Goal: Transaction & Acquisition: Book appointment/travel/reservation

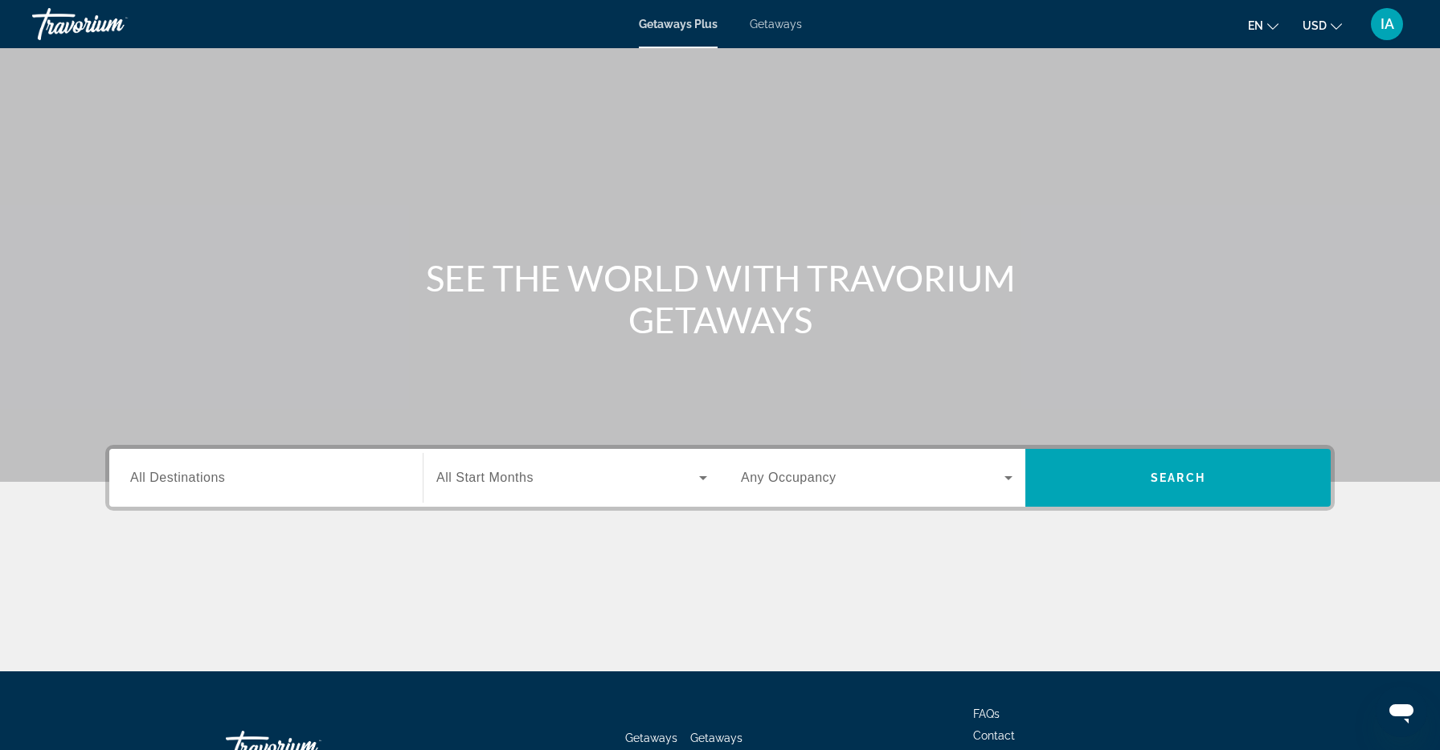
click at [329, 489] on div "Search widget" at bounding box center [266, 479] width 272 height 46
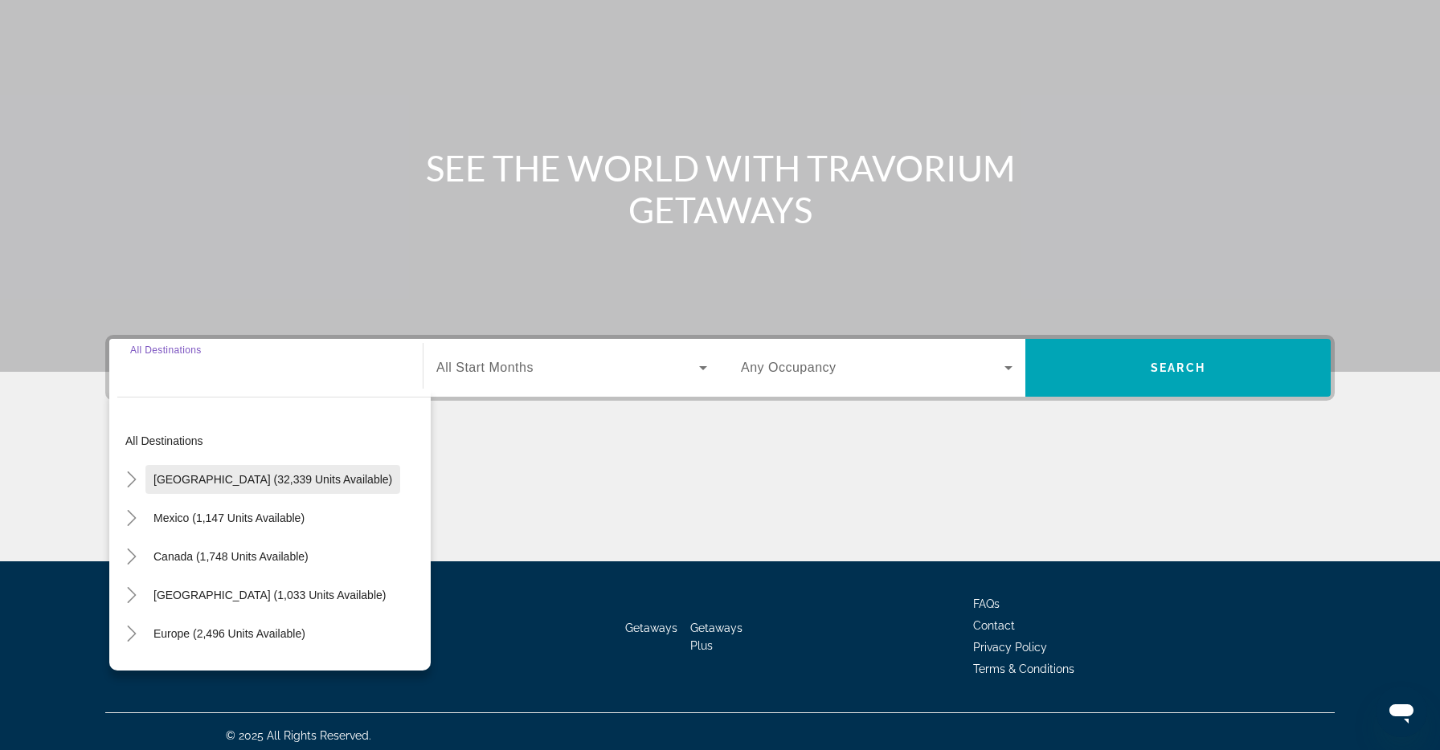
scroll to position [118, 0]
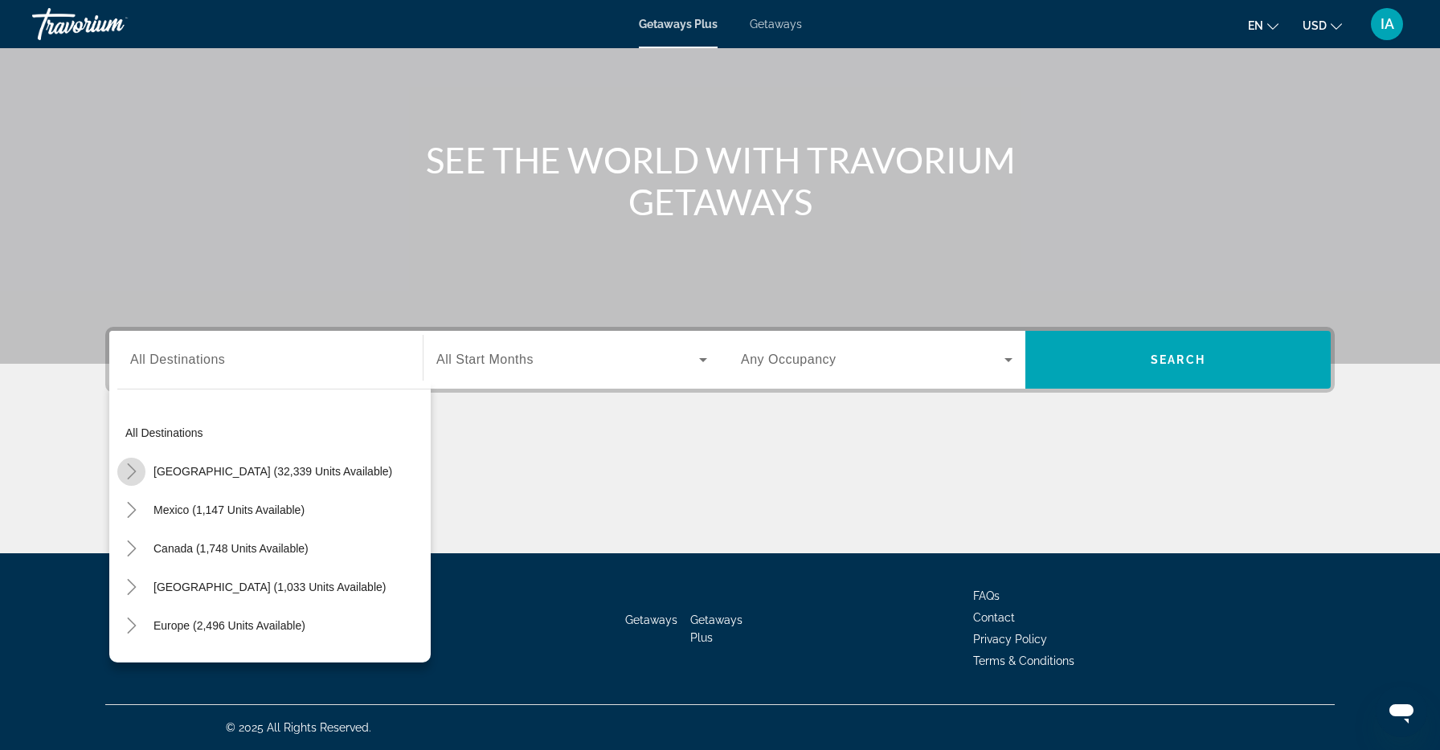
click at [140, 469] on mat-icon "Toggle United States (32,339 units available)" at bounding box center [131, 472] width 28 height 28
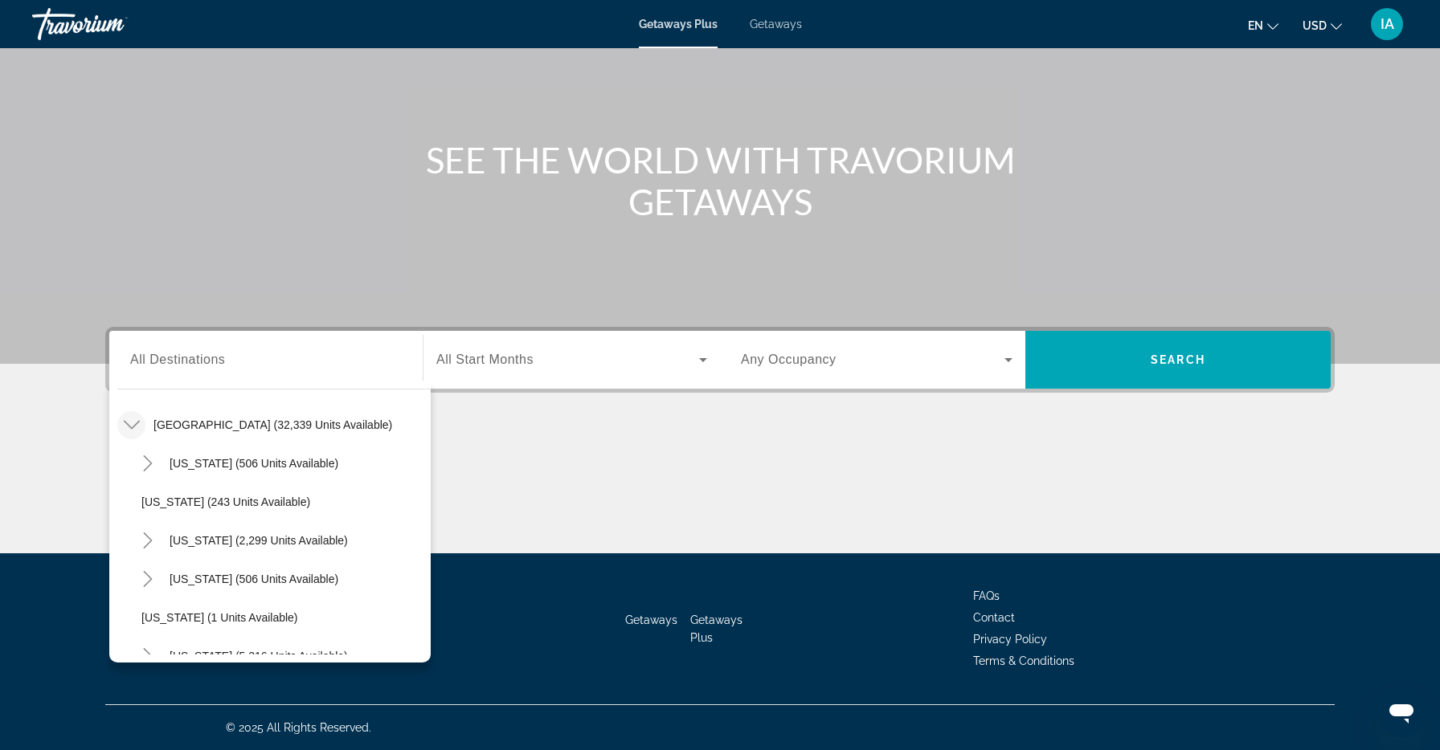
click at [136, 425] on icon "Toggle United States (32,339 units available)" at bounding box center [132, 425] width 16 height 16
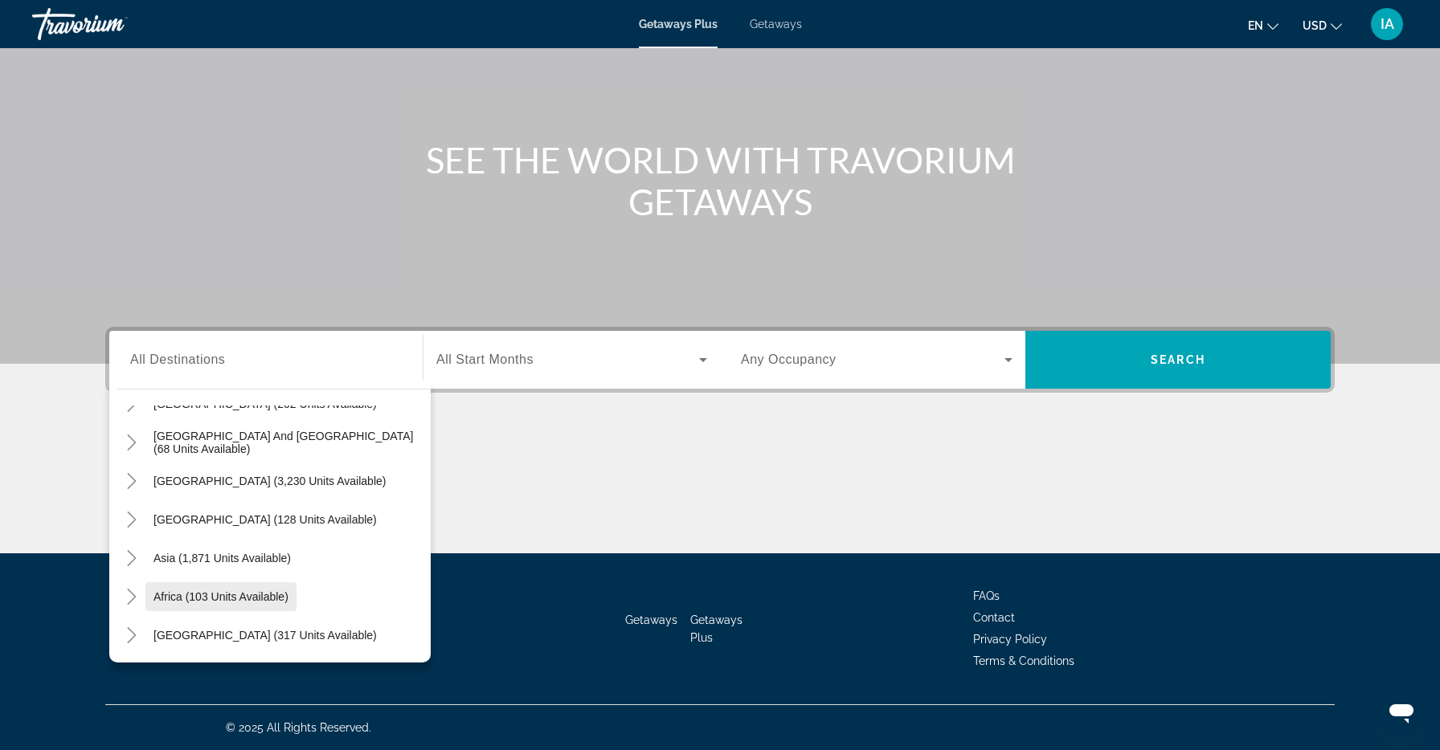
scroll to position [0, 0]
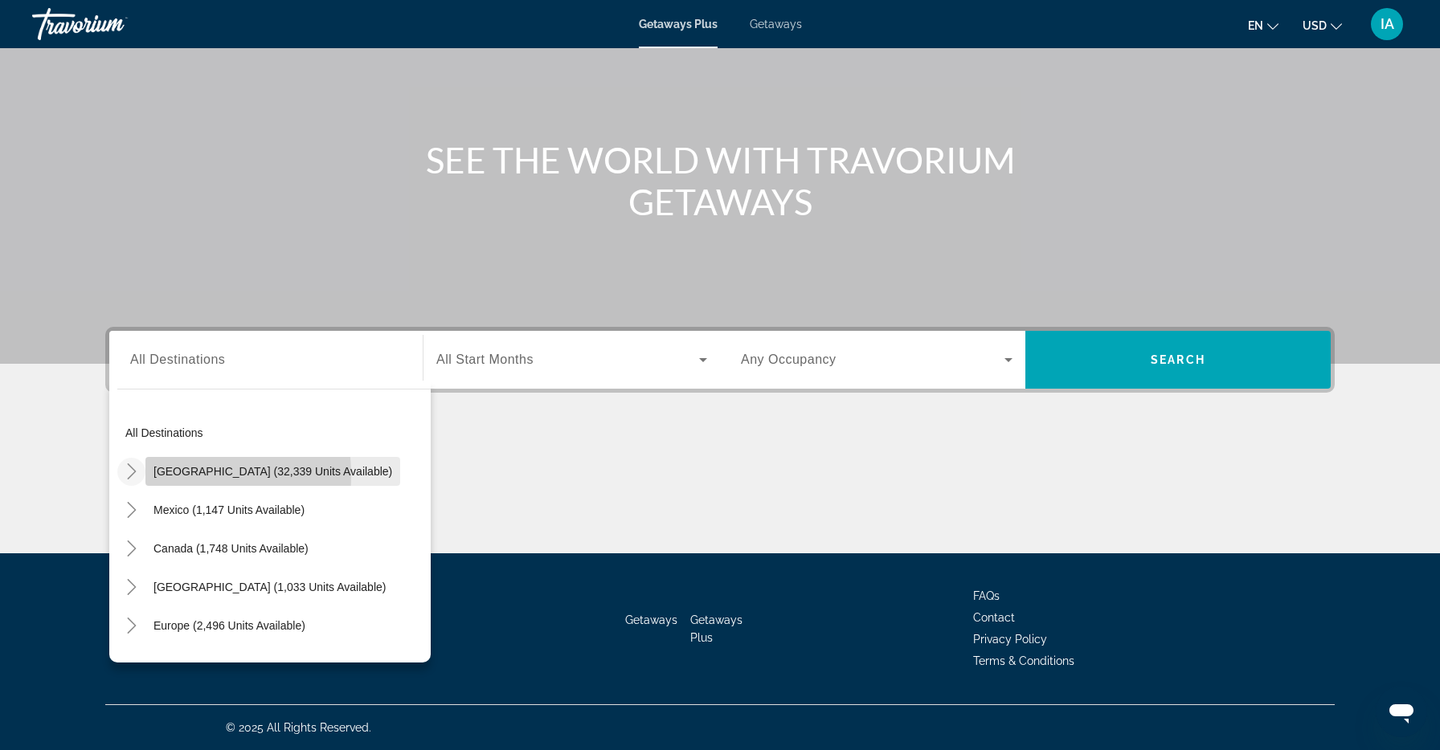
click at [145, 476] on span "Search widget" at bounding box center [272, 471] width 255 height 39
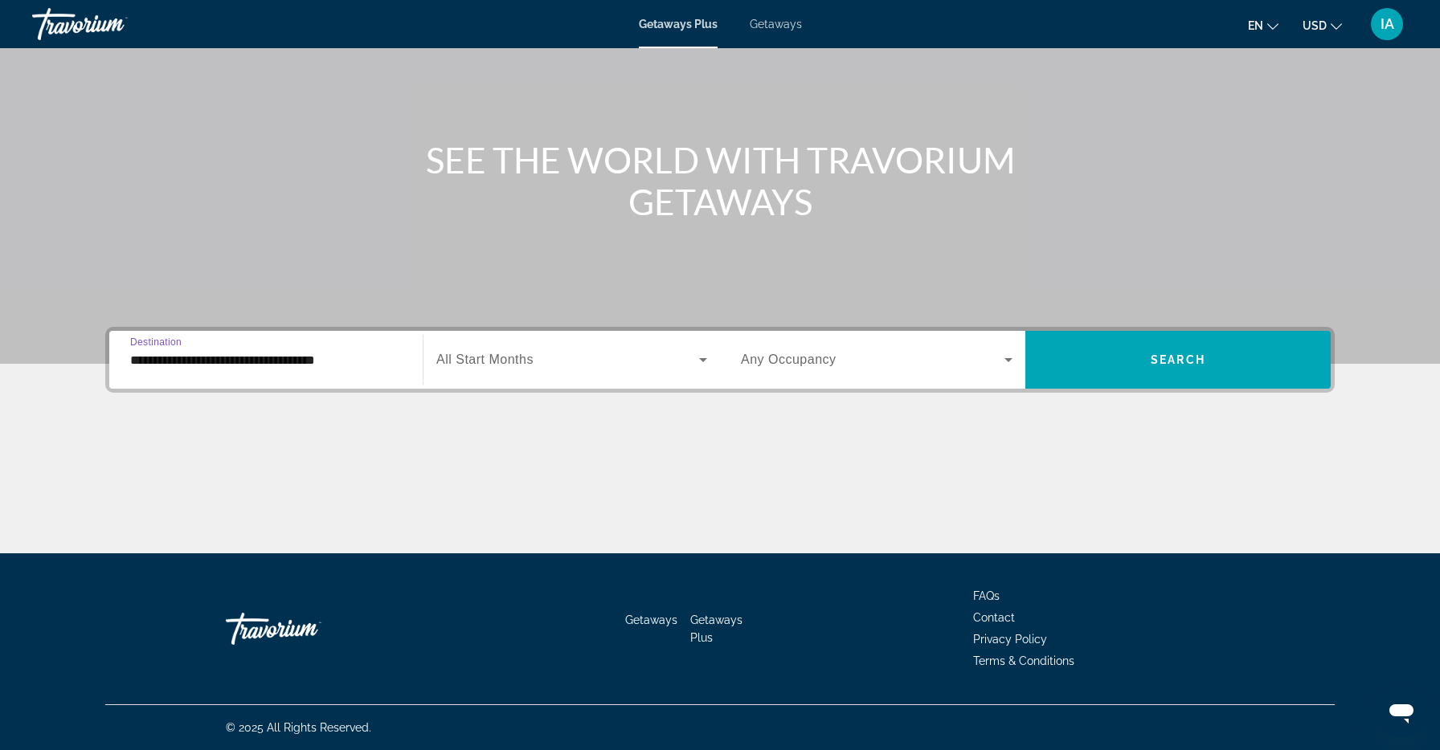
click at [274, 371] on div "**********" at bounding box center [266, 360] width 272 height 46
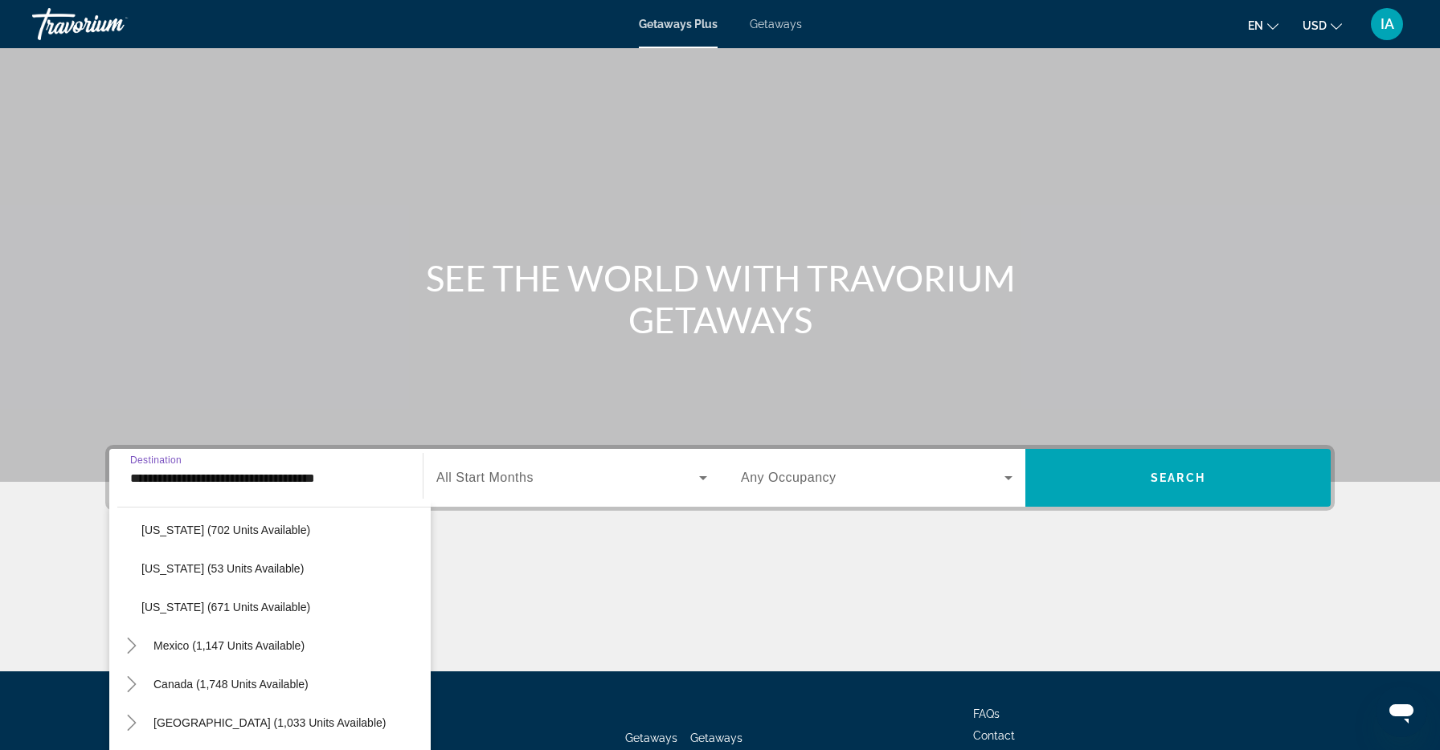
scroll to position [1486, 0]
click at [177, 605] on span "[US_STATE] (671 units available)" at bounding box center [225, 608] width 169 height 13
type input "**********"
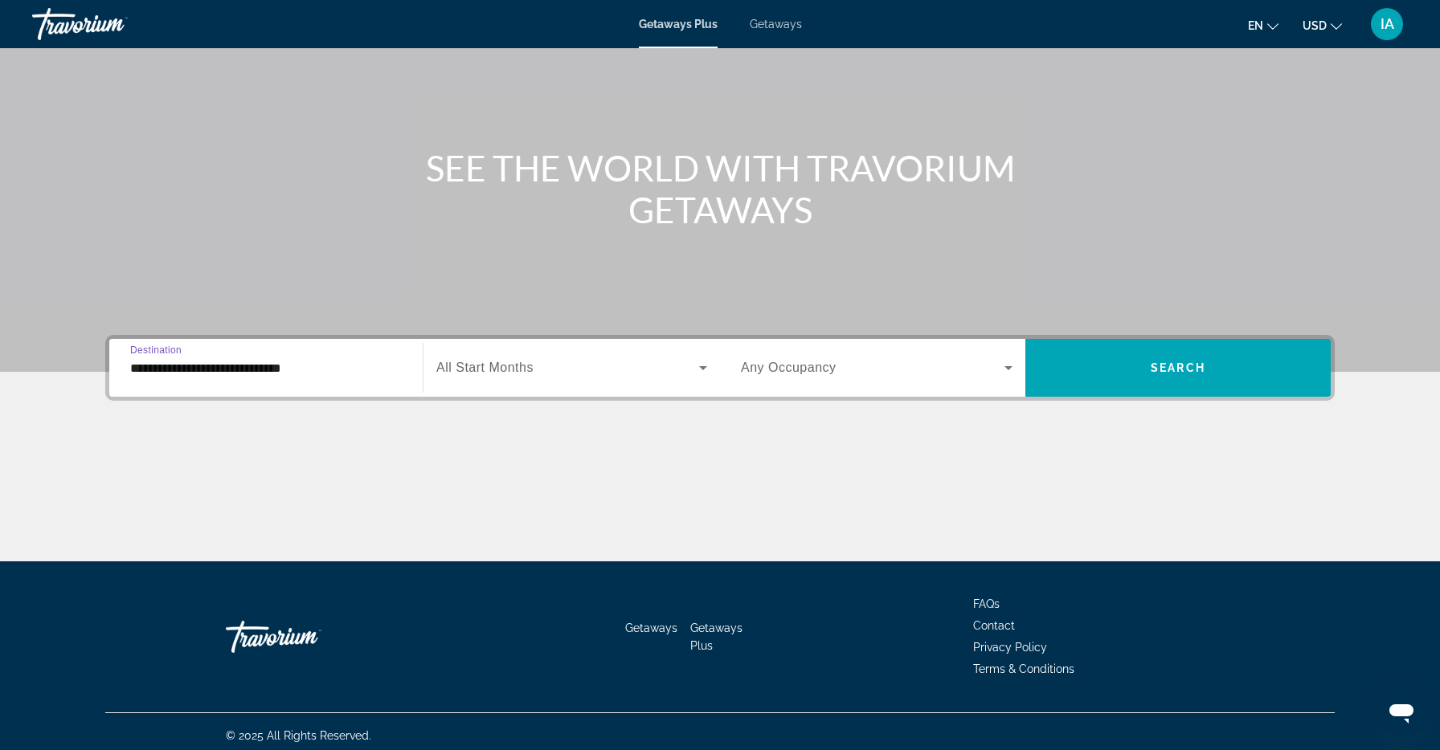
scroll to position [118, 0]
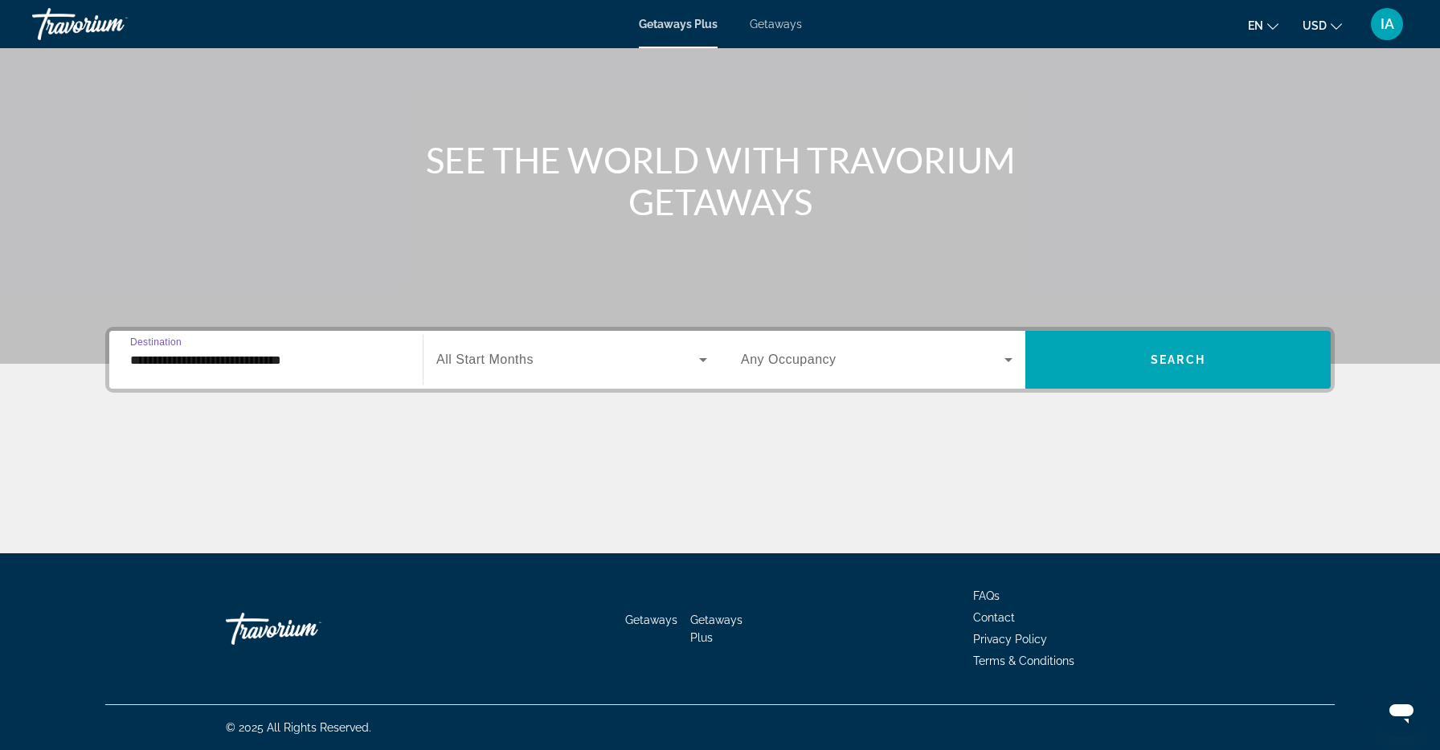
click at [580, 373] on div "Search widget" at bounding box center [571, 359] width 271 height 45
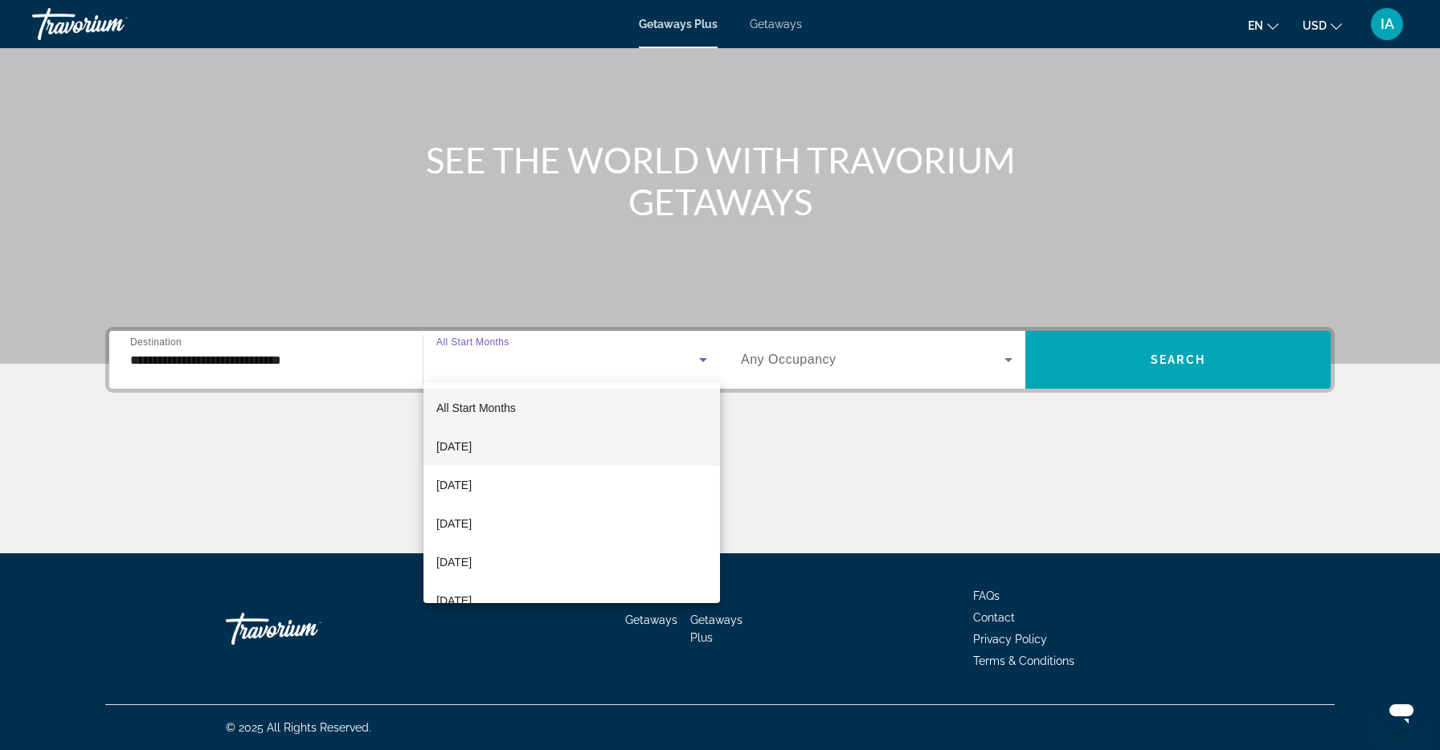
click at [530, 452] on mat-option "[DATE]" at bounding box center [571, 446] width 296 height 39
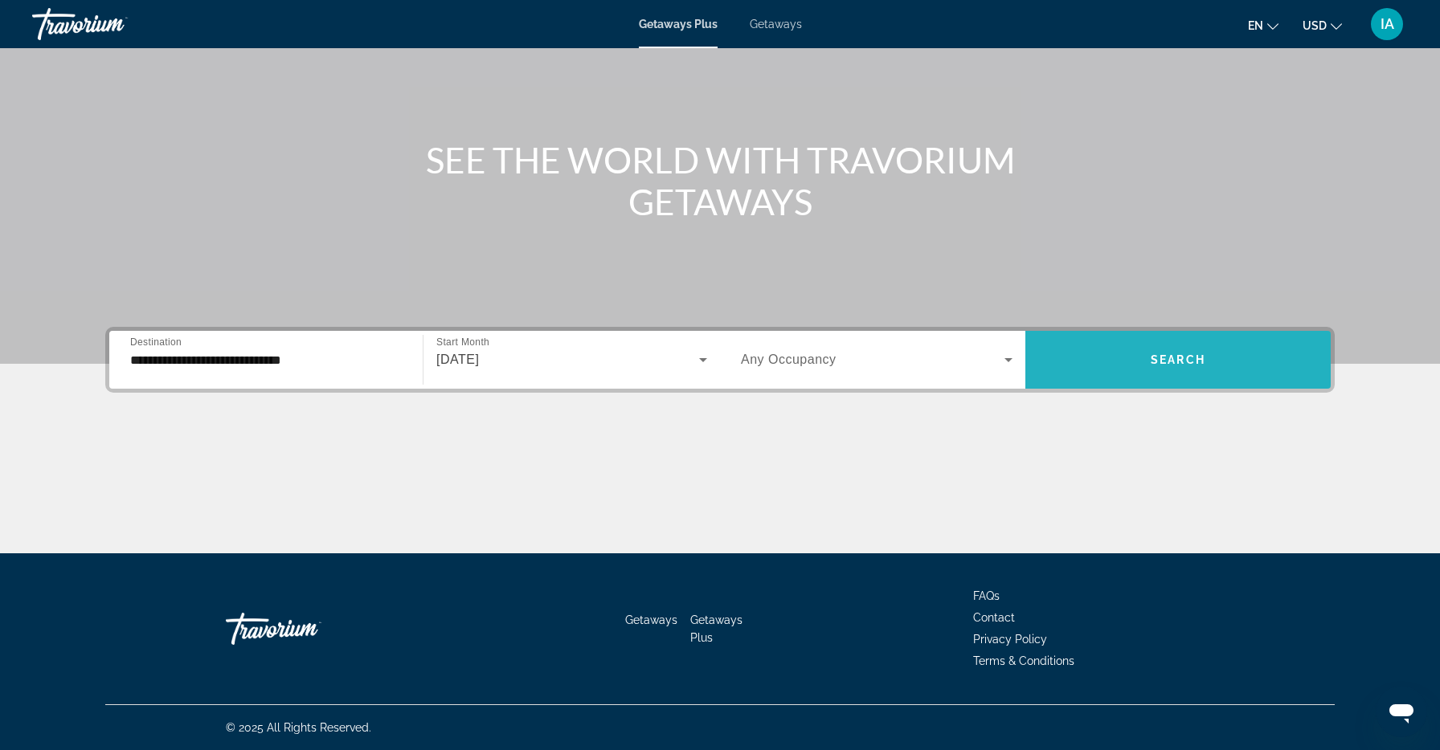
click at [1100, 360] on span "Search widget" at bounding box center [1177, 360] width 305 height 39
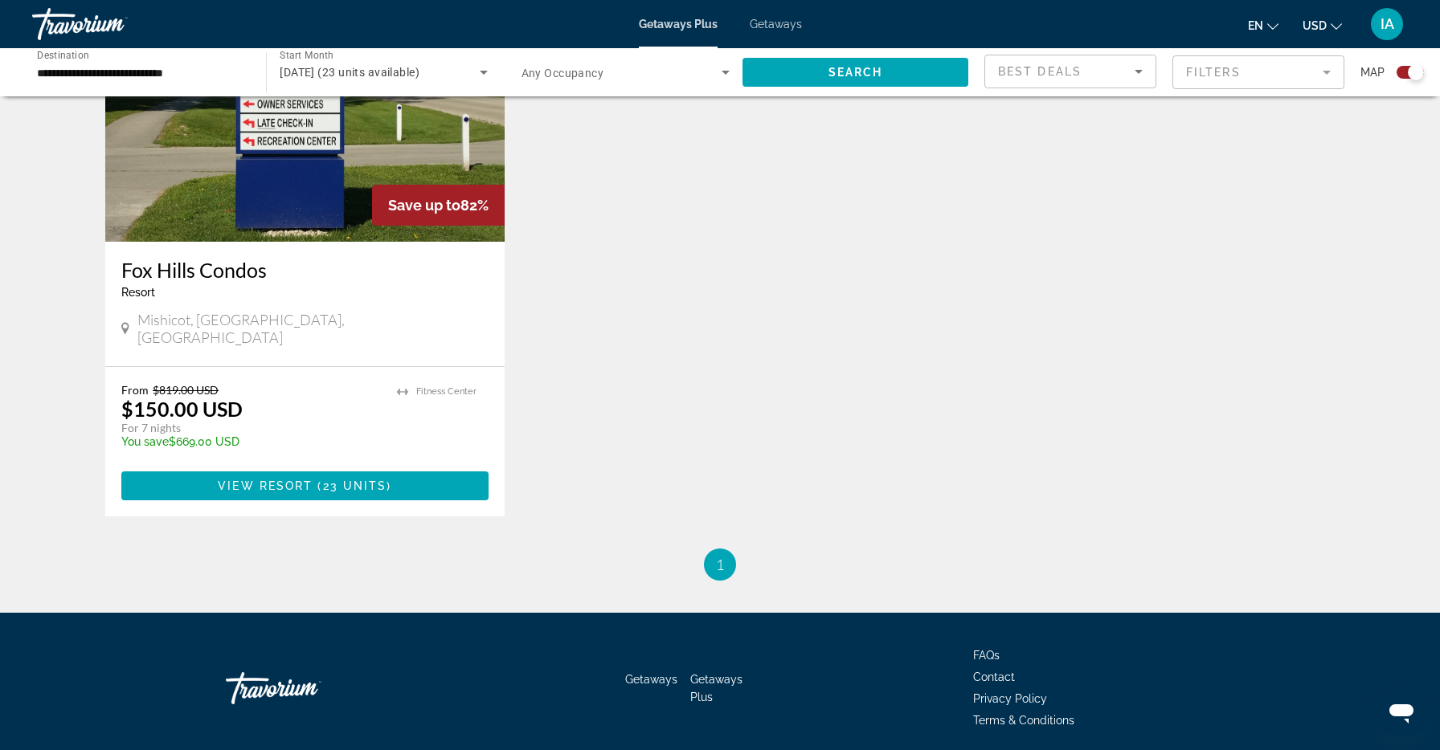
scroll to position [708, 0]
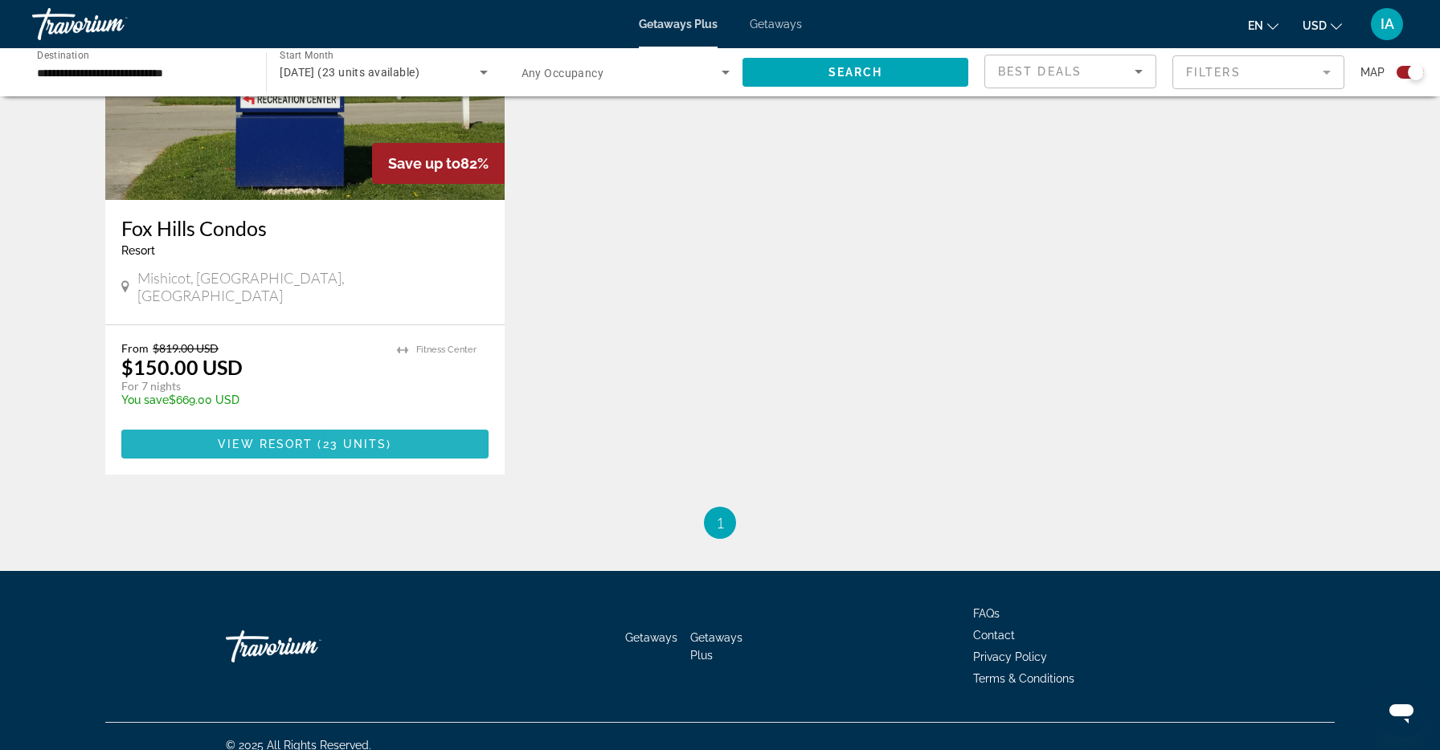
click at [440, 425] on span "Main content" at bounding box center [304, 444] width 367 height 39
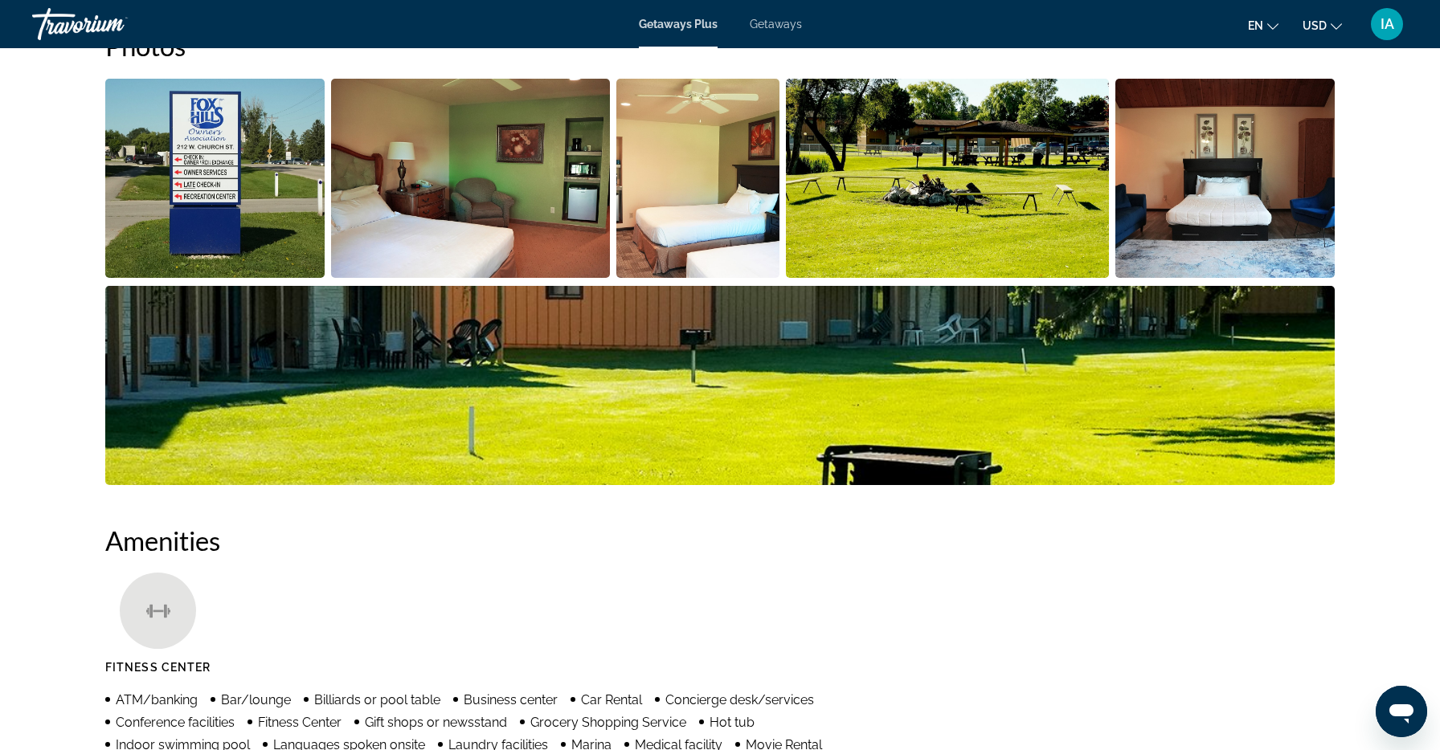
scroll to position [790, 0]
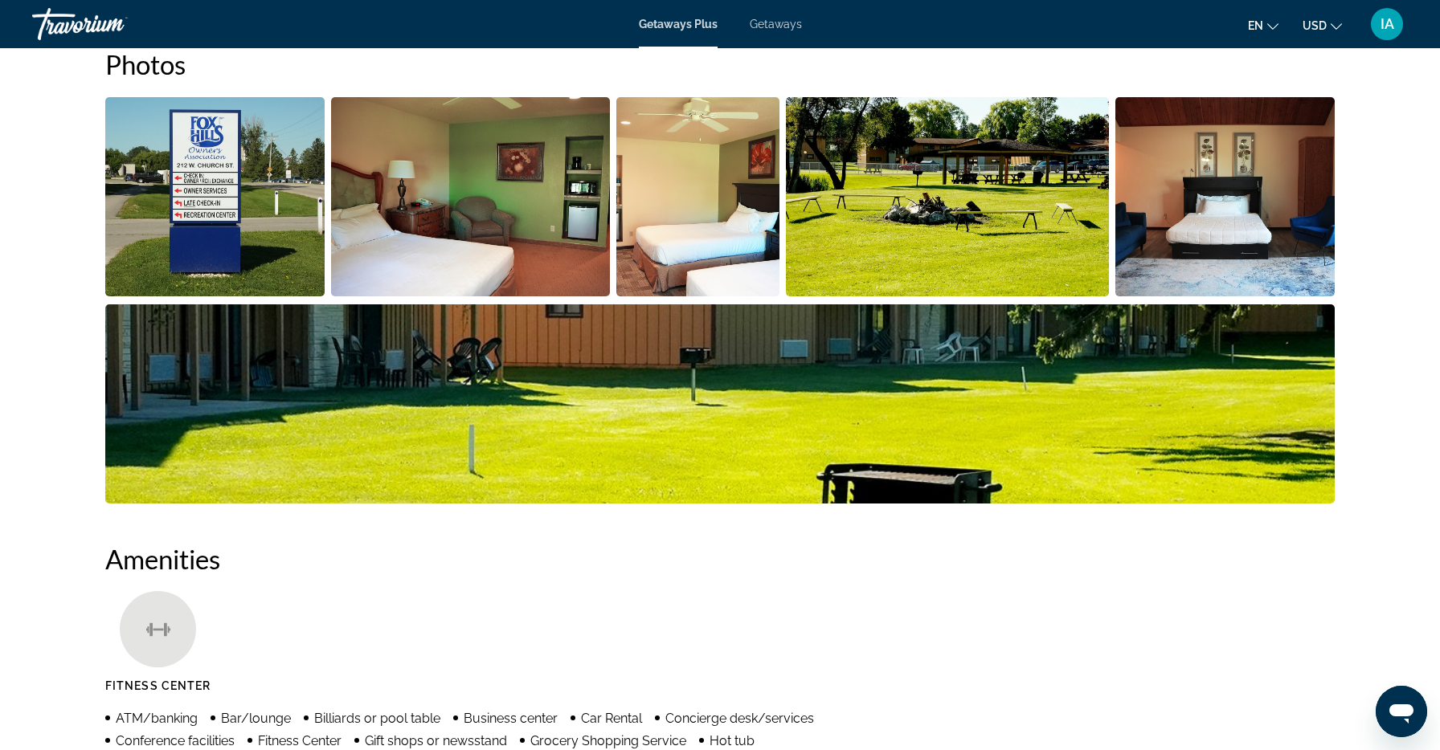
click at [433, 225] on img "Open full-screen image slider" at bounding box center [471, 196] width 280 height 199
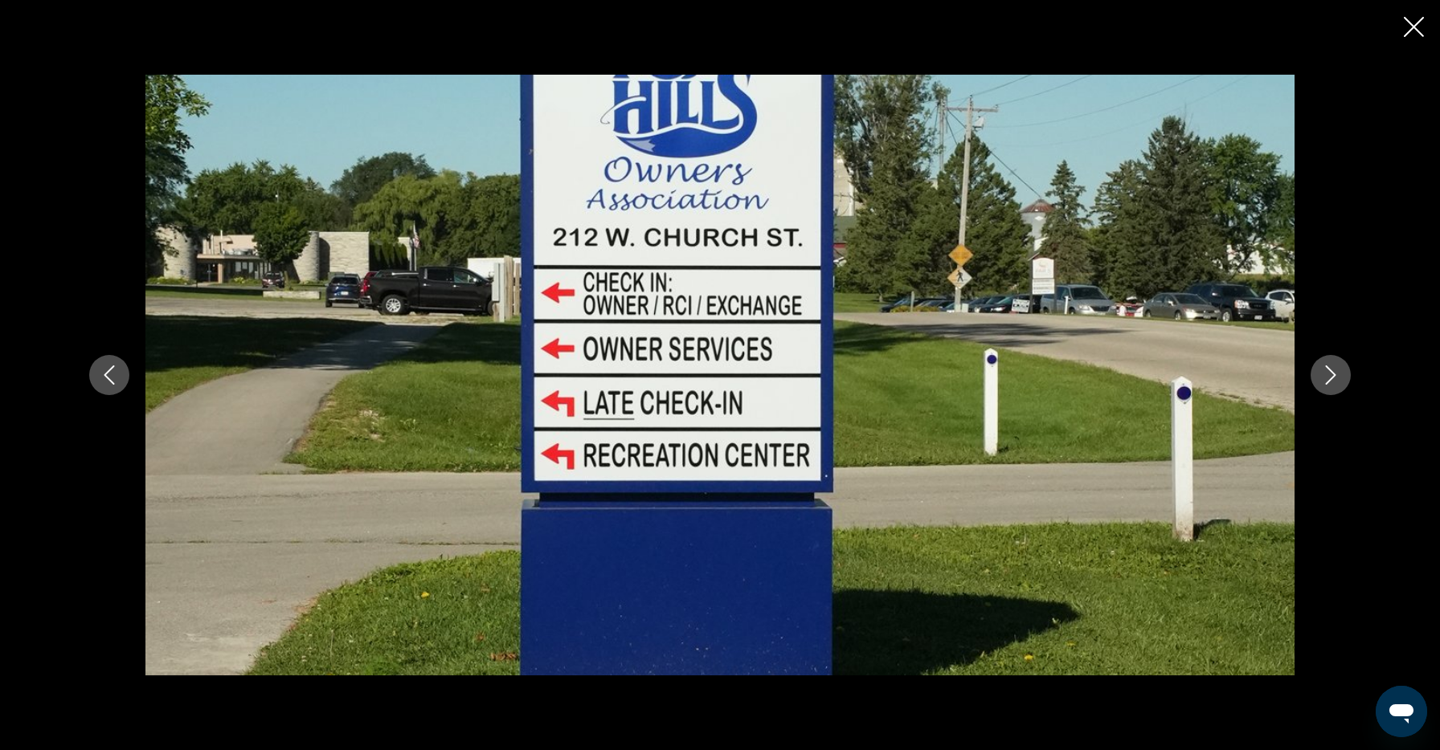
click at [1329, 373] on icon "Next image" at bounding box center [1330, 375] width 19 height 19
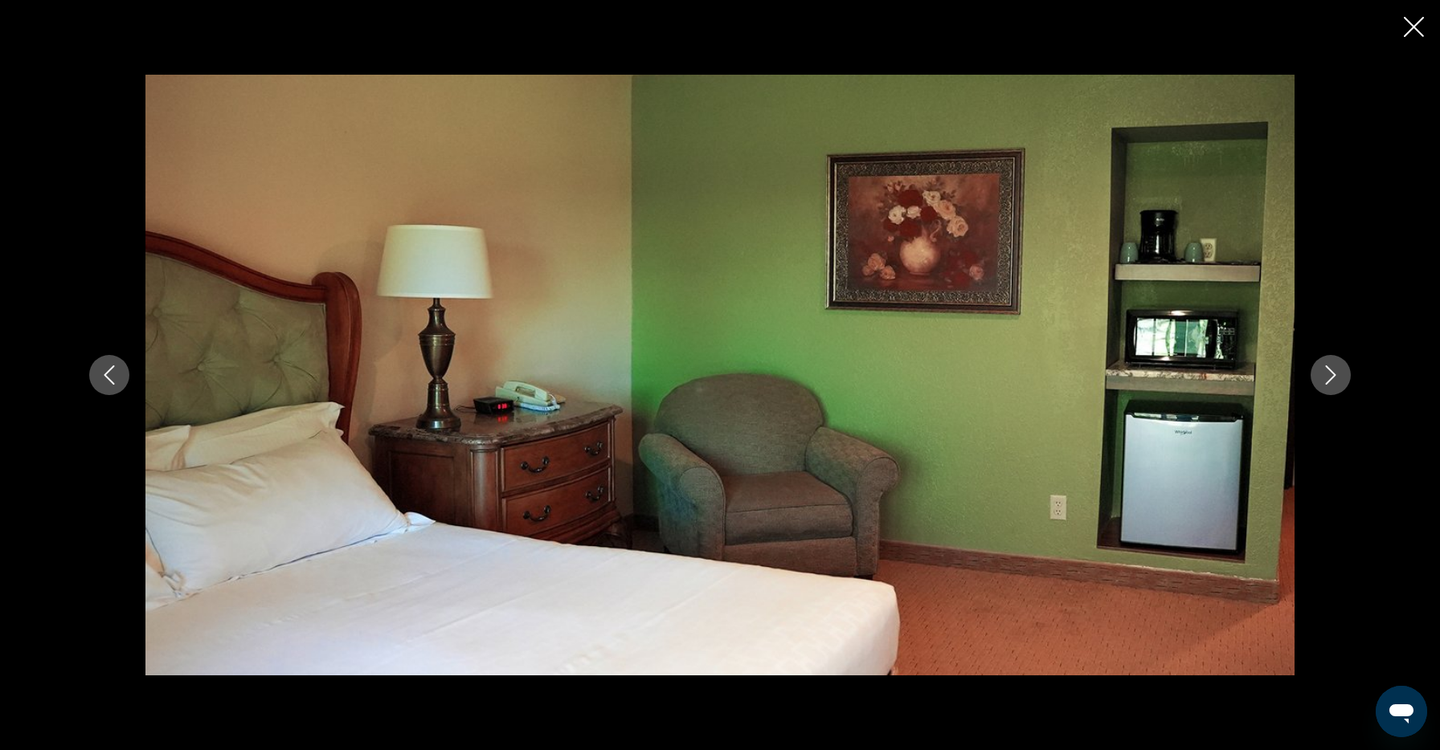
click at [1329, 374] on icon "Next image" at bounding box center [1330, 375] width 19 height 19
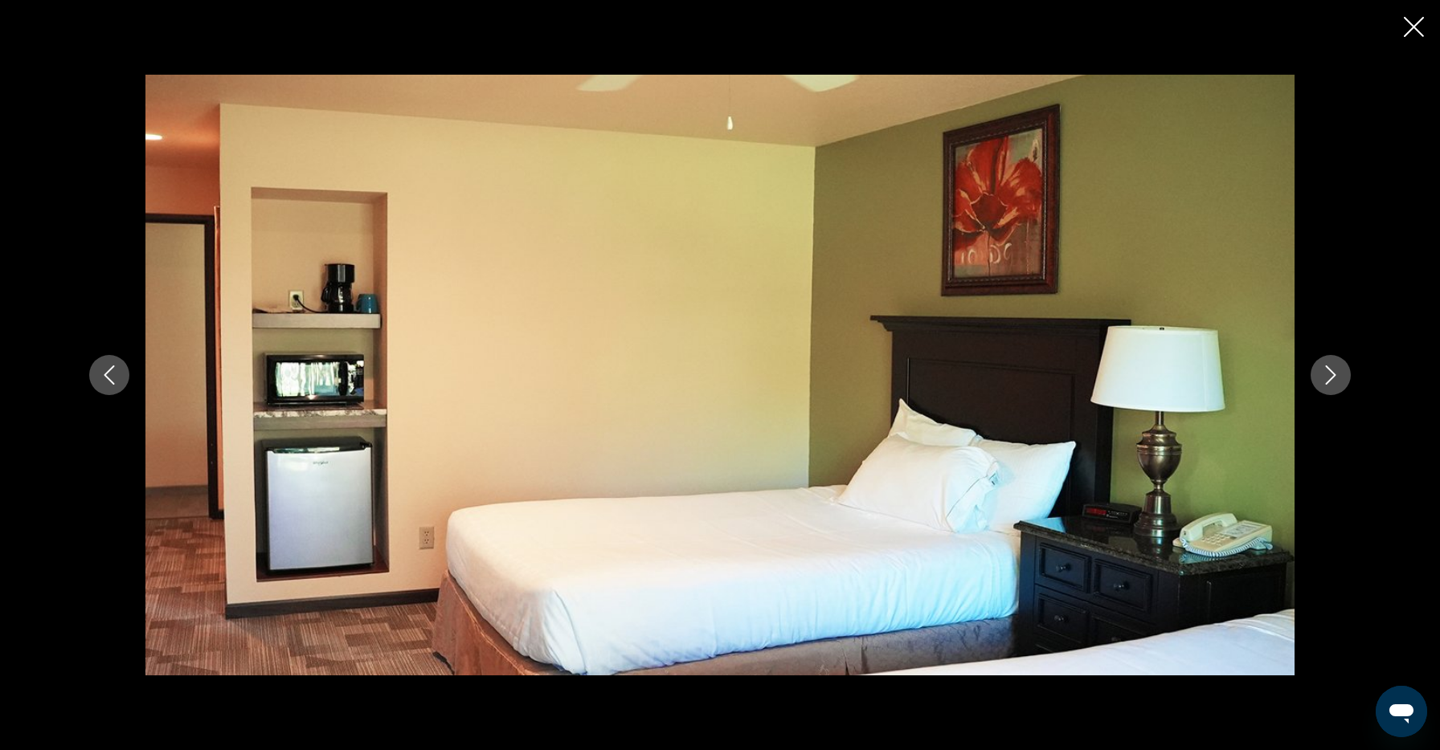
click at [1329, 374] on icon "Next image" at bounding box center [1330, 375] width 19 height 19
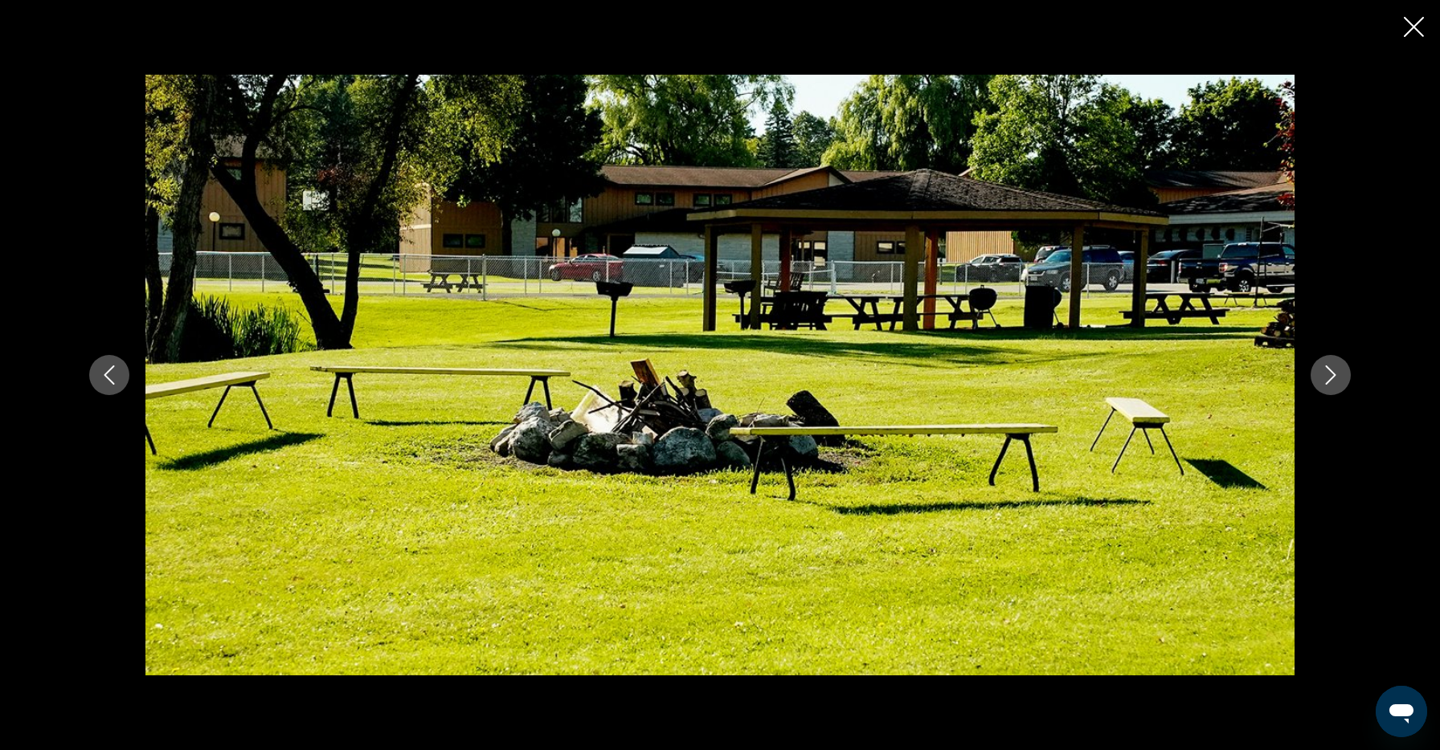
click at [1329, 374] on icon "Next image" at bounding box center [1330, 375] width 19 height 19
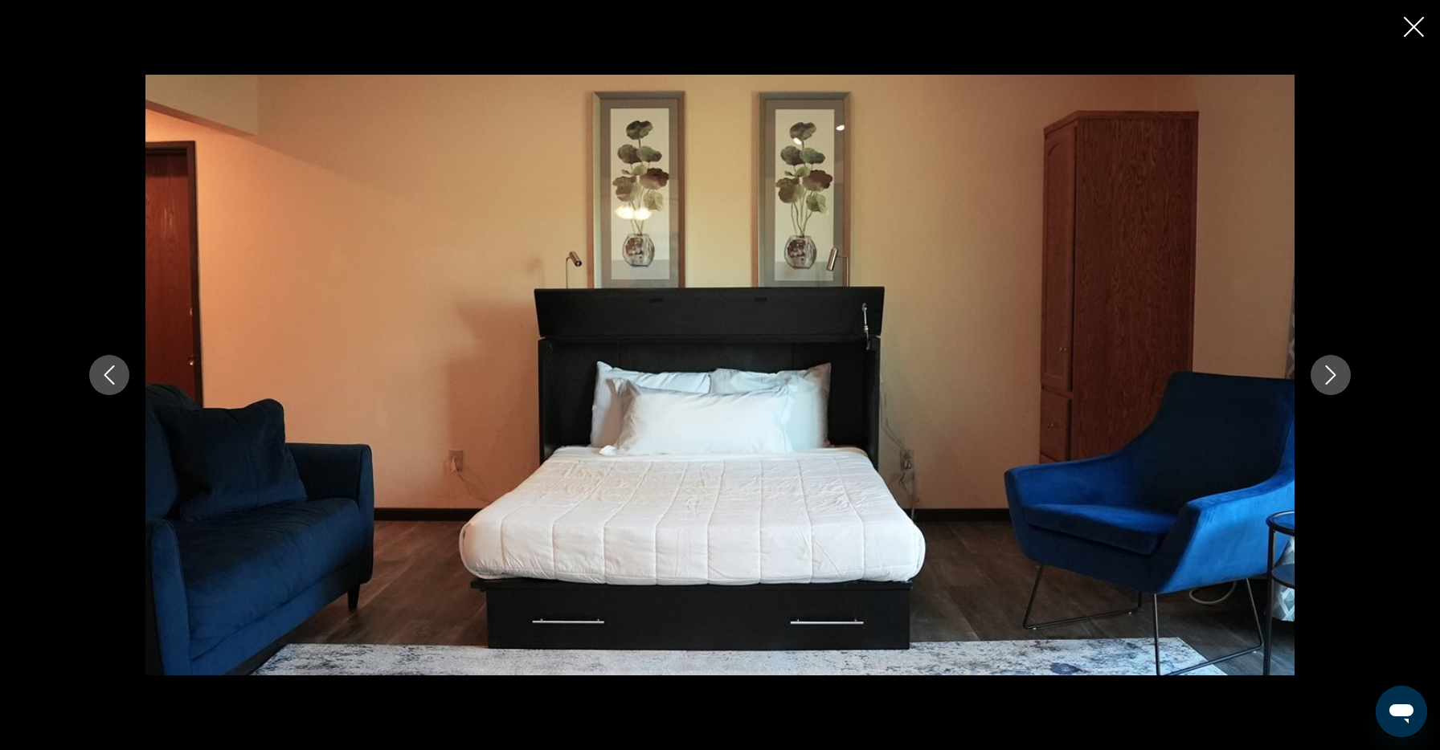
click at [1329, 374] on icon "Next image" at bounding box center [1330, 375] width 19 height 19
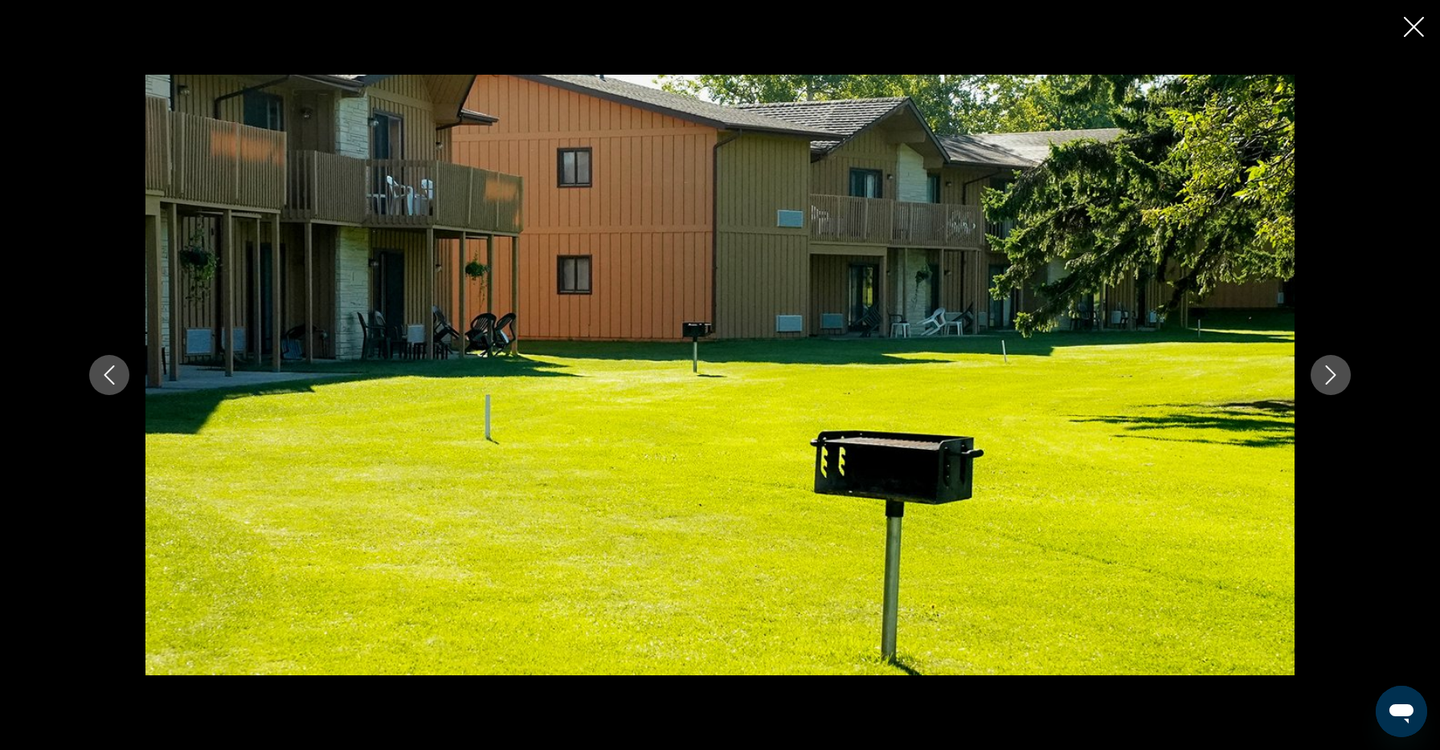
click at [1329, 374] on icon "Next image" at bounding box center [1330, 375] width 19 height 19
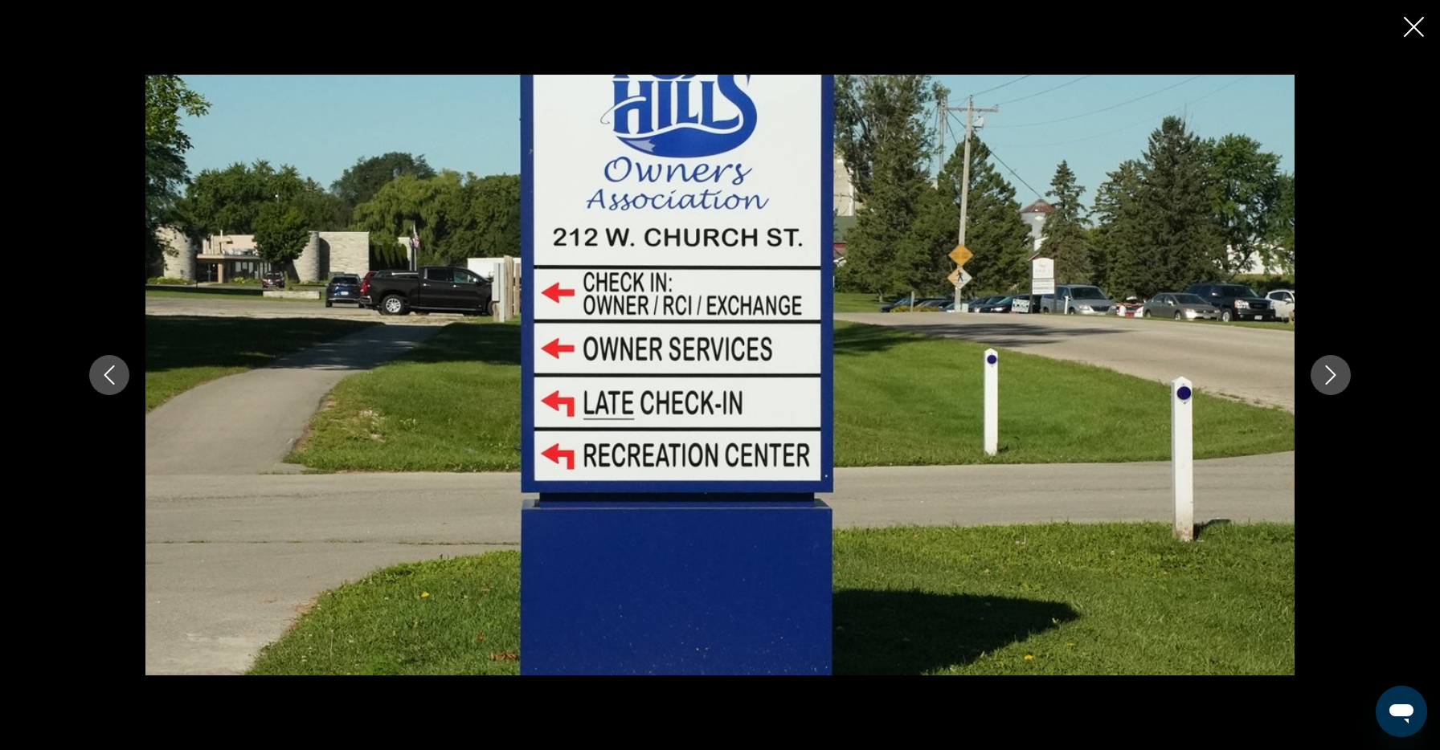
click at [1329, 374] on icon "Next image" at bounding box center [1330, 375] width 19 height 19
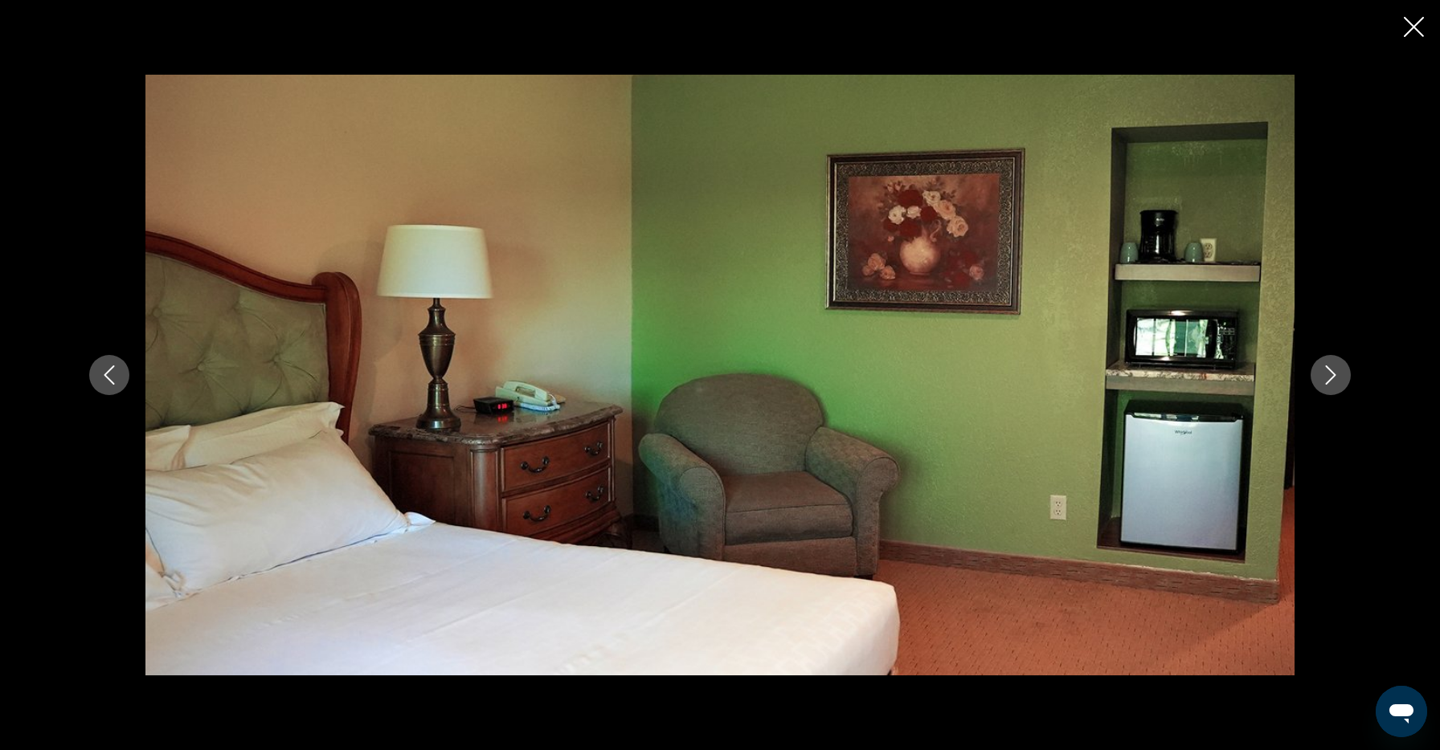
click at [1421, 34] on icon "Close slideshow" at bounding box center [1414, 27] width 20 height 20
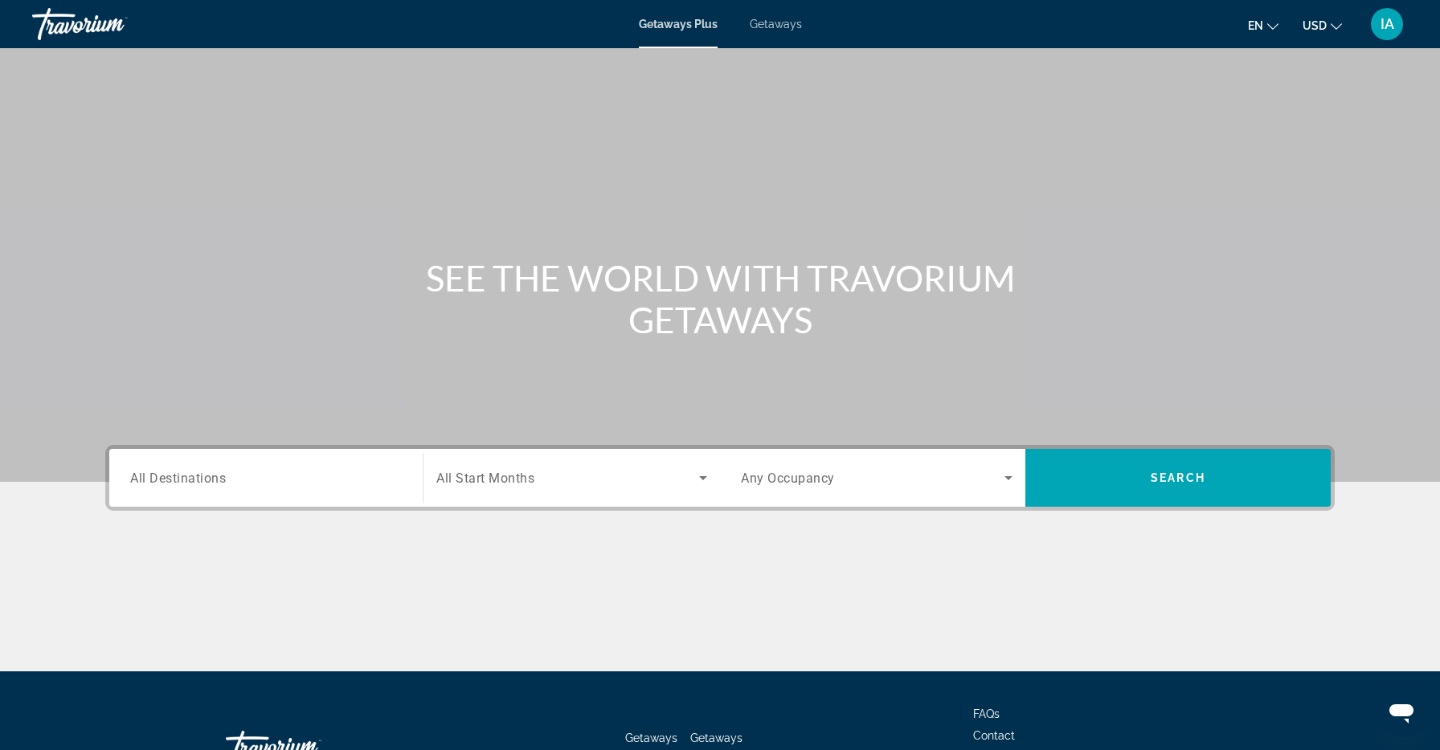
click at [312, 465] on div "Search widget" at bounding box center [266, 479] width 272 height 46
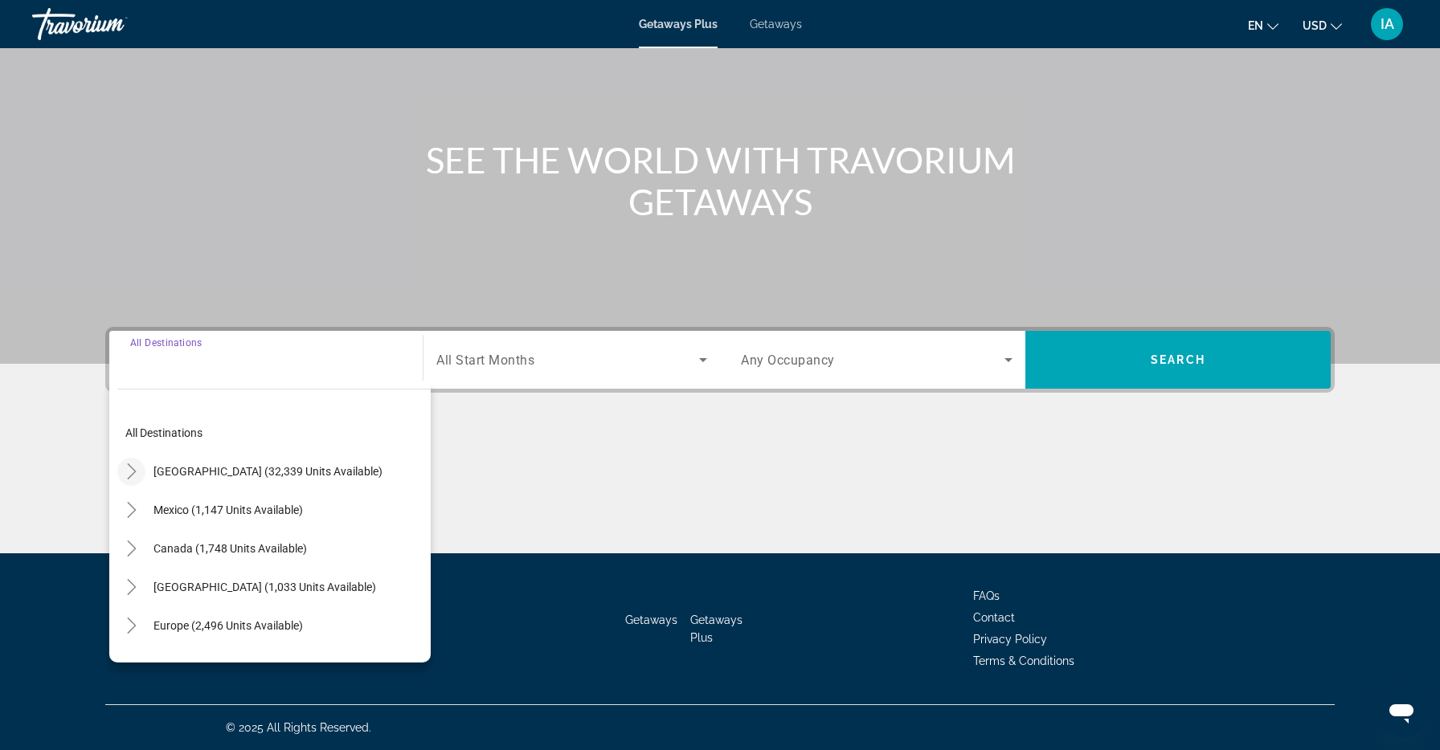
click at [142, 466] on mat-icon "Toggle United States (32,339 units available)" at bounding box center [131, 472] width 28 height 28
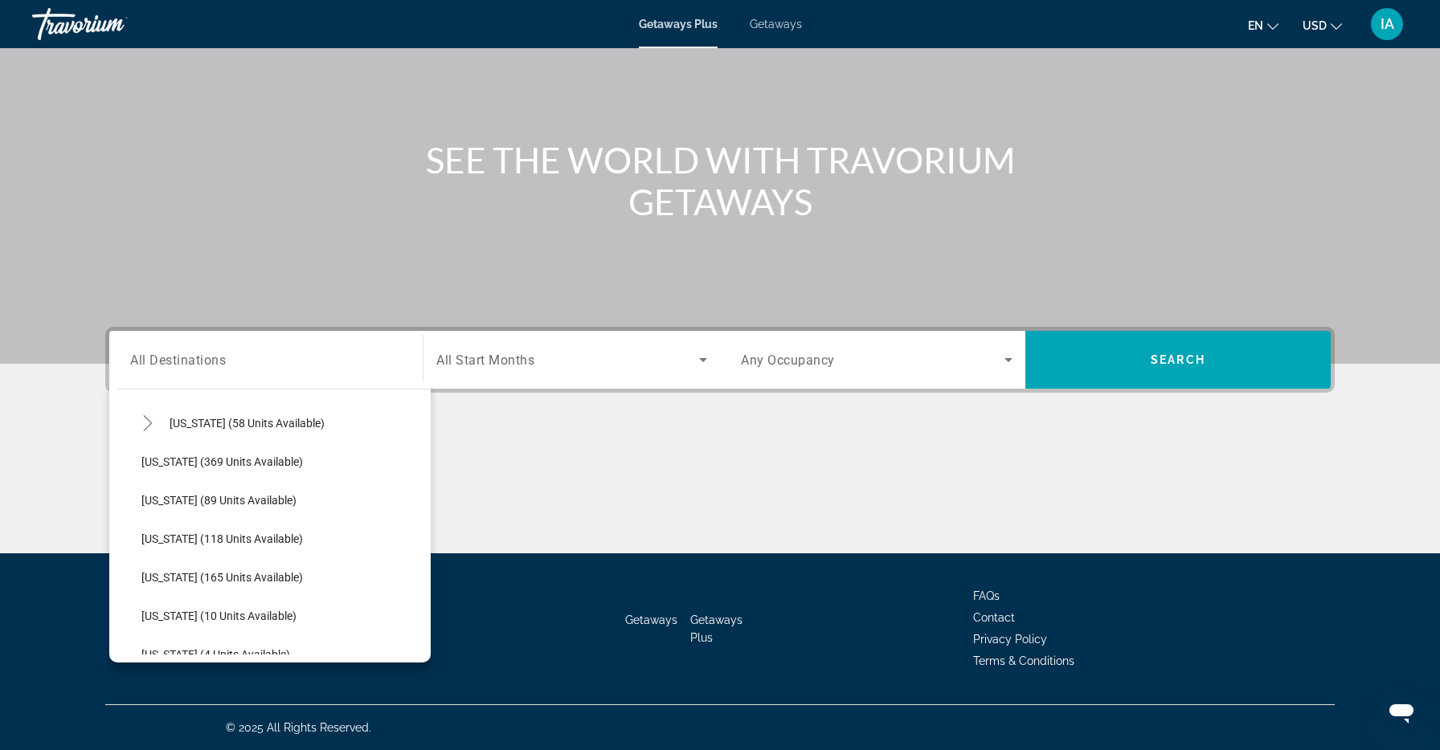
scroll to position [375, 0]
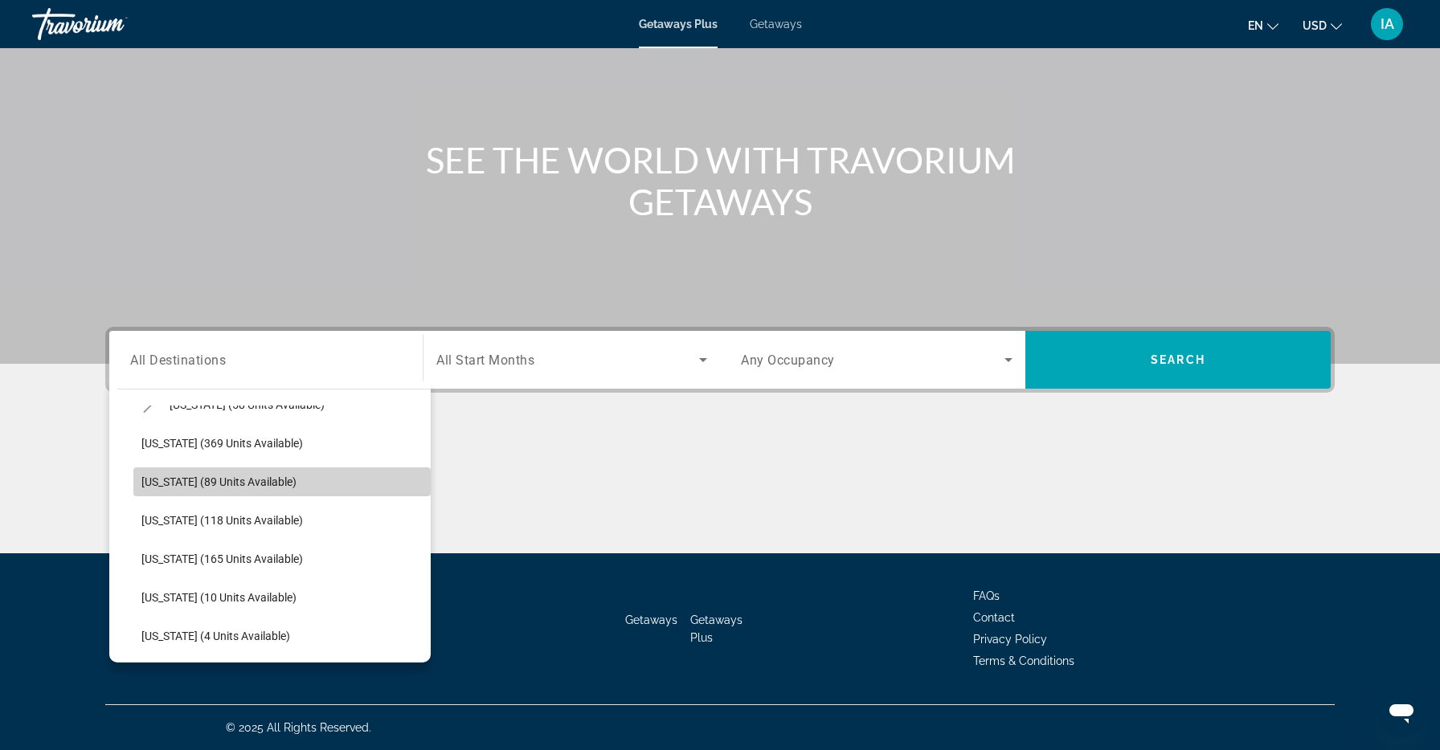
click at [247, 480] on span "[US_STATE] (89 units available)" at bounding box center [218, 482] width 155 height 13
type input "**********"
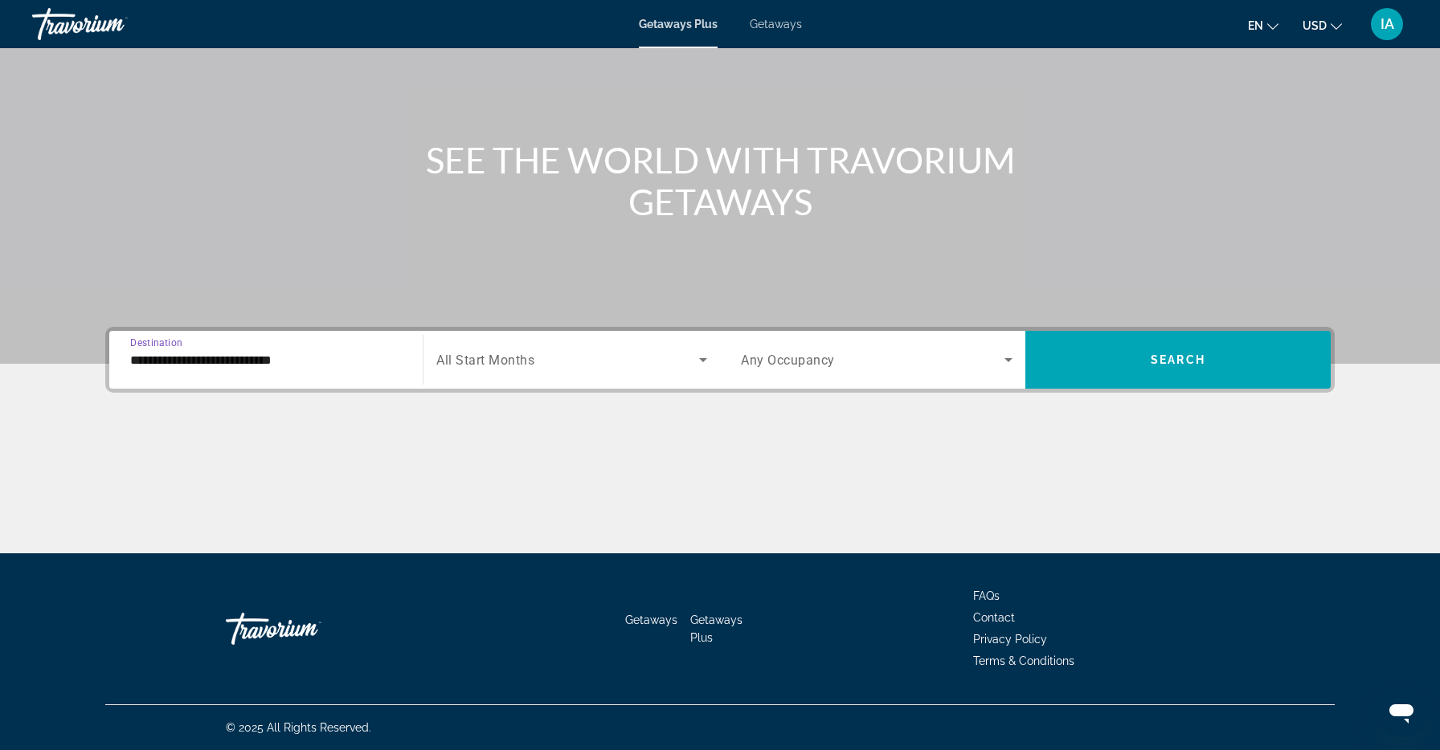
click at [610, 364] on span "Search widget" at bounding box center [567, 359] width 263 height 19
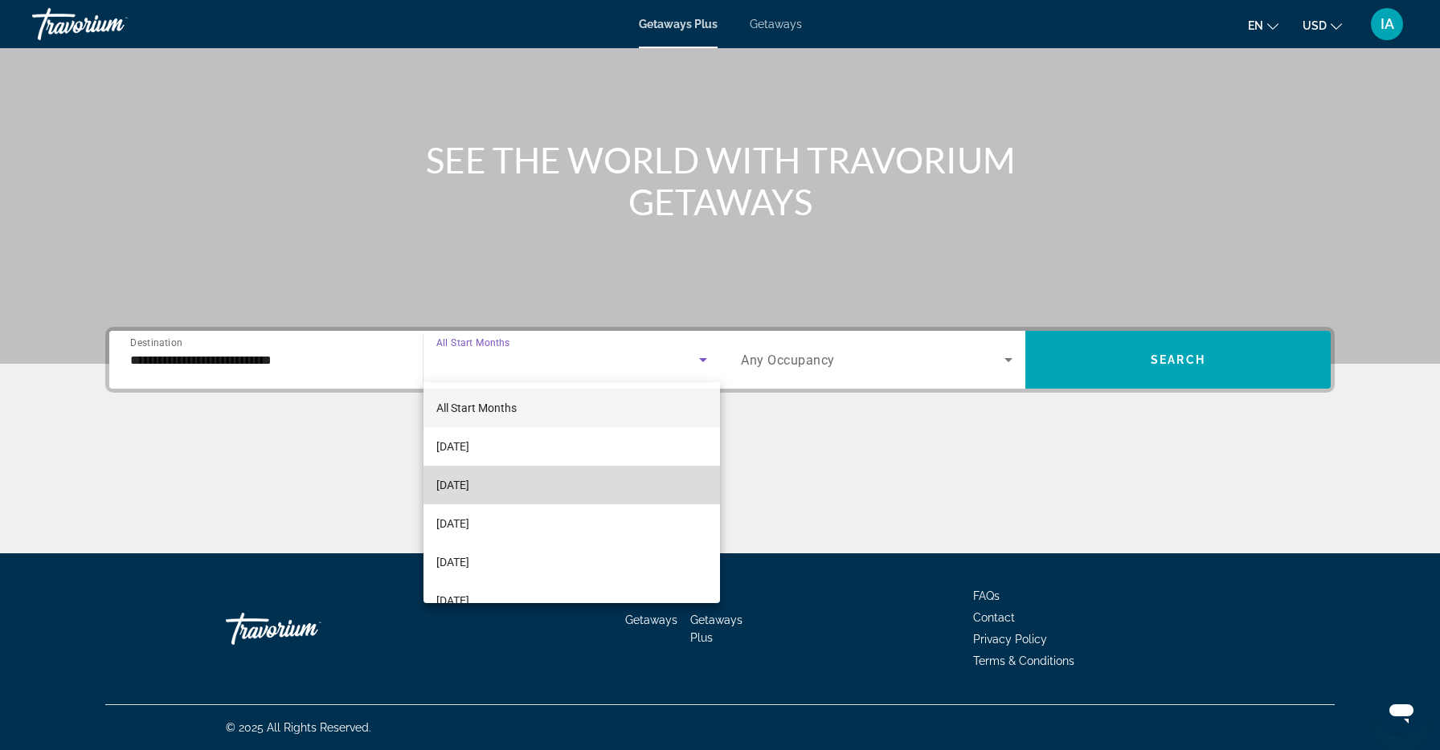
click at [469, 486] on span "[DATE]" at bounding box center [452, 485] width 33 height 19
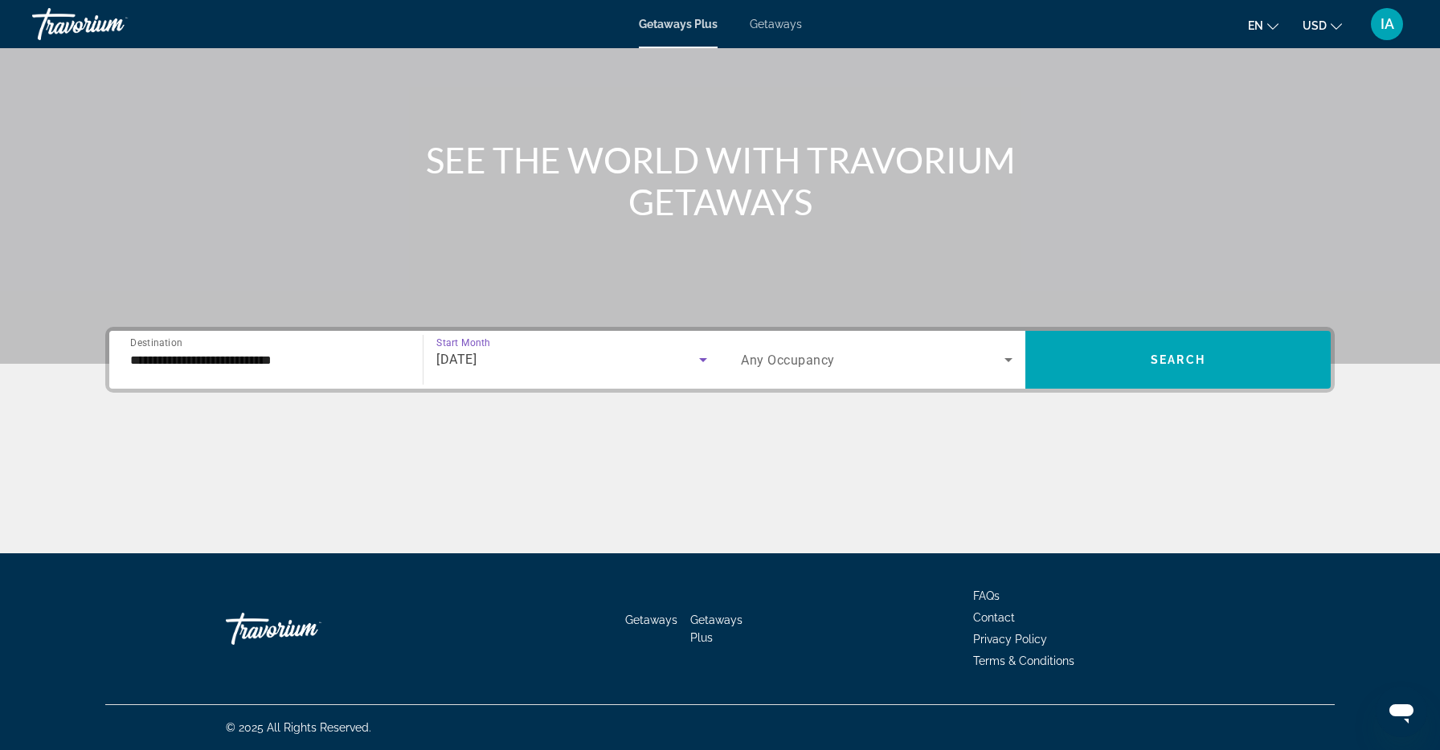
click at [495, 486] on div "Main content" at bounding box center [719, 493] width 1229 height 121
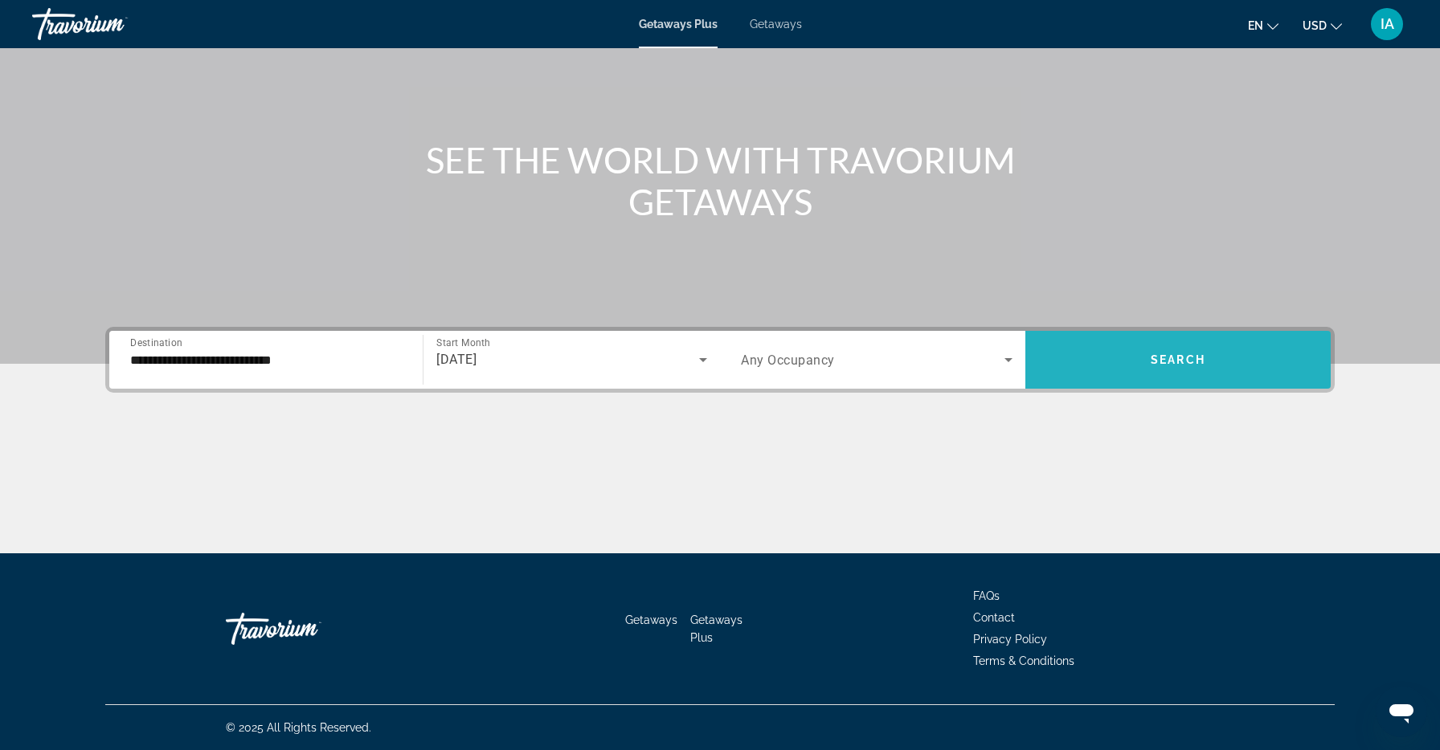
click at [1165, 358] on span "Search" at bounding box center [1178, 360] width 55 height 13
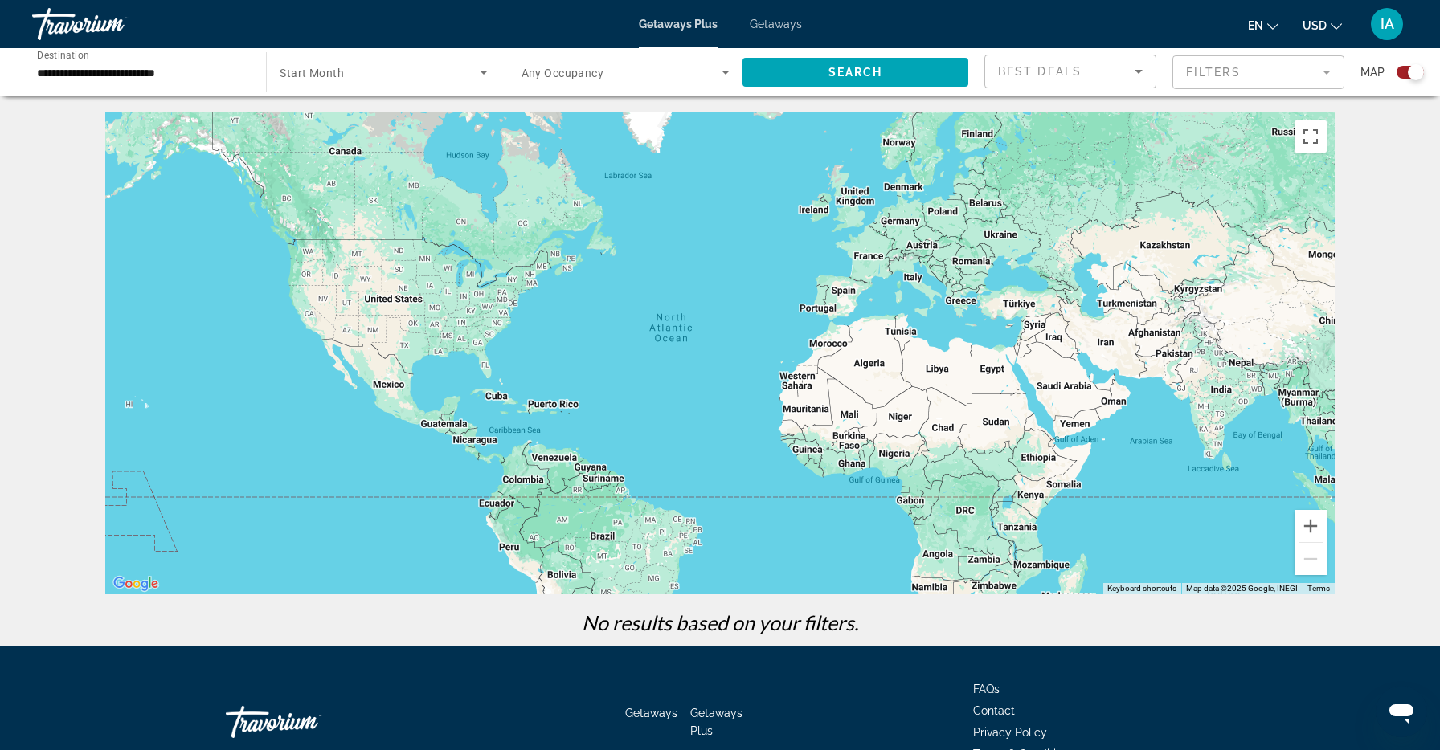
click at [325, 81] on span "Search widget" at bounding box center [379, 72] width 199 height 19
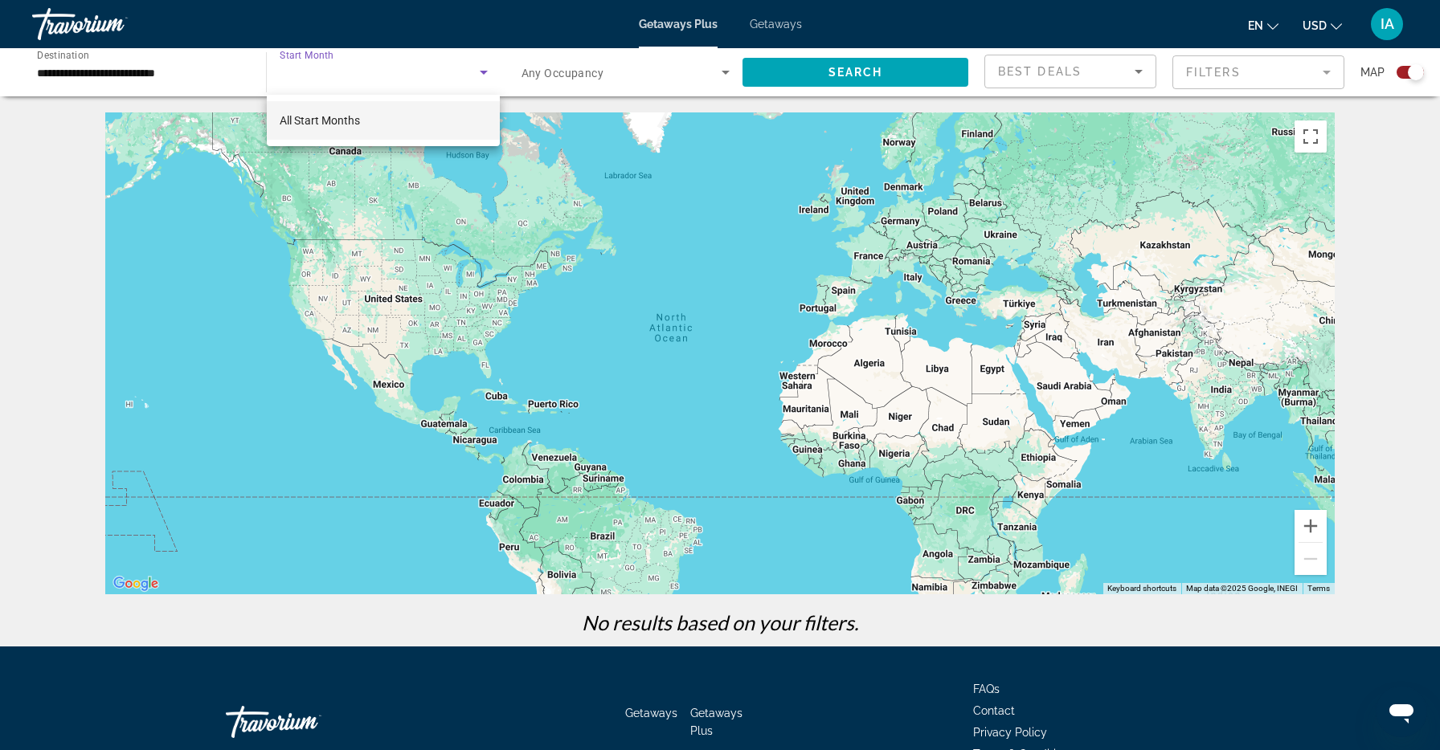
click at [332, 133] on mat-option "All Start Months" at bounding box center [383, 120] width 233 height 39
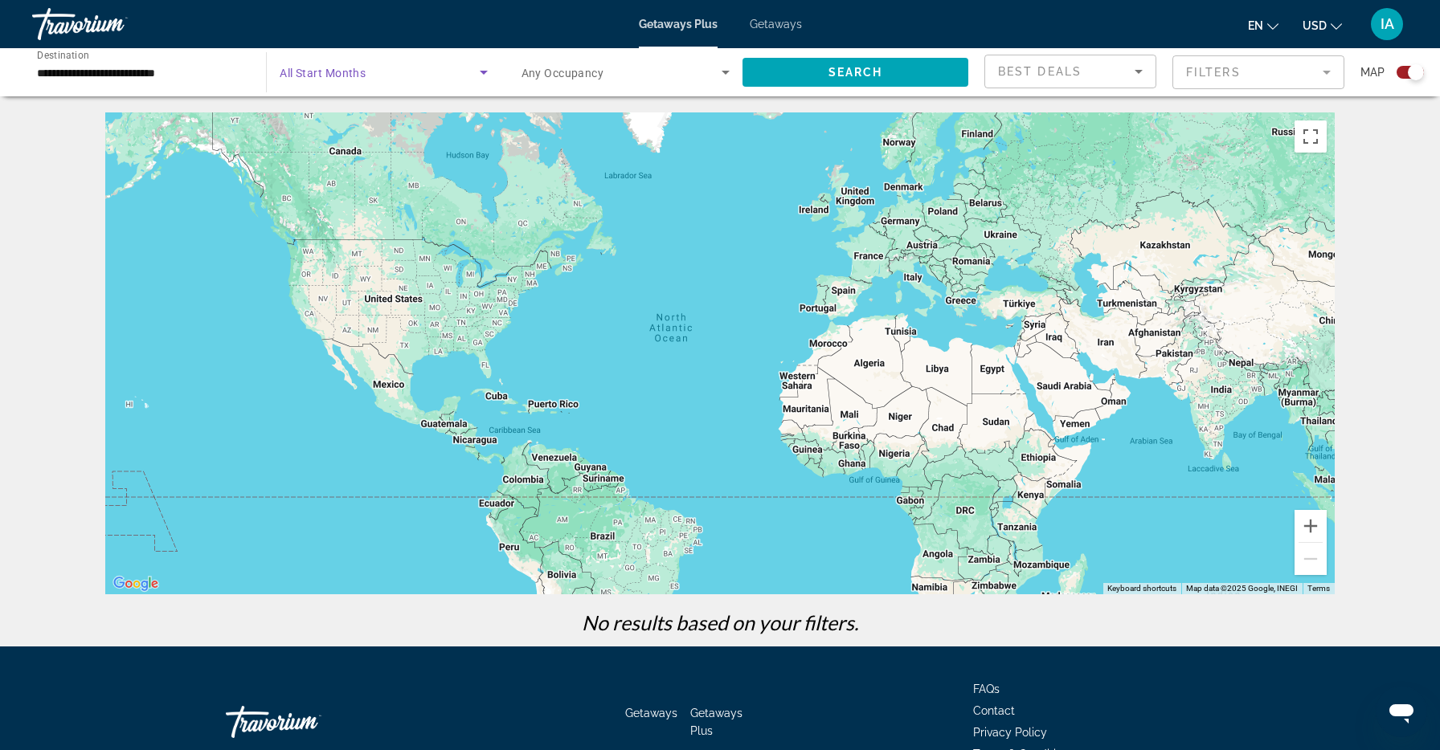
click at [1021, 67] on span "Best Deals" at bounding box center [1040, 71] width 84 height 13
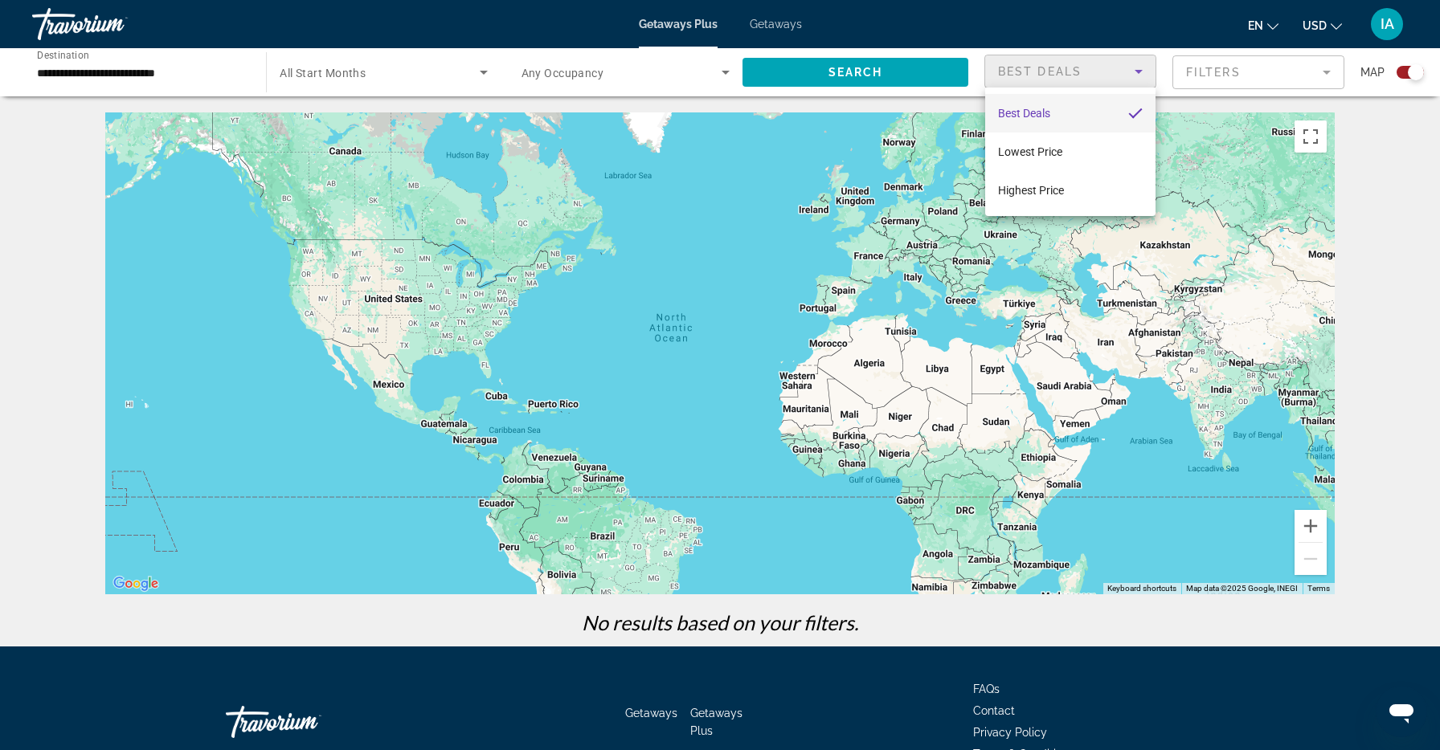
click at [1219, 60] on div at bounding box center [720, 375] width 1440 height 750
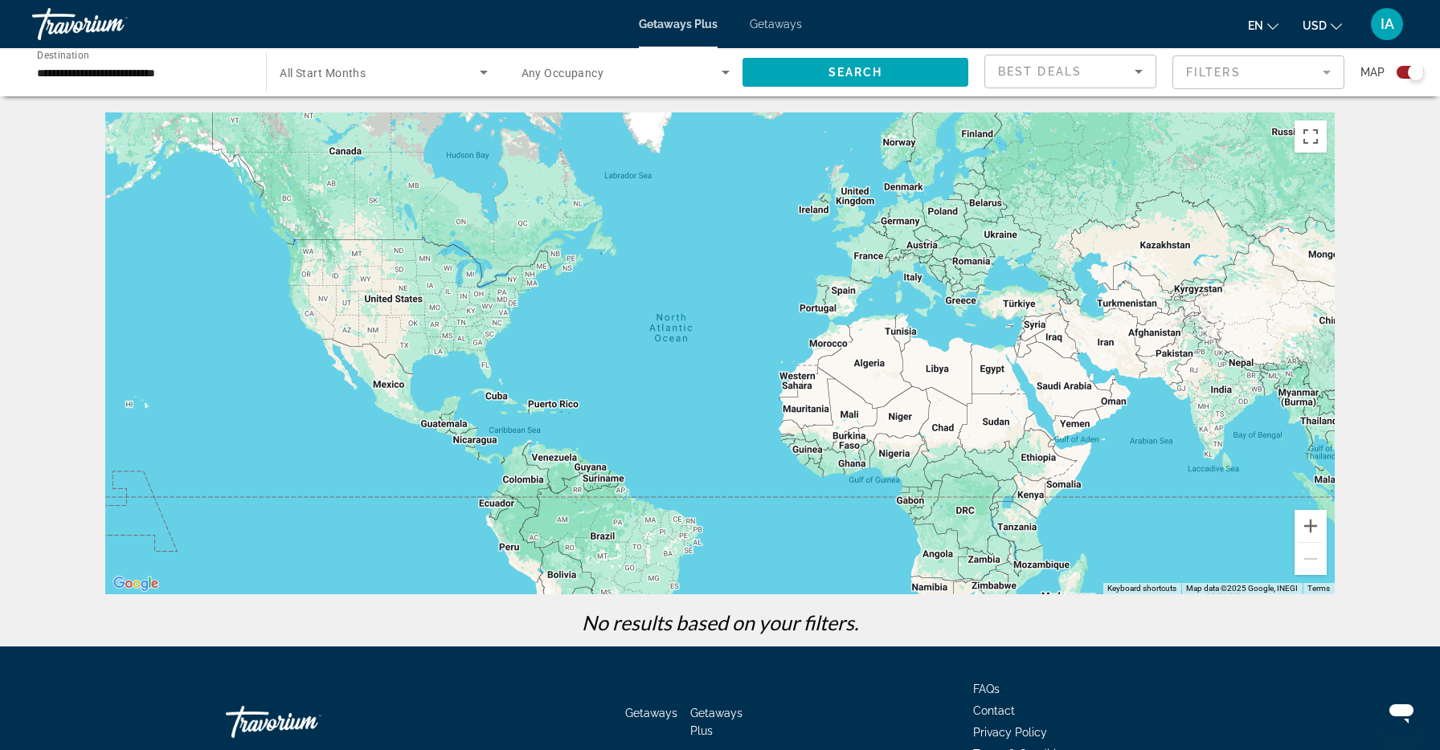
click at [485, 285] on div "Main content" at bounding box center [719, 353] width 1229 height 482
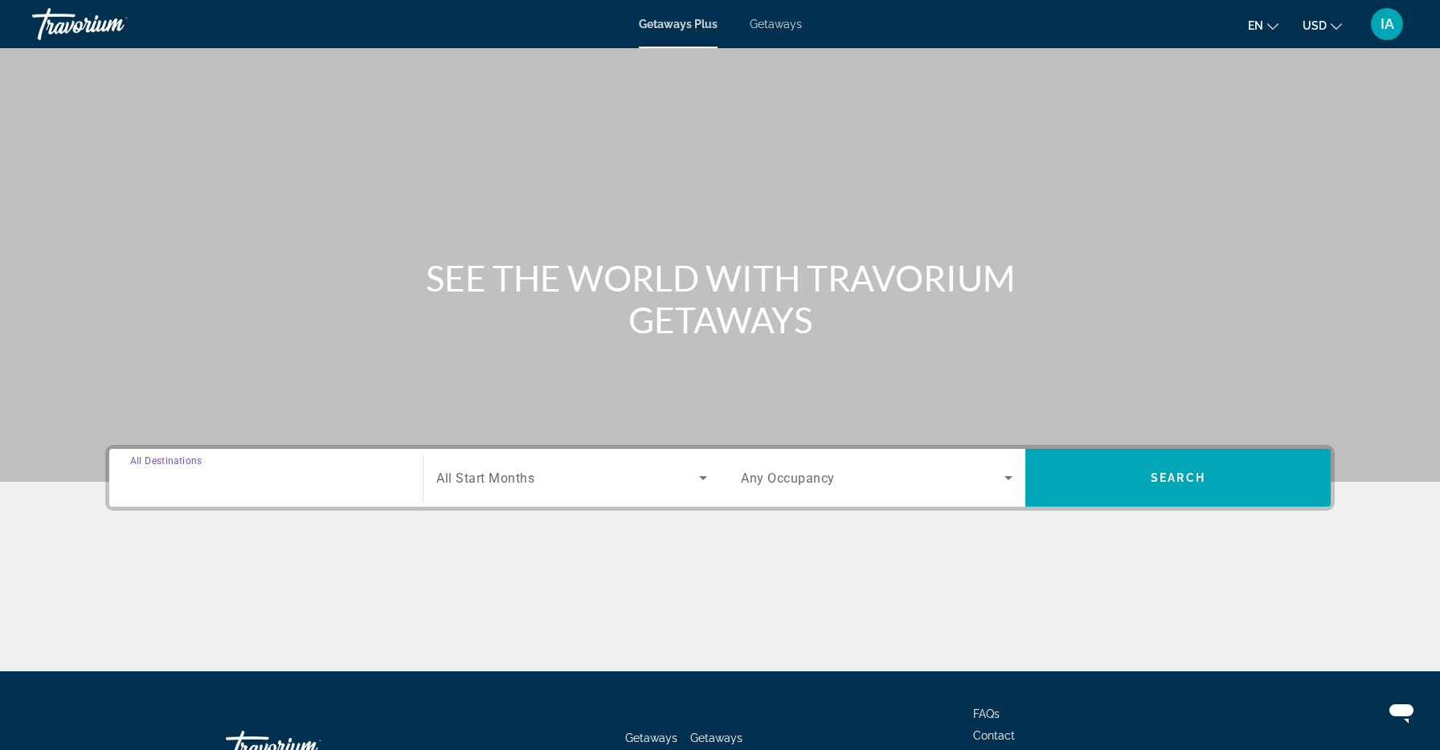
click at [260, 479] on input "Destination All Destinations" at bounding box center [266, 478] width 272 height 19
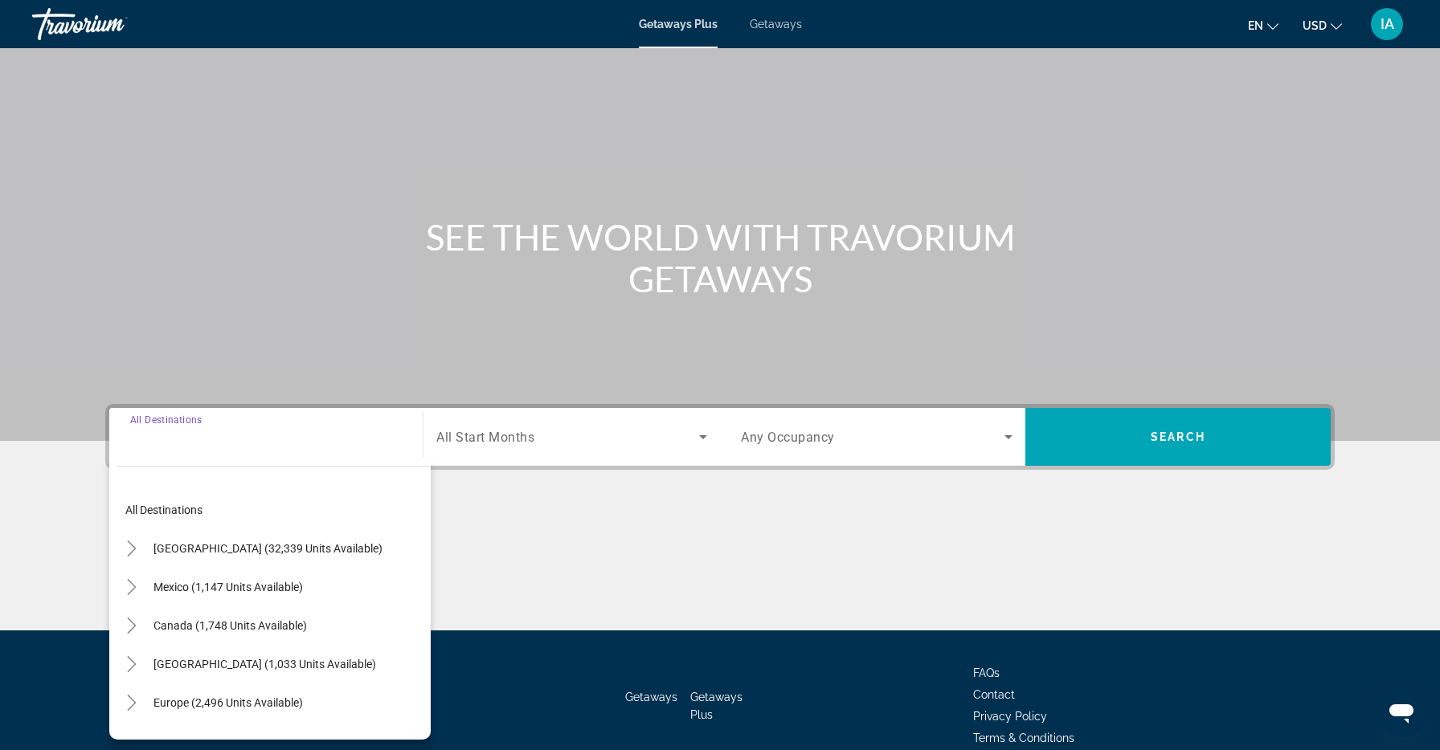
scroll to position [118, 0]
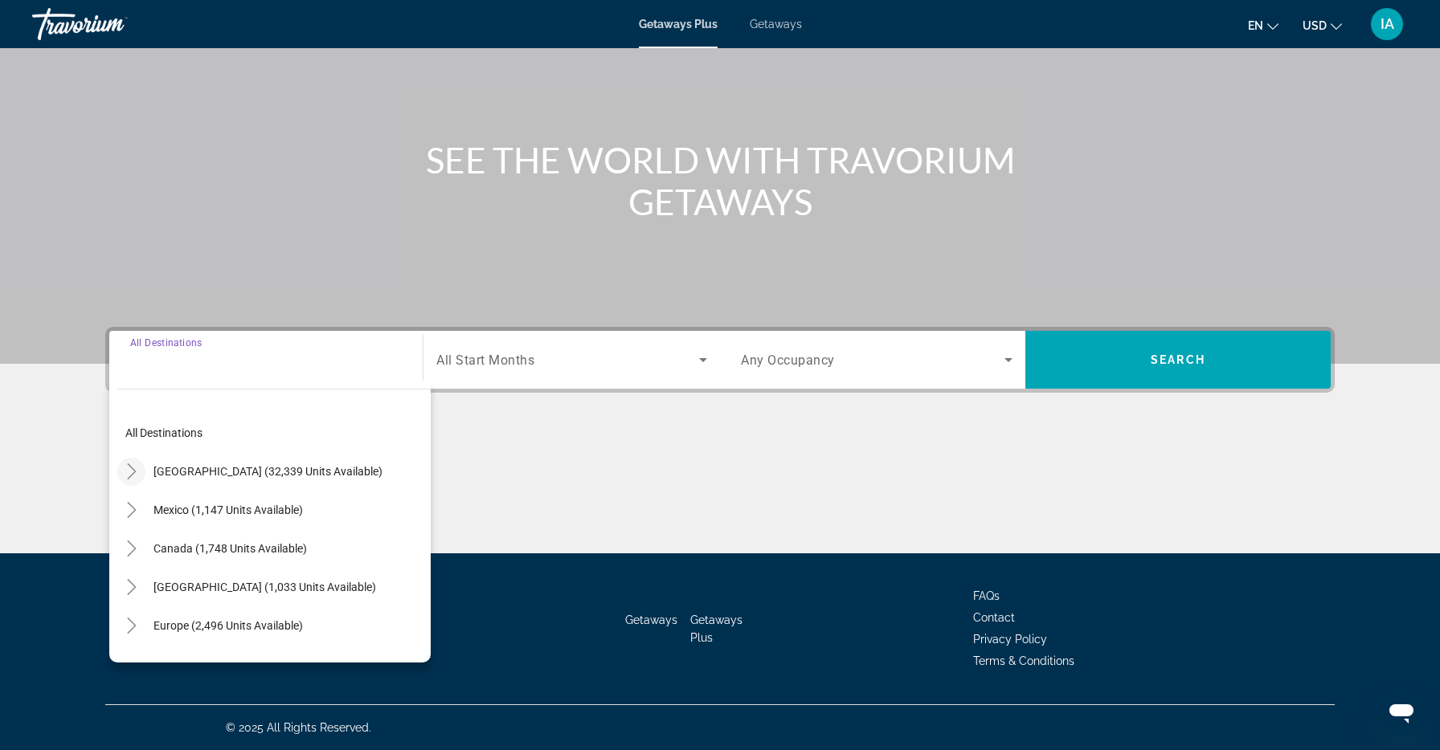
click at [141, 468] on mat-icon "Toggle United States (32,339 units available)" at bounding box center [131, 472] width 28 height 28
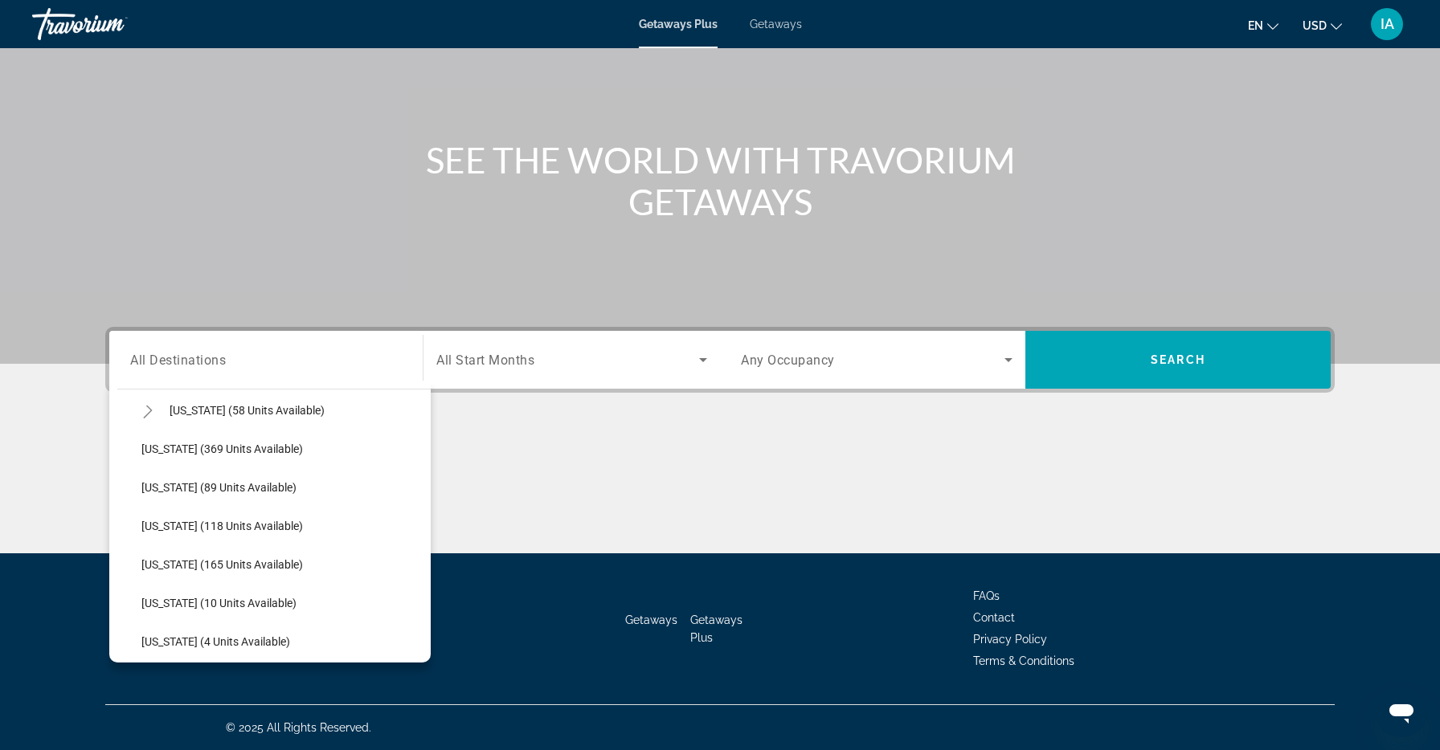
scroll to position [371, 0]
click at [531, 526] on div "Main content" at bounding box center [719, 493] width 1229 height 121
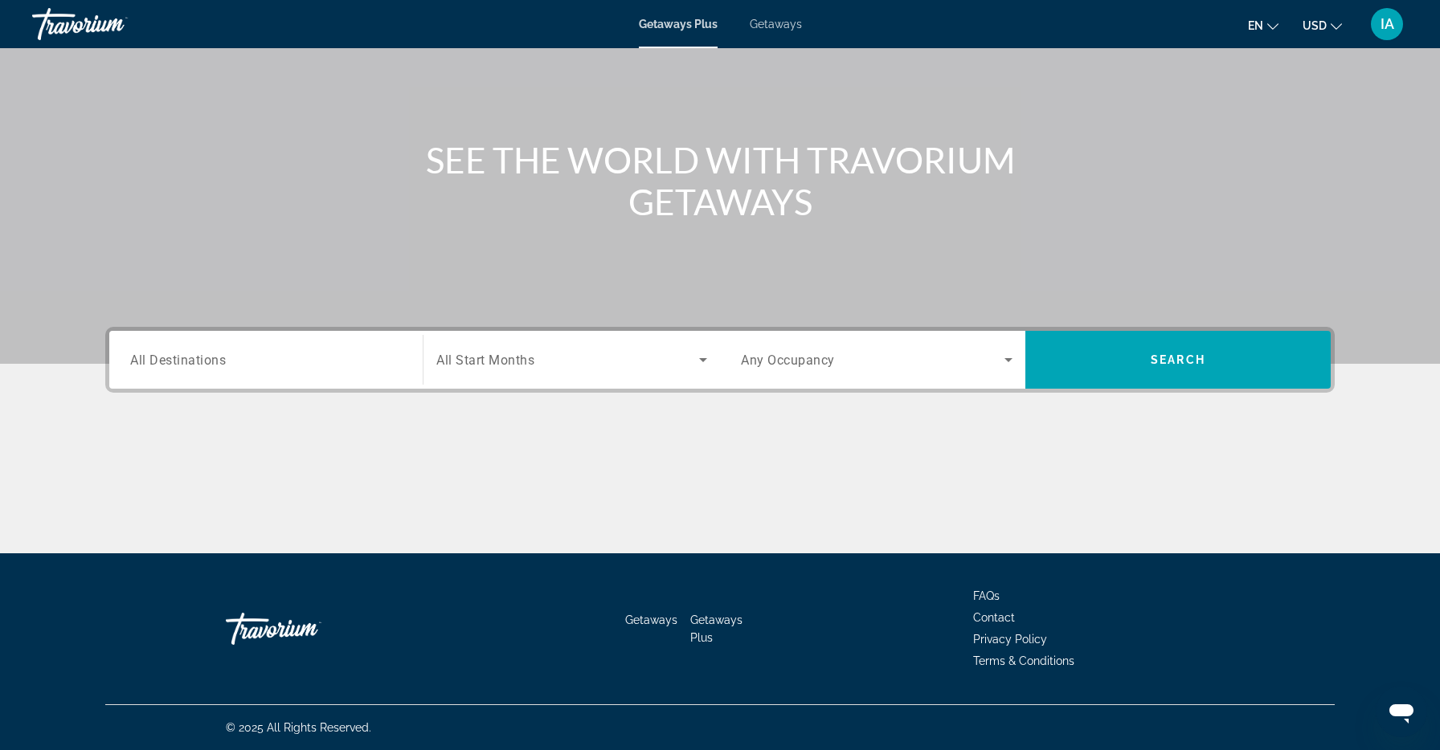
click at [215, 361] on span "All Destinations" at bounding box center [178, 359] width 96 height 15
click at [215, 361] on input "Destination All Destinations" at bounding box center [266, 360] width 272 height 19
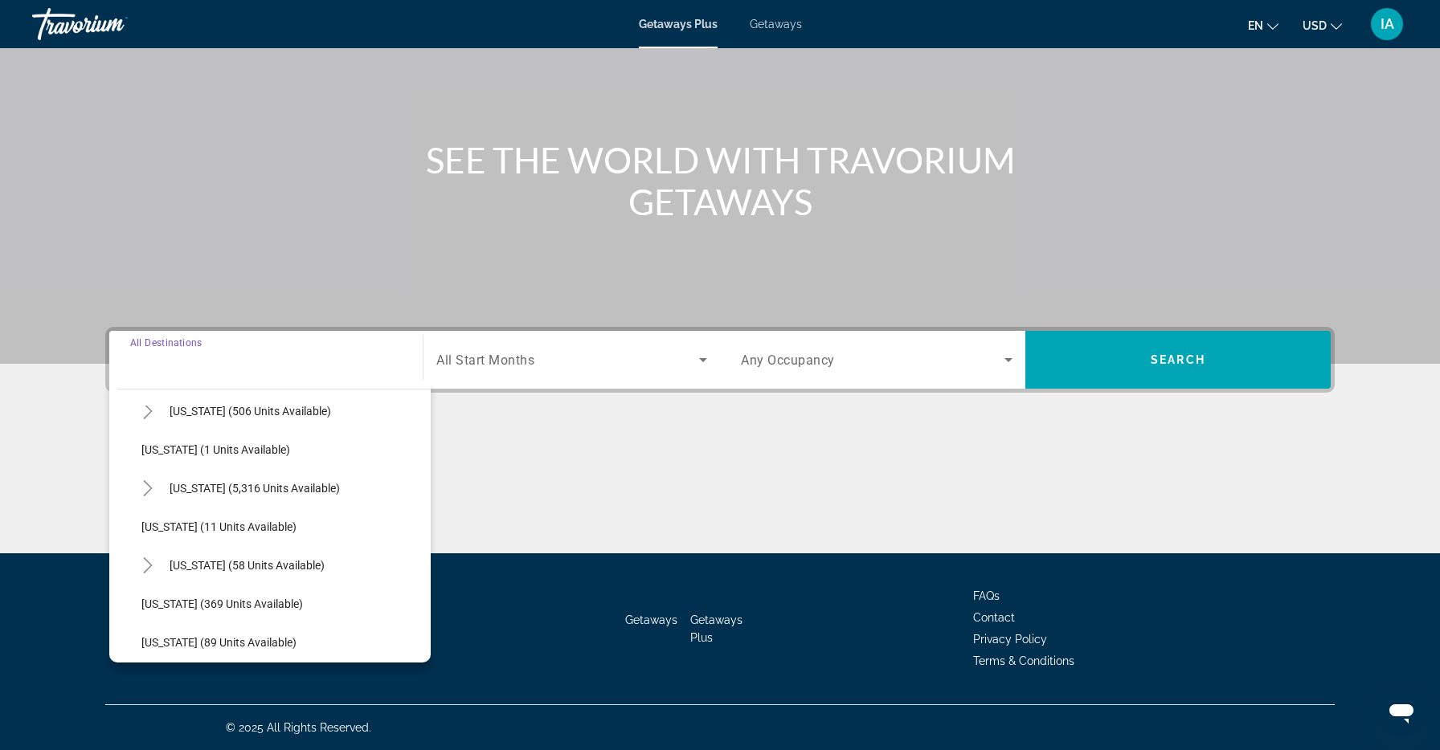
scroll to position [299, 0]
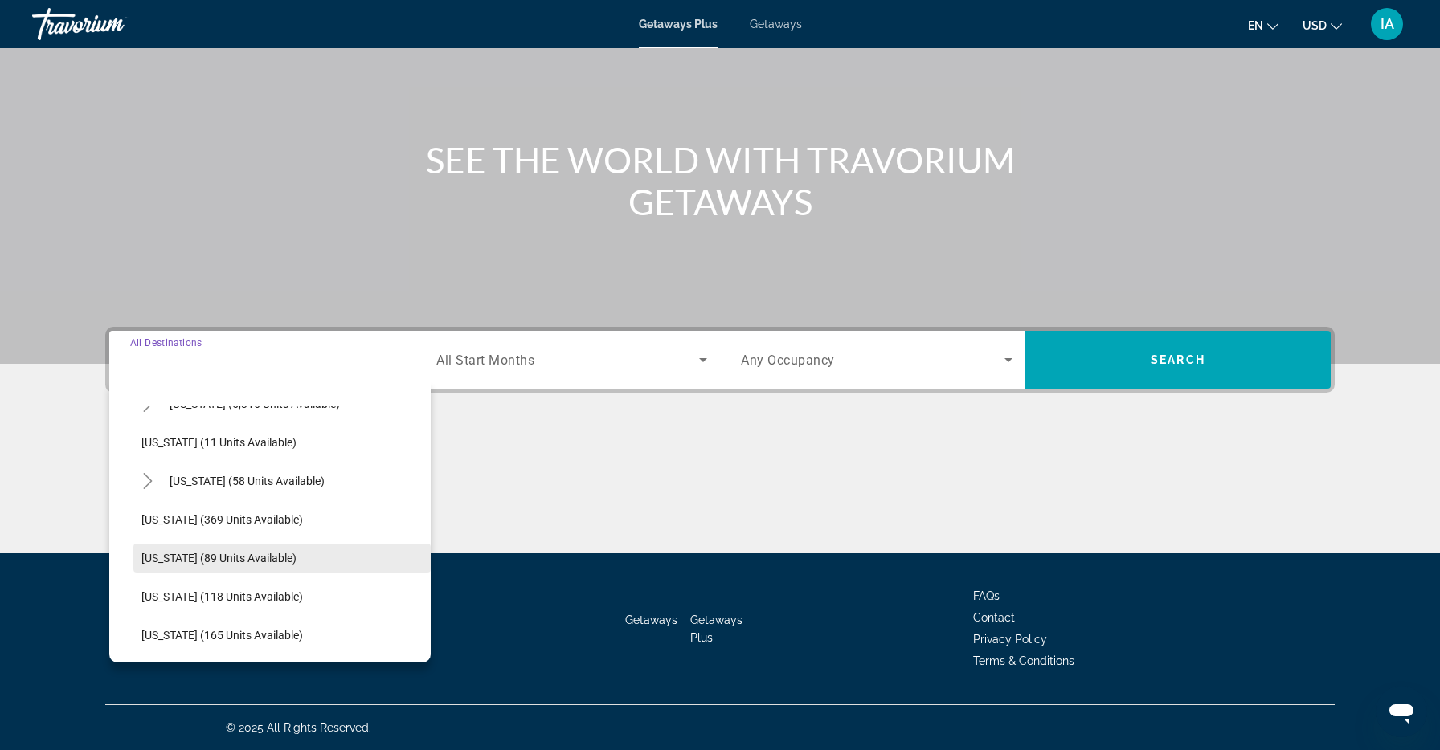
click at [203, 554] on span "[US_STATE] (89 units available)" at bounding box center [218, 558] width 155 height 13
type input "**********"
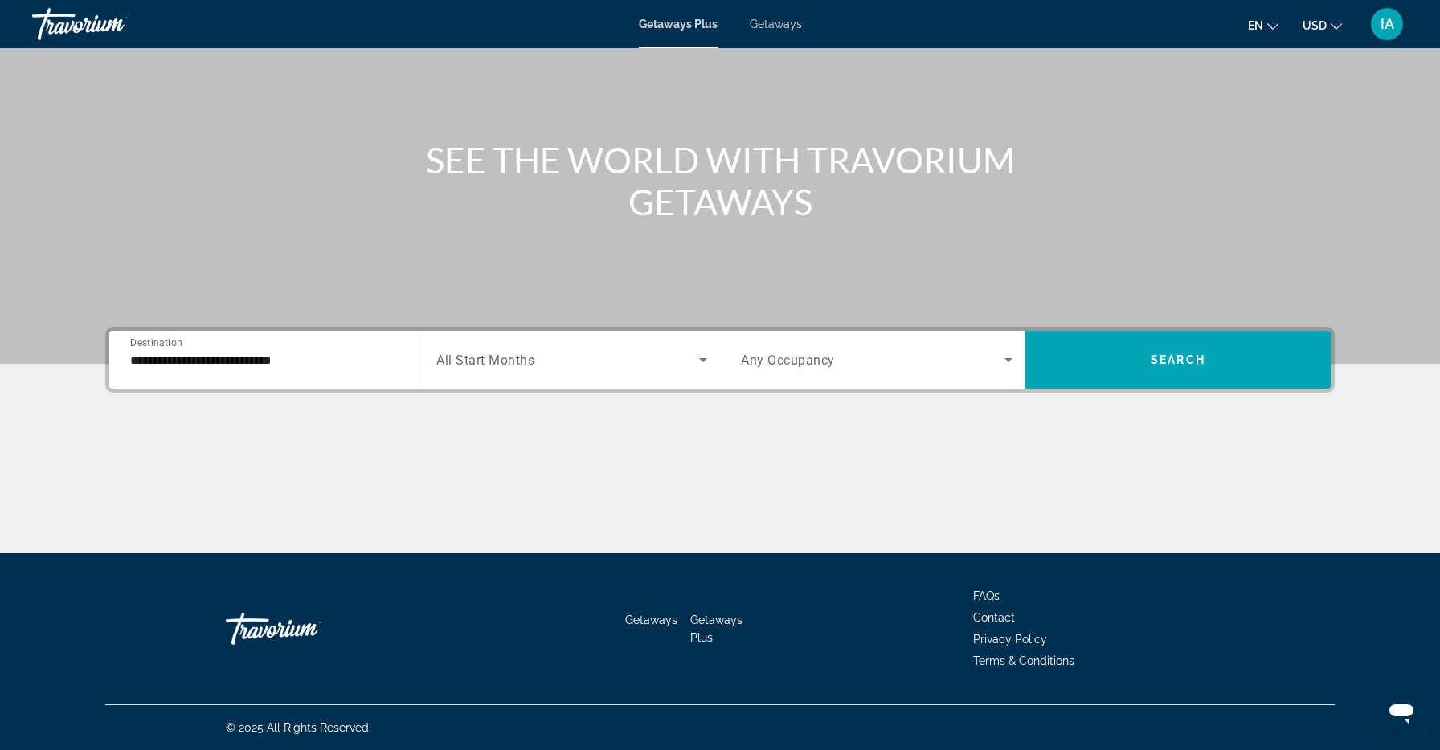
click at [558, 374] on div "Search widget" at bounding box center [571, 359] width 271 height 45
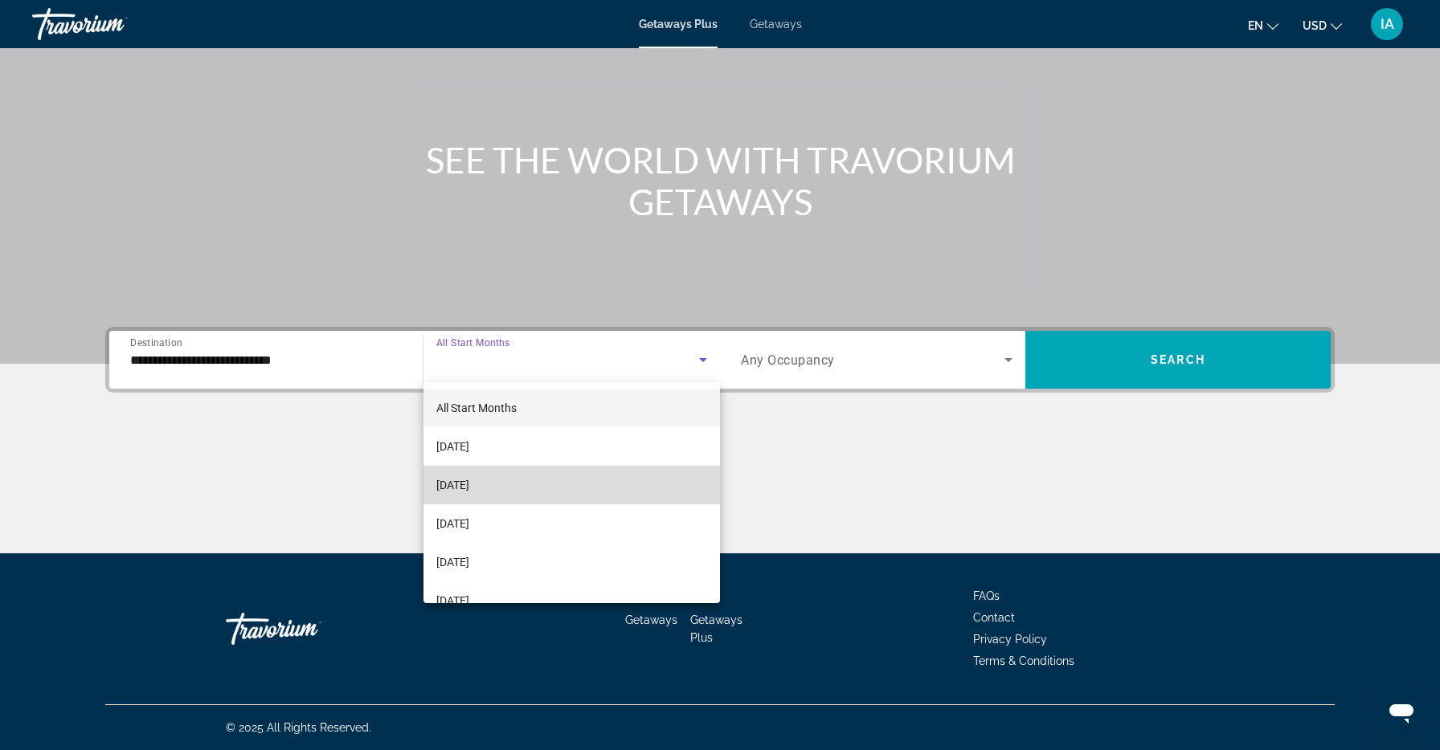
click at [469, 489] on span "[DATE]" at bounding box center [452, 485] width 33 height 19
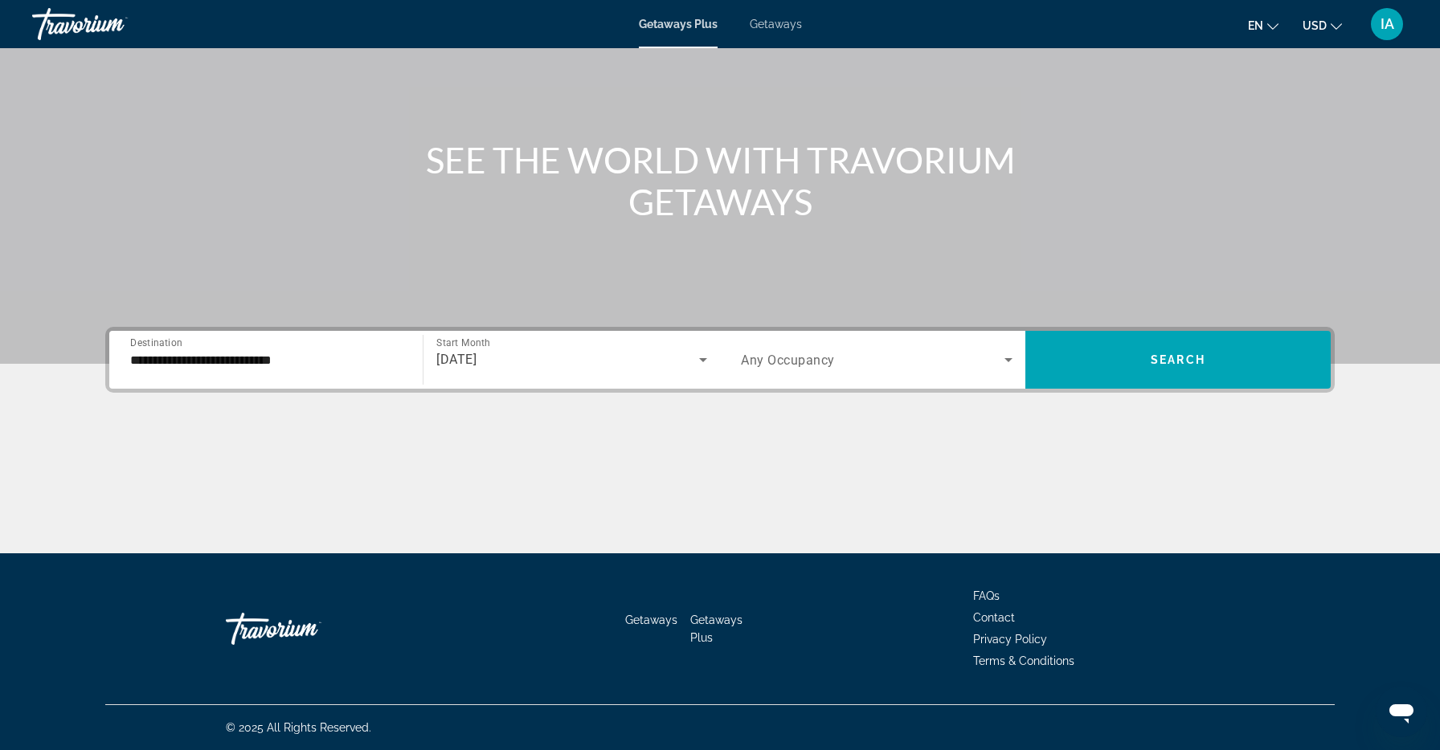
click at [585, 476] on div "Main content" at bounding box center [719, 493] width 1229 height 121
click at [798, 381] on div "Search widget" at bounding box center [877, 359] width 272 height 45
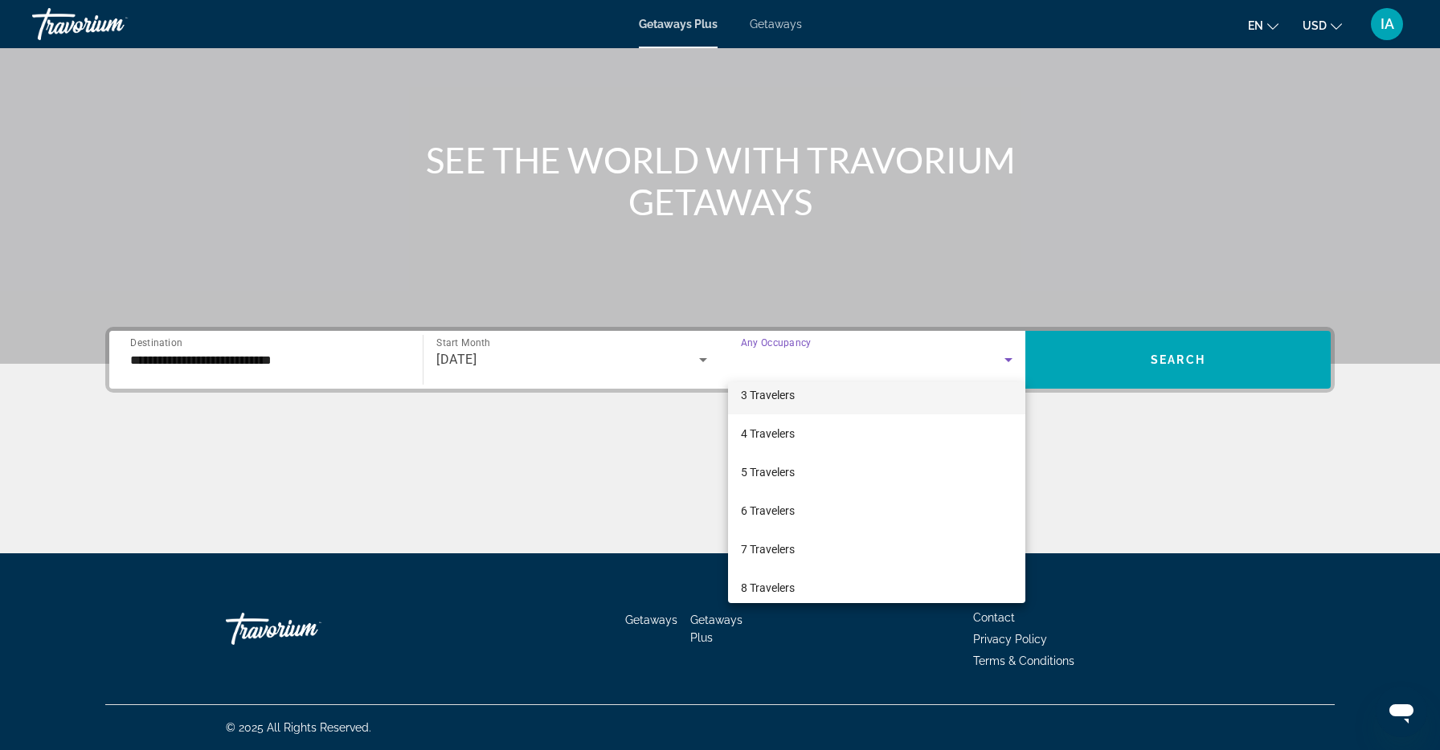
scroll to position [0, 0]
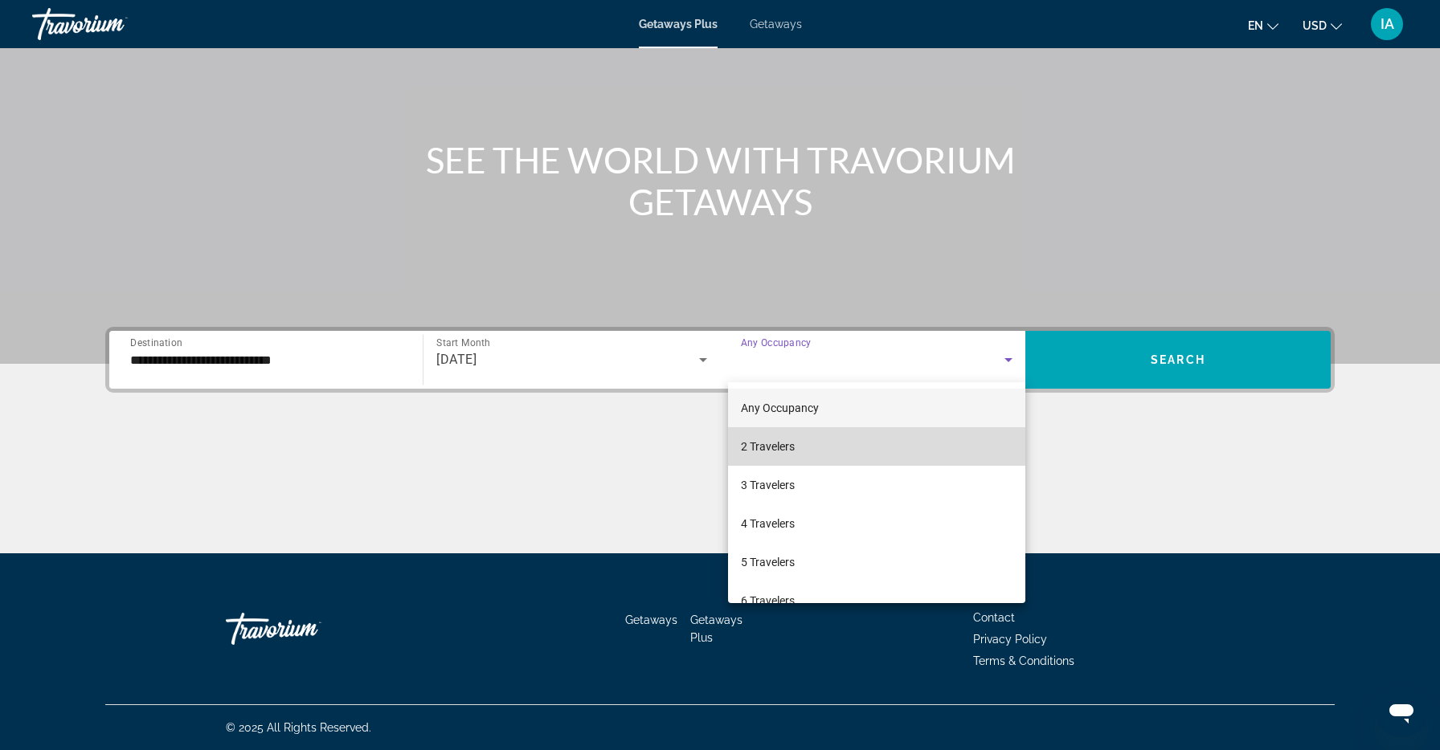
click at [796, 446] on mat-option "2 Travelers" at bounding box center [876, 446] width 297 height 39
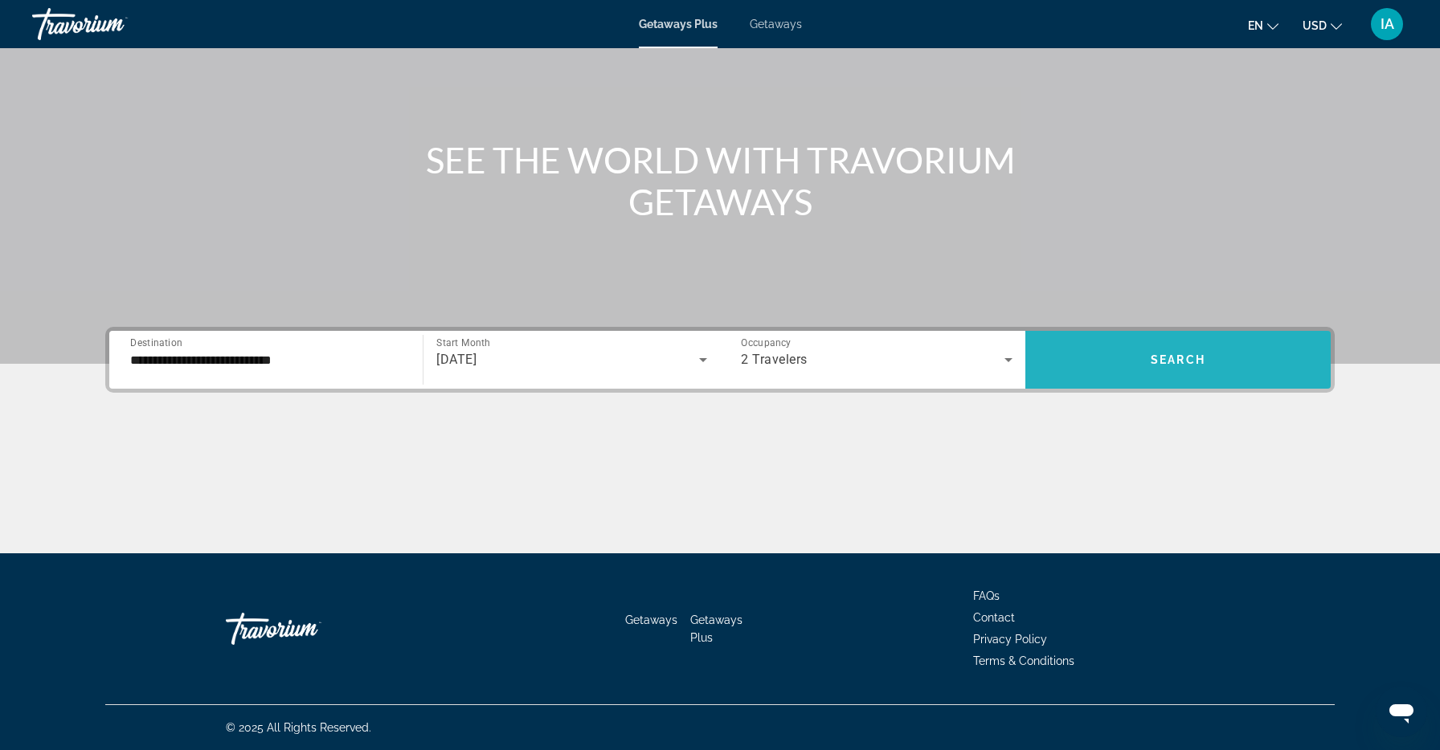
click at [1194, 362] on span "Search" at bounding box center [1178, 360] width 55 height 13
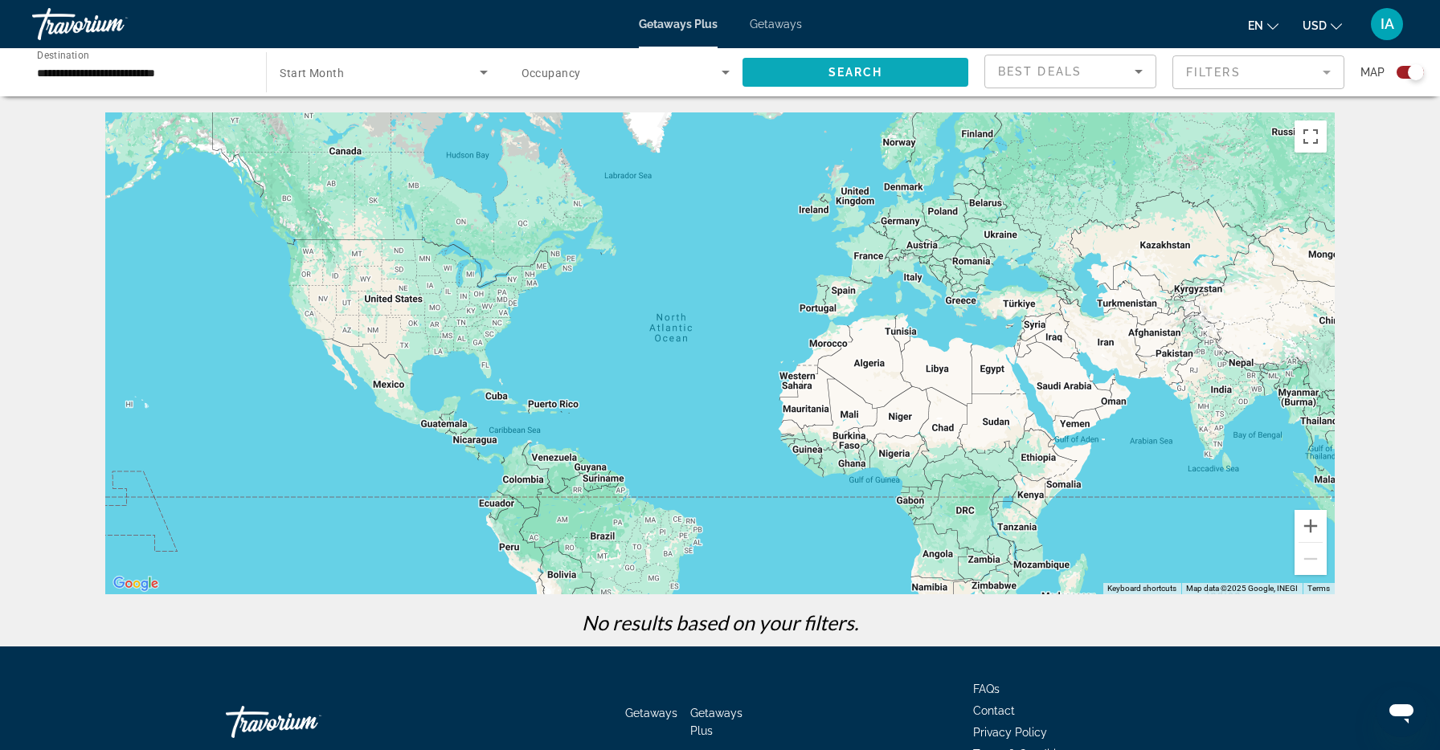
click at [814, 80] on span "Search widget" at bounding box center [855, 72] width 226 height 39
click at [359, 76] on span "Search widget" at bounding box center [379, 72] width 199 height 19
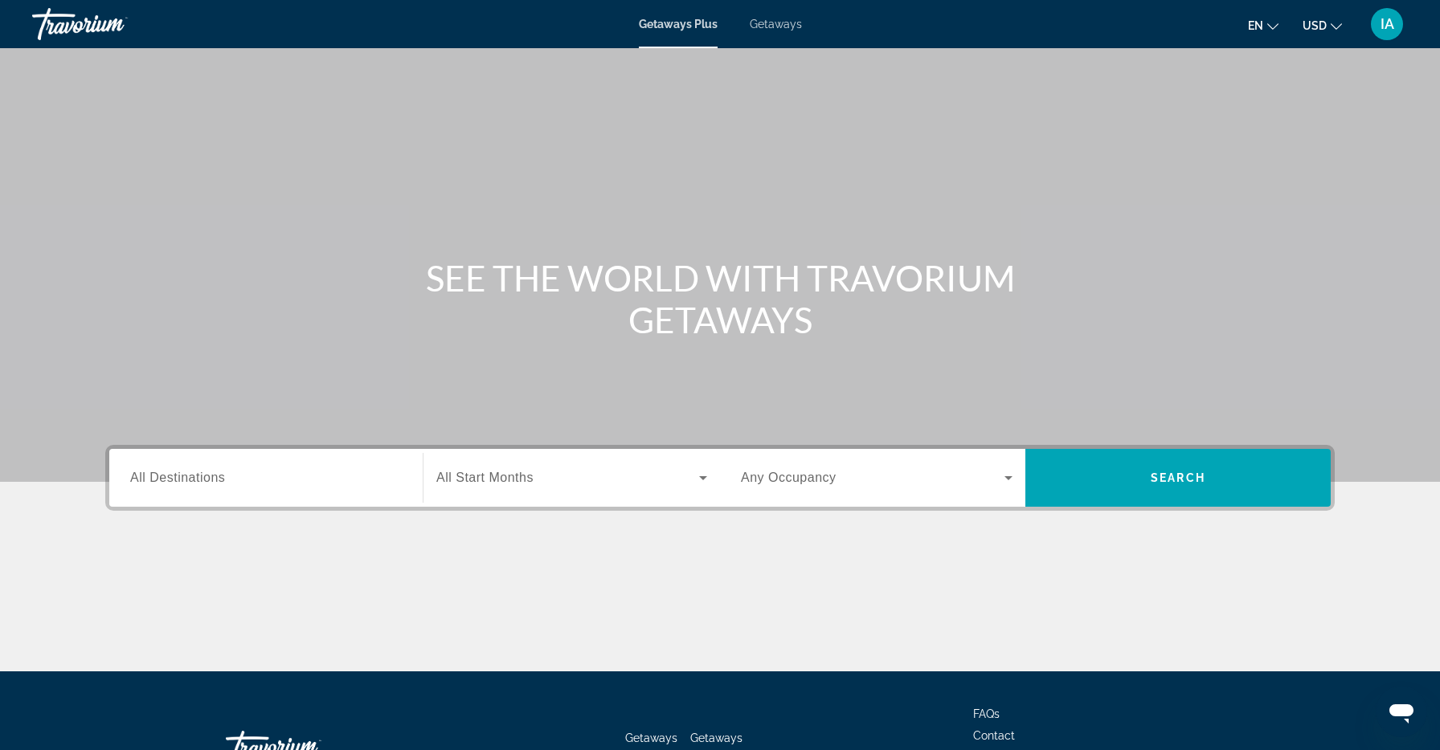
click at [180, 476] on span "All Destinations" at bounding box center [177, 478] width 95 height 14
click at [180, 476] on input "Destination All Destinations" at bounding box center [266, 478] width 272 height 19
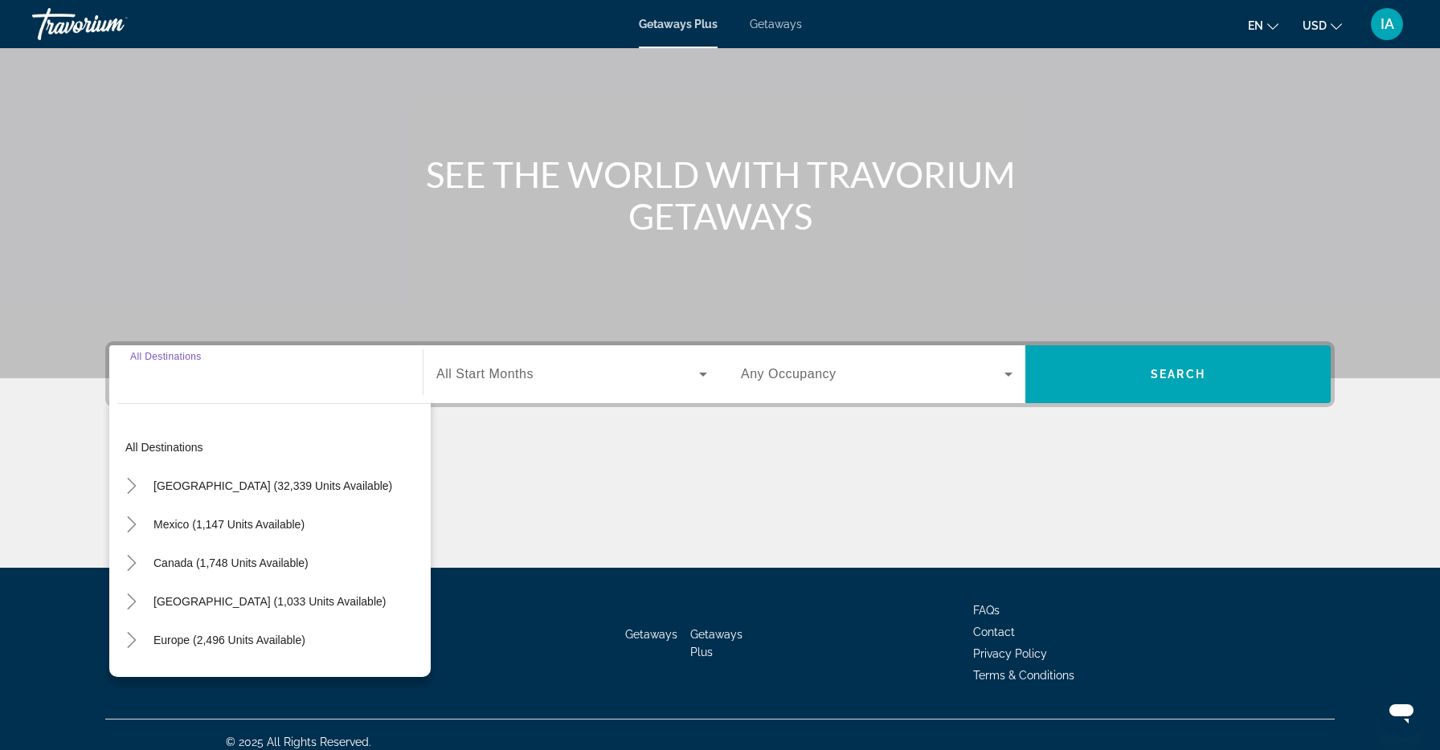
scroll to position [118, 0]
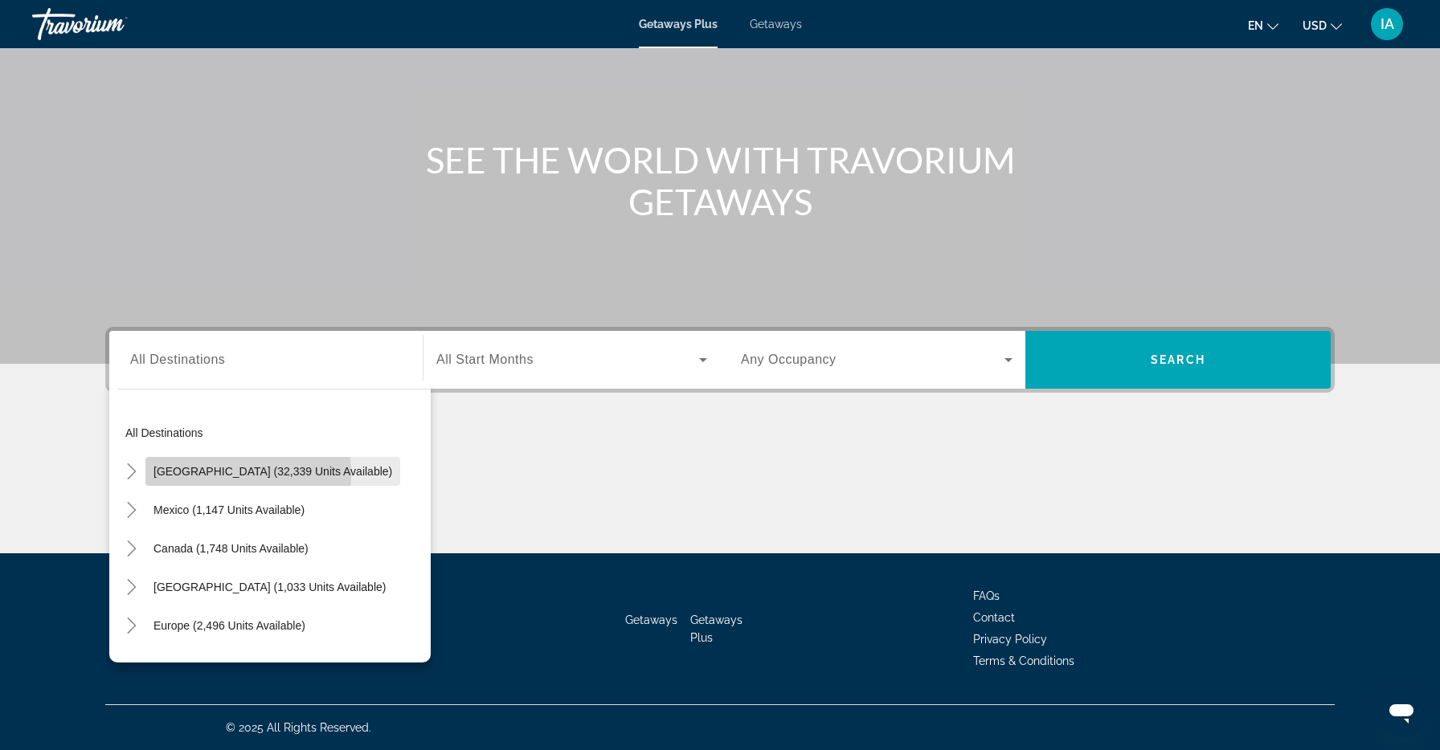
click at [185, 475] on span "[GEOGRAPHIC_DATA] (32,339 units available)" at bounding box center [272, 471] width 239 height 13
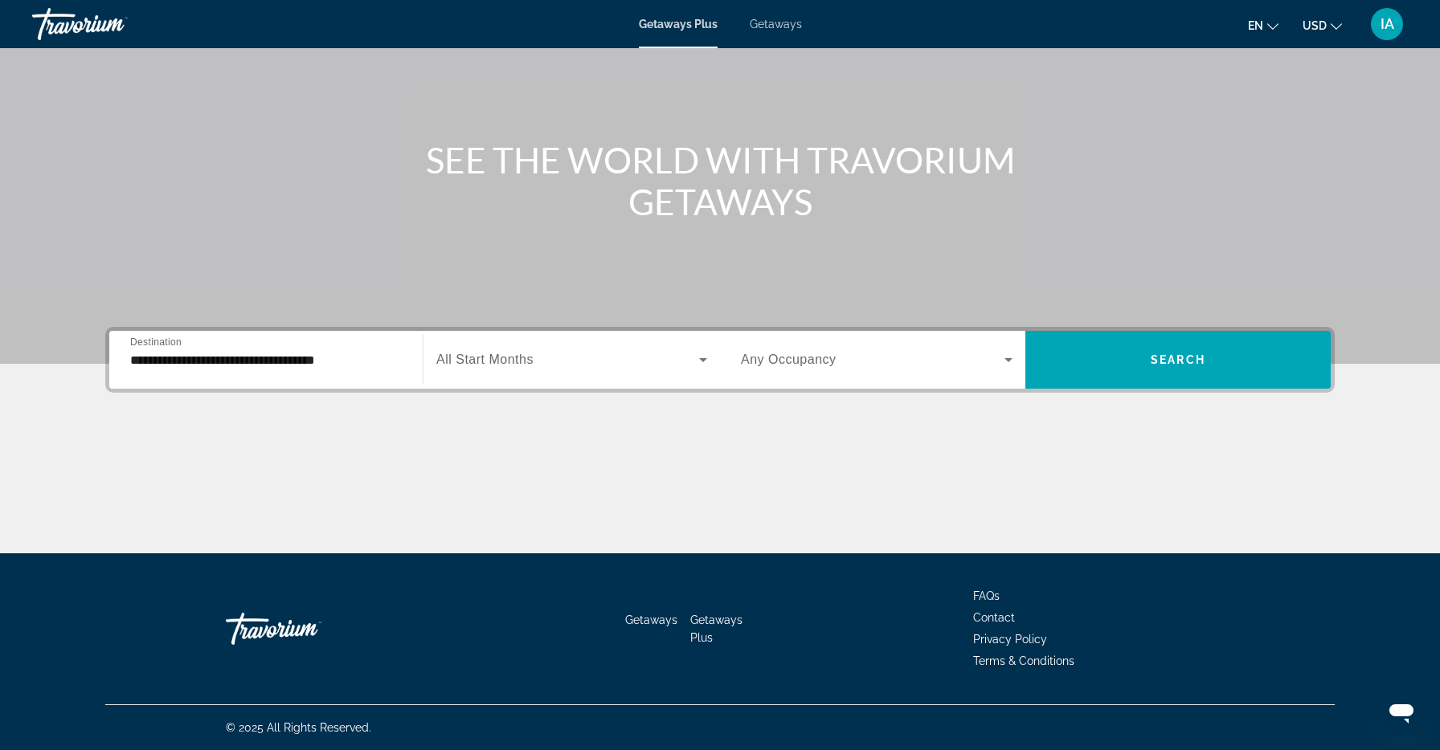
click at [487, 349] on div "Search widget" at bounding box center [571, 359] width 271 height 45
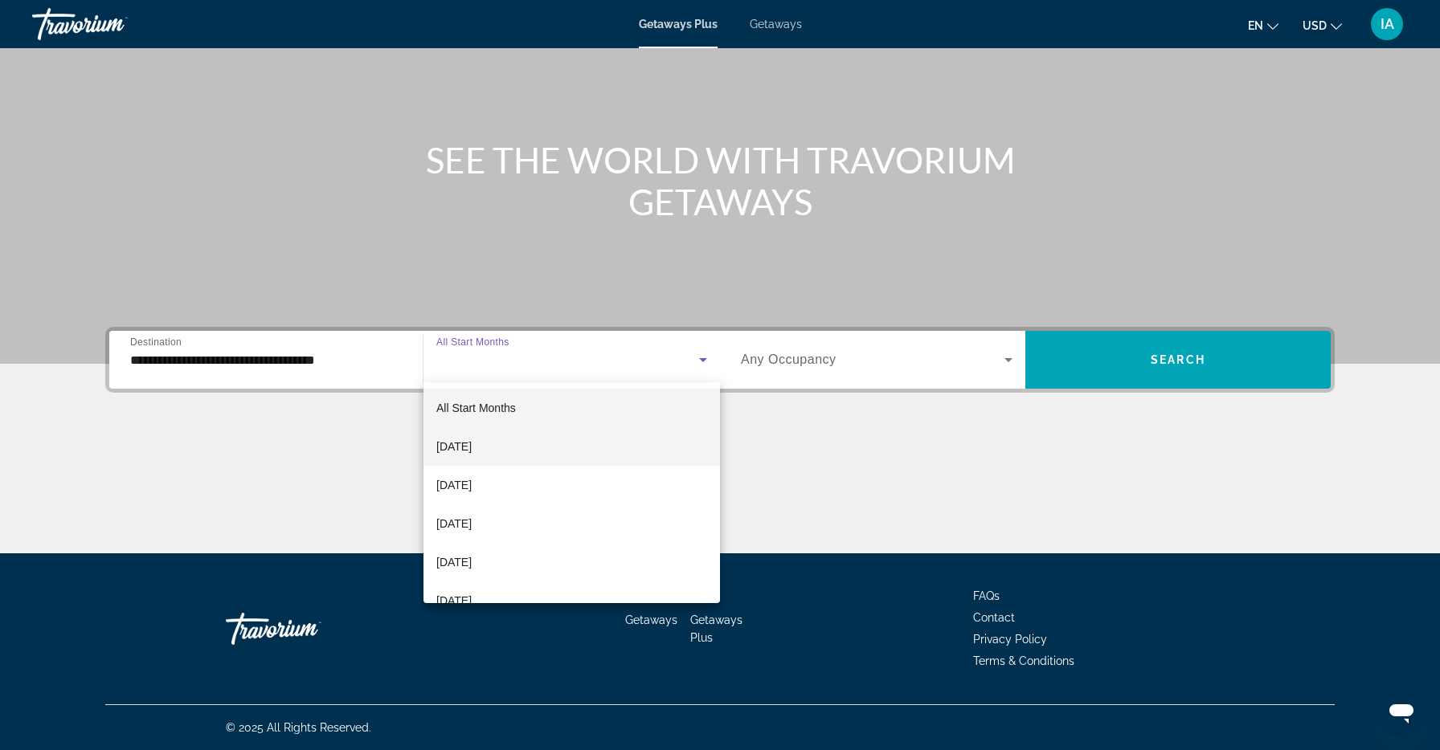
click at [472, 442] on span "[DATE]" at bounding box center [453, 446] width 35 height 19
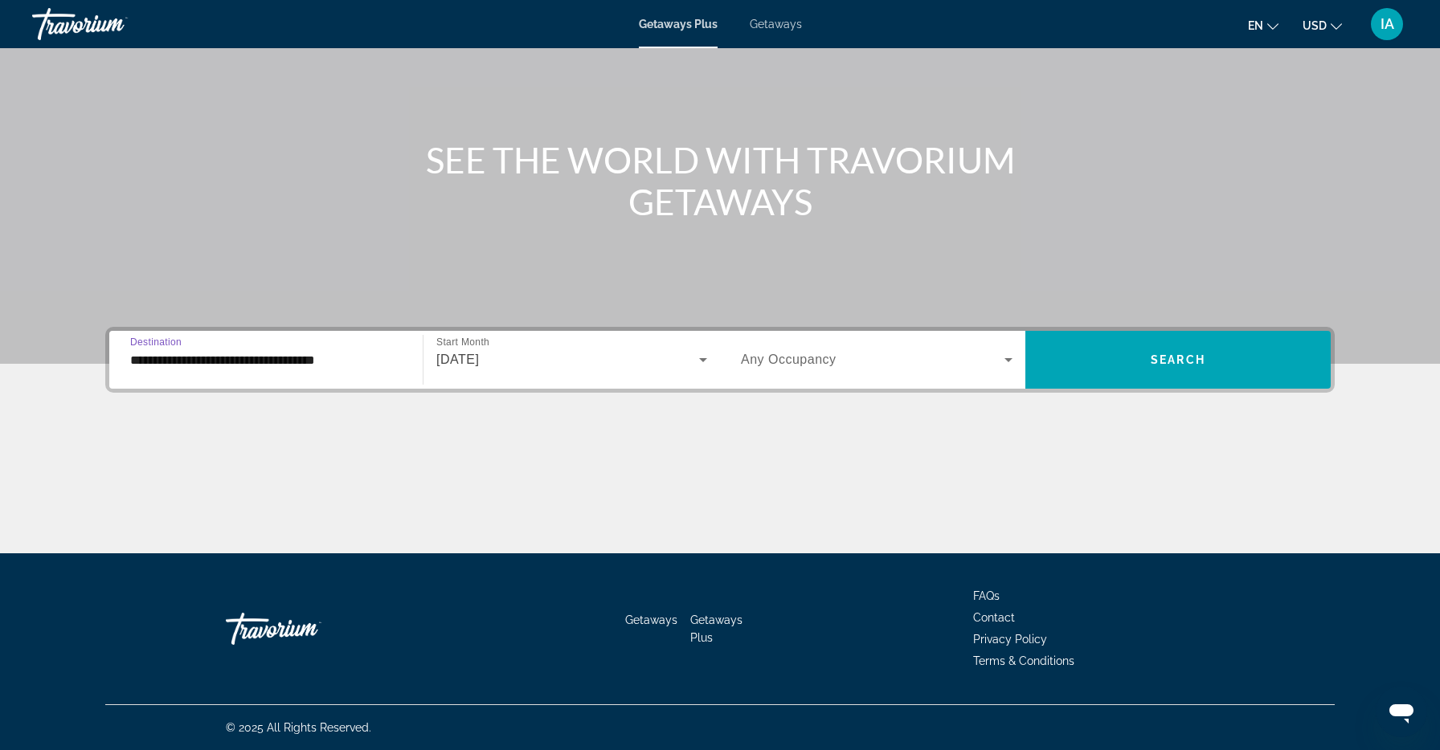
click at [339, 359] on input "**********" at bounding box center [266, 360] width 272 height 19
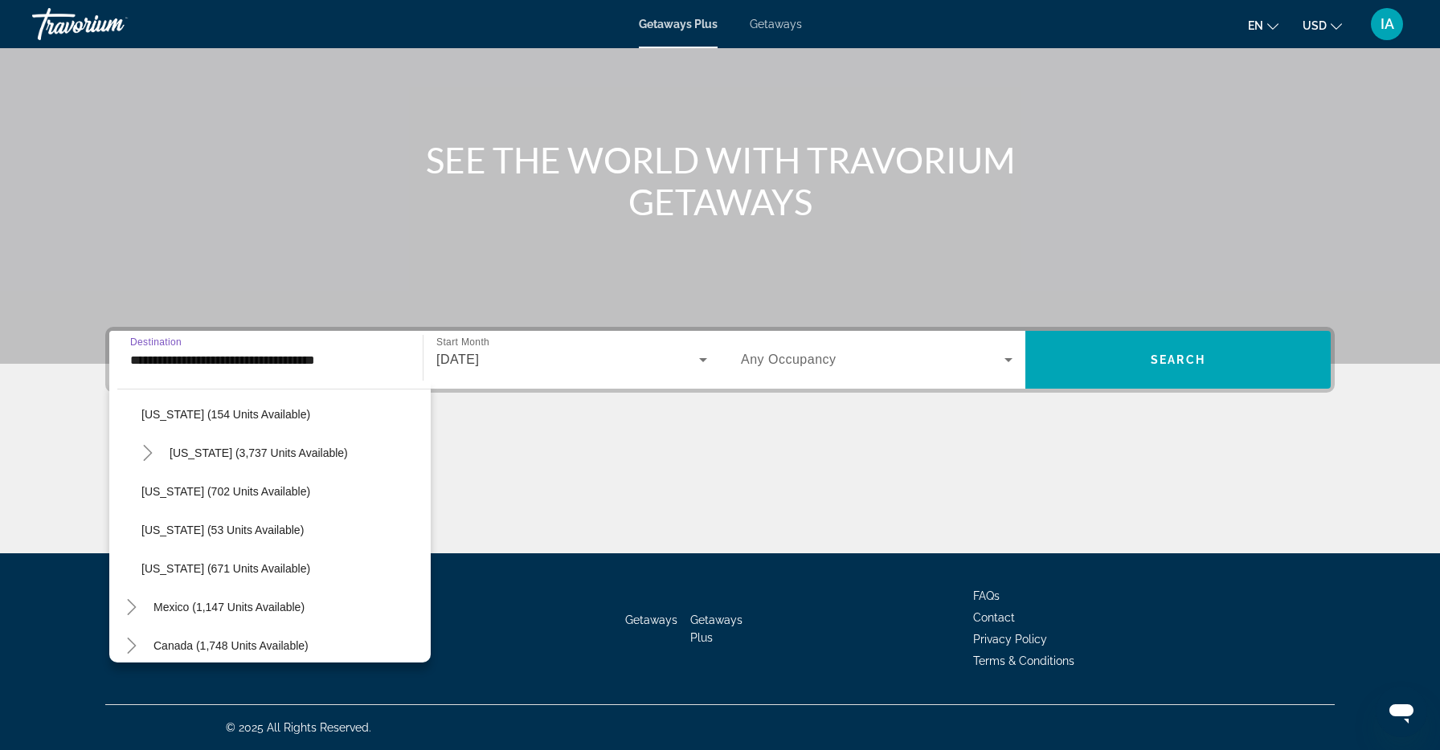
scroll to position [1409, 0]
click at [190, 567] on span "[US_STATE] (671 units available)" at bounding box center [225, 567] width 169 height 13
type input "**********"
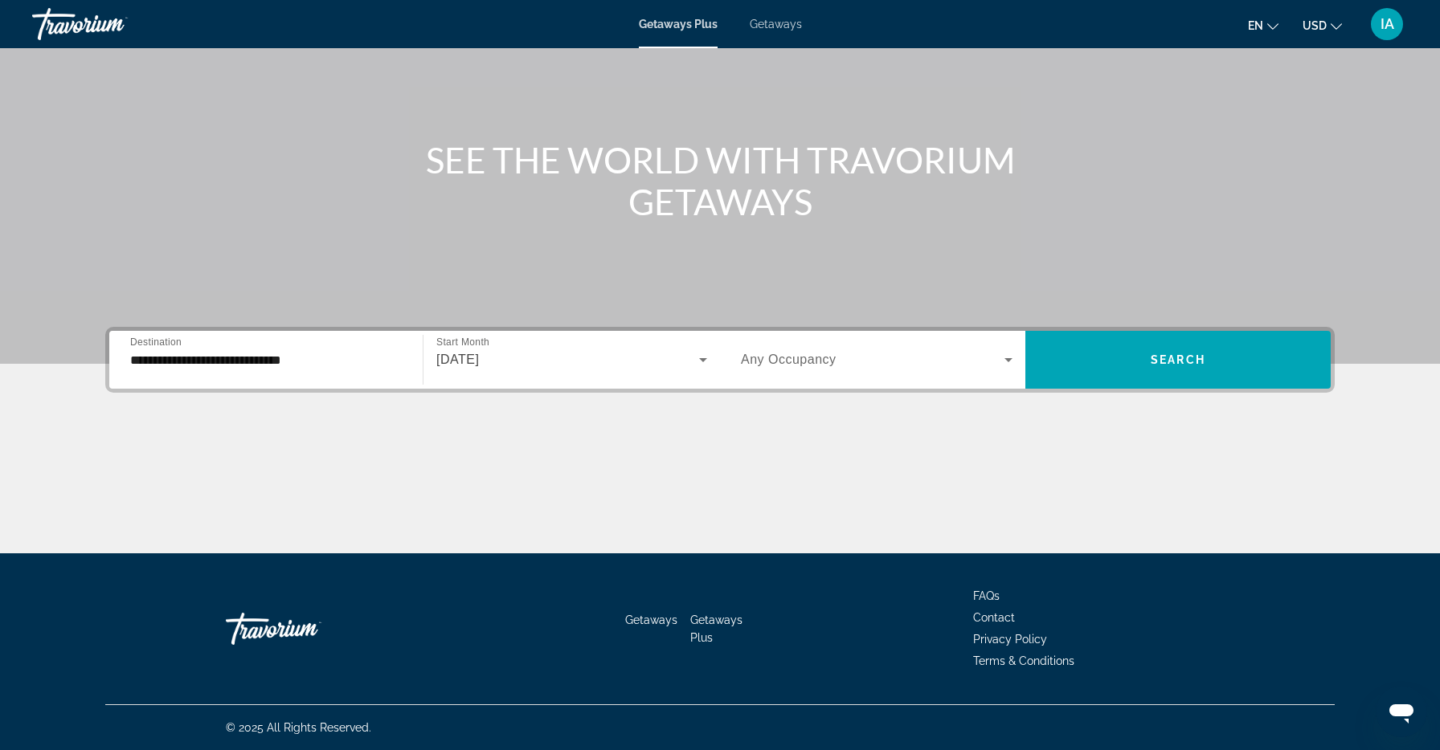
click at [291, 516] on div "Main content" at bounding box center [719, 493] width 1229 height 121
click at [583, 379] on div "[DATE]" at bounding box center [571, 359] width 271 height 45
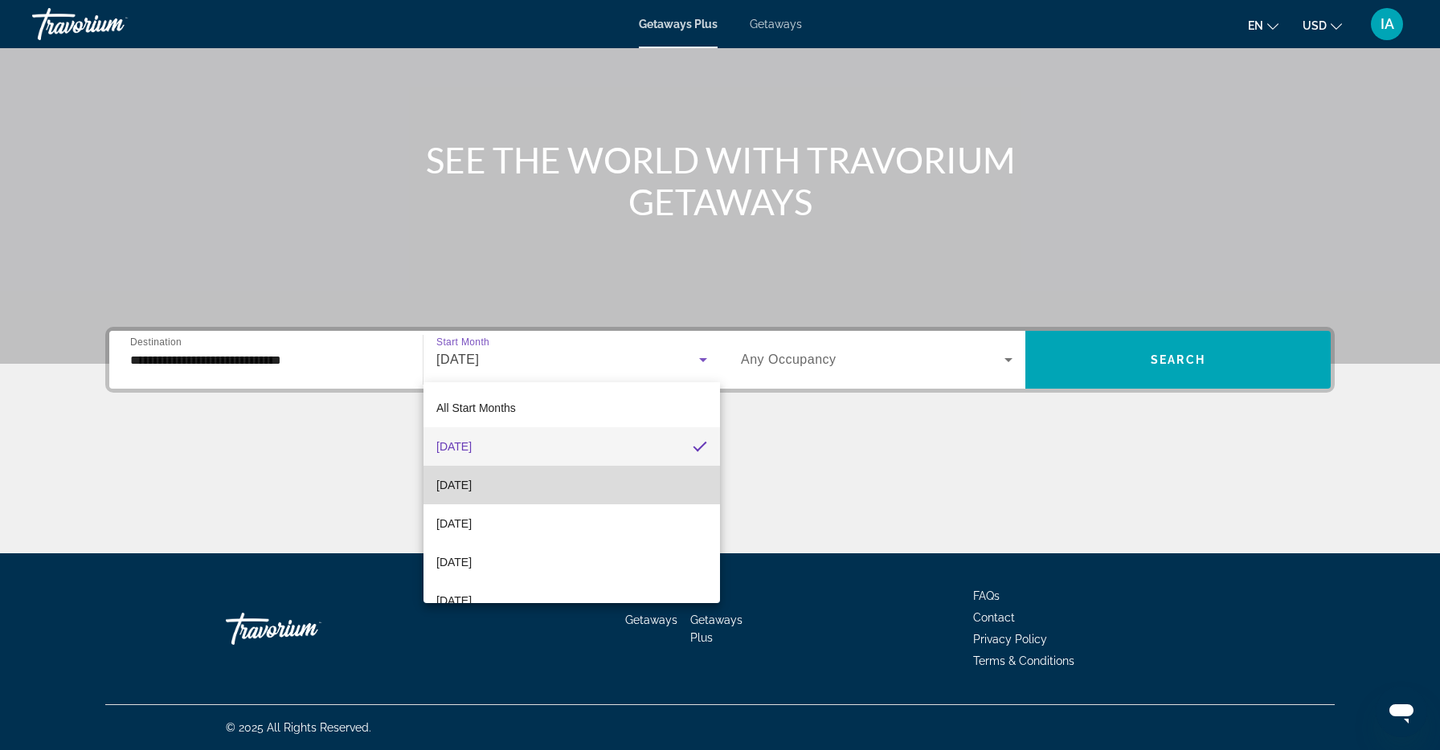
click at [527, 474] on mat-option "[DATE]" at bounding box center [571, 485] width 296 height 39
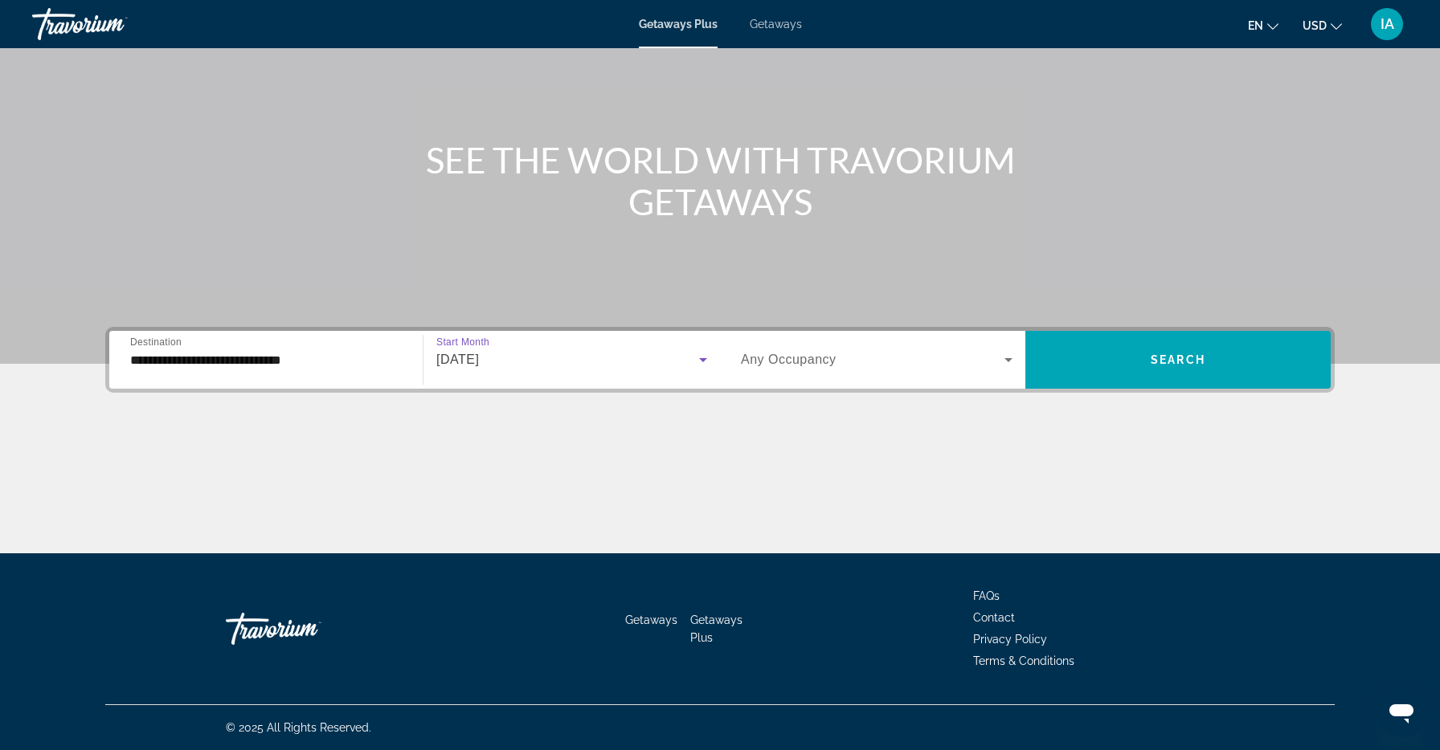
click at [587, 436] on div "Main content" at bounding box center [719, 493] width 1229 height 121
click at [824, 365] on span "Any Occupancy" at bounding box center [789, 360] width 96 height 14
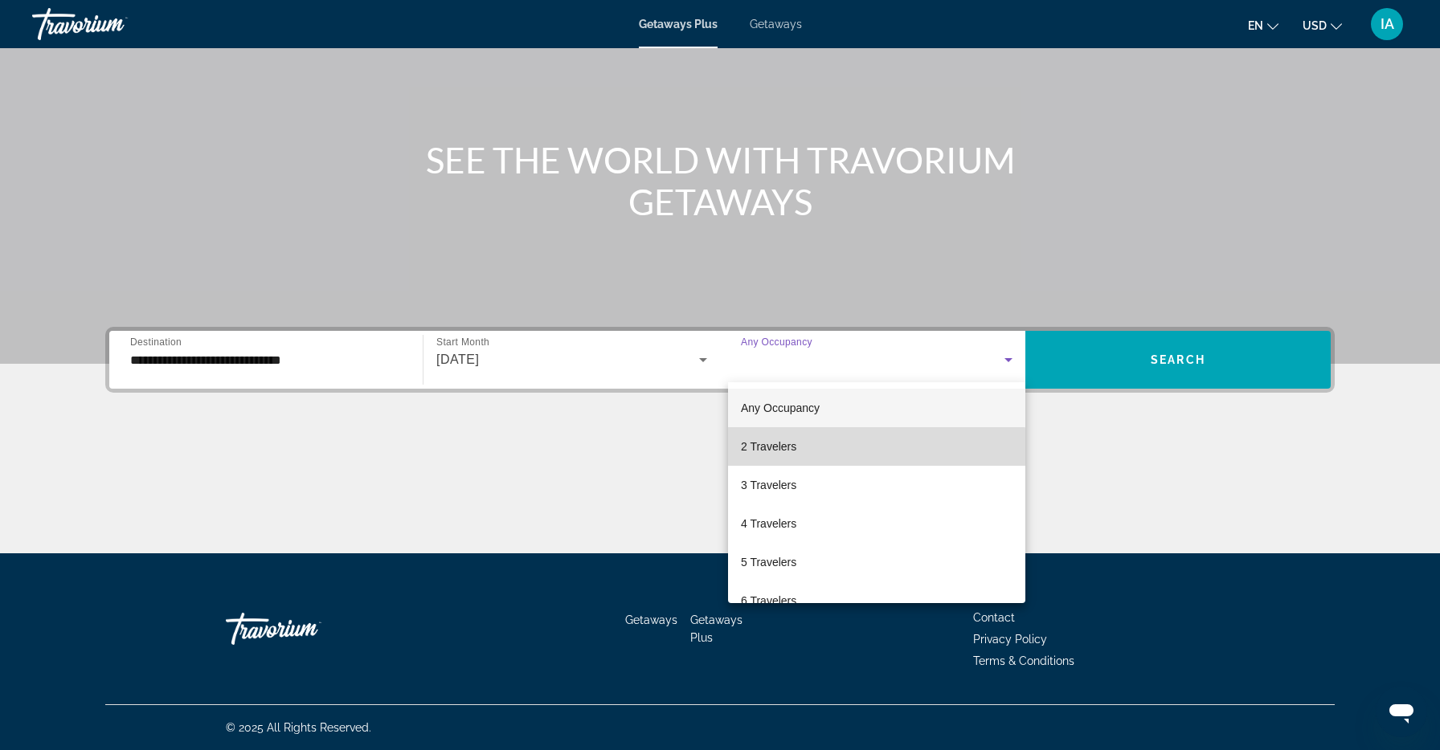
click at [782, 457] on mat-option "2 Travelers" at bounding box center [876, 446] width 297 height 39
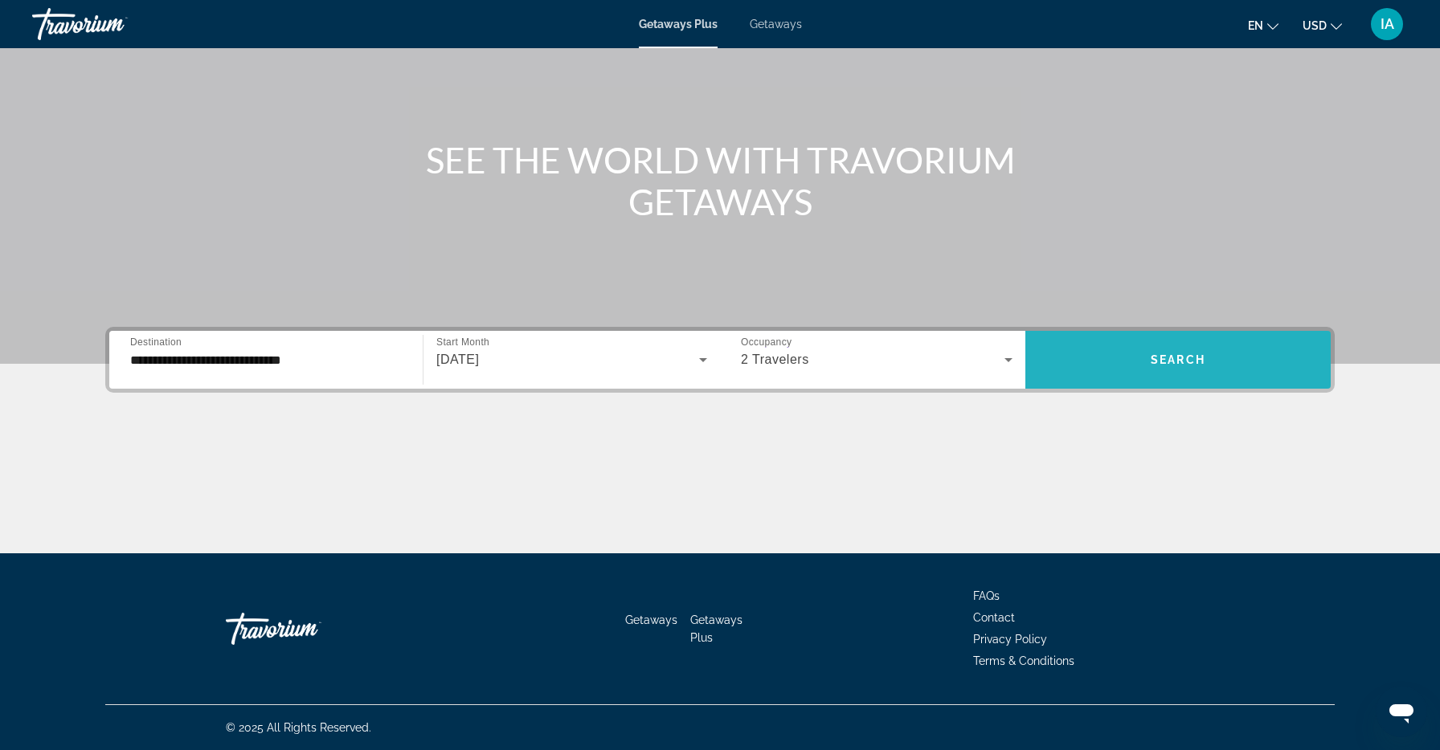
click at [1161, 371] on span "Search widget" at bounding box center [1177, 360] width 305 height 39
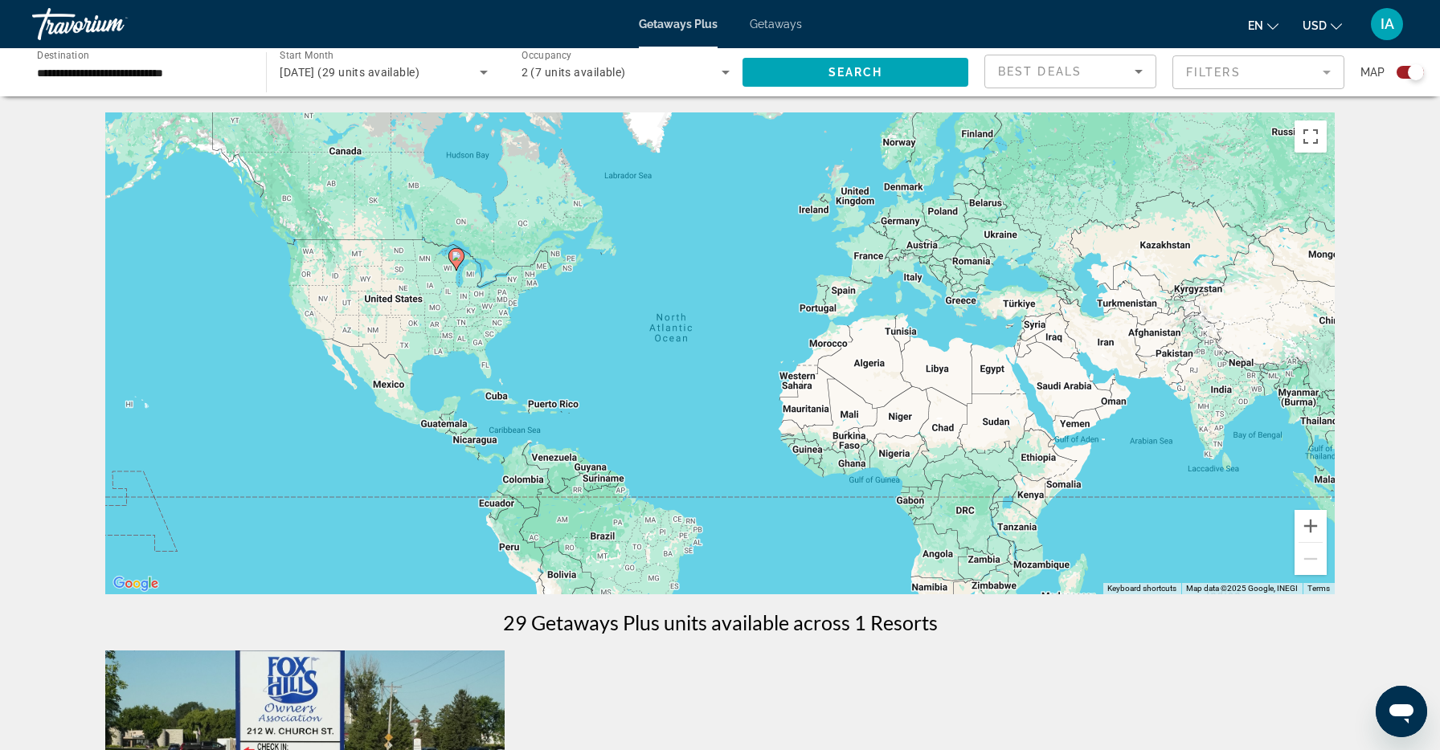
click at [1403, 77] on div "Search widget" at bounding box center [1409, 72] width 27 height 13
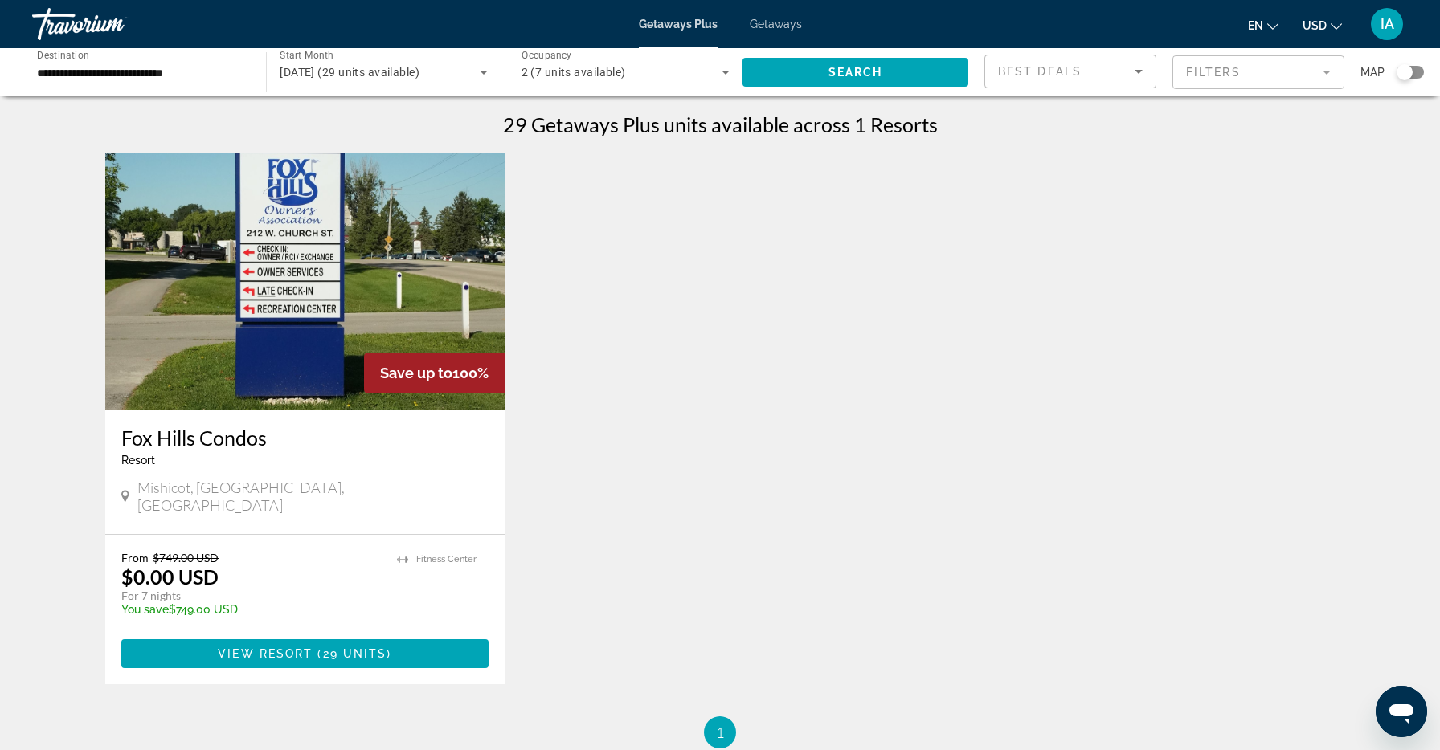
click at [1427, 78] on div "**********" at bounding box center [720, 72] width 1440 height 48
click at [1423, 72] on div "Search widget" at bounding box center [1409, 72] width 27 height 13
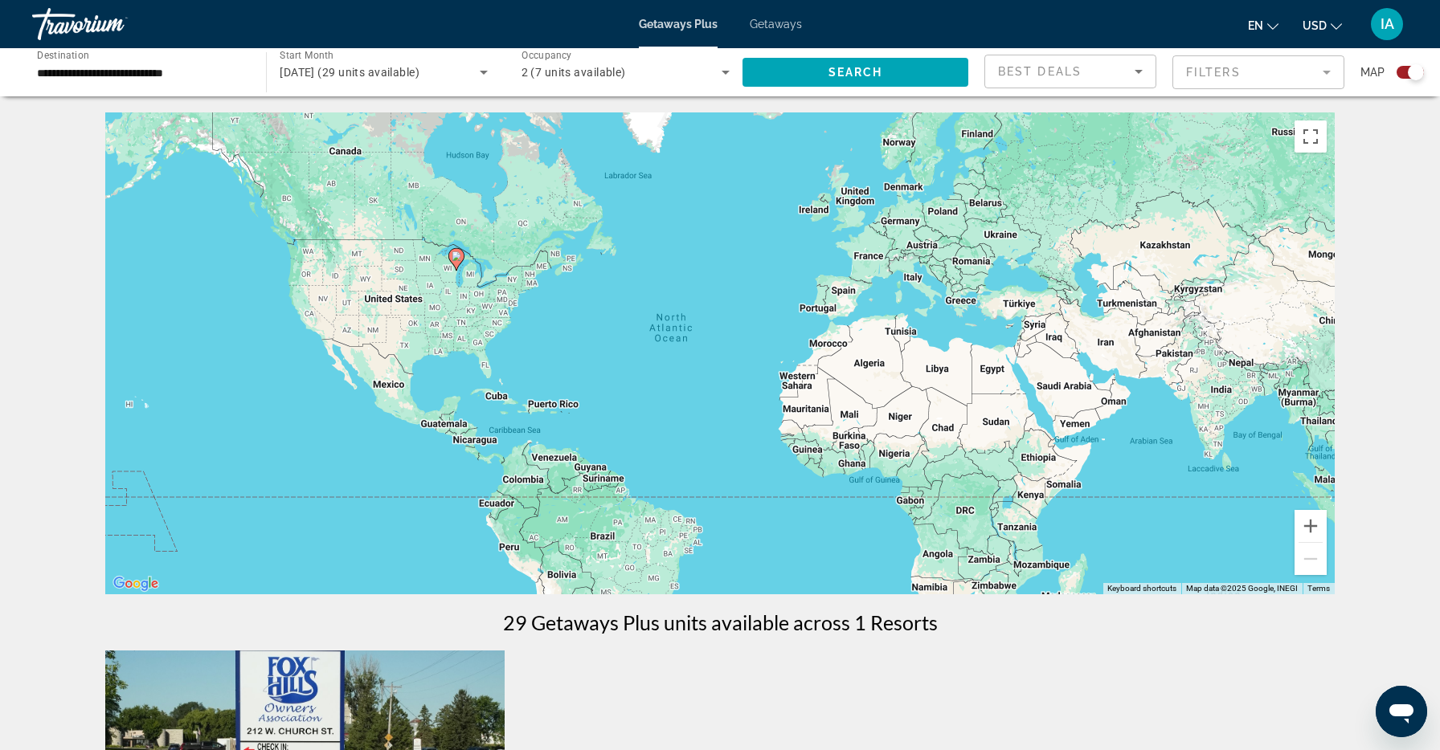
click at [1009, 83] on div "Best Deals" at bounding box center [1070, 77] width 145 height 45
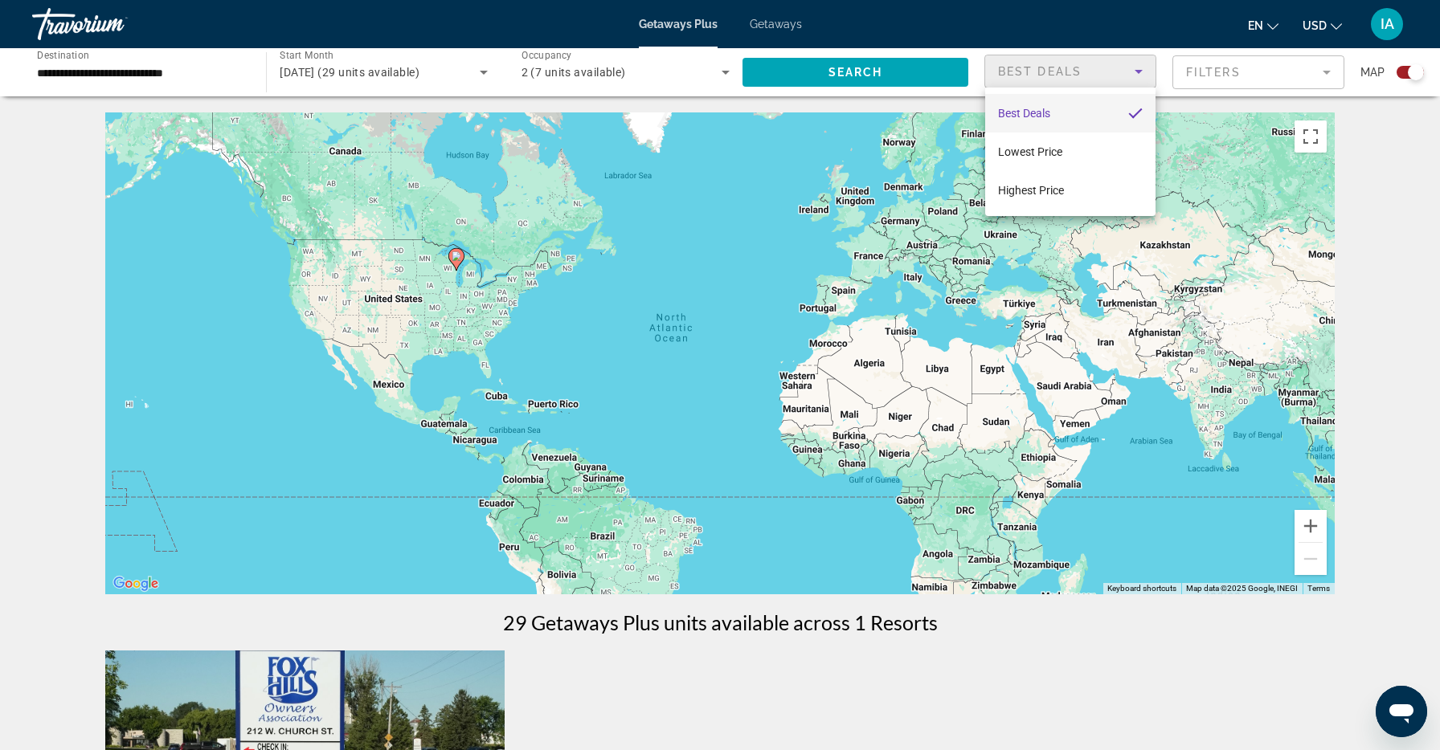
click at [168, 68] on div at bounding box center [720, 375] width 1440 height 750
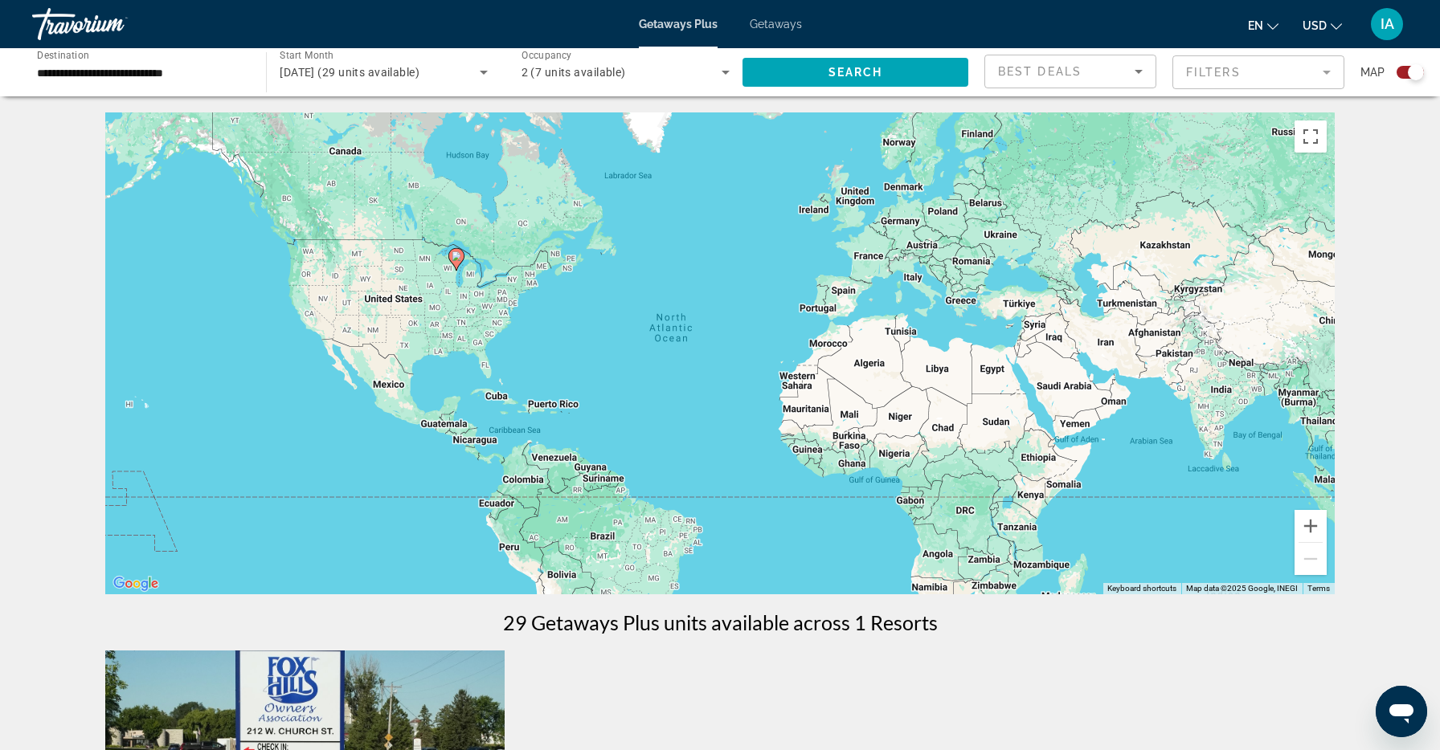
click at [168, 69] on input "**********" at bounding box center [141, 72] width 208 height 19
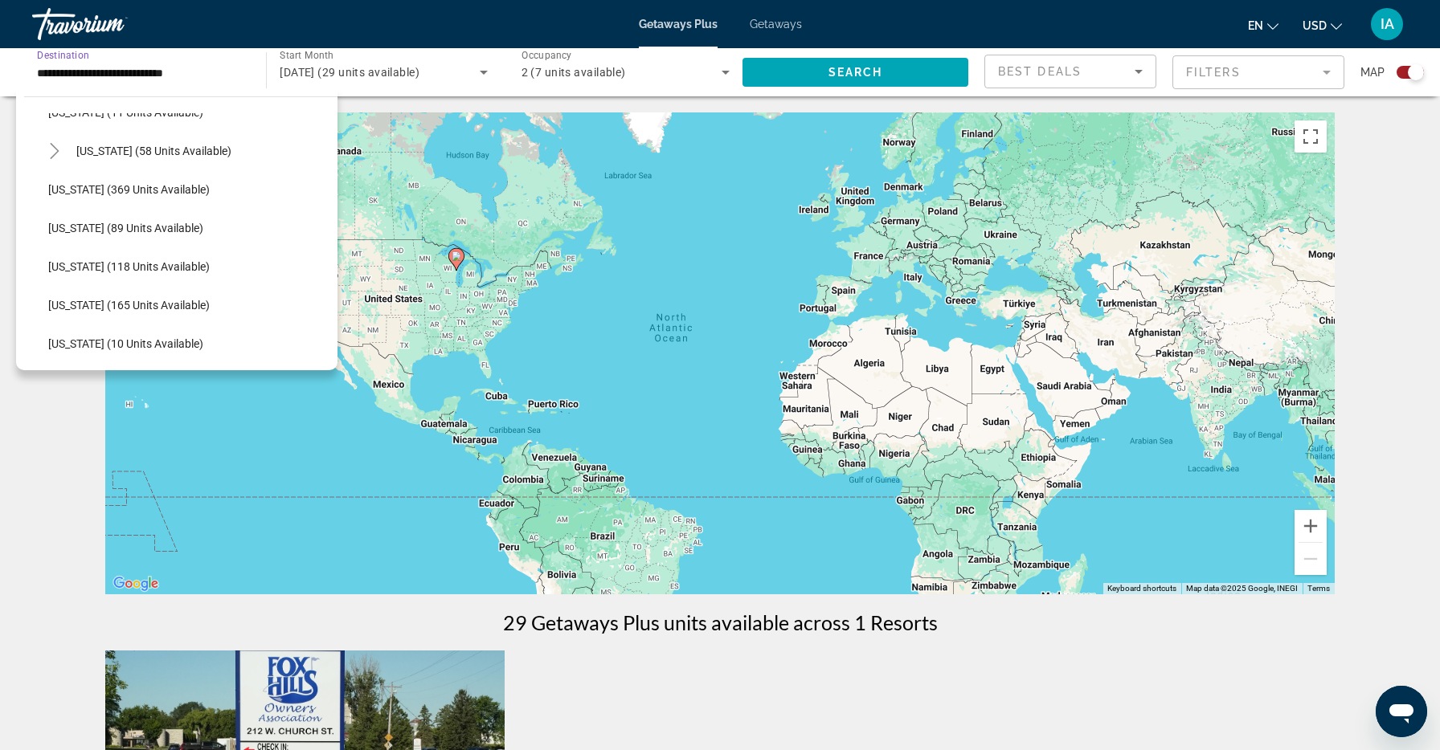
scroll to position [340, 0]
click at [92, 219] on span "[US_STATE] (89 units available)" at bounding box center [125, 225] width 155 height 13
type input "**********"
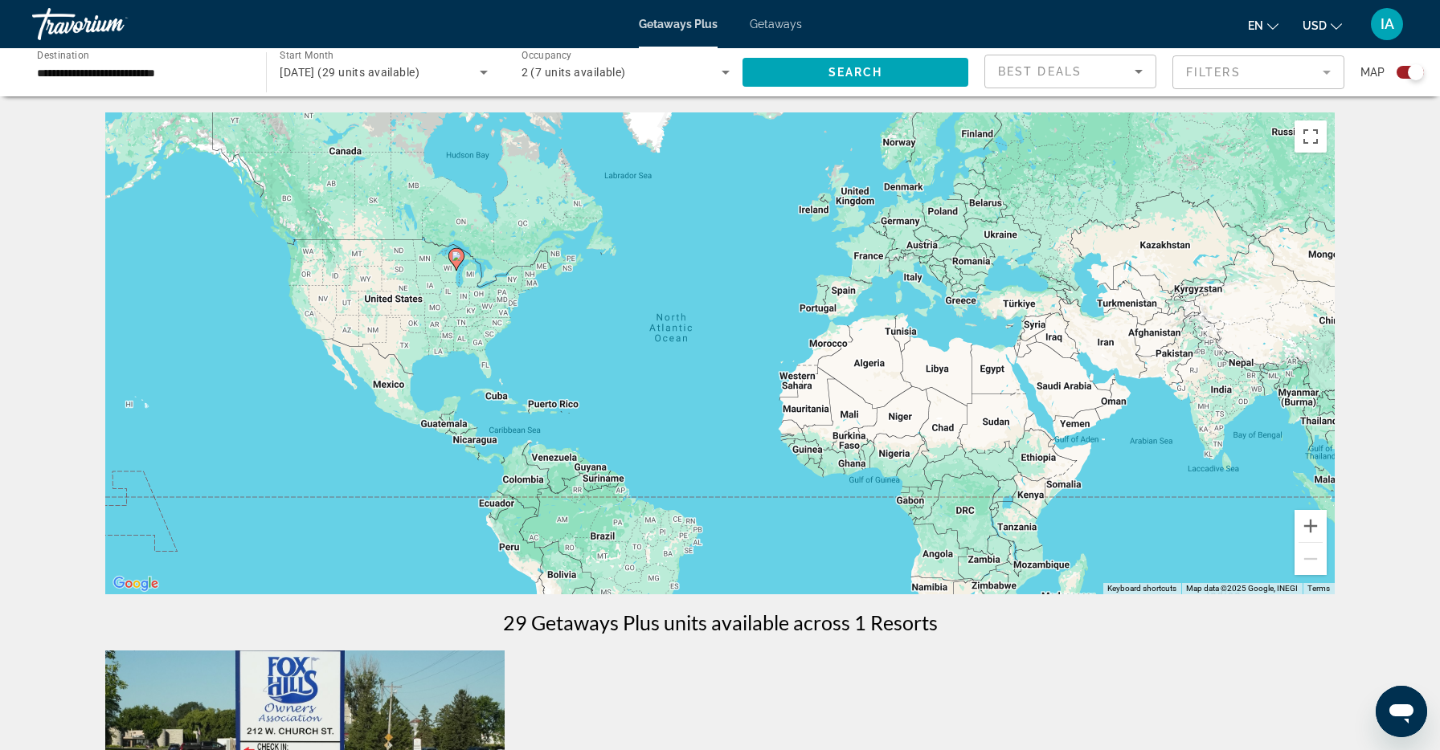
click at [412, 221] on div "To activate drag with keyboard, press Alt + Enter. Once in keyboard drag state,…" at bounding box center [719, 353] width 1229 height 482
click at [873, 72] on span "Search" at bounding box center [855, 72] width 55 height 13
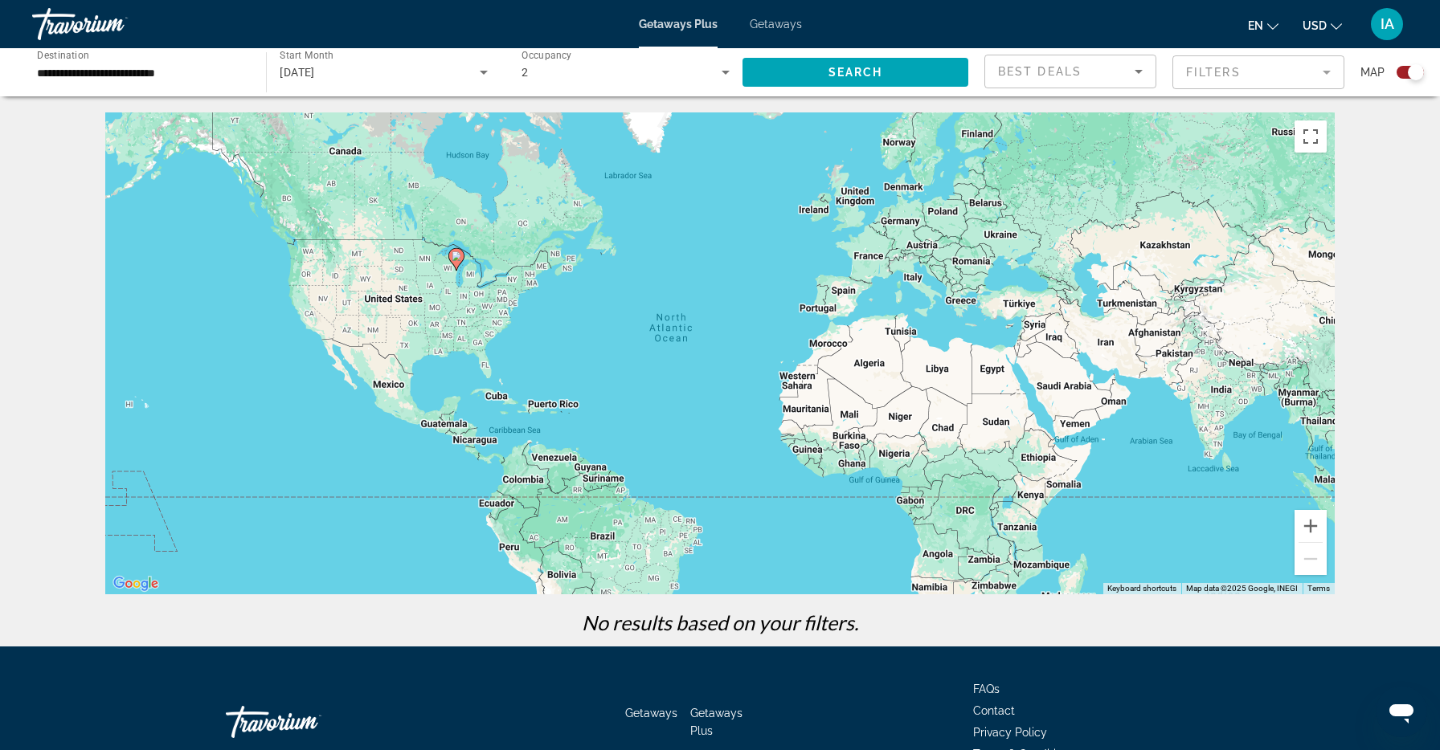
click at [774, 22] on span "Getaways" at bounding box center [776, 24] width 52 height 13
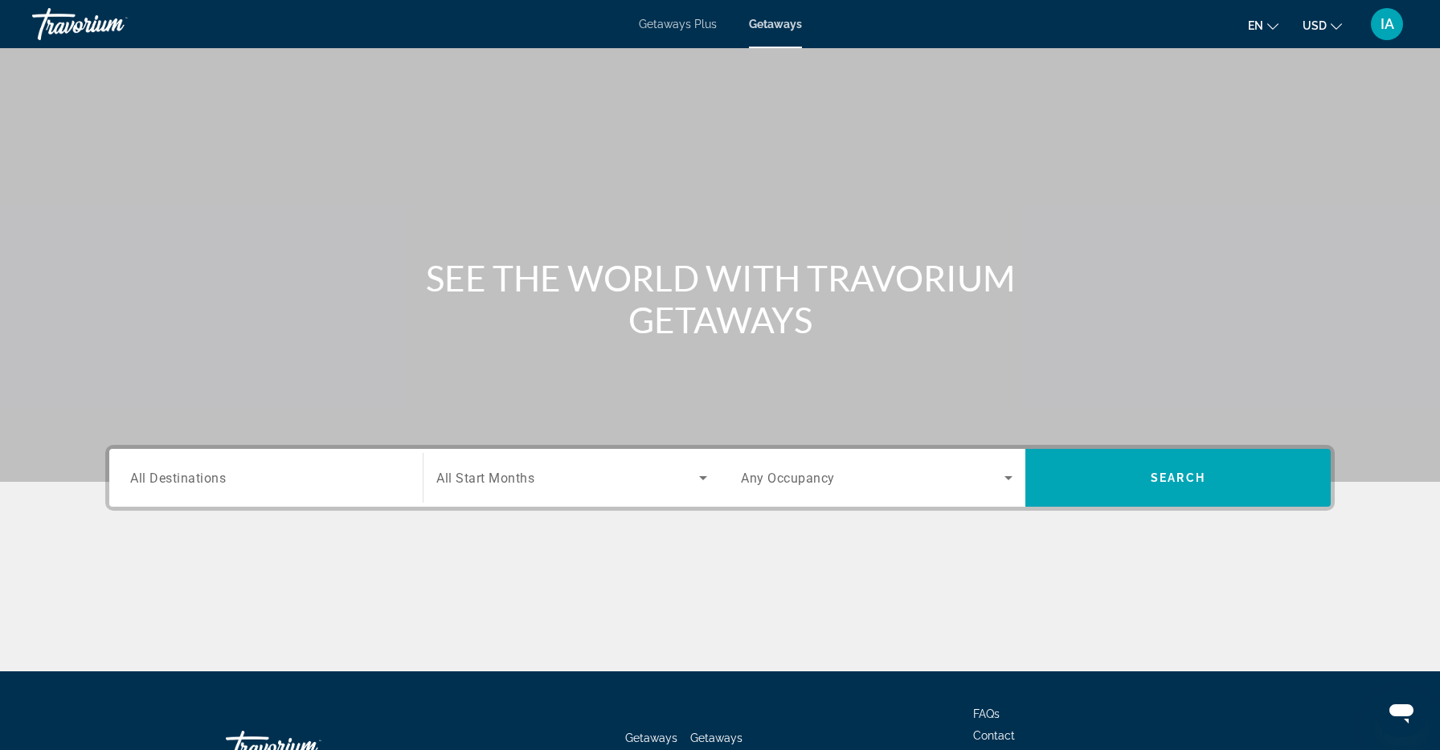
click at [260, 469] on input "Destination All Destinations" at bounding box center [266, 478] width 272 height 19
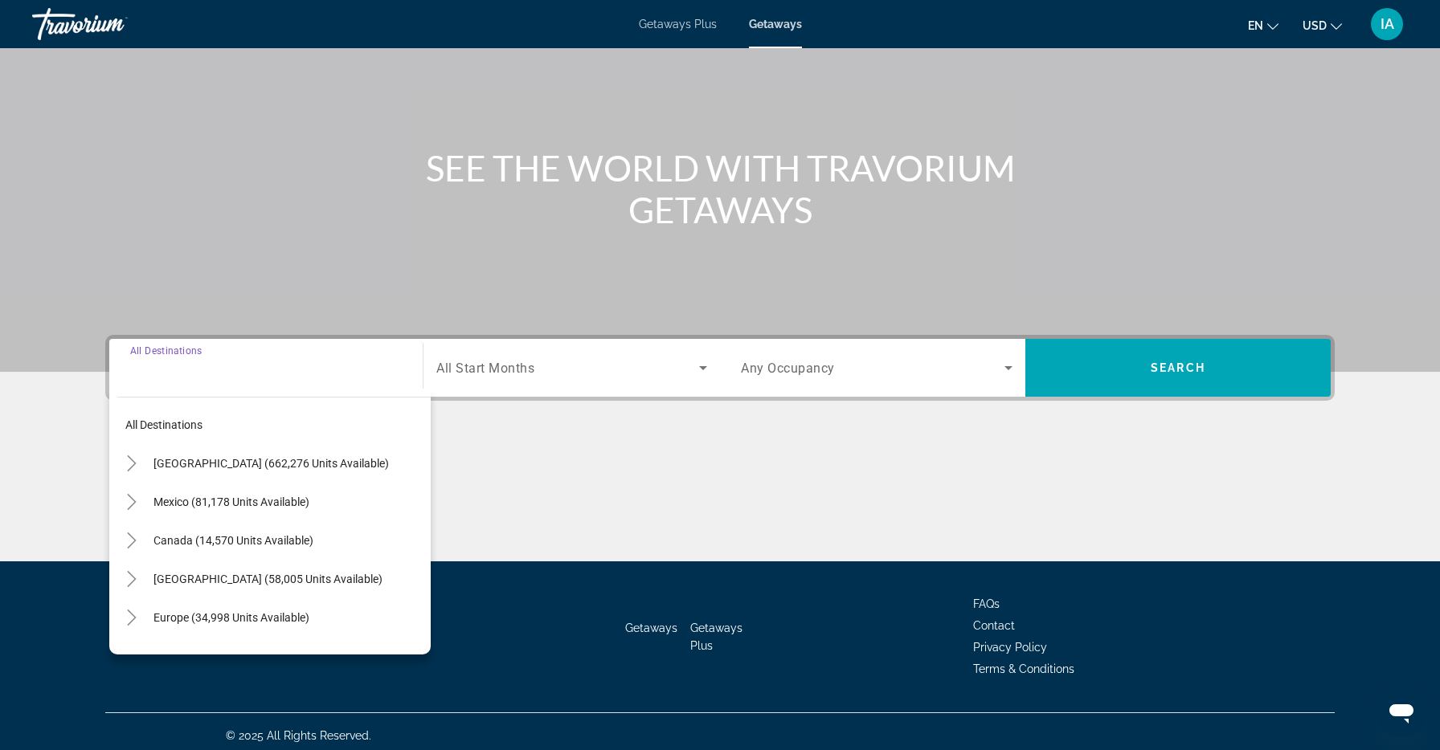
scroll to position [118, 0]
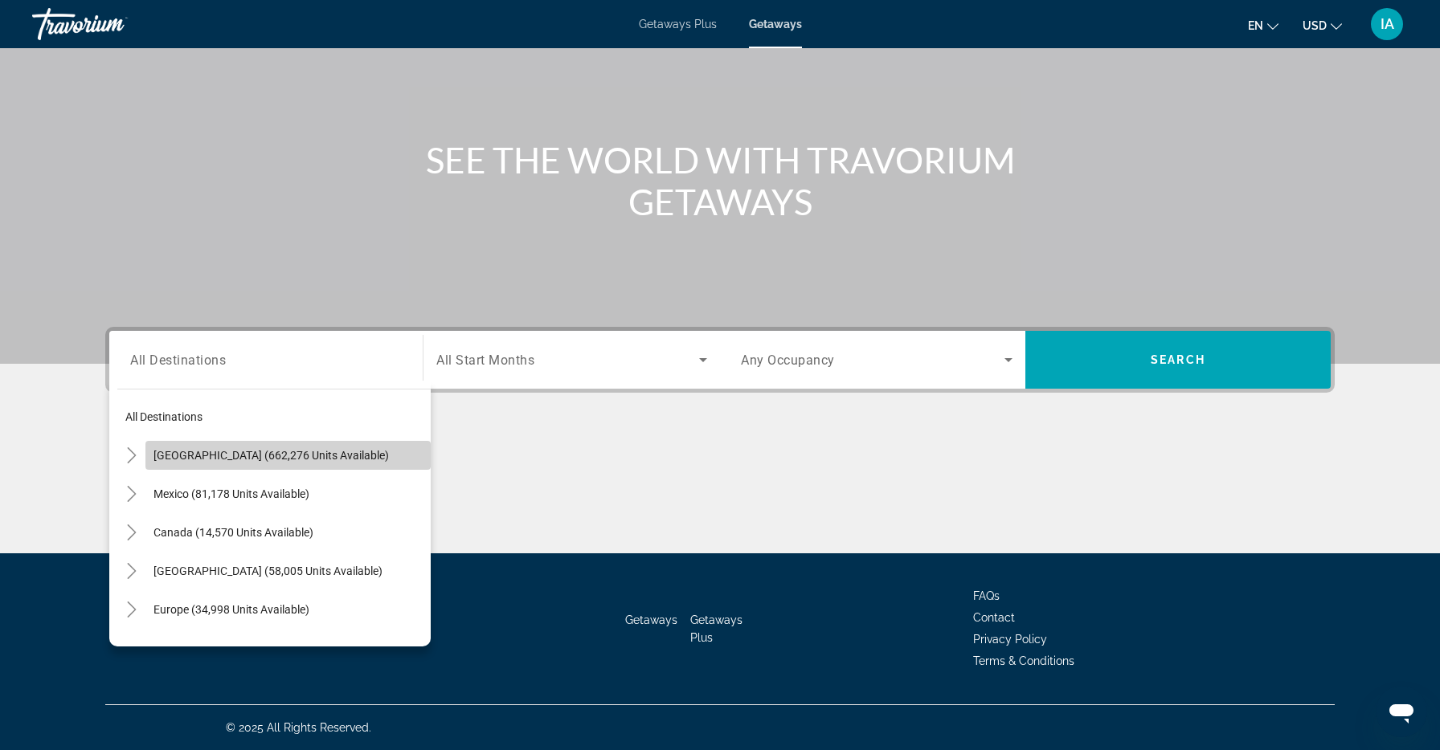
click at [258, 464] on span "Search widget" at bounding box center [287, 455] width 285 height 39
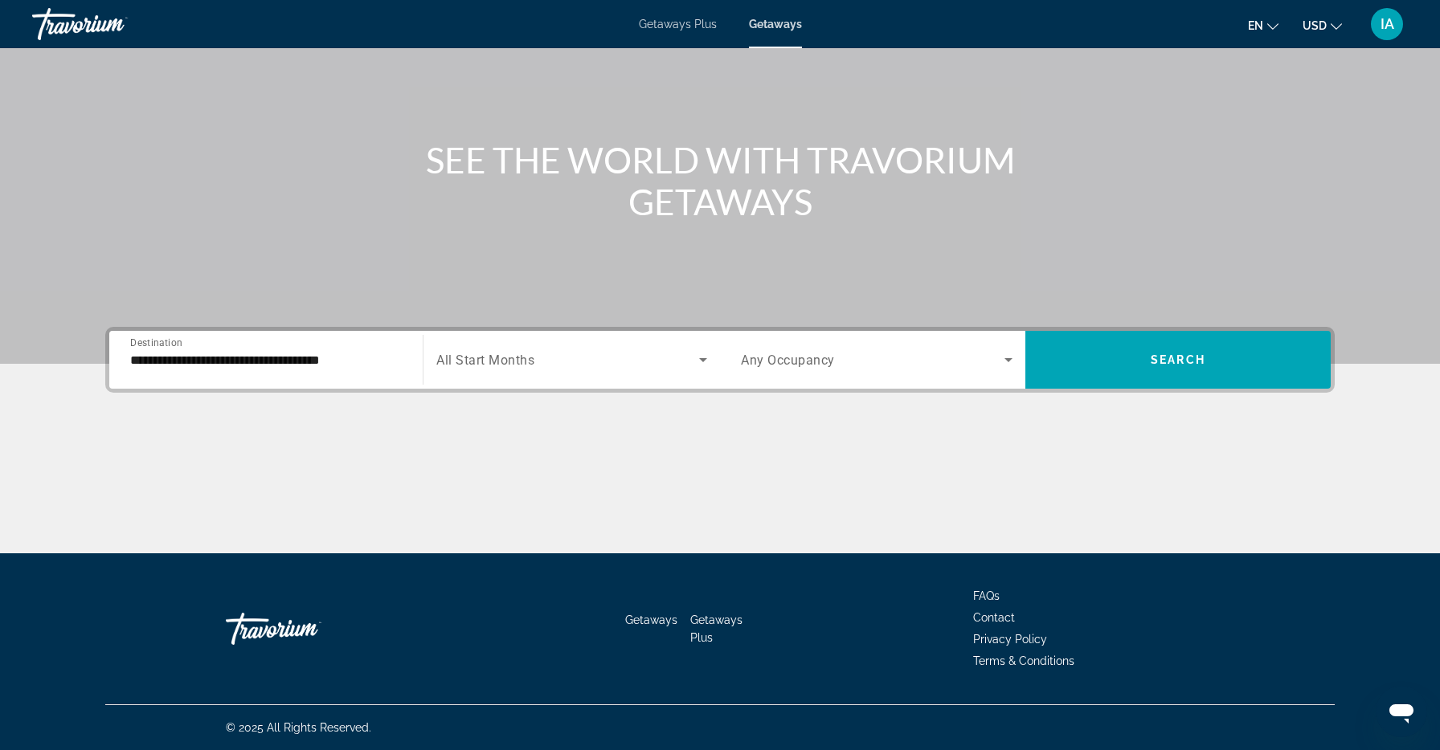
click at [460, 364] on span "All Start Months" at bounding box center [485, 360] width 98 height 15
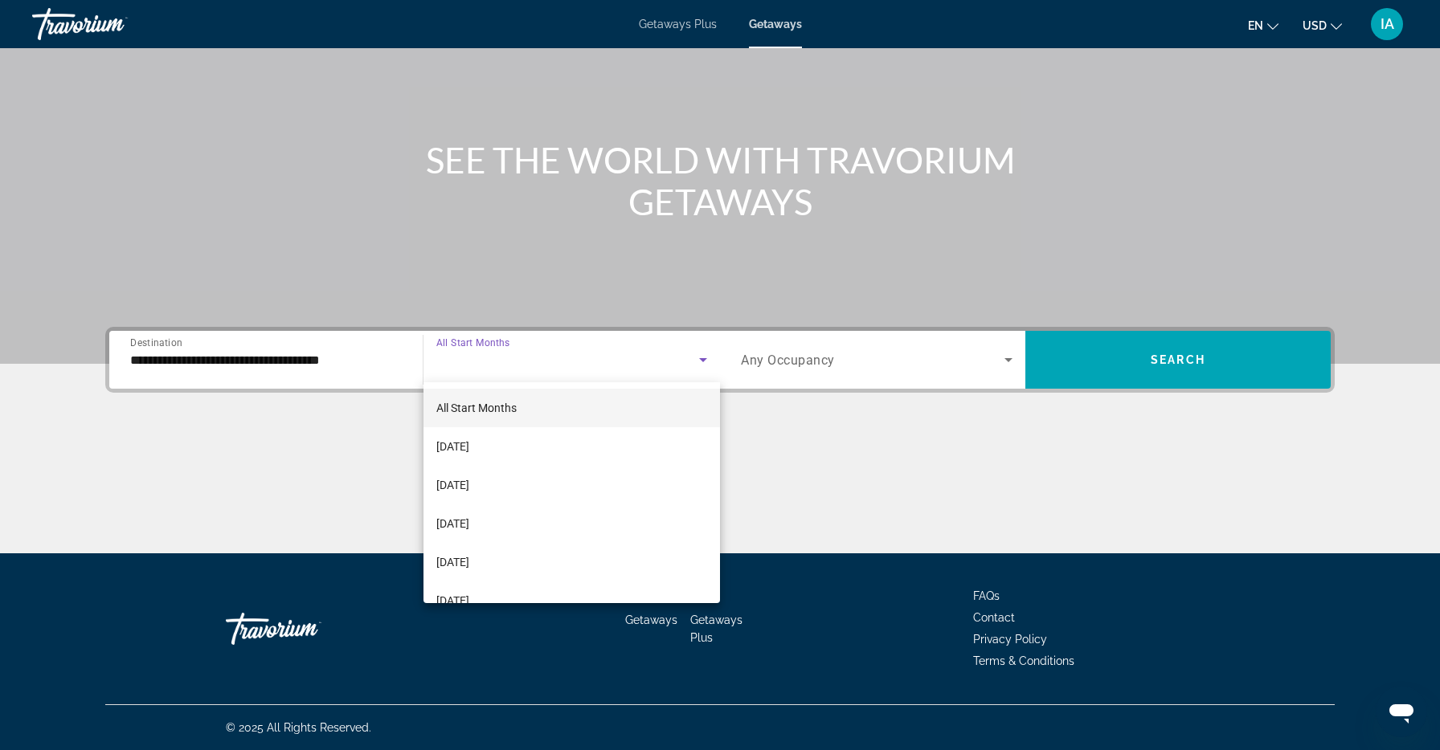
click at [297, 366] on div at bounding box center [720, 375] width 1440 height 750
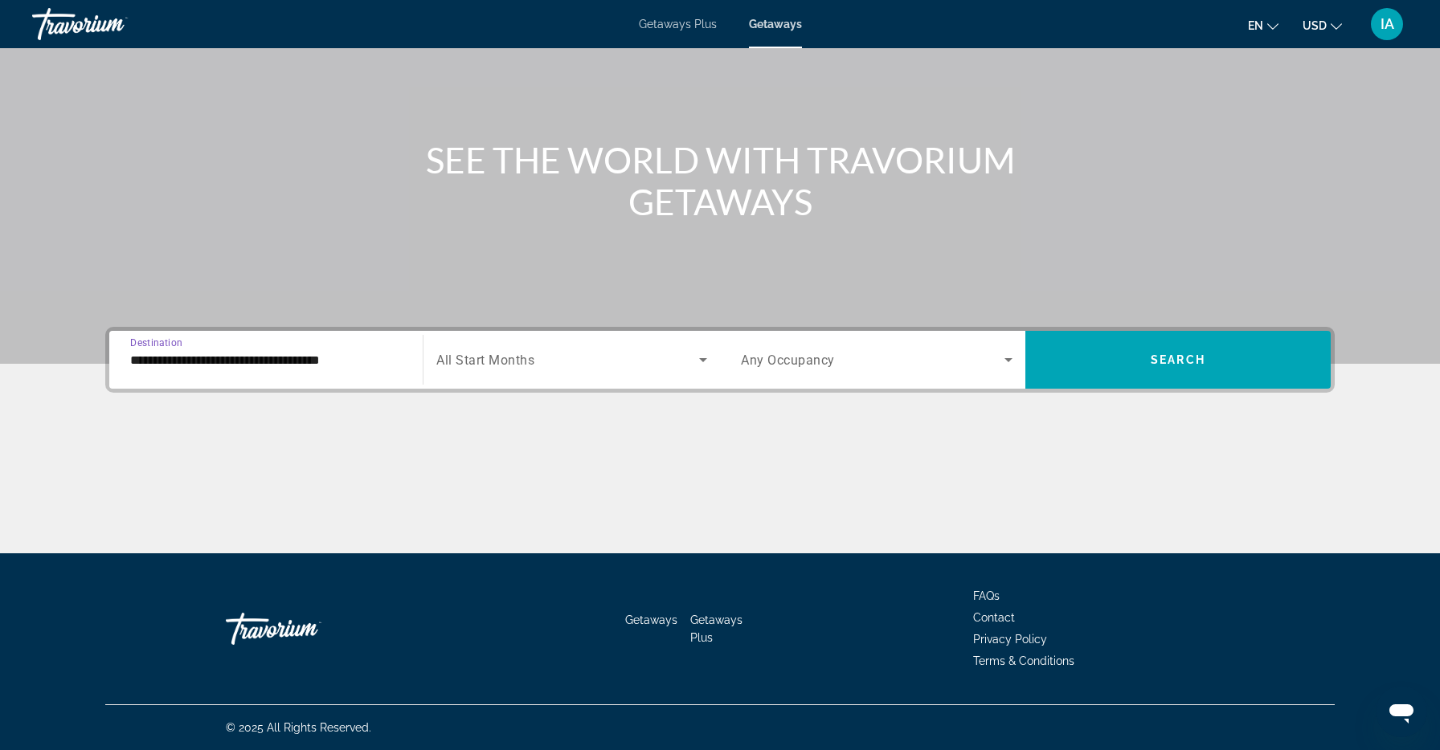
click at [355, 359] on input "**********" at bounding box center [266, 360] width 272 height 19
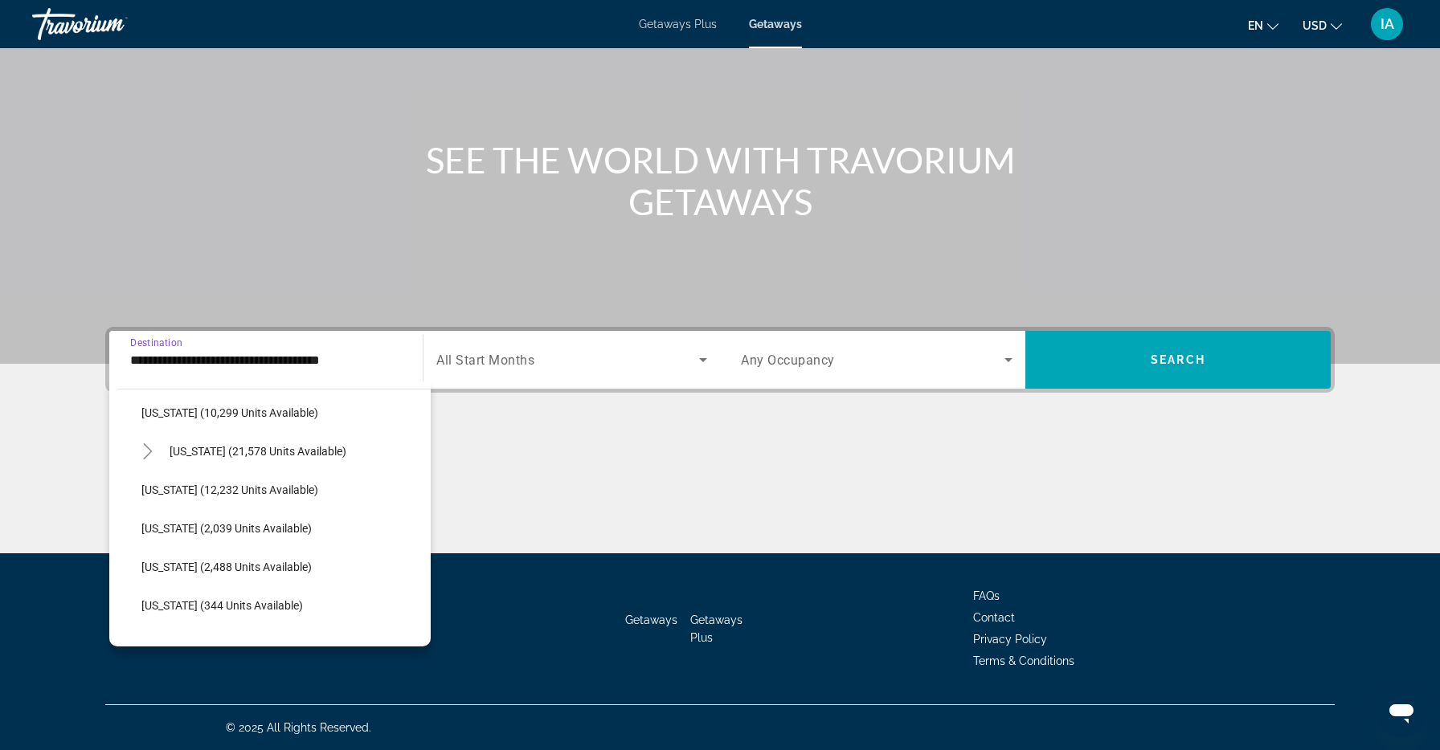
scroll to position [353, 0]
click at [248, 528] on span "[US_STATE] (2,039 units available)" at bounding box center [226, 527] width 170 height 13
type input "**********"
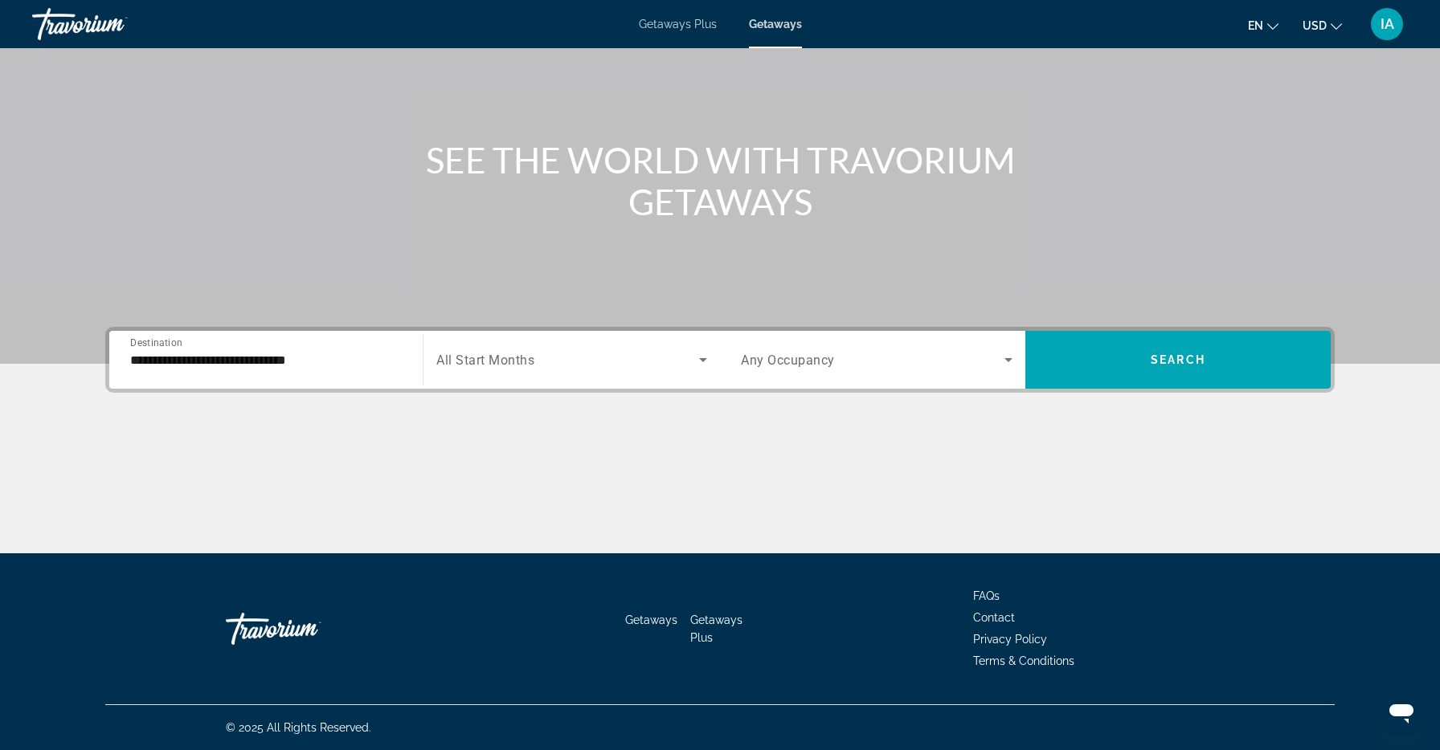
click at [592, 342] on div "Search widget" at bounding box center [571, 359] width 271 height 45
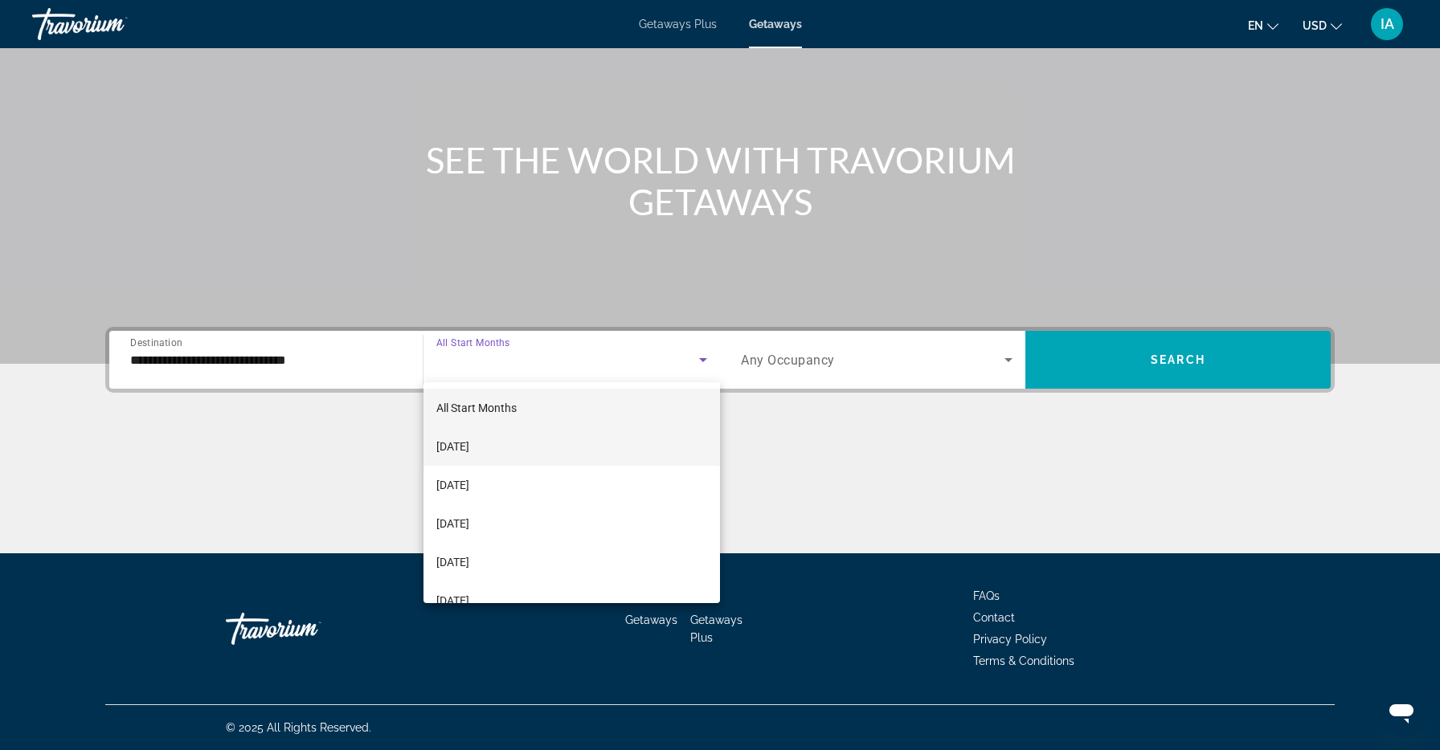
click at [520, 443] on mat-option "[DATE]" at bounding box center [571, 446] width 296 height 39
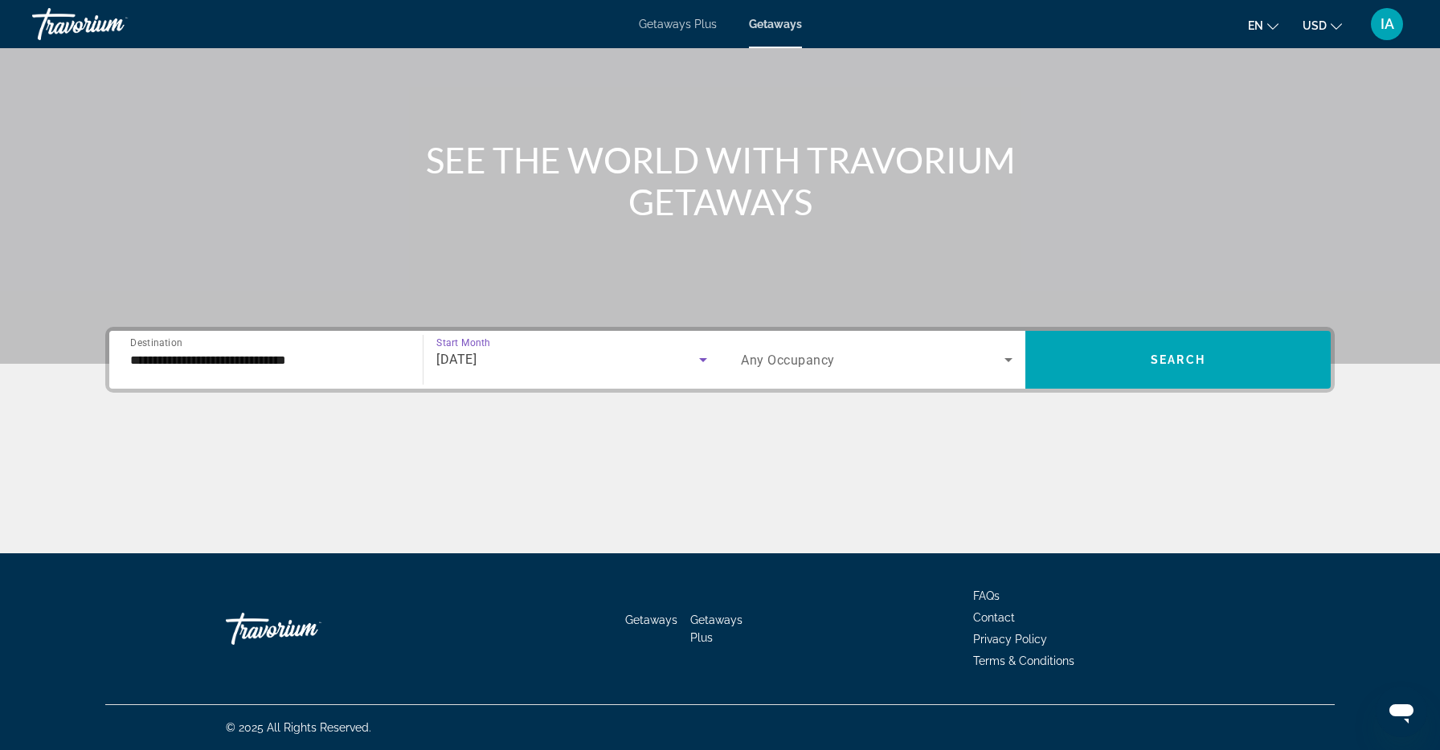
click at [795, 363] on span "Any Occupancy" at bounding box center [788, 360] width 94 height 15
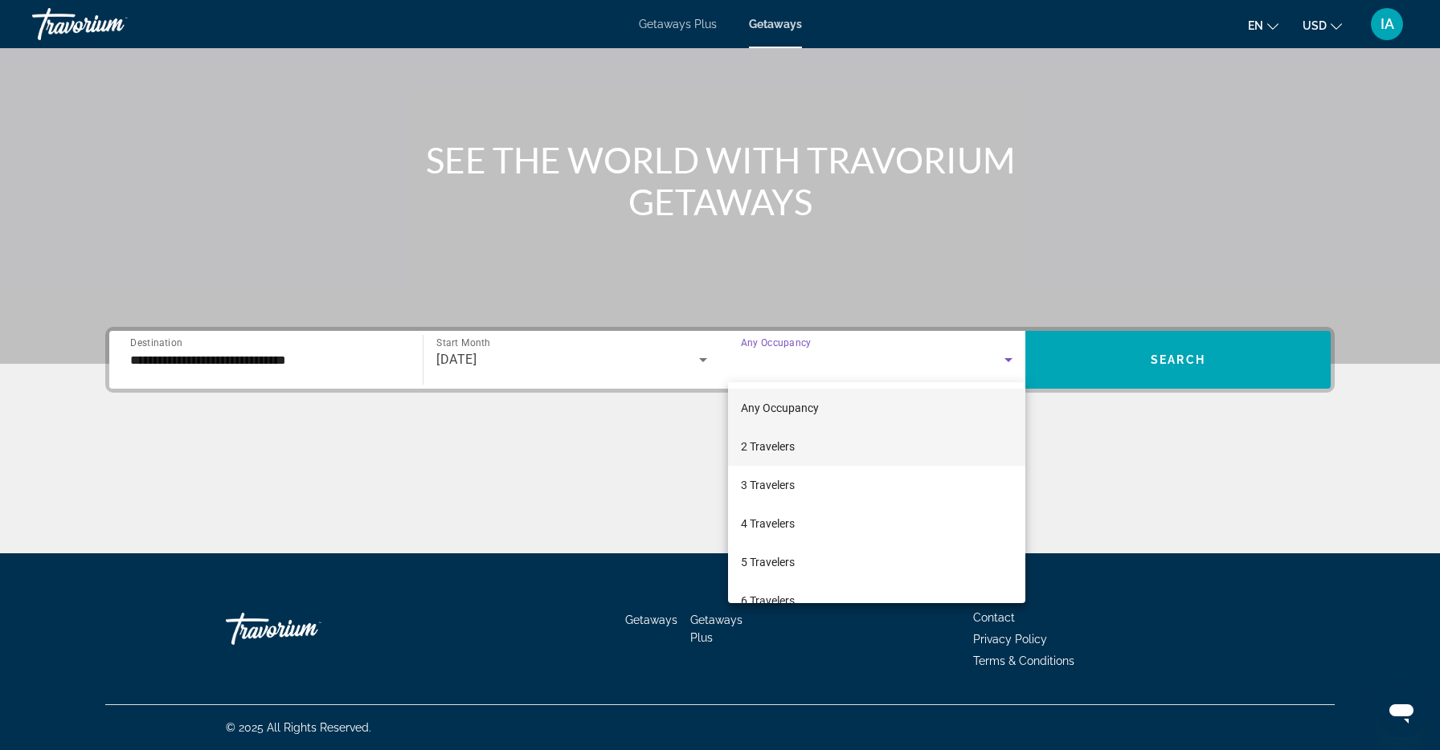
click at [781, 444] on span "2 Travelers" at bounding box center [768, 446] width 54 height 19
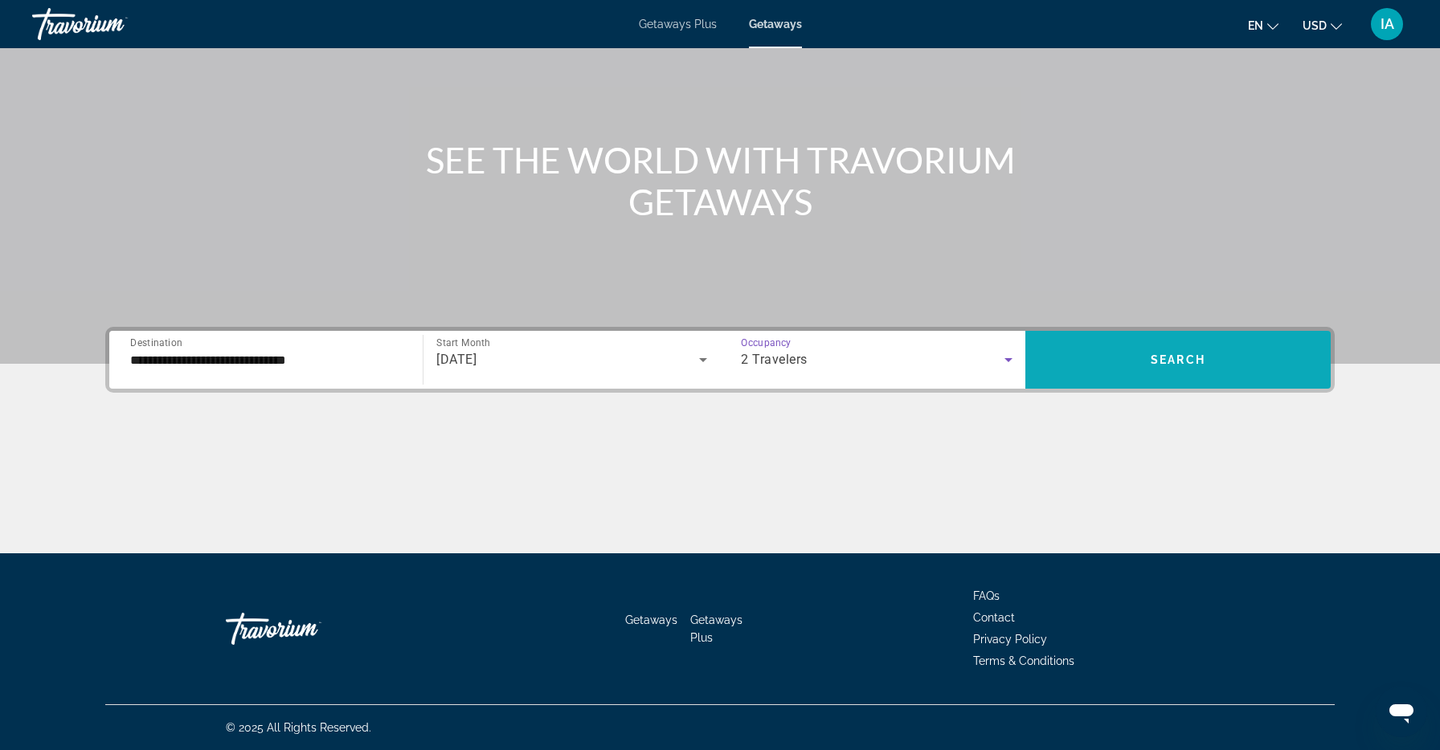
click at [1151, 382] on span "Search widget" at bounding box center [1177, 360] width 305 height 58
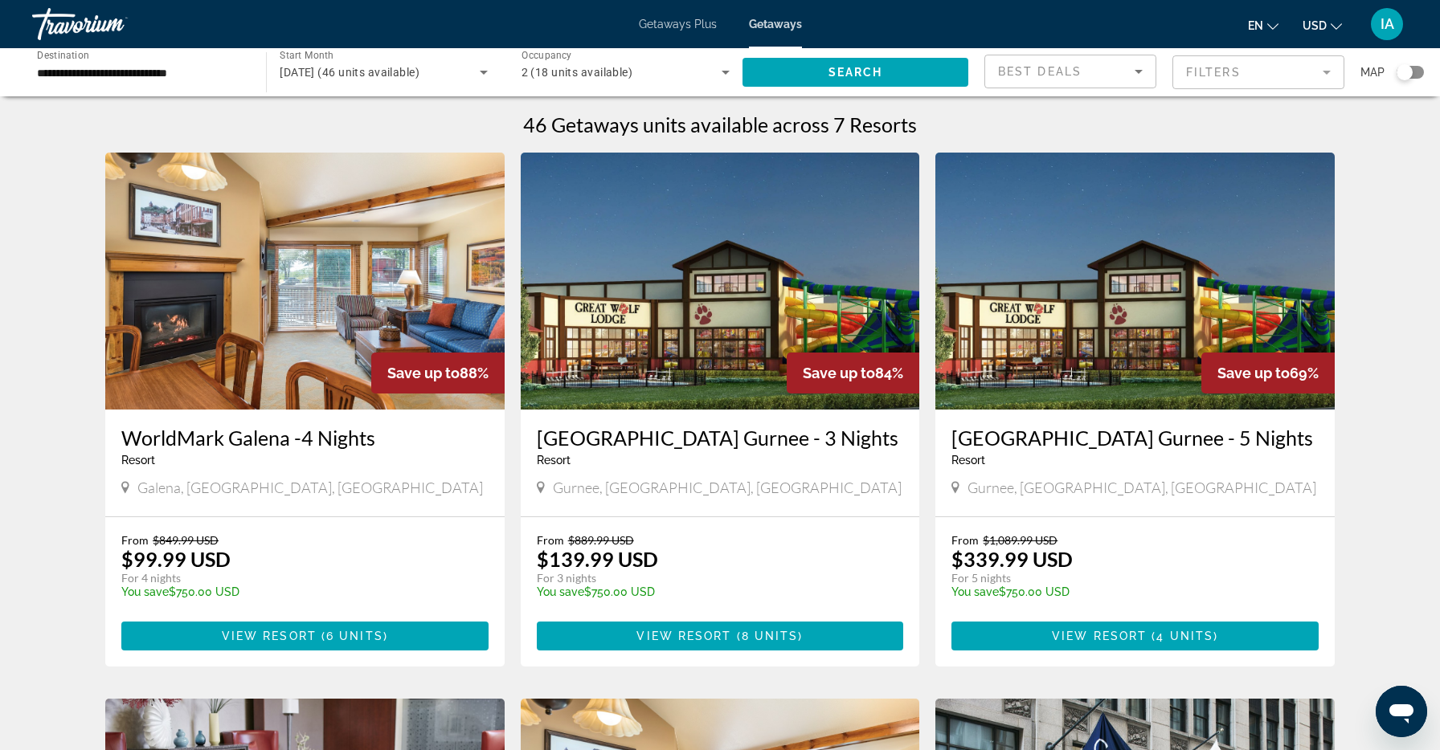
click at [738, 221] on img "Main content" at bounding box center [720, 281] width 399 height 257
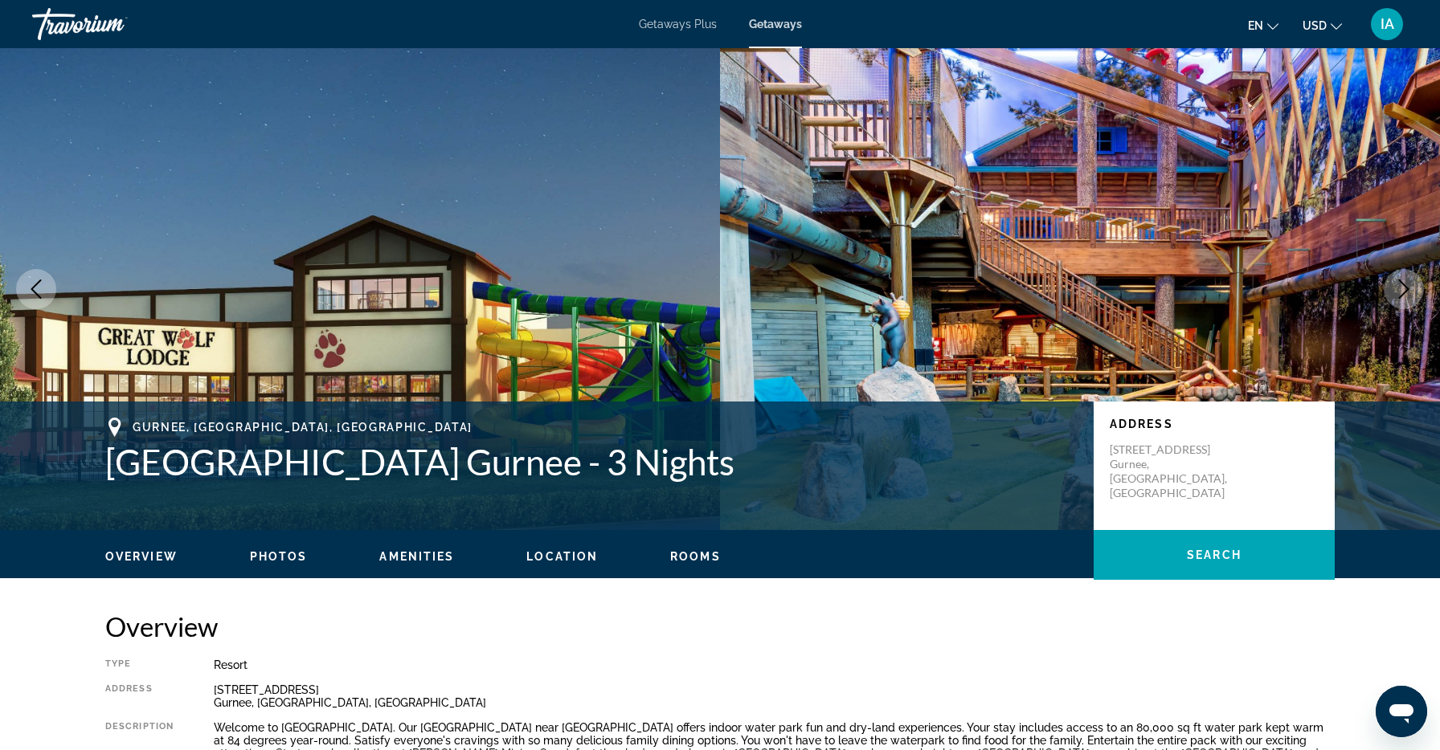
click at [1382, 309] on img "Main content" at bounding box center [1080, 289] width 720 height 482
click at [1396, 305] on button "Next image" at bounding box center [1404, 289] width 40 height 40
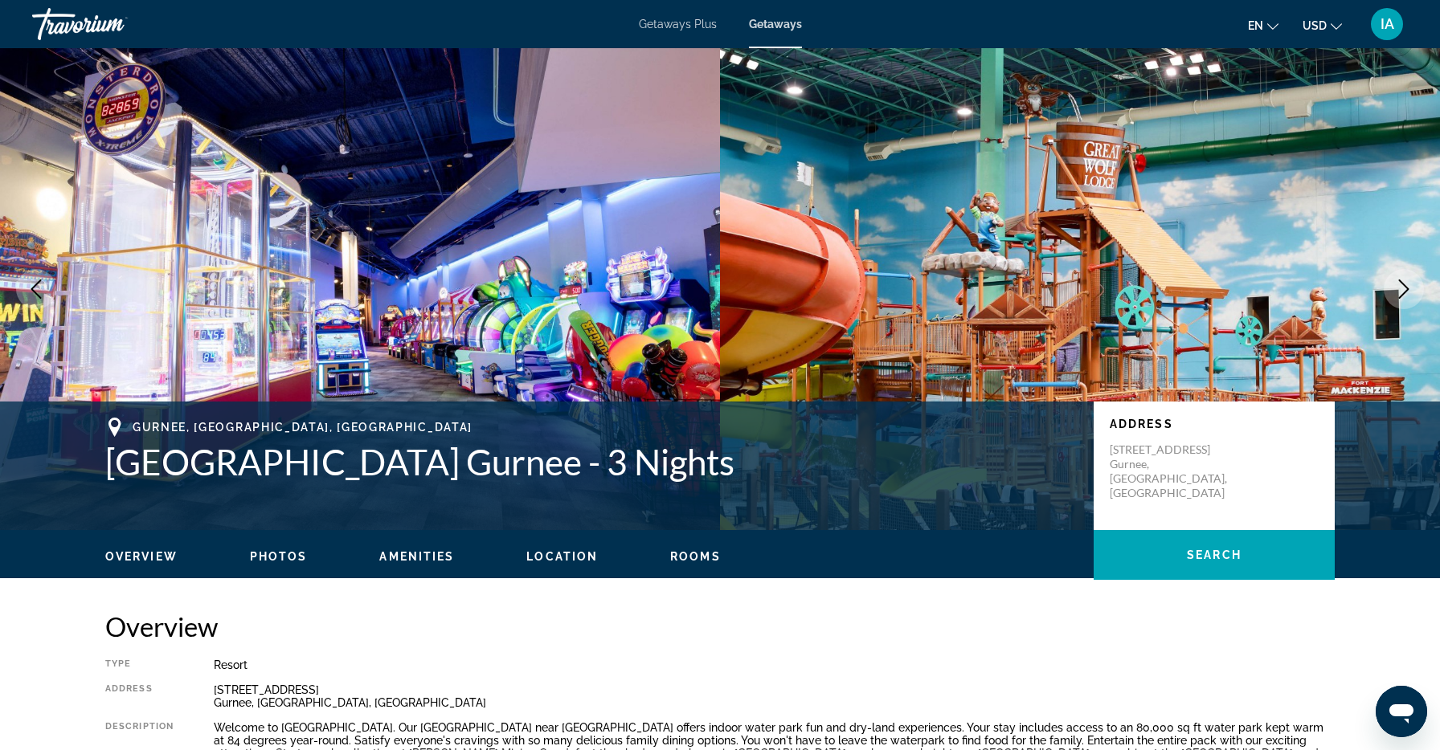
click at [1396, 304] on button "Next image" at bounding box center [1404, 289] width 40 height 40
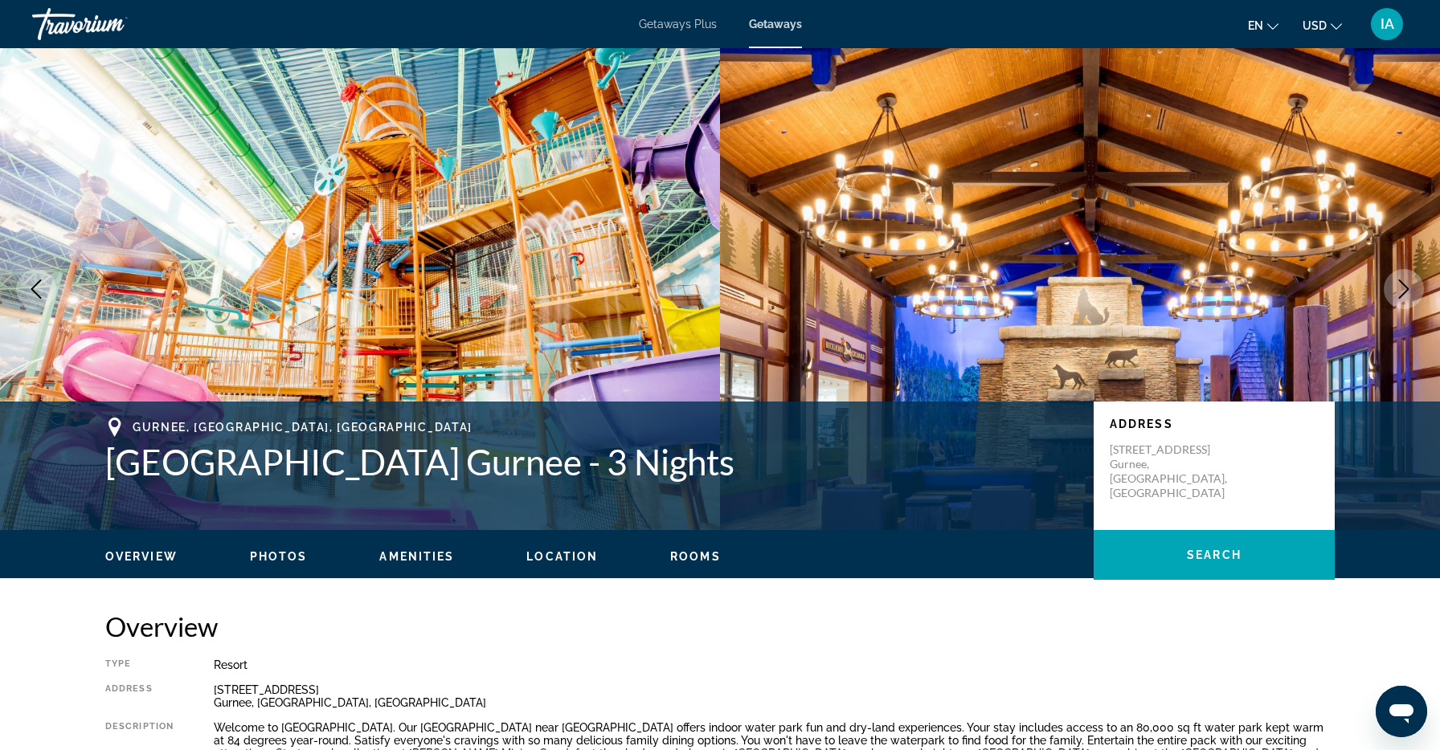
click at [1396, 304] on button "Next image" at bounding box center [1404, 289] width 40 height 40
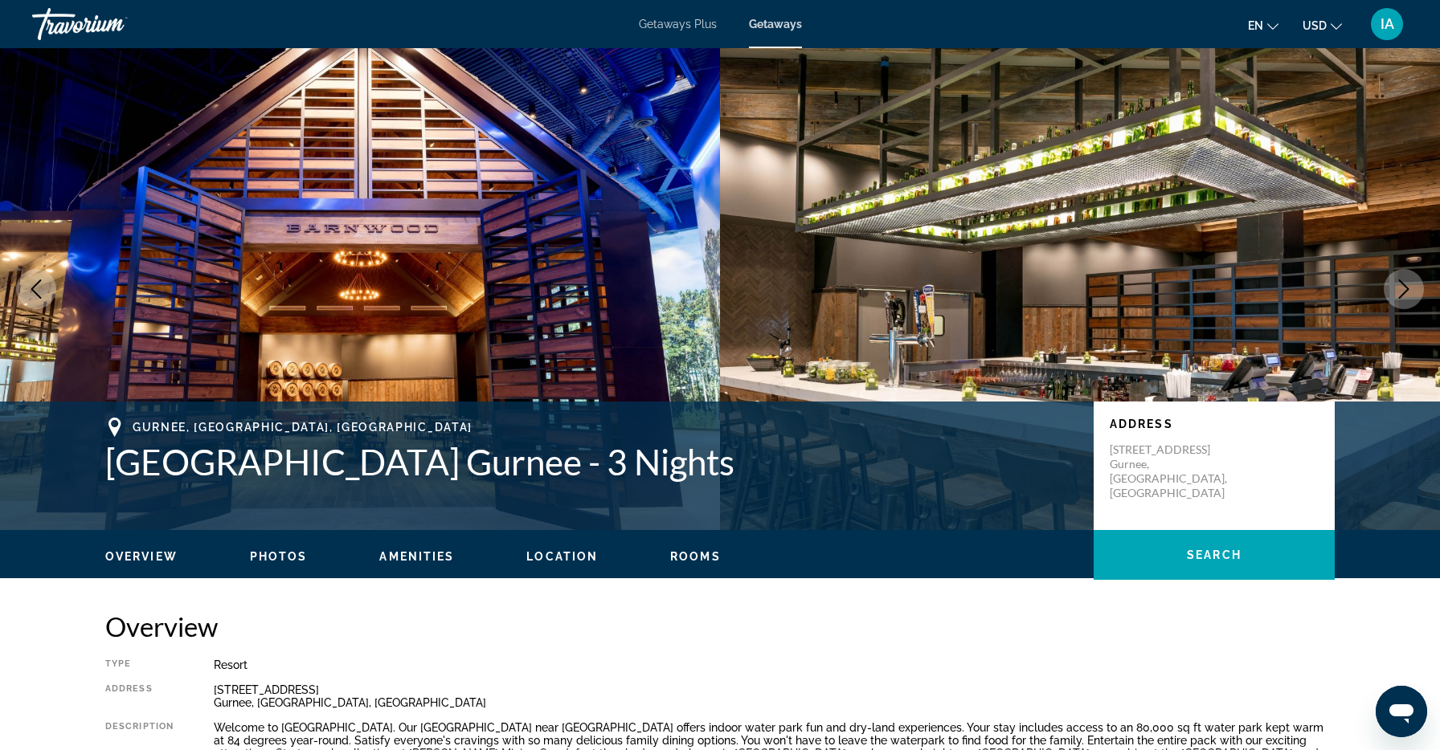
click at [1396, 303] on button "Next image" at bounding box center [1404, 289] width 40 height 40
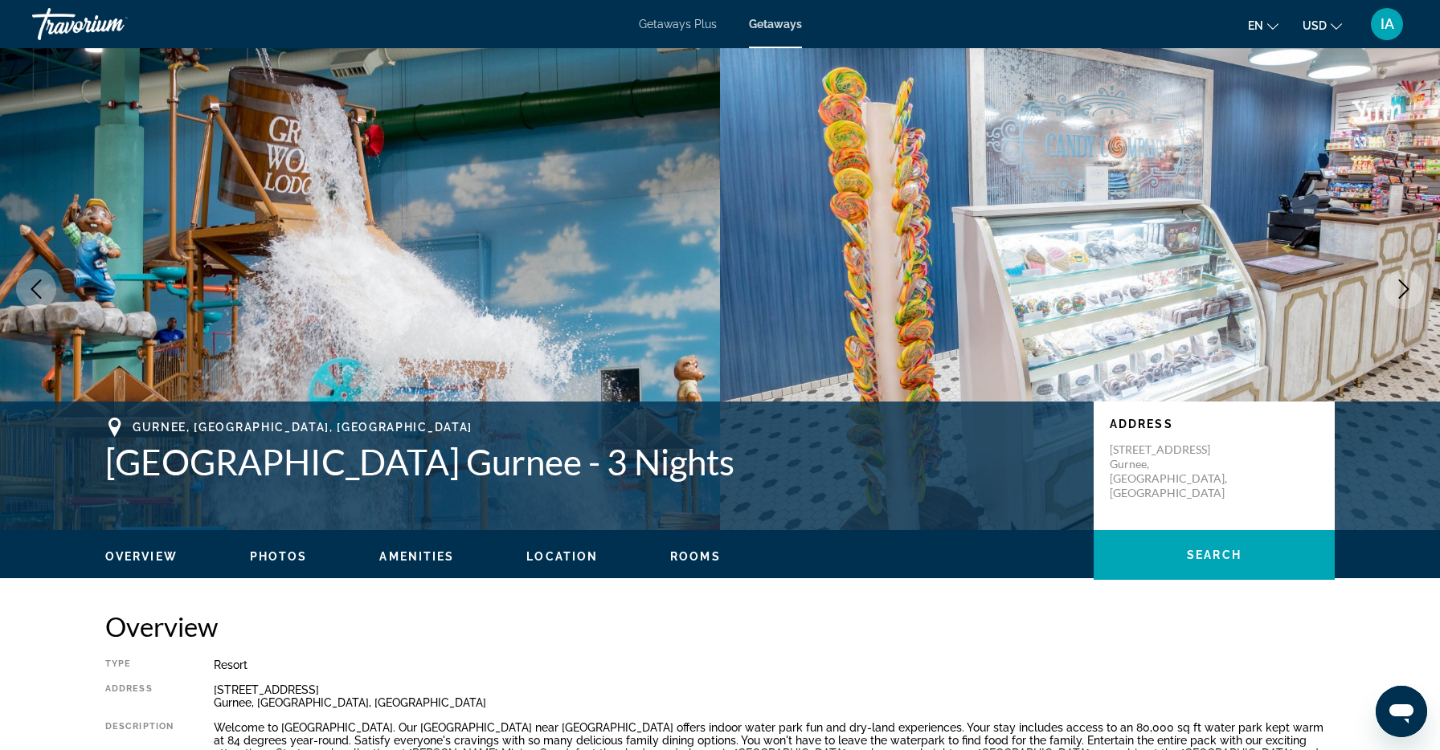
click at [1396, 303] on button "Next image" at bounding box center [1404, 289] width 40 height 40
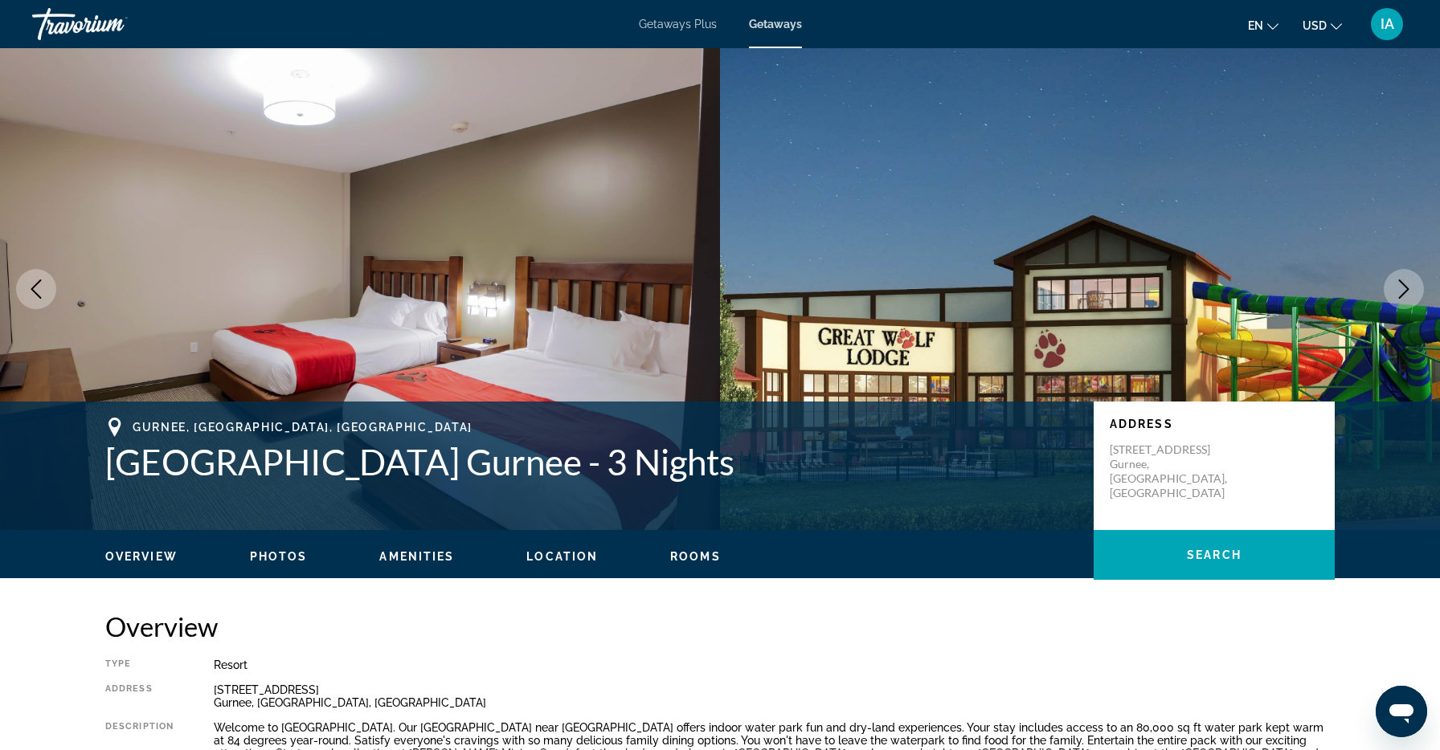
click at [1396, 302] on button "Next image" at bounding box center [1404, 289] width 40 height 40
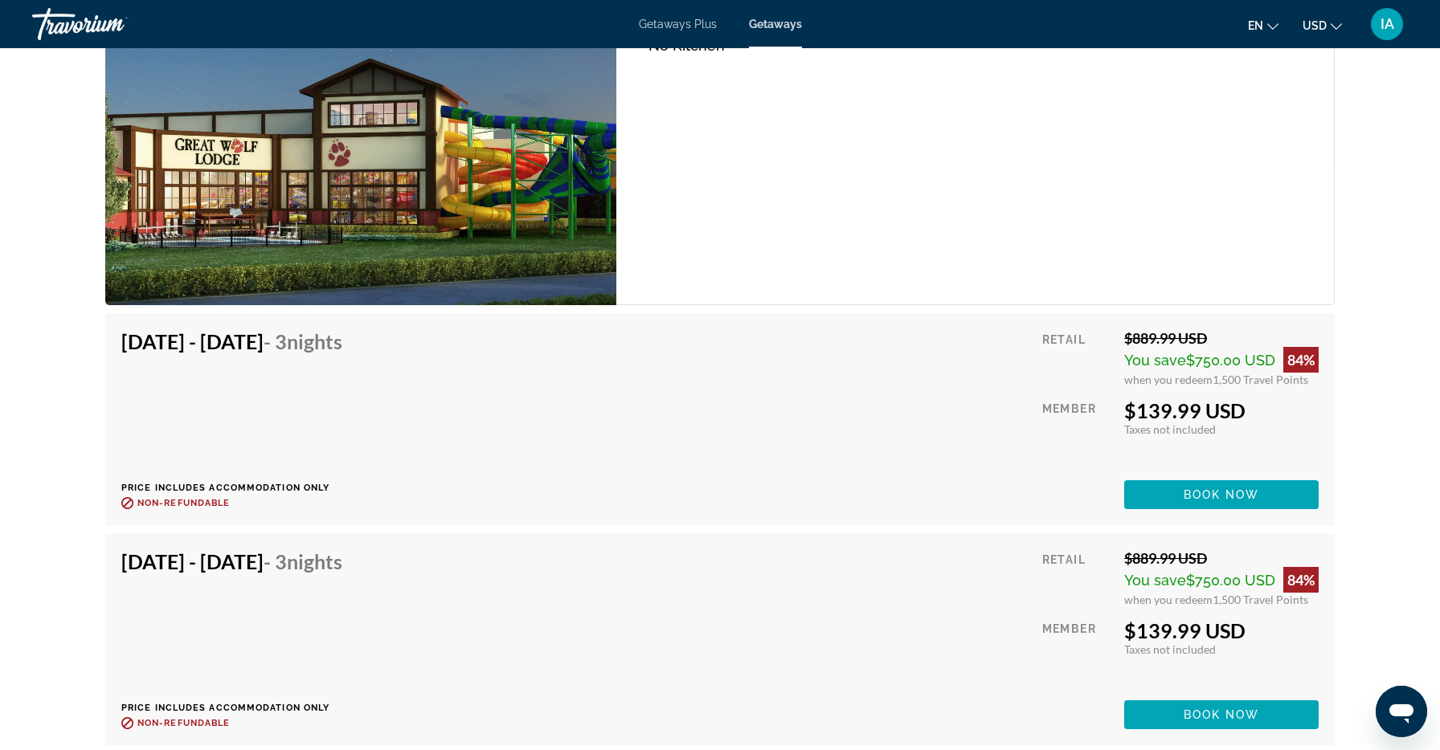
scroll to position [2492, 0]
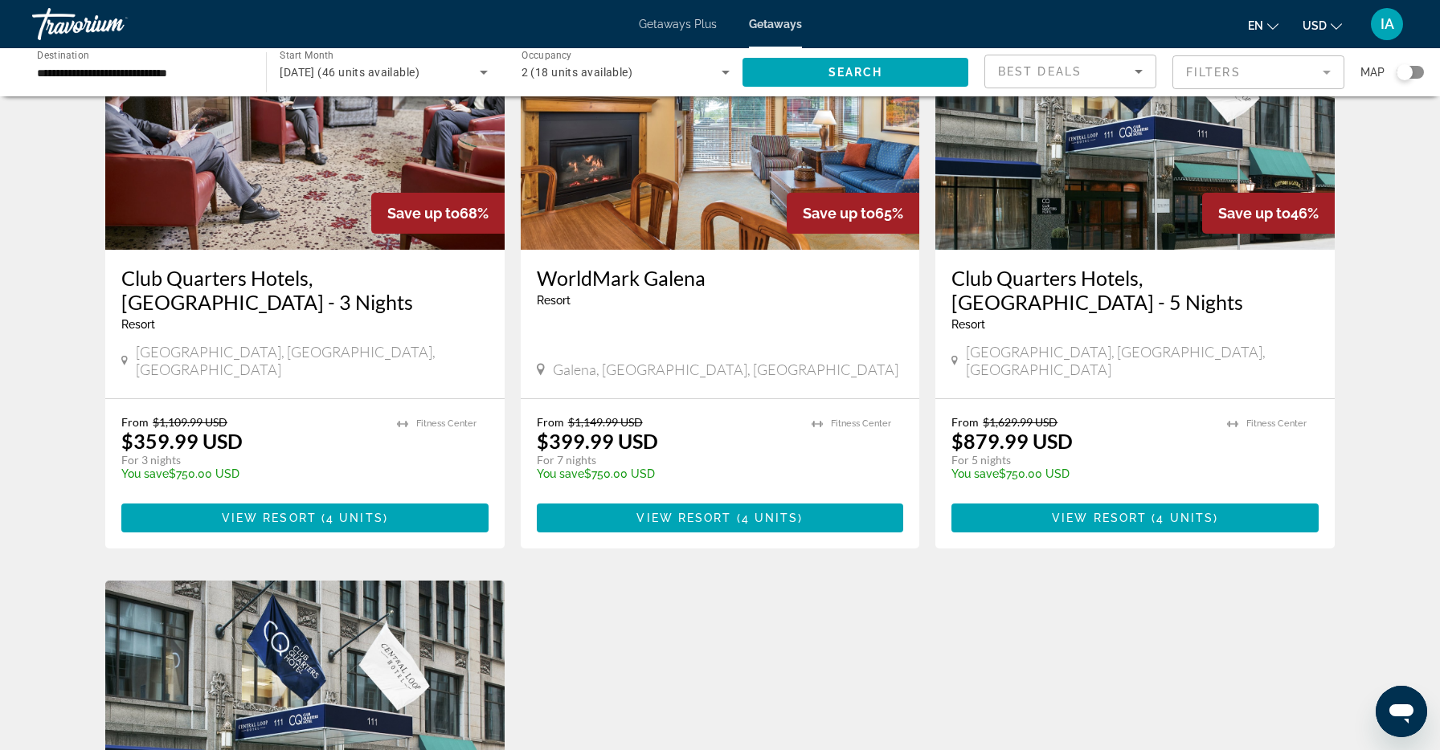
scroll to position [705, 0]
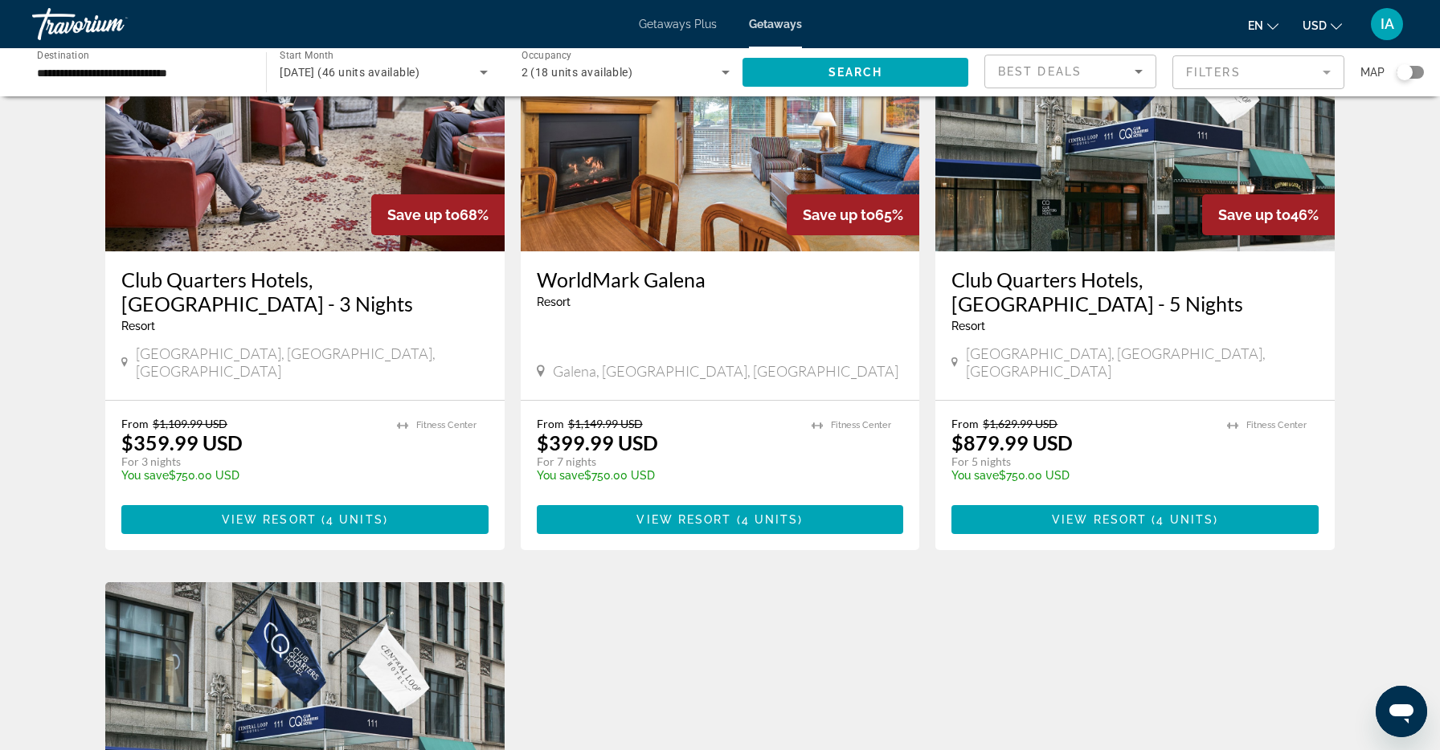
click at [1112, 149] on img "Main content" at bounding box center [1134, 122] width 399 height 257
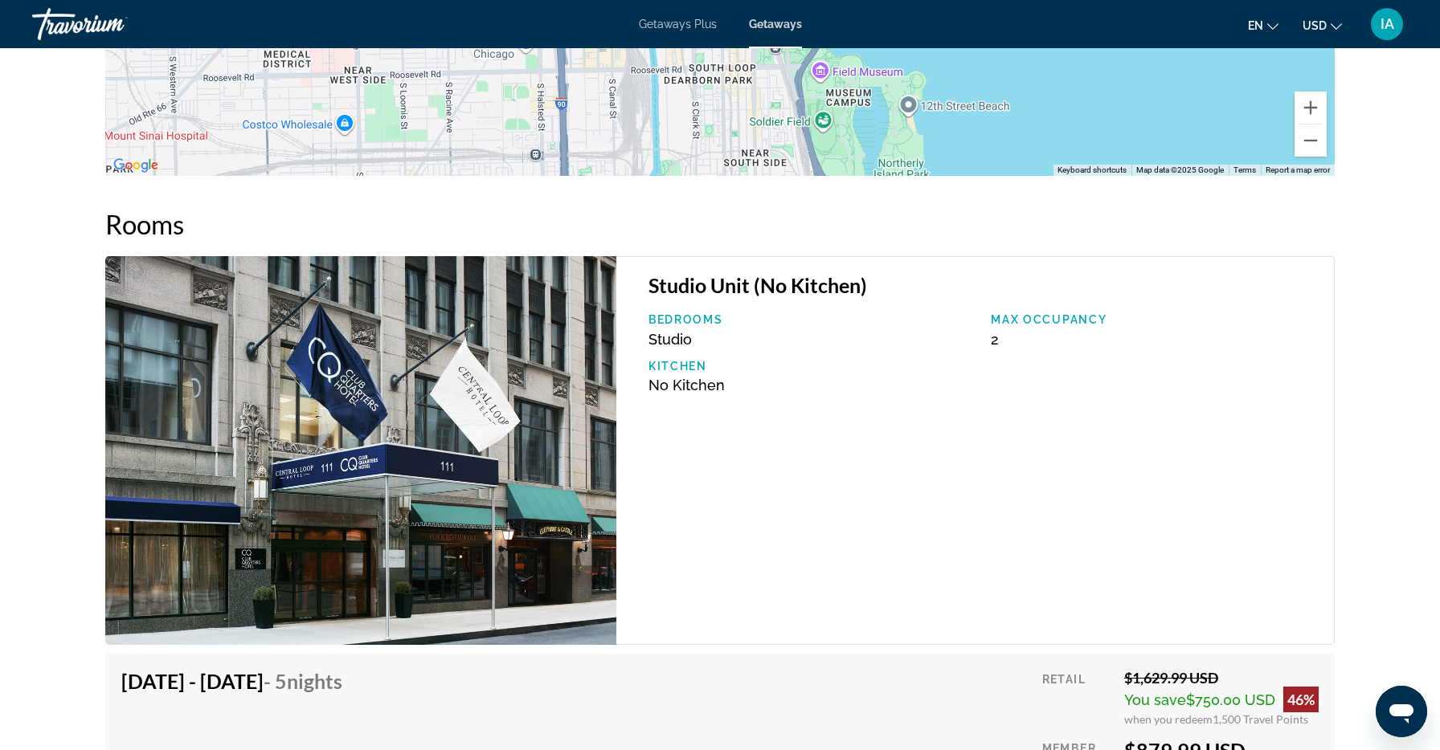
scroll to position [2448, 0]
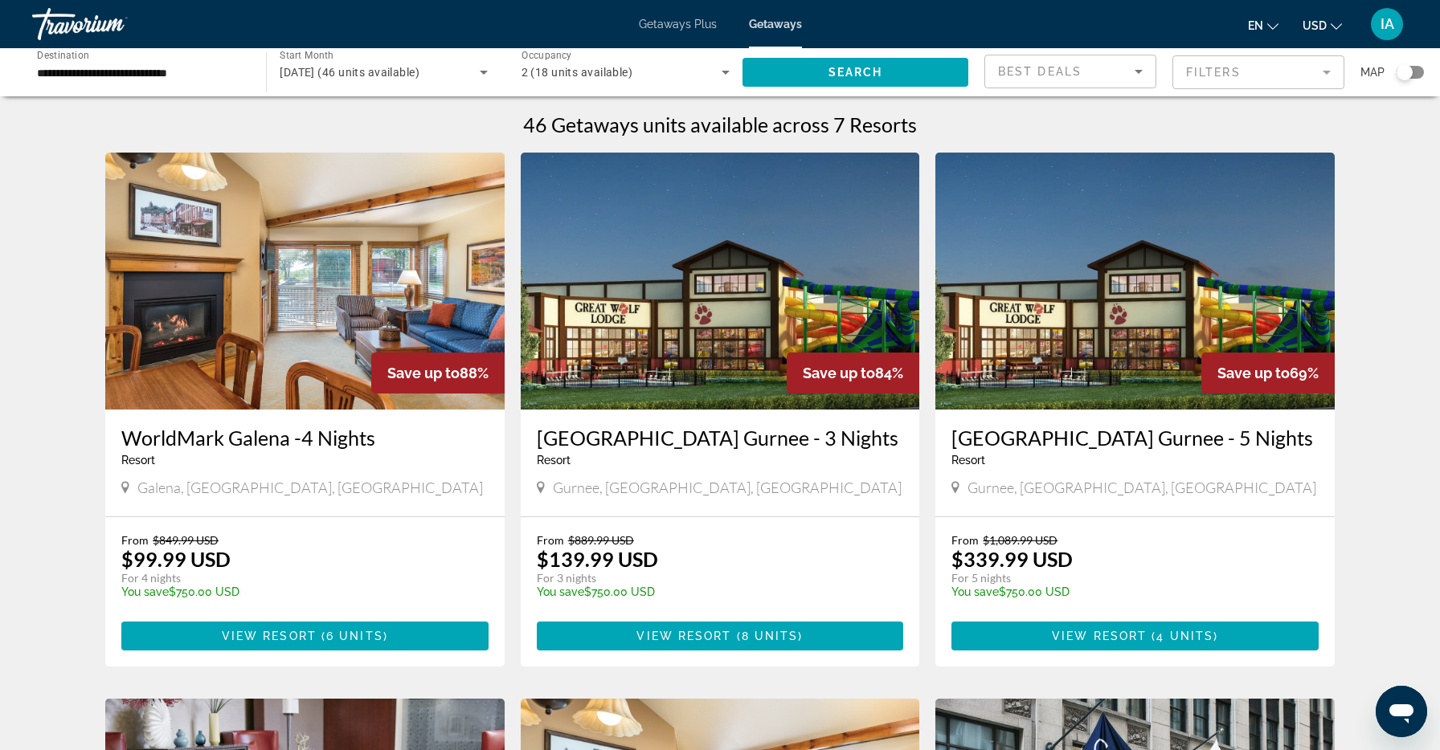
click at [93, 65] on input "**********" at bounding box center [141, 72] width 208 height 19
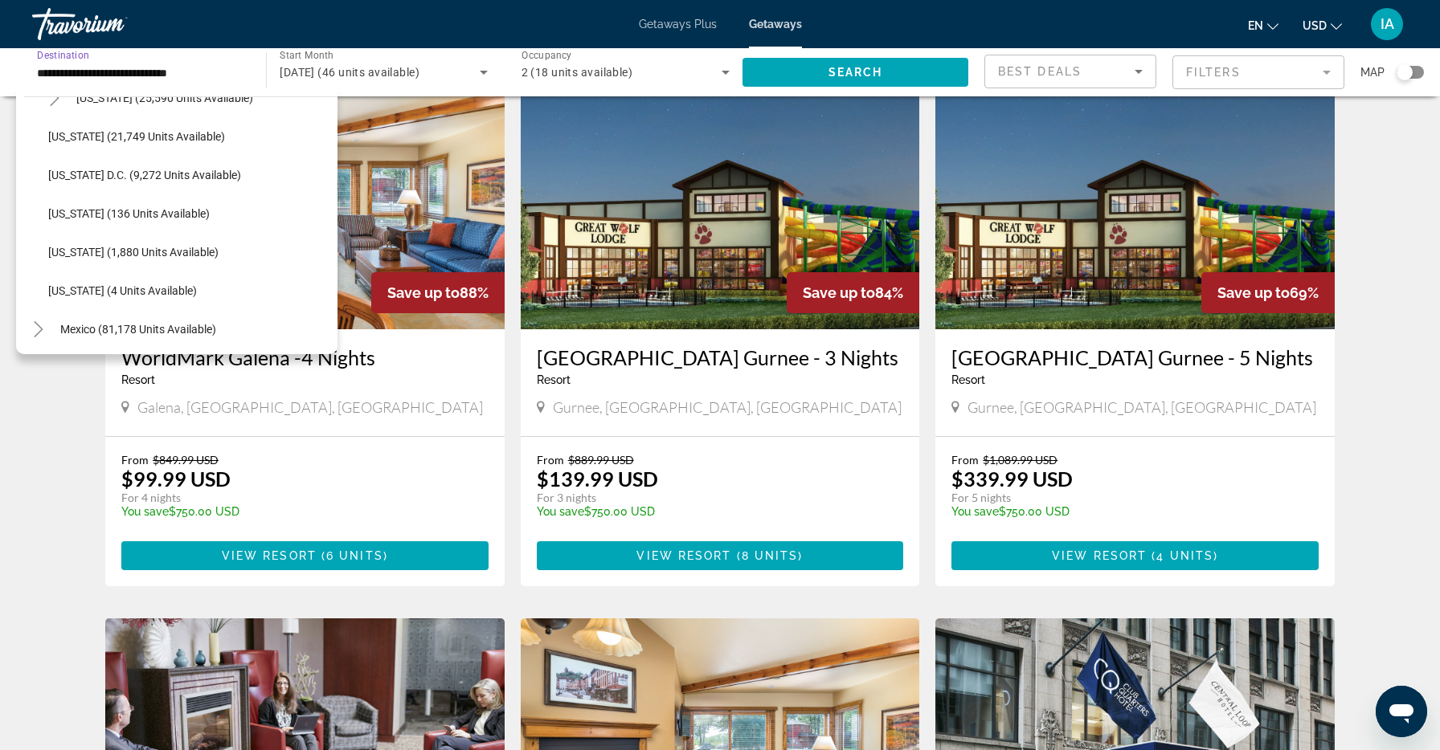
scroll to position [1614, 0]
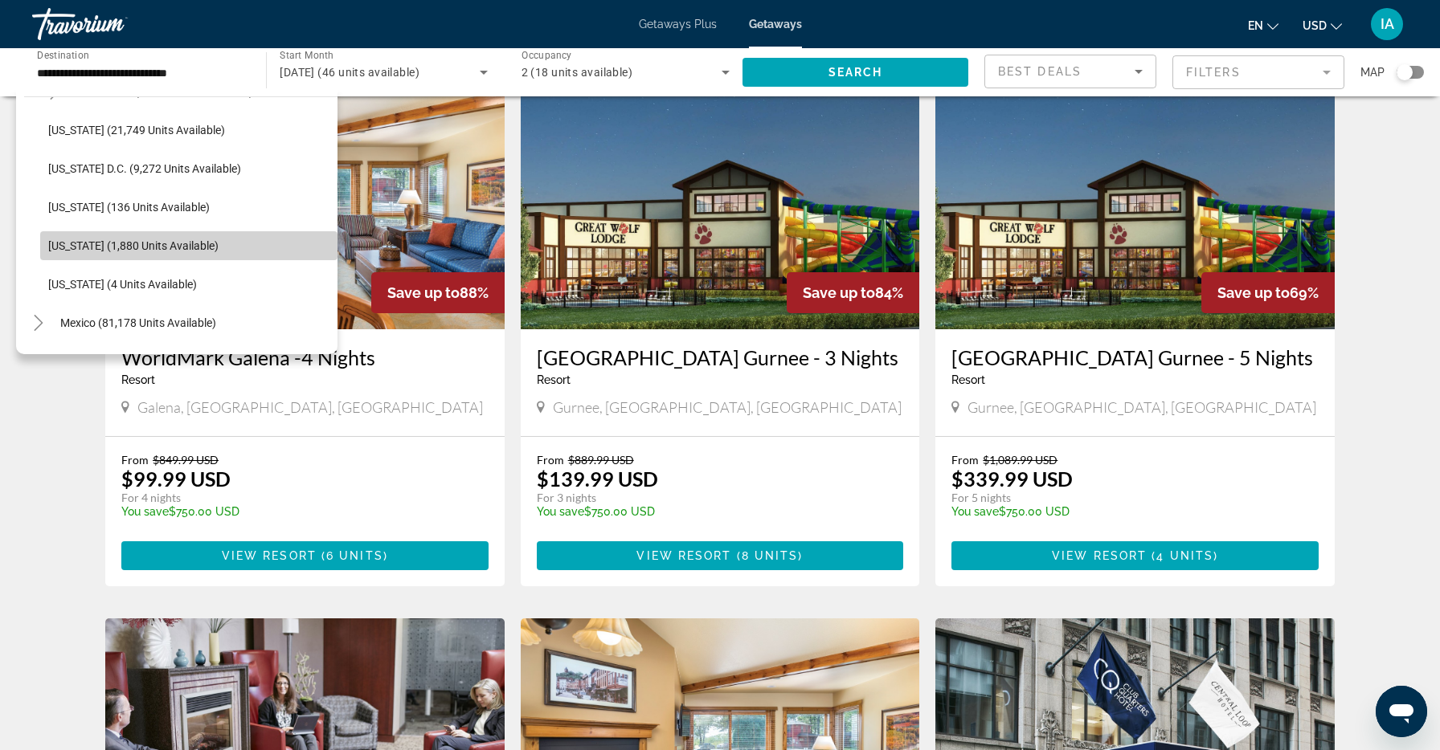
click at [99, 240] on span "[US_STATE] (1,880 units available)" at bounding box center [133, 245] width 170 height 13
type input "**********"
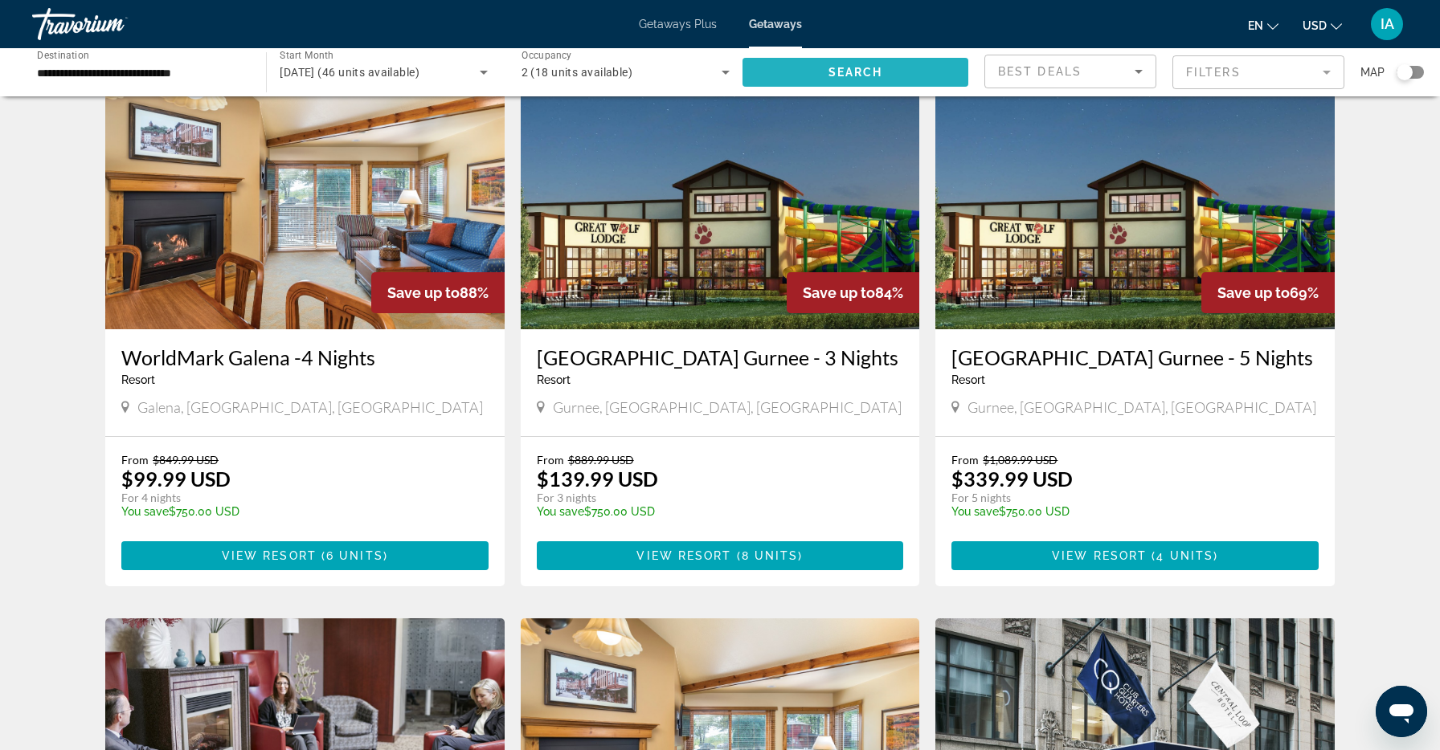
click at [820, 76] on span "Search widget" at bounding box center [855, 72] width 226 height 39
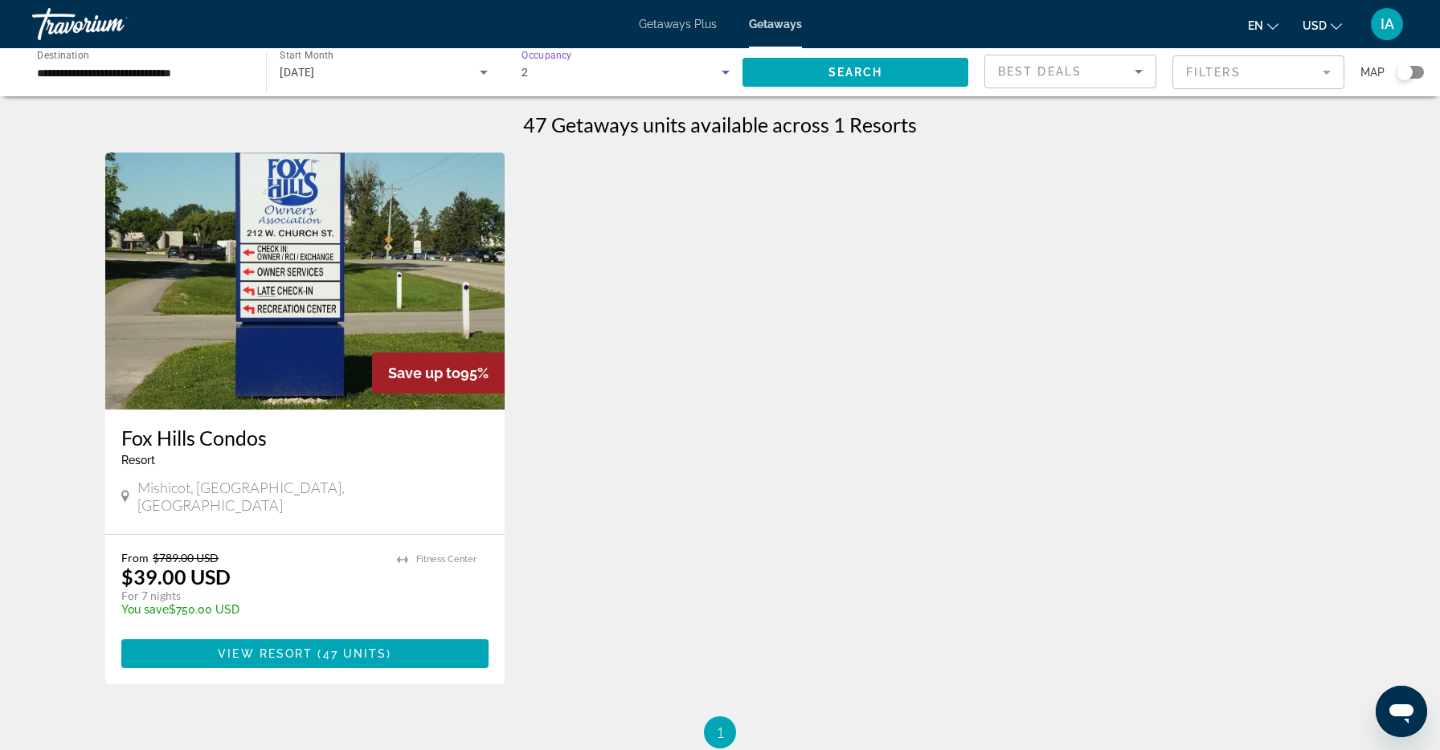
click at [723, 80] on icon "Search widget" at bounding box center [725, 72] width 19 height 19
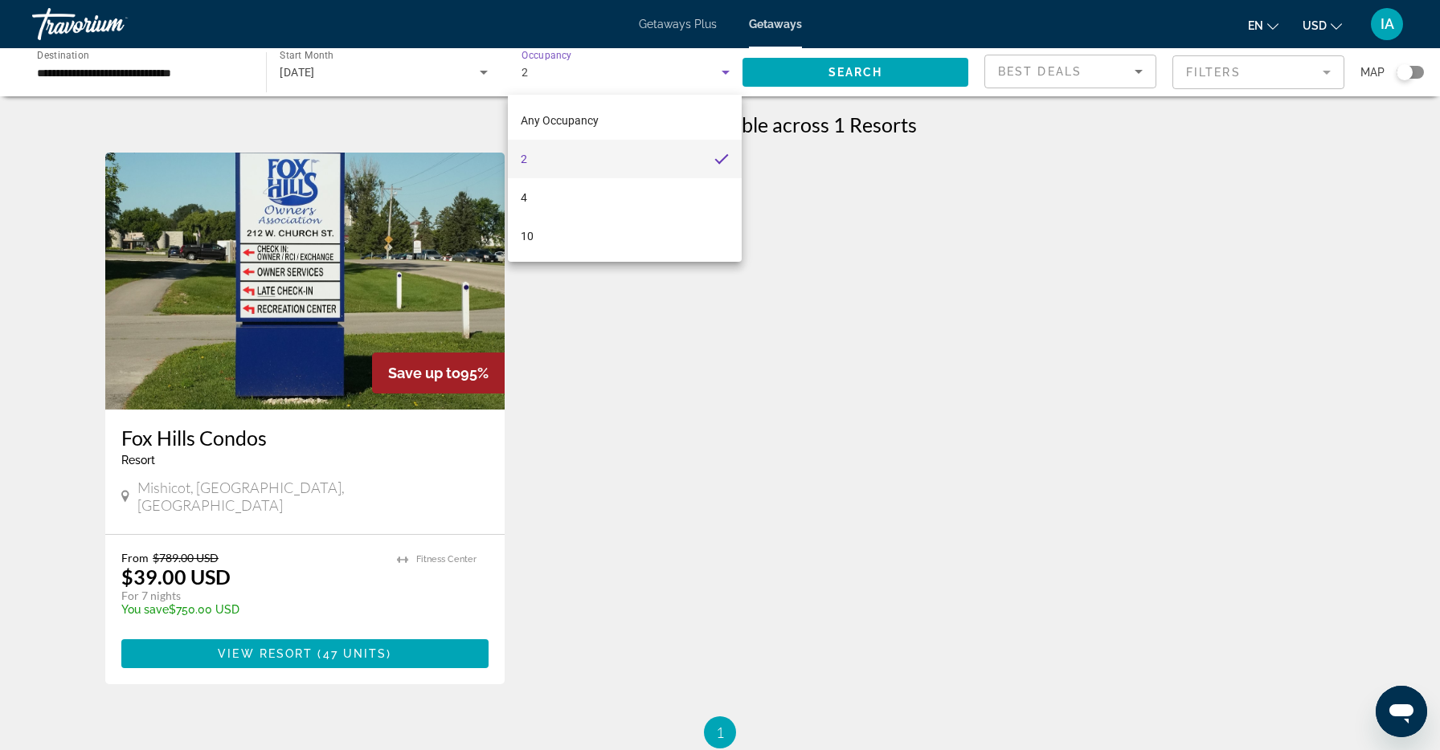
click at [868, 194] on div at bounding box center [720, 375] width 1440 height 750
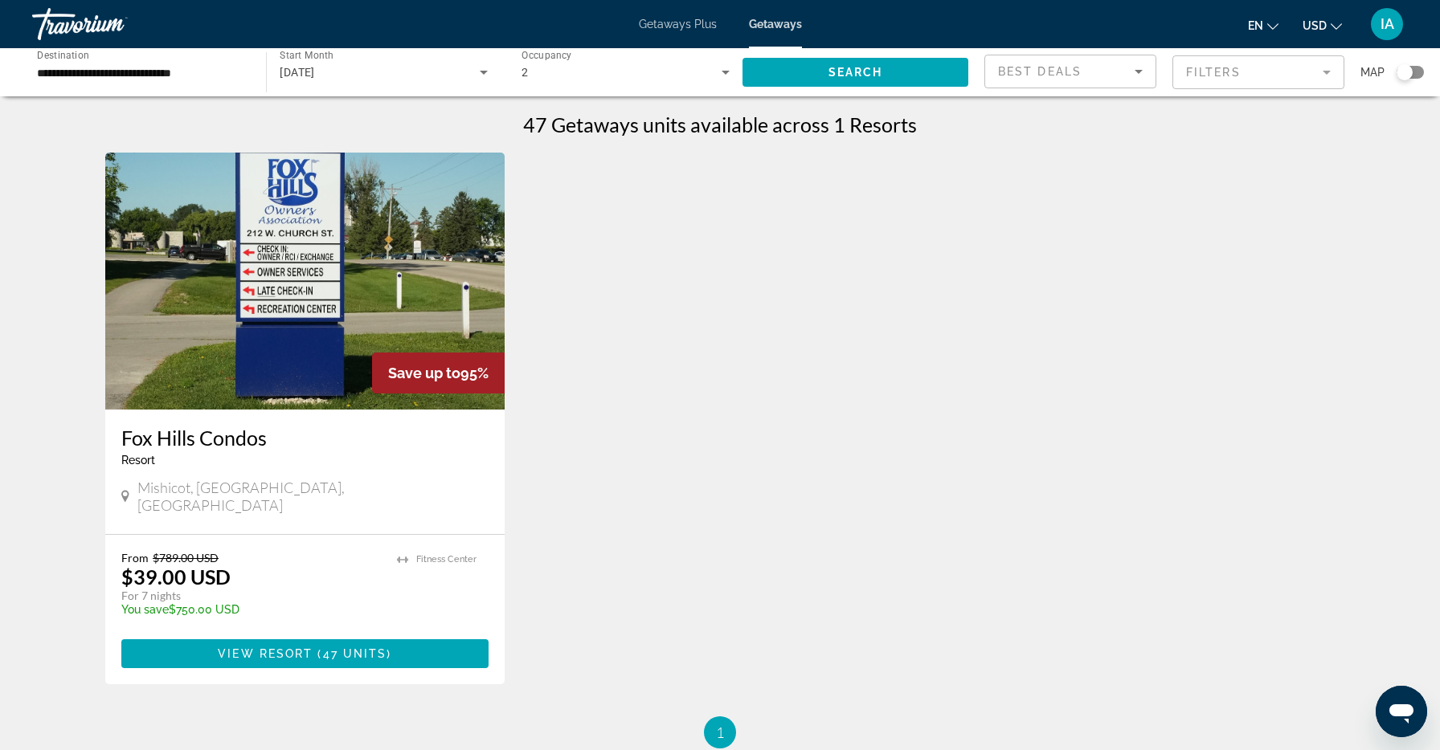
click at [1067, 77] on span "Best Deals" at bounding box center [1040, 71] width 84 height 13
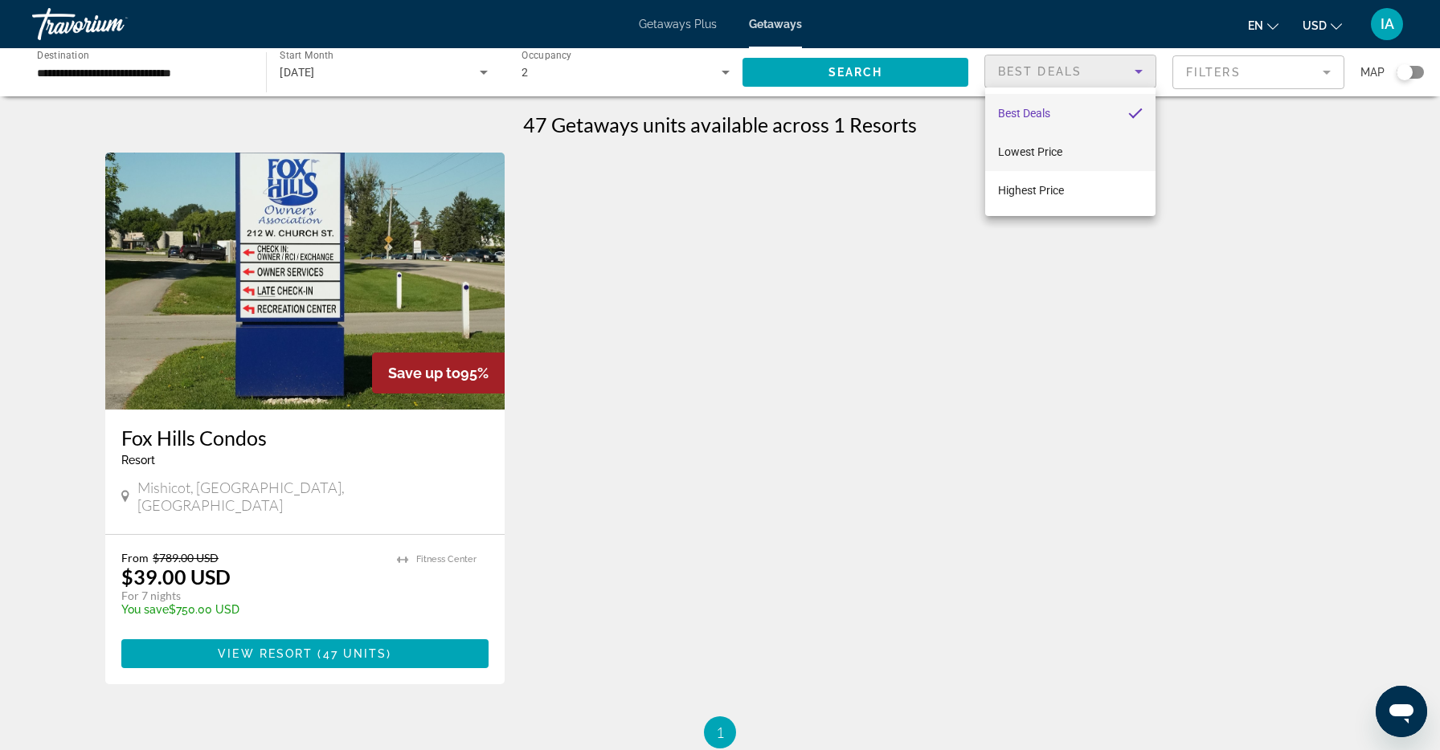
click at [1031, 142] on span "Lowest Price" at bounding box center [1030, 151] width 64 height 19
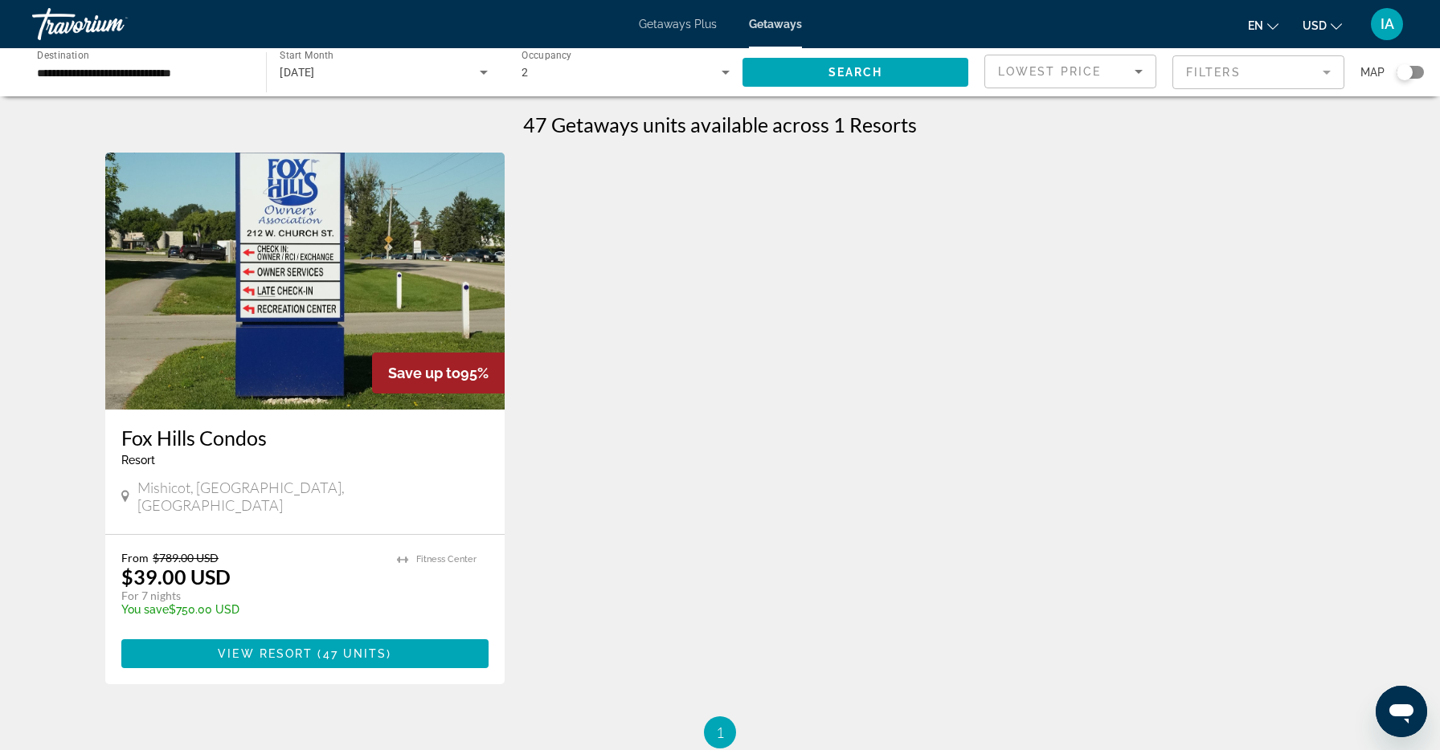
click at [1143, 137] on div "47 Getaways units available across 1 Resorts Save up to 95% [GEOGRAPHIC_DATA] -…" at bounding box center [719, 430] width 1229 height 636
click at [1202, 90] on app-map-search-filters "Lowest Price Filters Map" at bounding box center [1204, 72] width 440 height 48
click at [1202, 82] on mat-form-field "Filters" at bounding box center [1258, 72] width 172 height 34
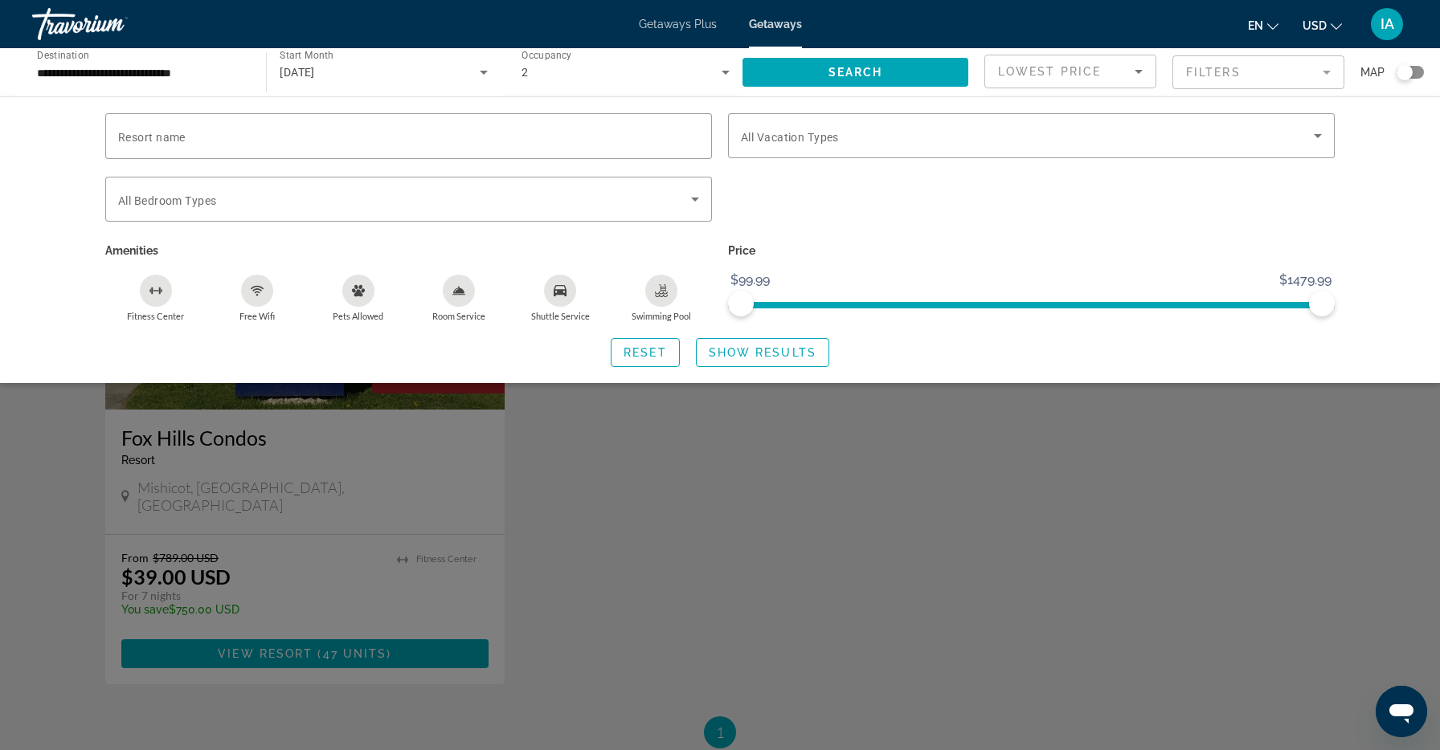
click at [909, 418] on div "Search widget" at bounding box center [720, 495] width 1440 height 509
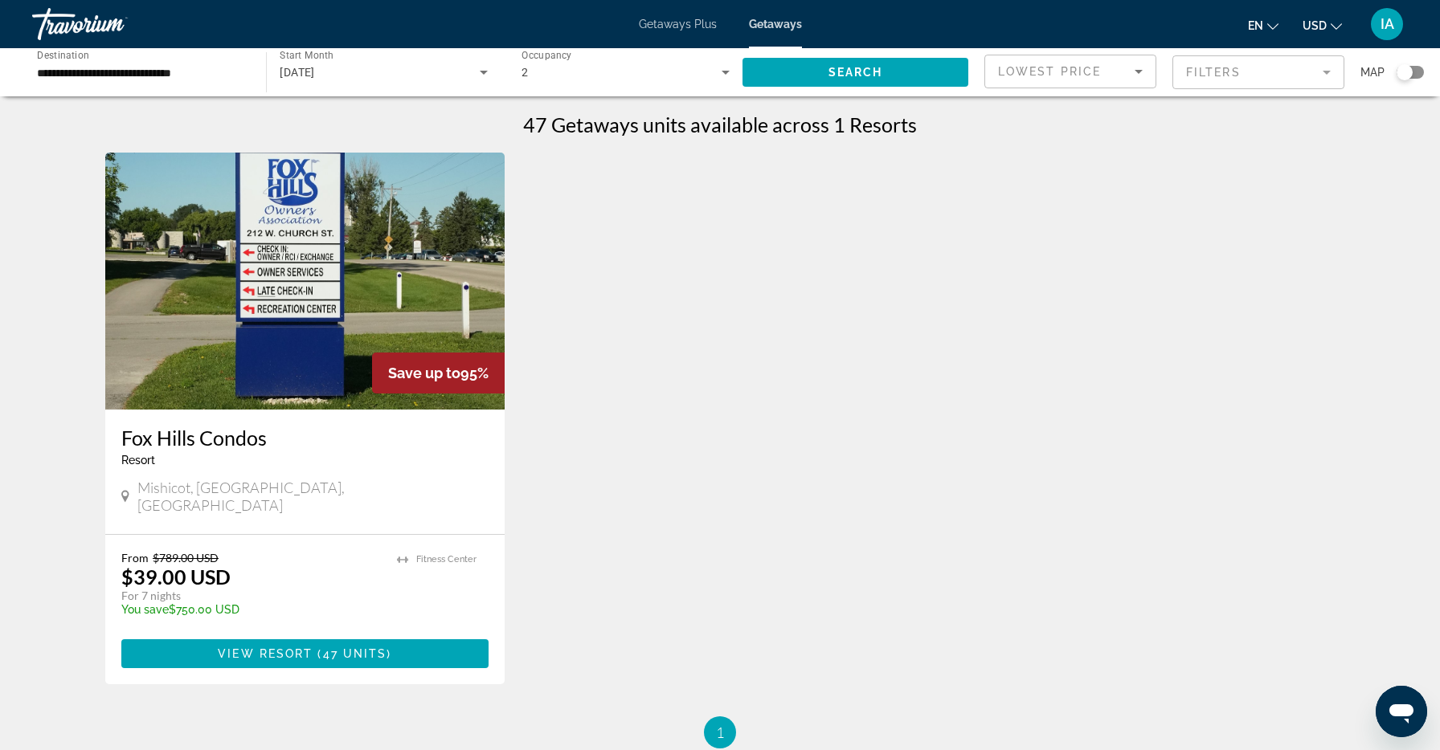
click at [764, 15] on div "Getaways Plus Getaways en English Español Français Italiano Português русский U…" at bounding box center [720, 24] width 1440 height 42
click at [202, 65] on input "**********" at bounding box center [141, 72] width 208 height 19
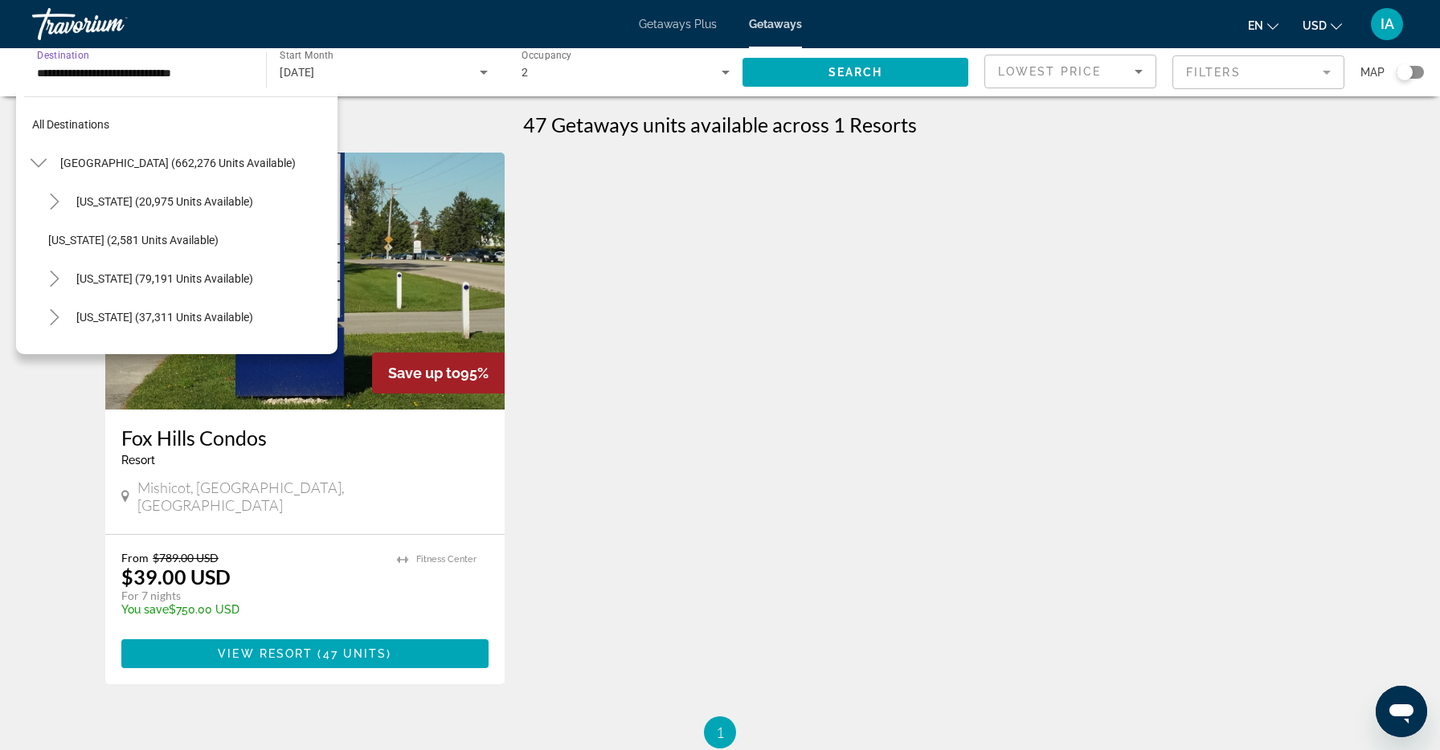
scroll to position [1638, 0]
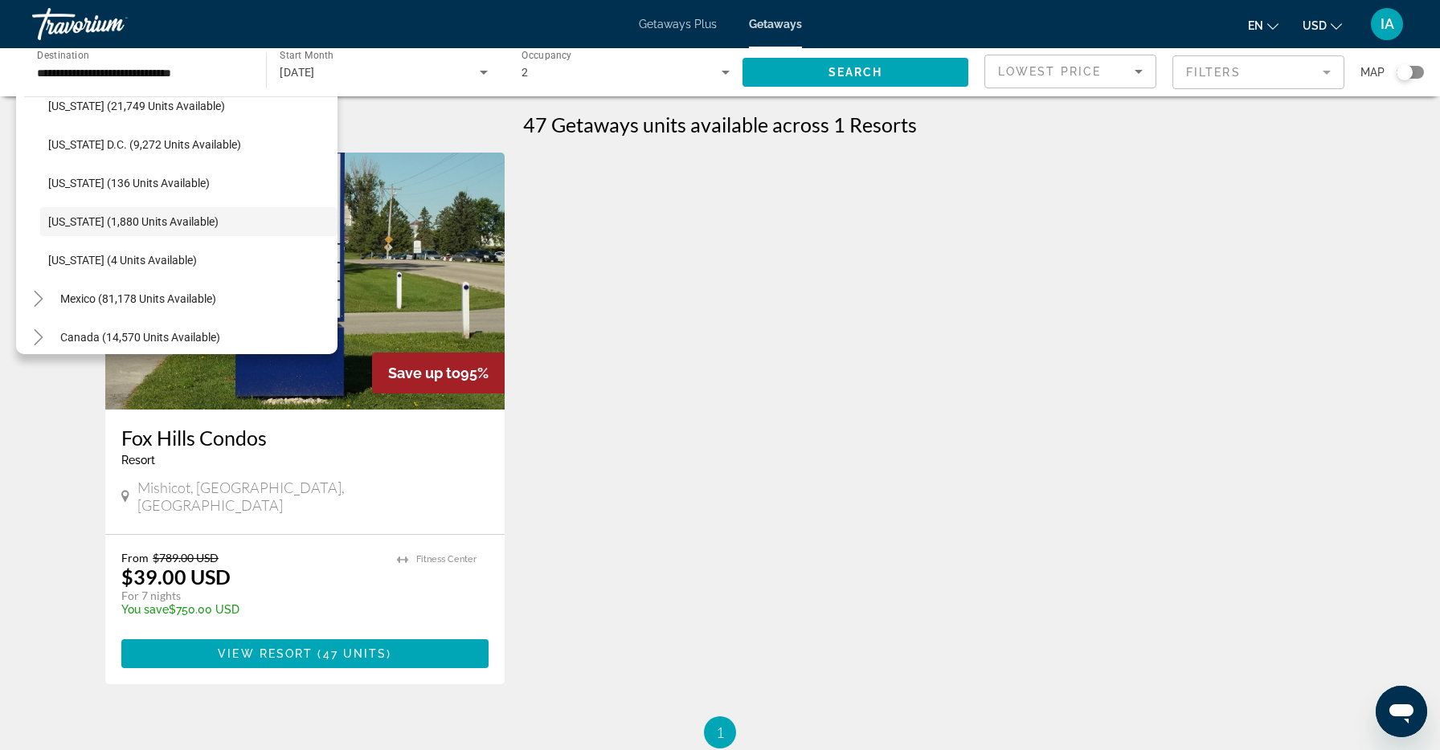
click at [563, 346] on div "Save up to 95% [GEOGRAPHIC_DATA] - This is an adults only resort Mishicot, [GEO…" at bounding box center [719, 435] width 1245 height 564
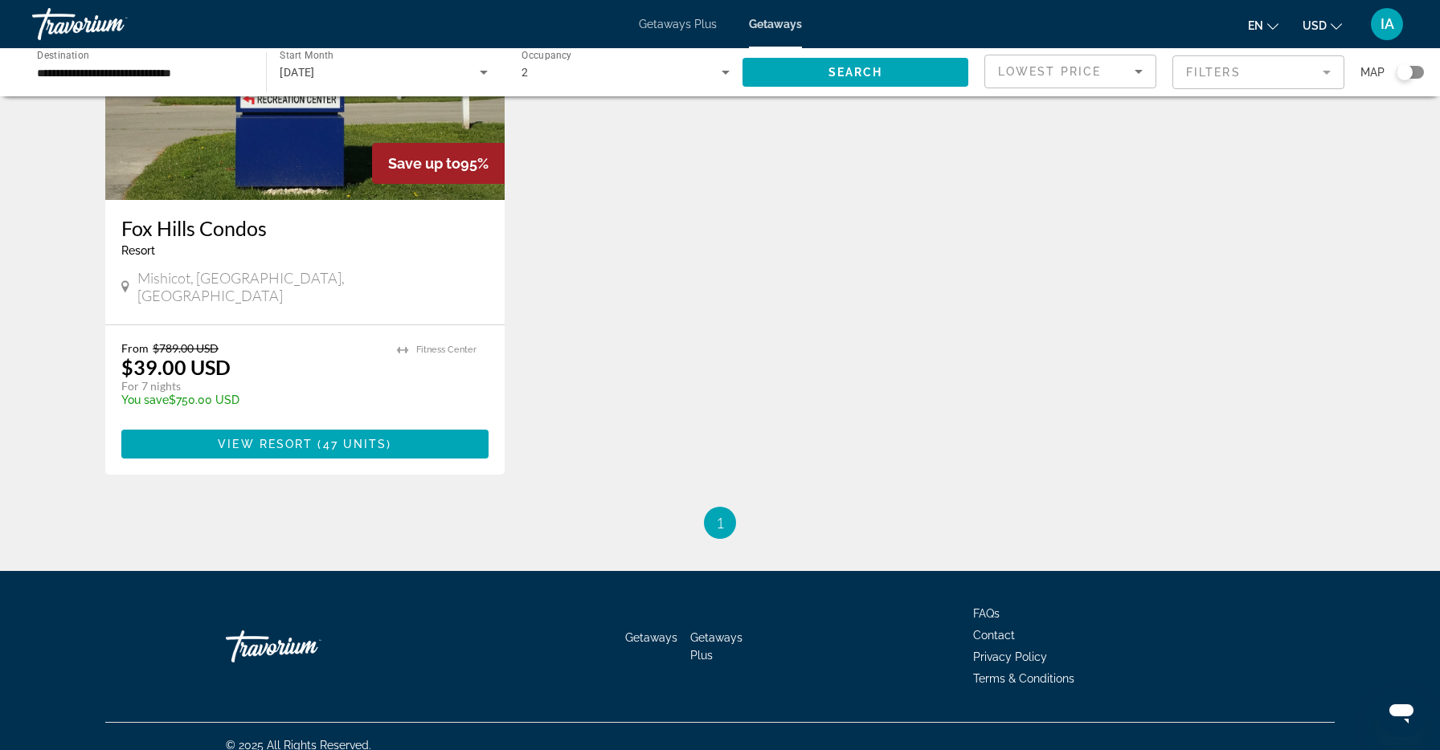
scroll to position [0, 0]
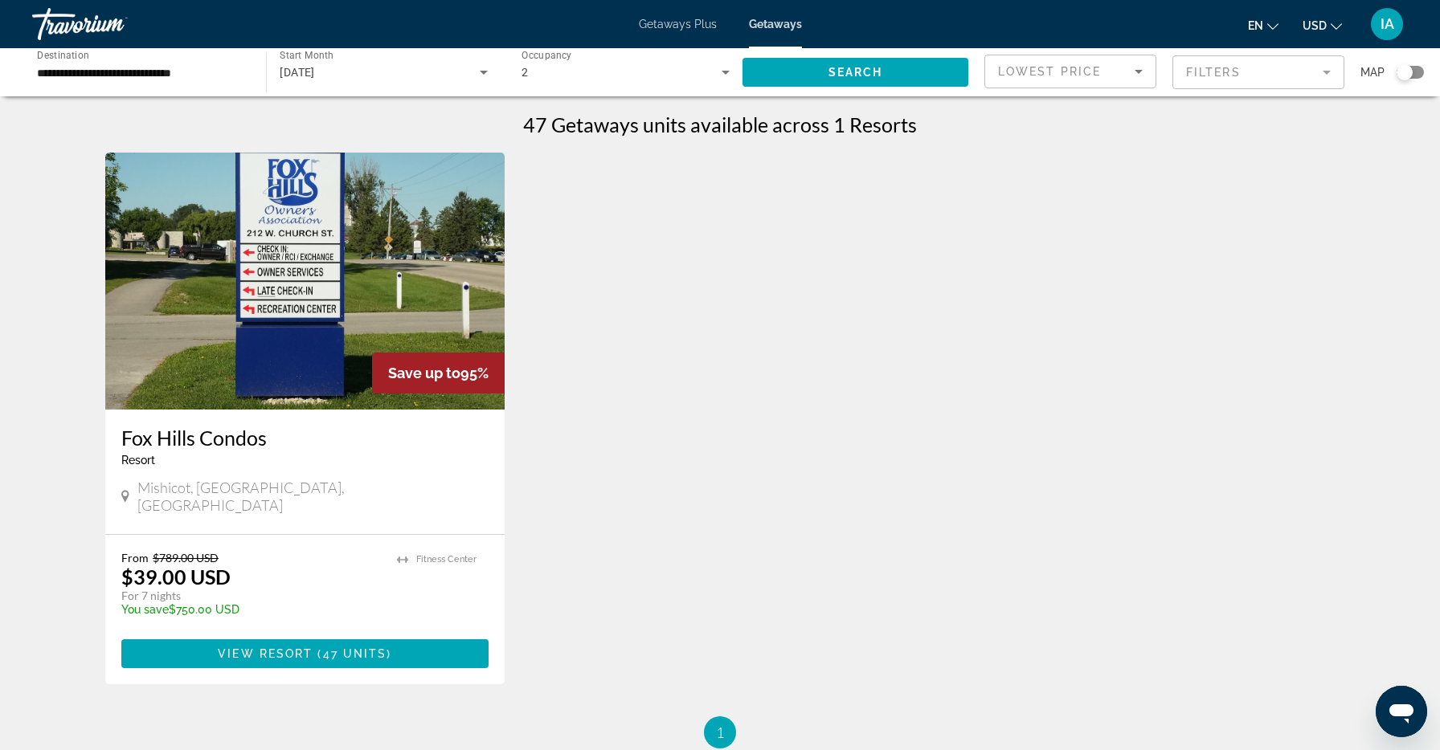
click at [339, 52] on div "[DATE]" at bounding box center [383, 72] width 207 height 45
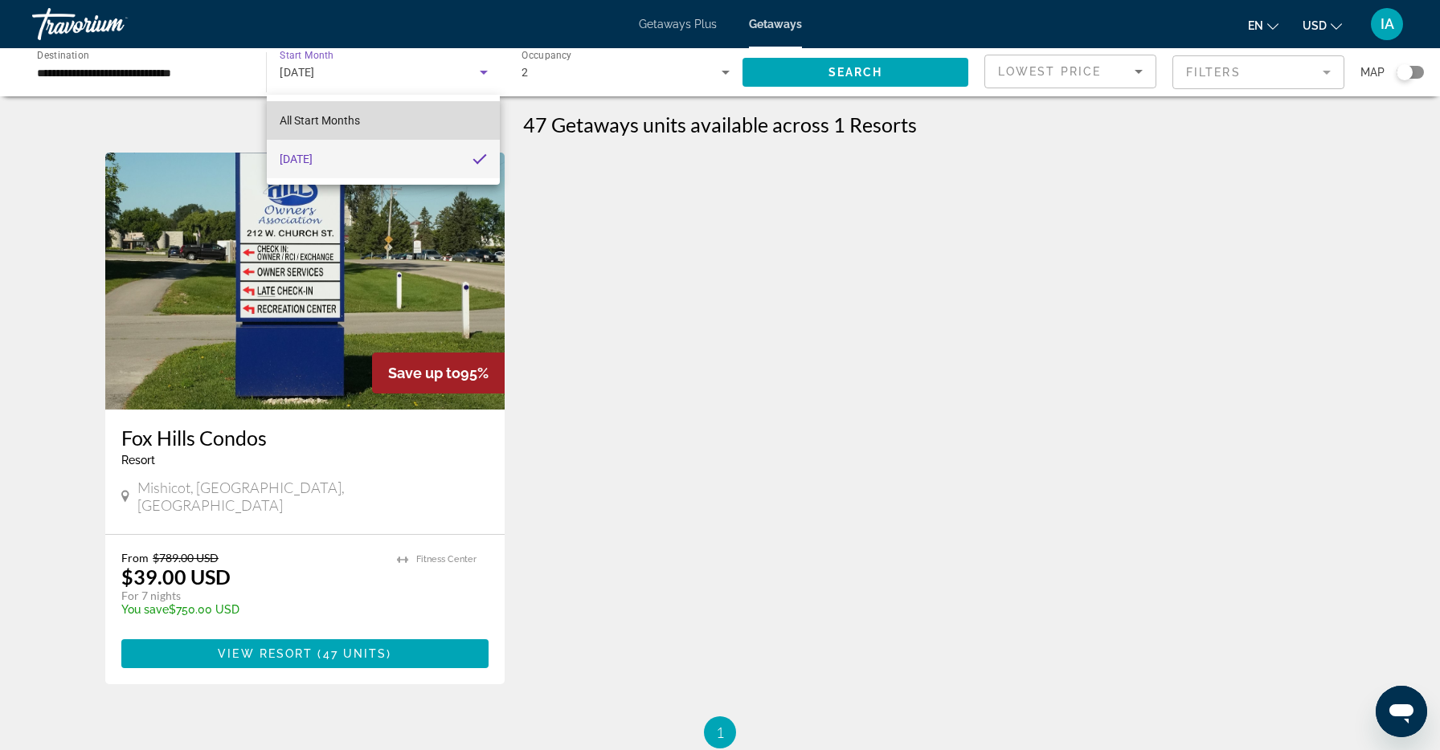
click at [341, 130] on mat-option "All Start Months" at bounding box center [383, 120] width 233 height 39
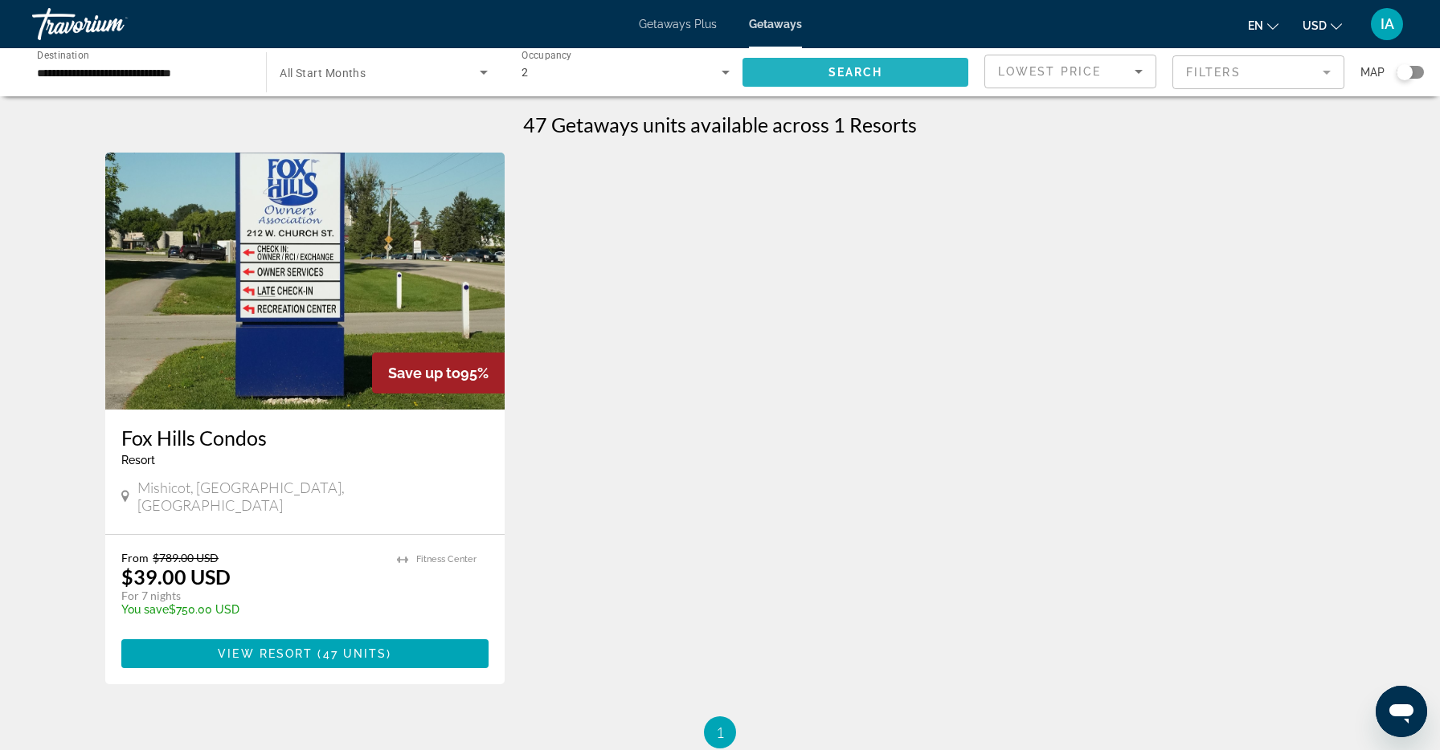
click at [936, 72] on span "Search widget" at bounding box center [855, 72] width 226 height 39
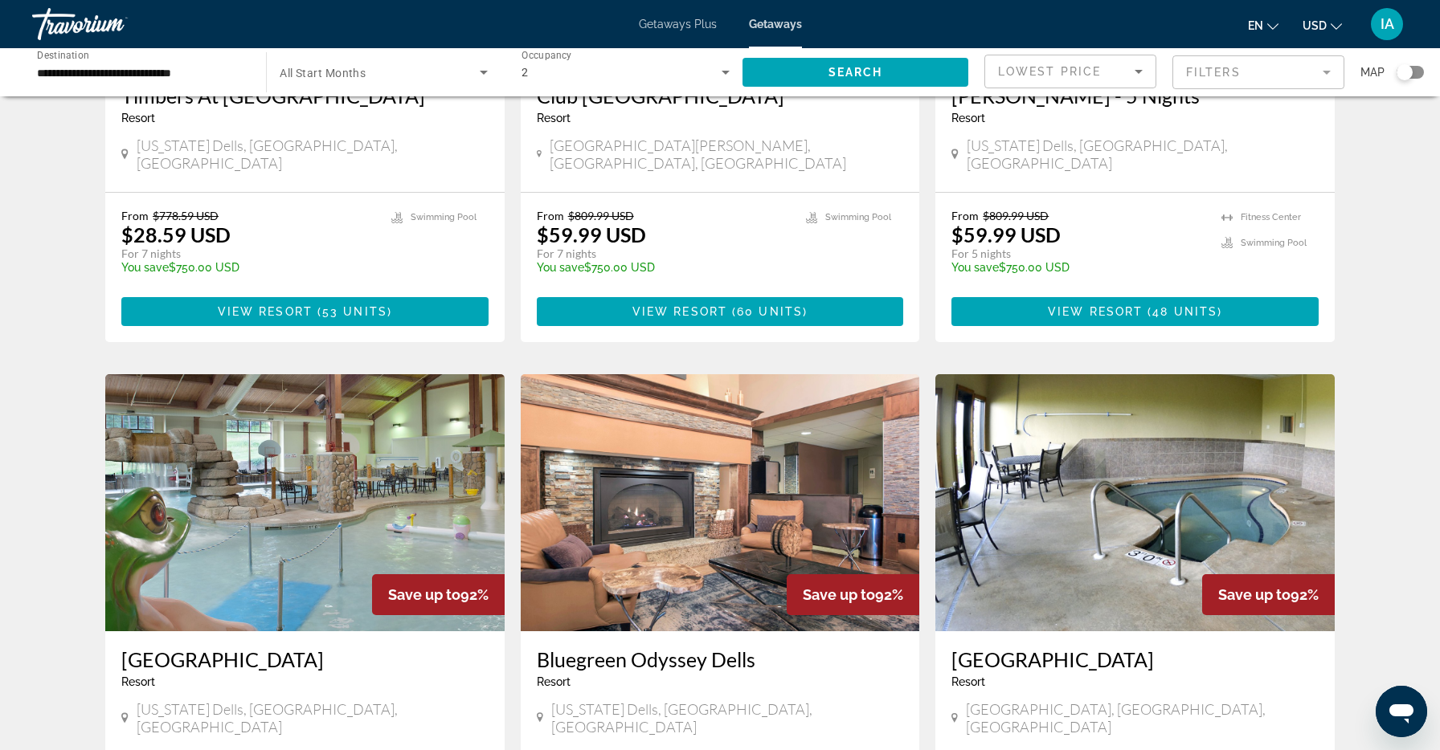
scroll to position [1786, 0]
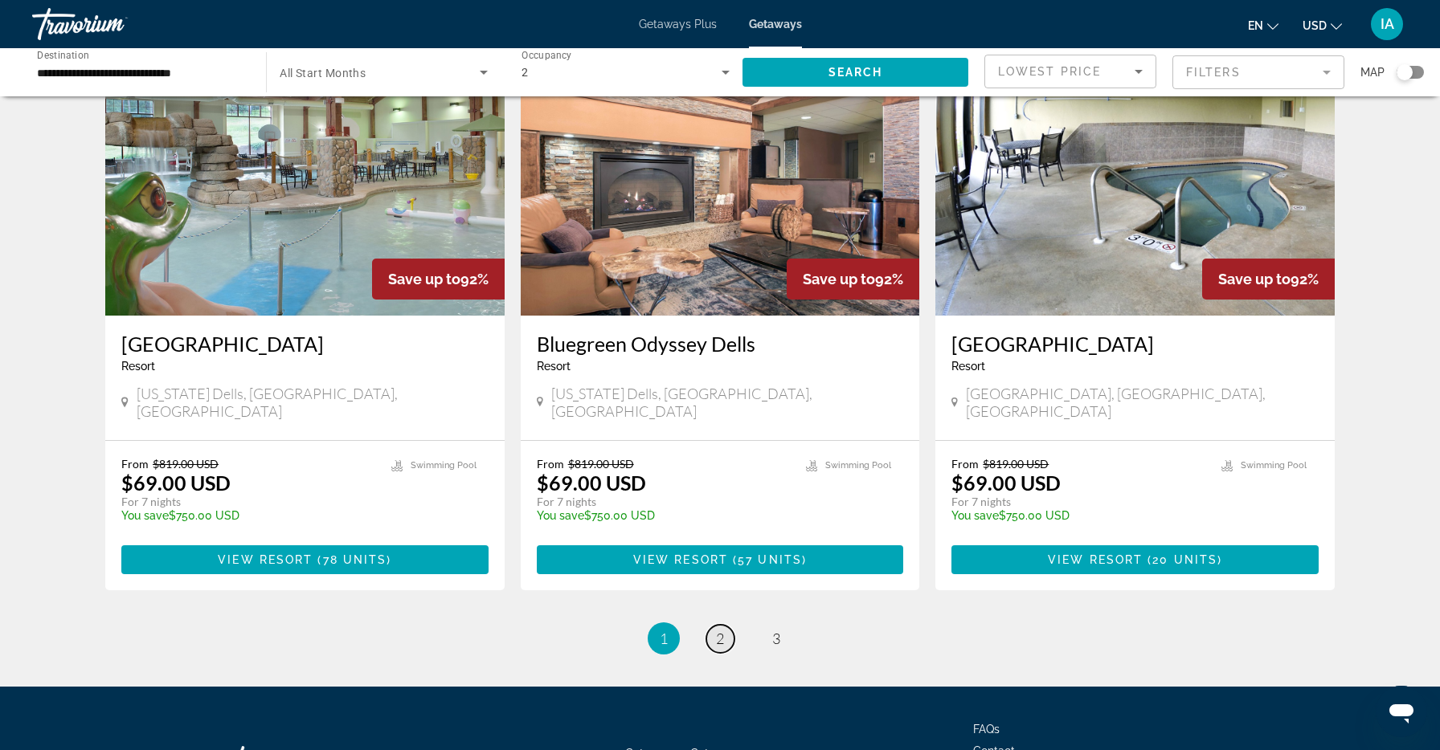
click at [718, 630] on span "2" at bounding box center [720, 639] width 8 height 18
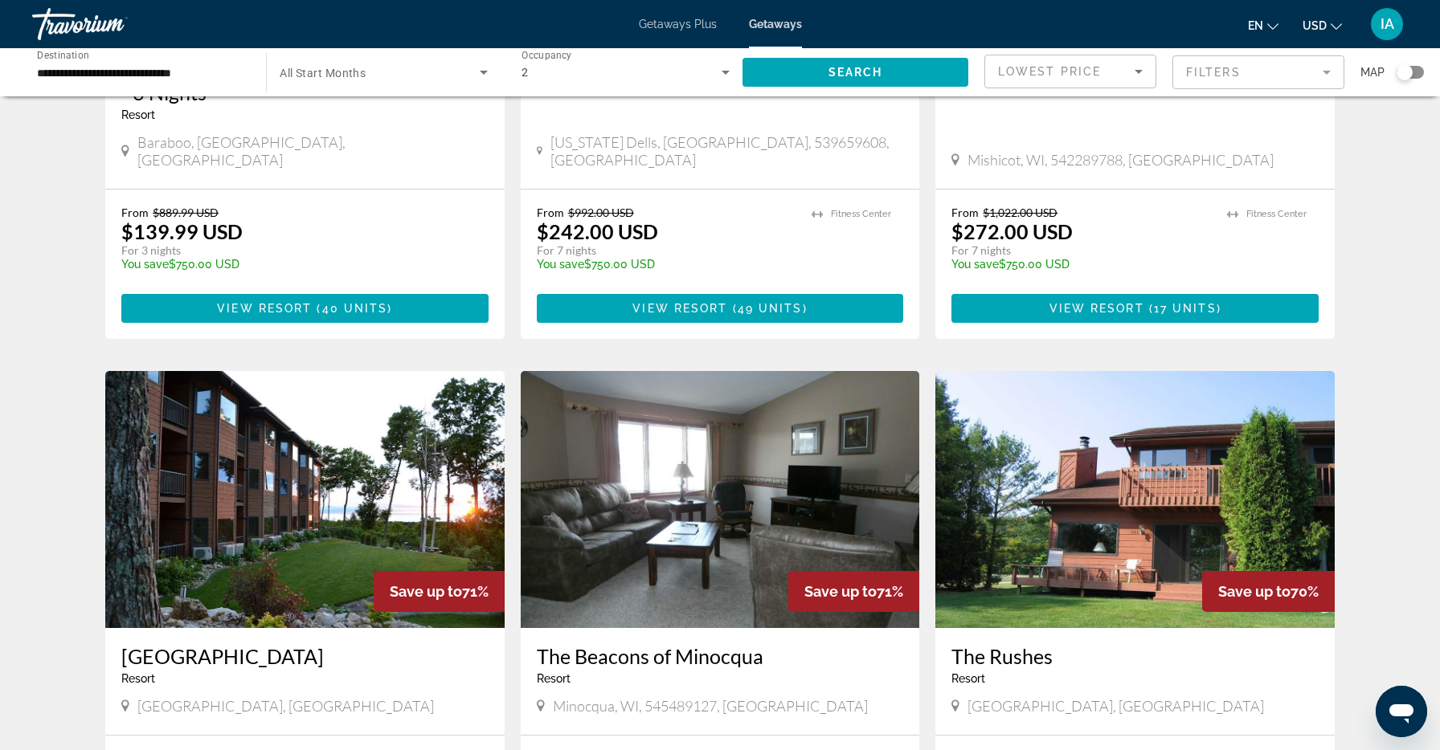
scroll to position [1521, 0]
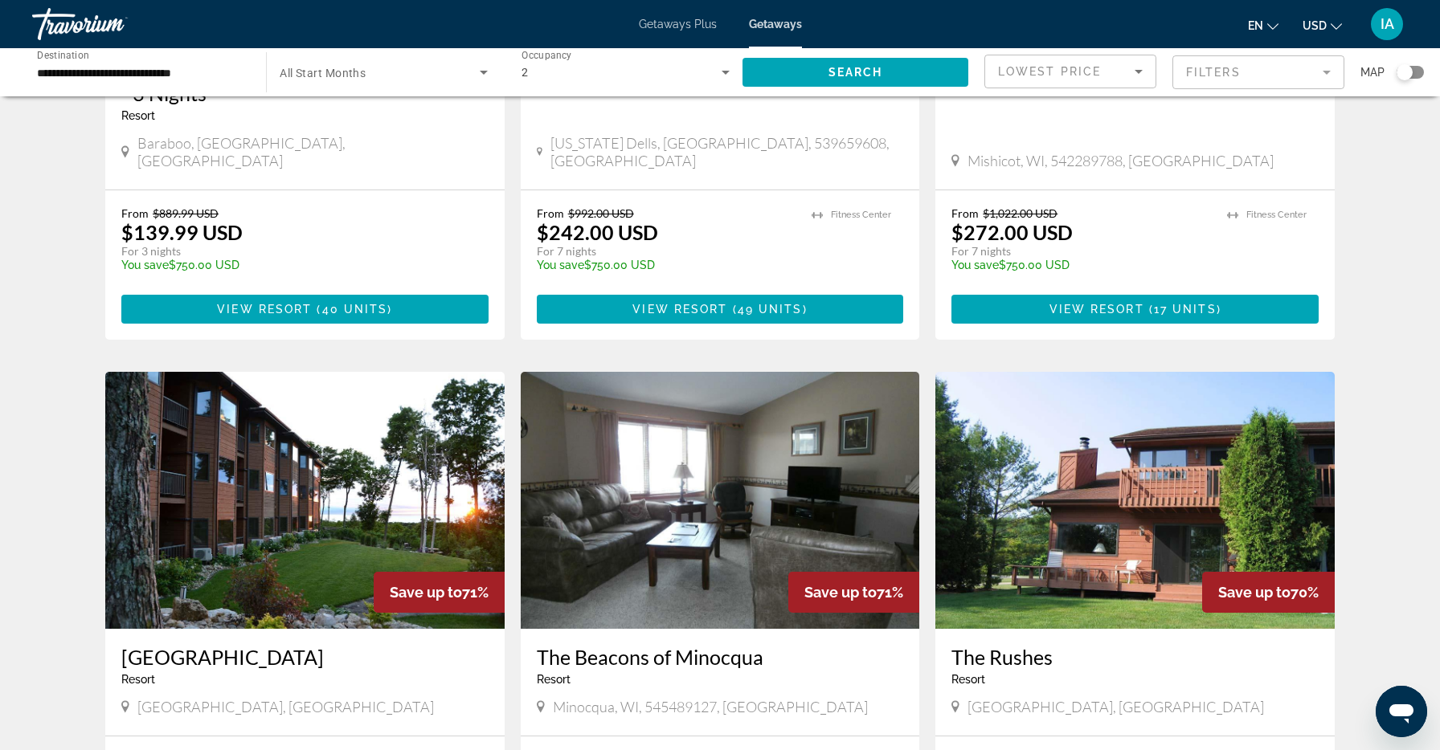
click at [1096, 492] on img "Main content" at bounding box center [1134, 500] width 399 height 257
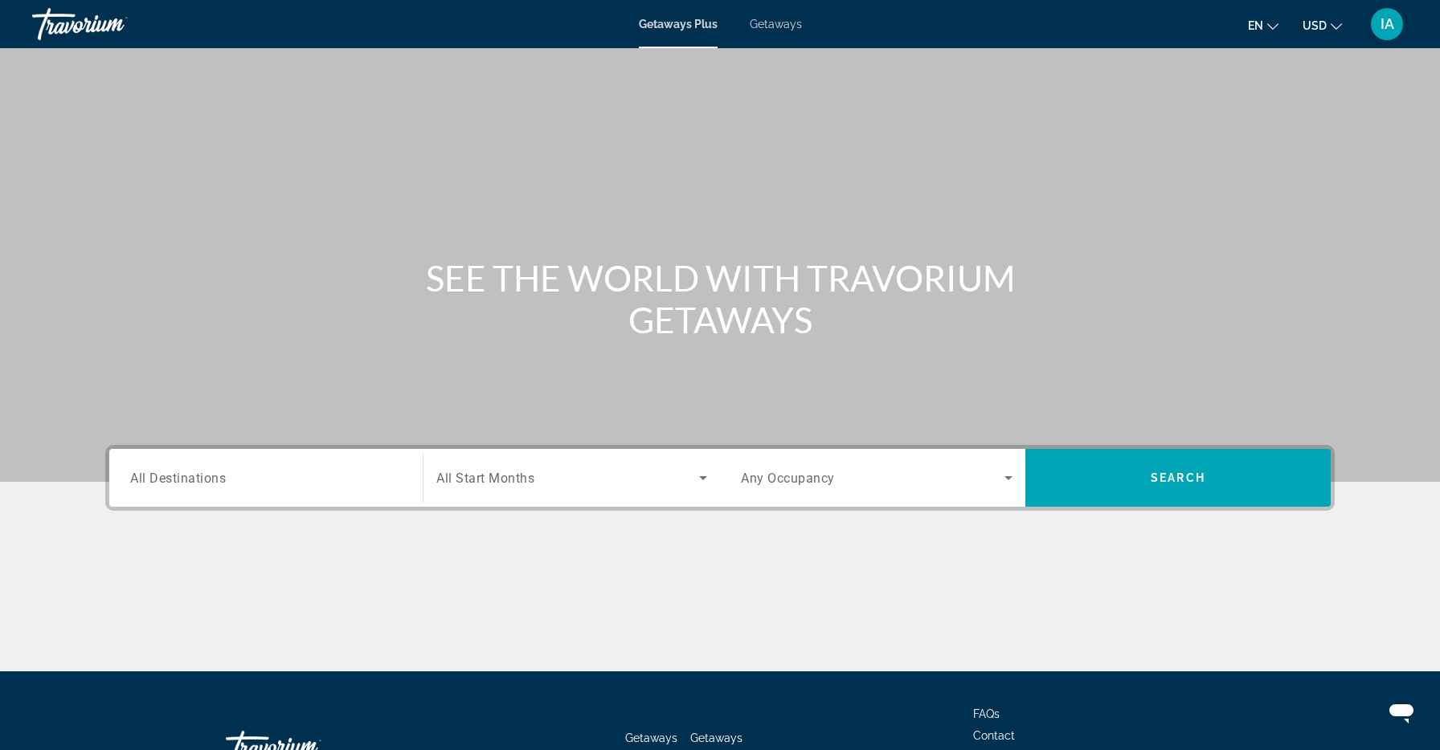
click at [388, 497] on div "Search widget" at bounding box center [266, 479] width 272 height 46
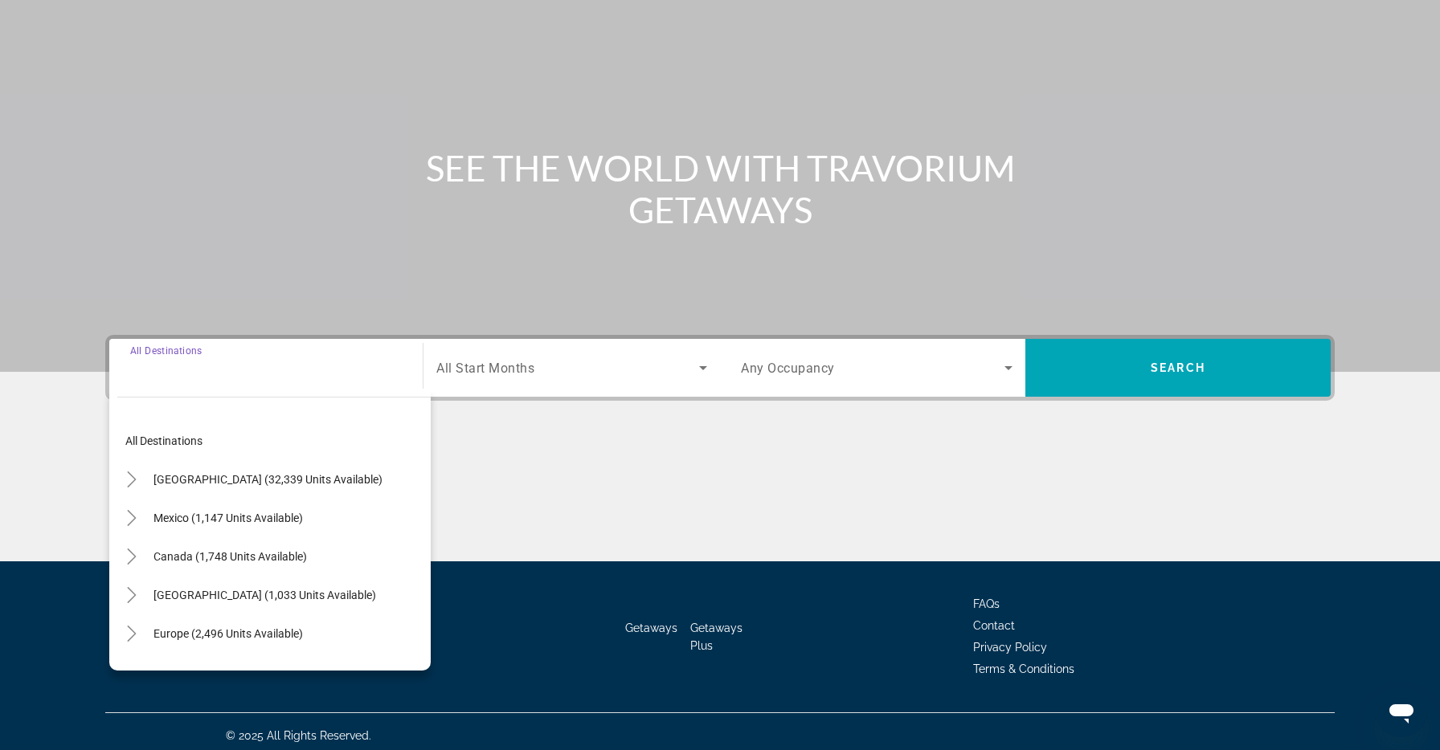
scroll to position [118, 0]
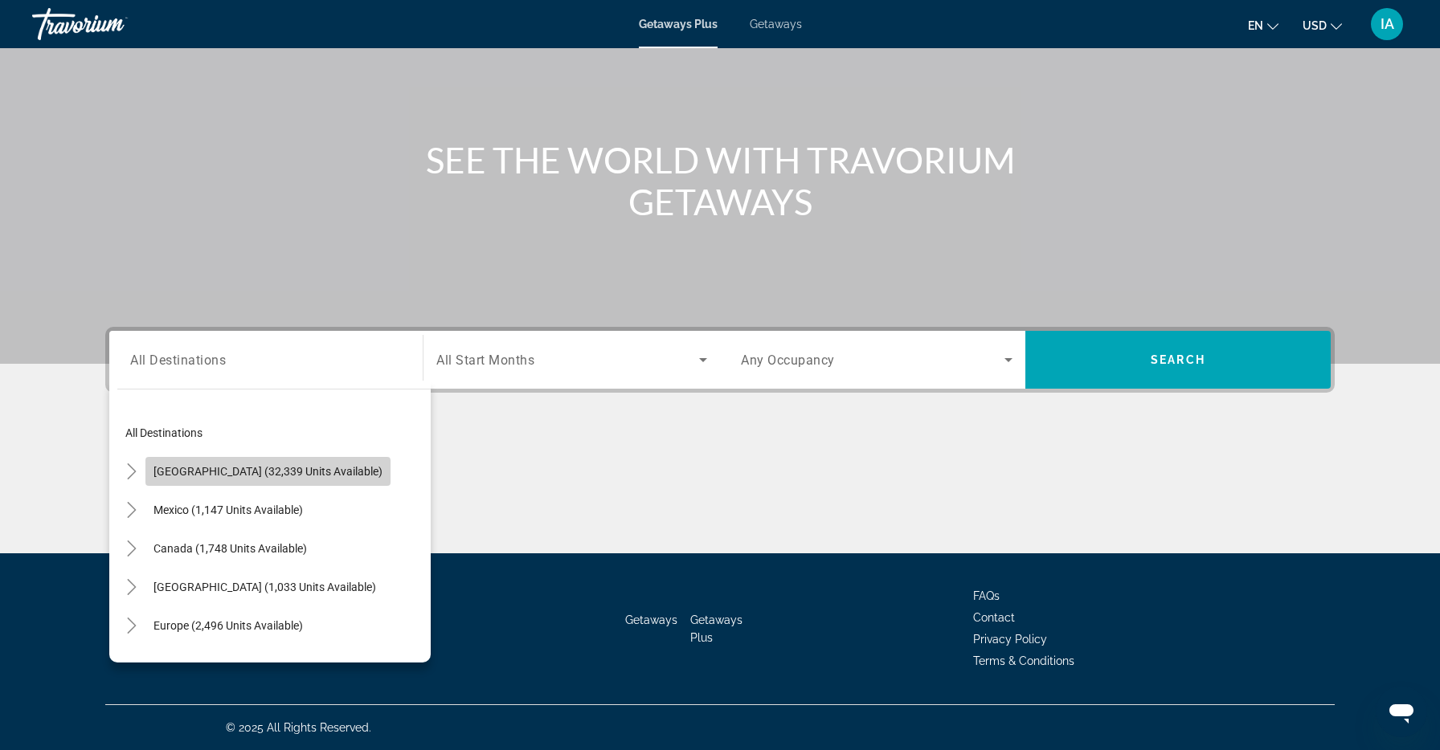
click at [268, 480] on span "Search widget" at bounding box center [267, 471] width 245 height 39
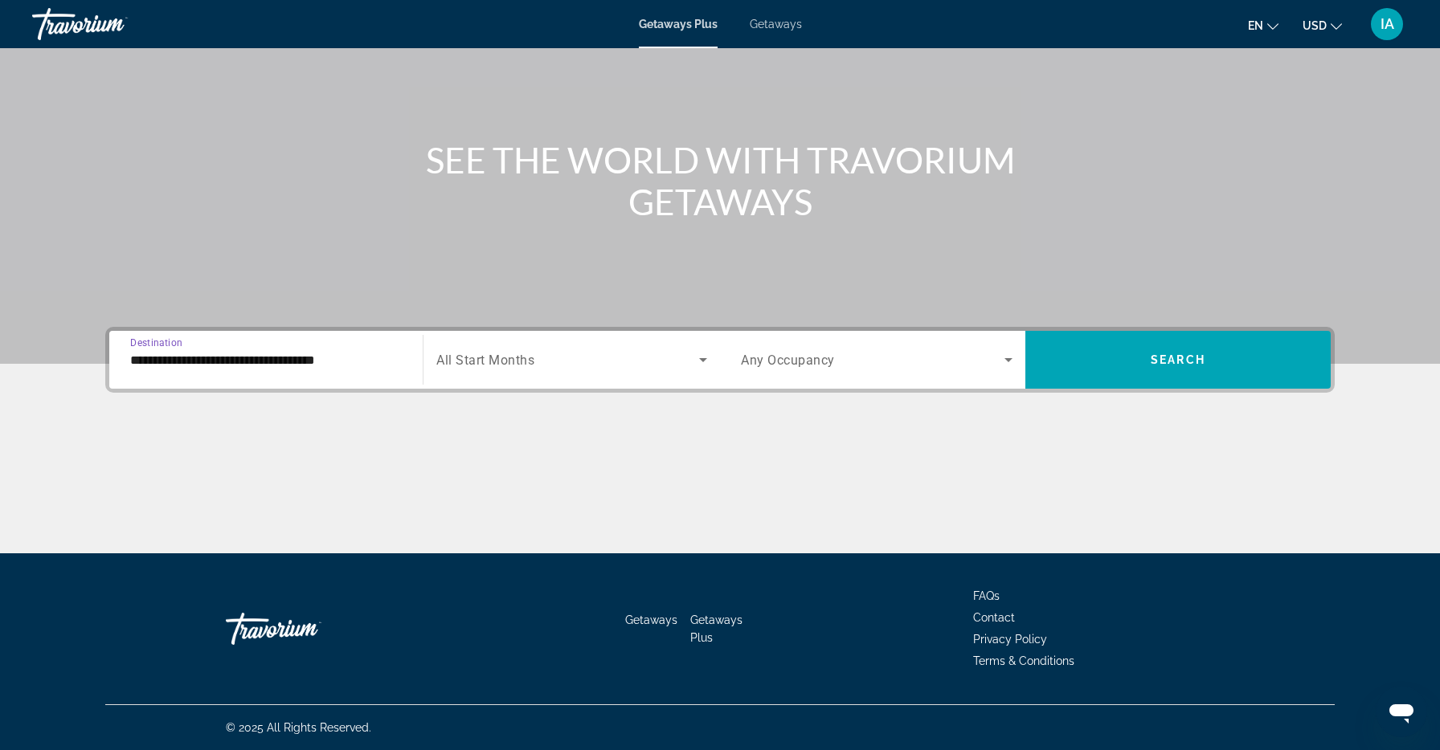
click at [347, 369] on input "**********" at bounding box center [266, 360] width 272 height 19
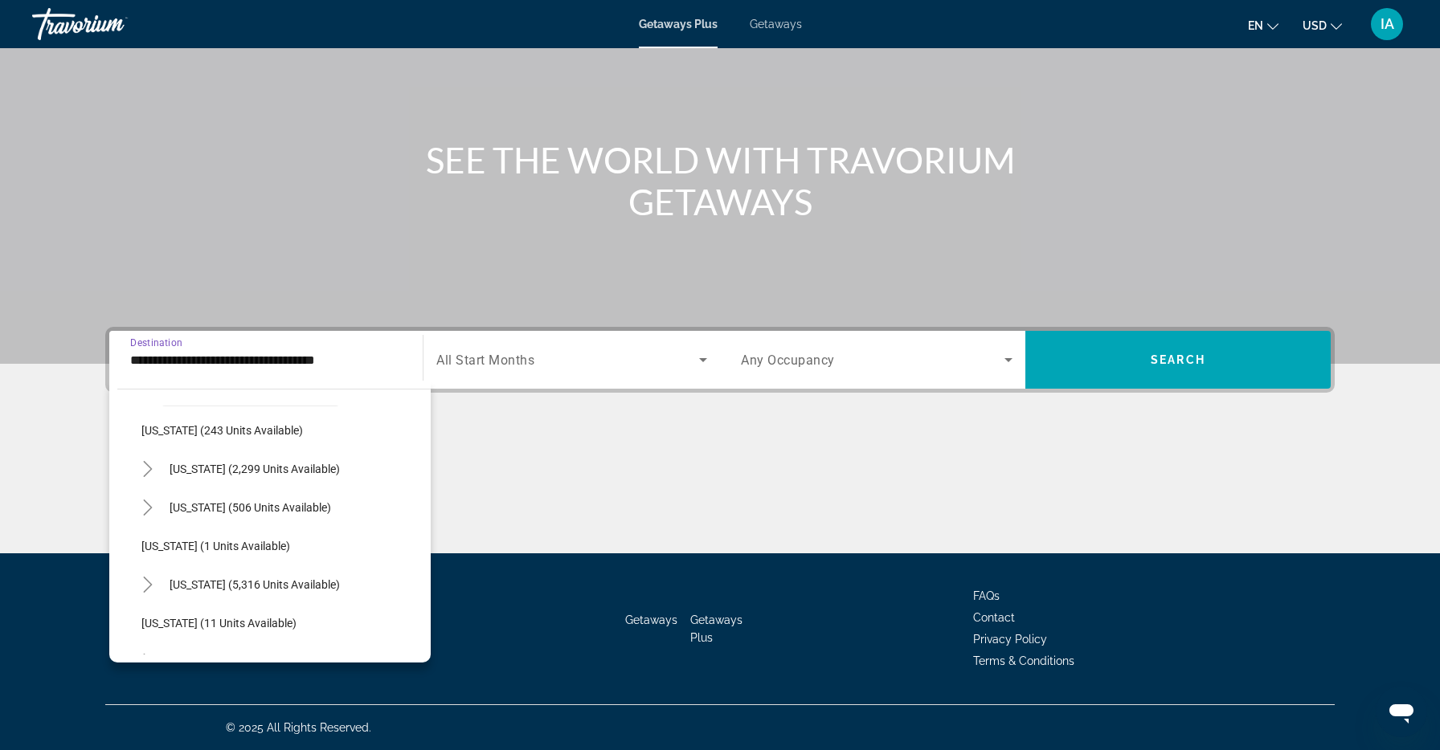
scroll to position [412, 0]
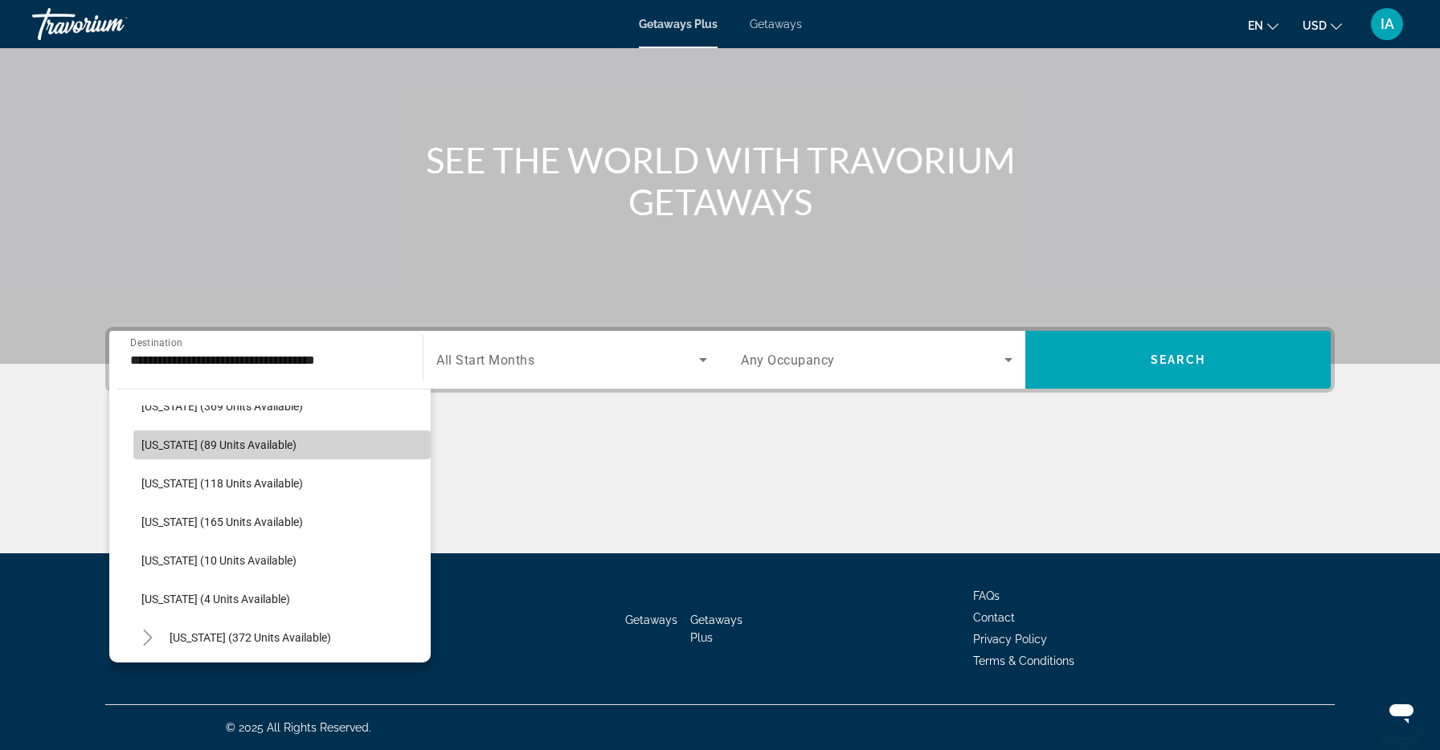
click at [220, 445] on span "[US_STATE] (89 units available)" at bounding box center [218, 445] width 155 height 13
type input "**********"
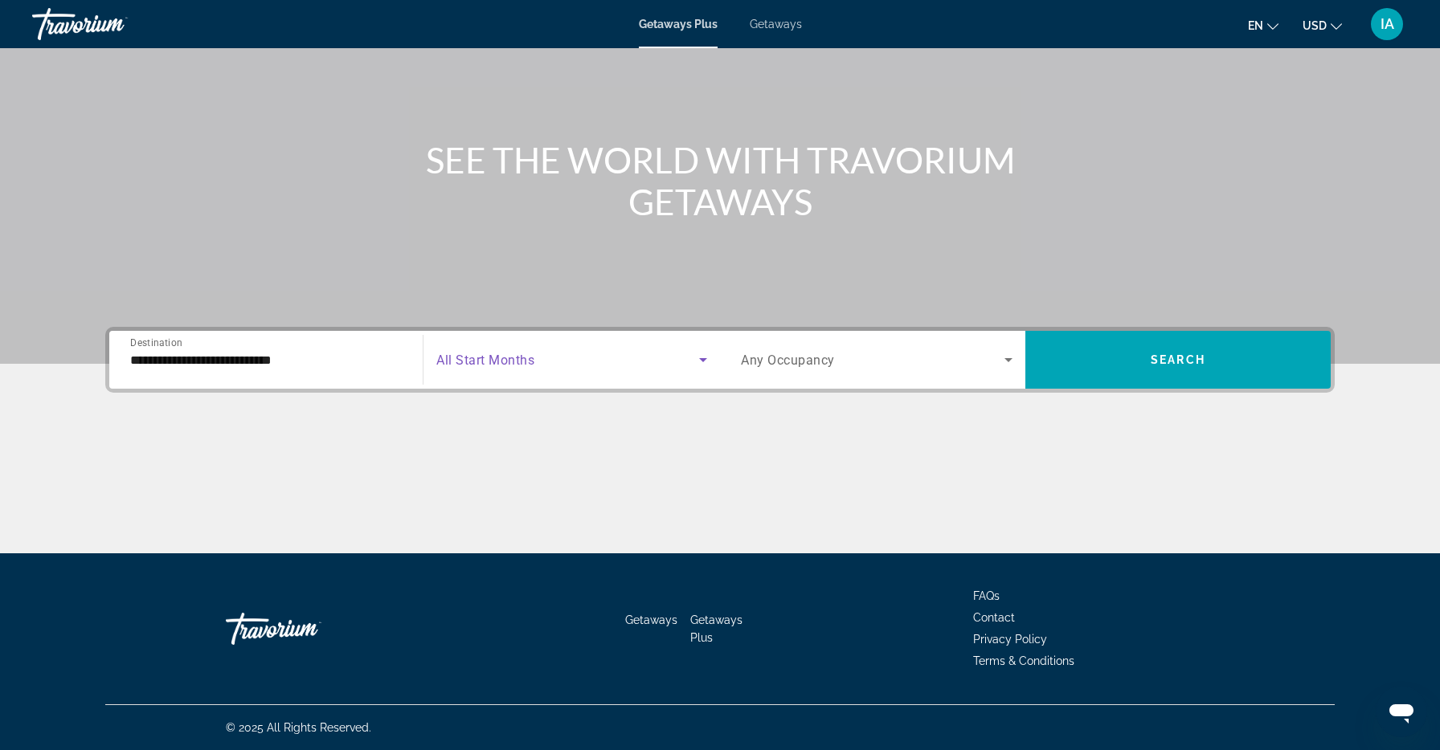
click at [600, 350] on span "Search widget" at bounding box center [567, 359] width 263 height 19
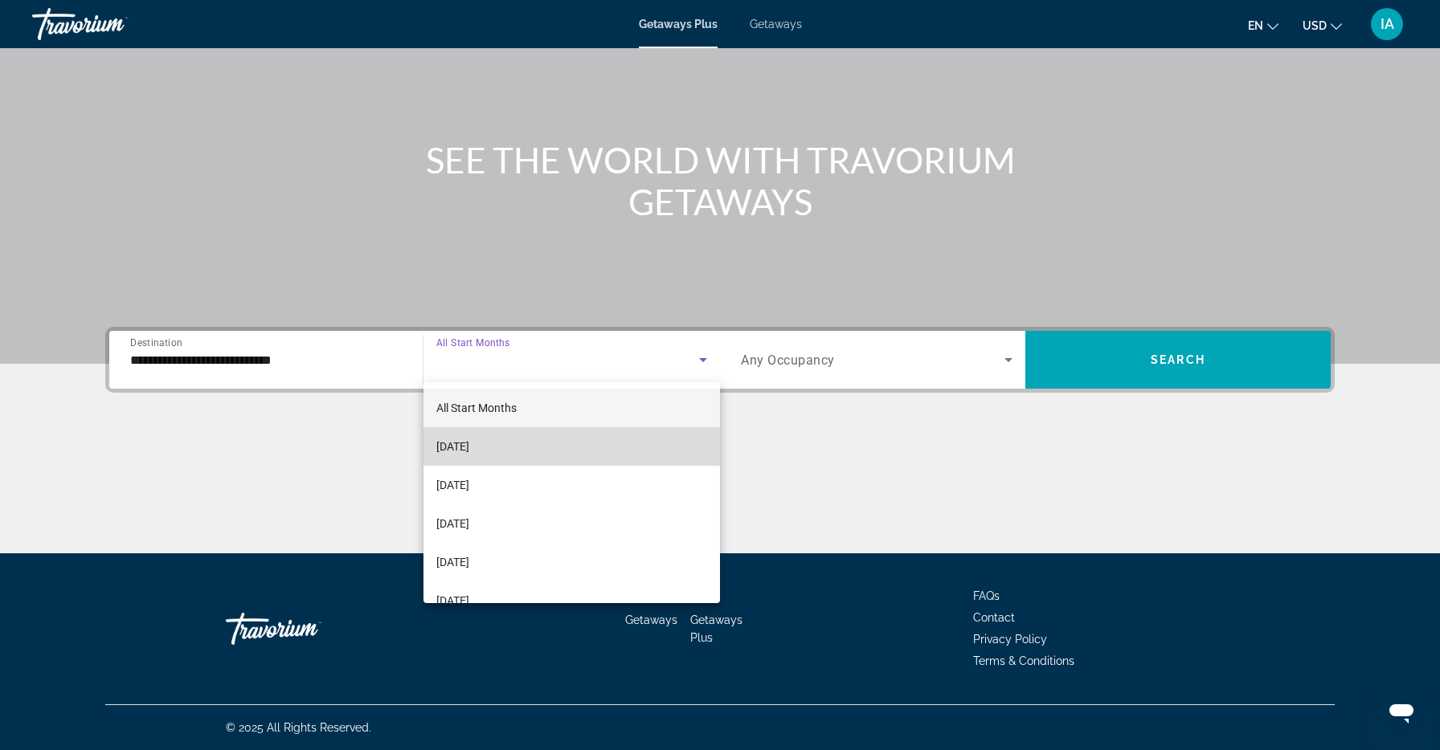
click at [526, 441] on mat-option "[DATE]" at bounding box center [571, 446] width 296 height 39
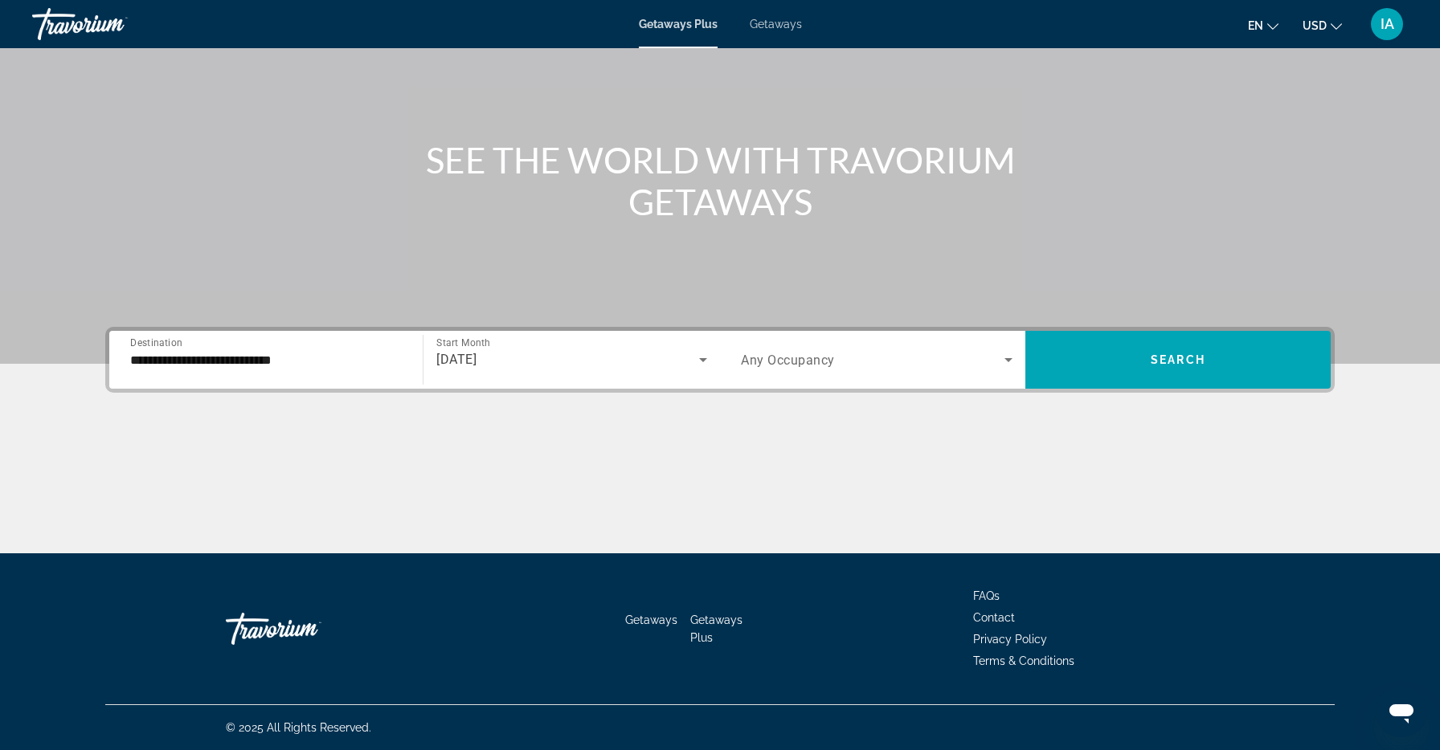
click at [560, 441] on div "Main content" at bounding box center [719, 493] width 1229 height 121
click at [931, 365] on span "Search widget" at bounding box center [873, 359] width 264 height 19
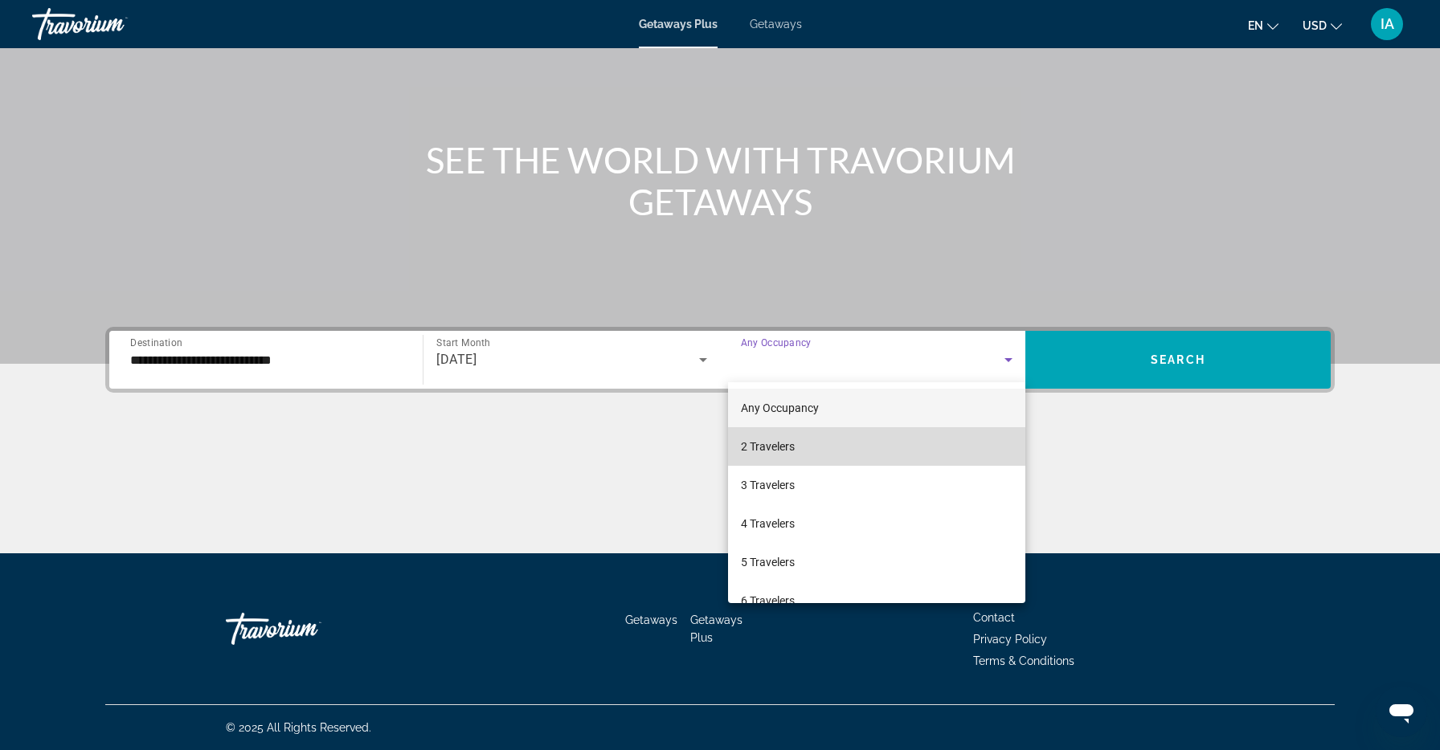
click at [853, 445] on mat-option "2 Travelers" at bounding box center [876, 446] width 297 height 39
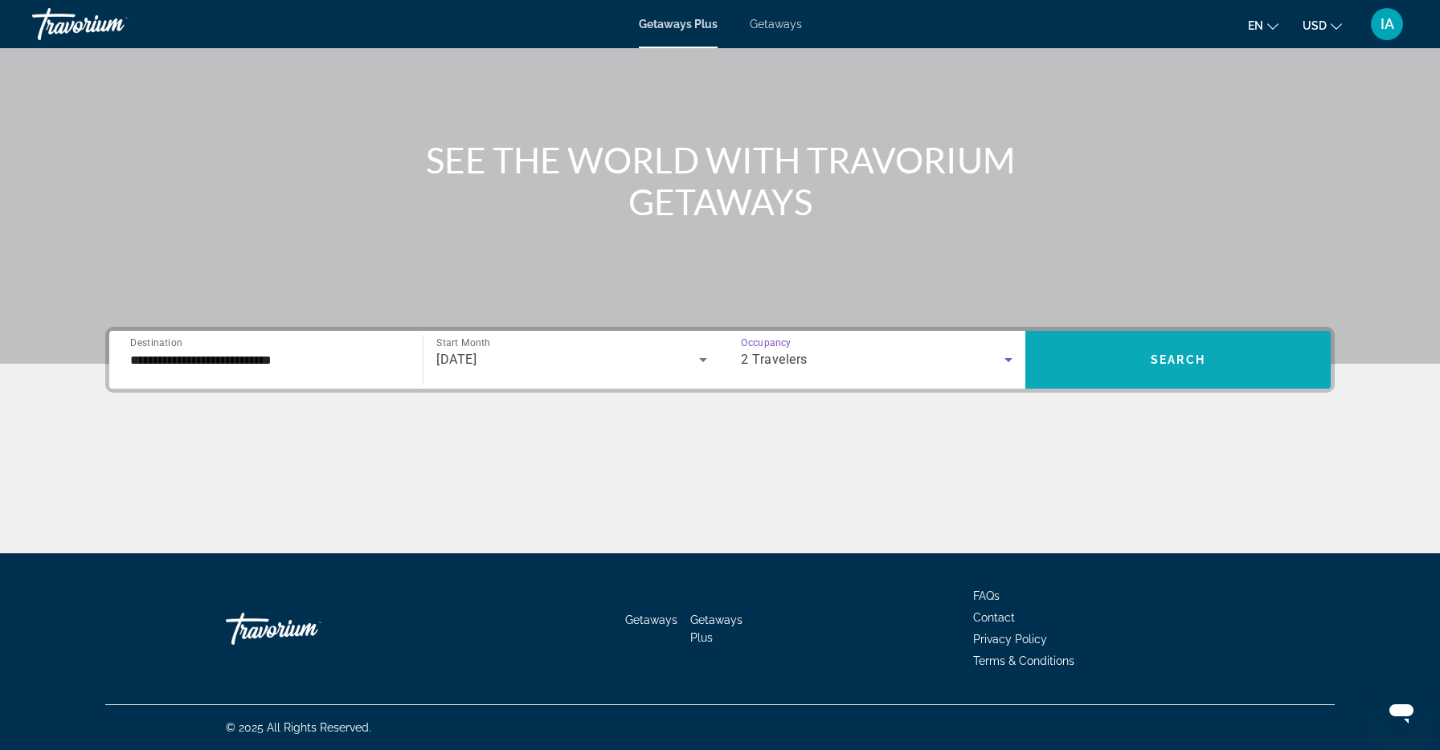
click at [1089, 373] on span "Search widget" at bounding box center [1177, 360] width 305 height 39
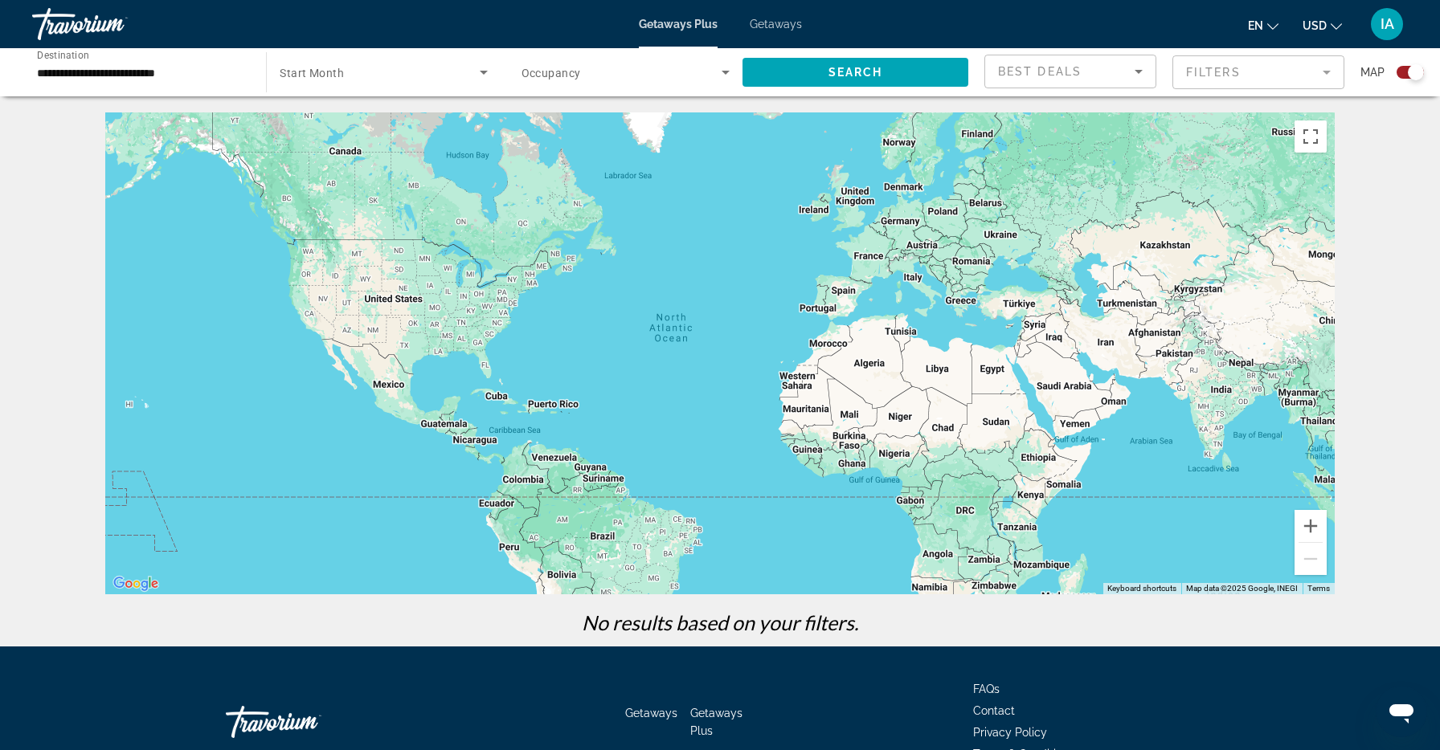
click at [378, 88] on div "Search widget" at bounding box center [383, 72] width 207 height 45
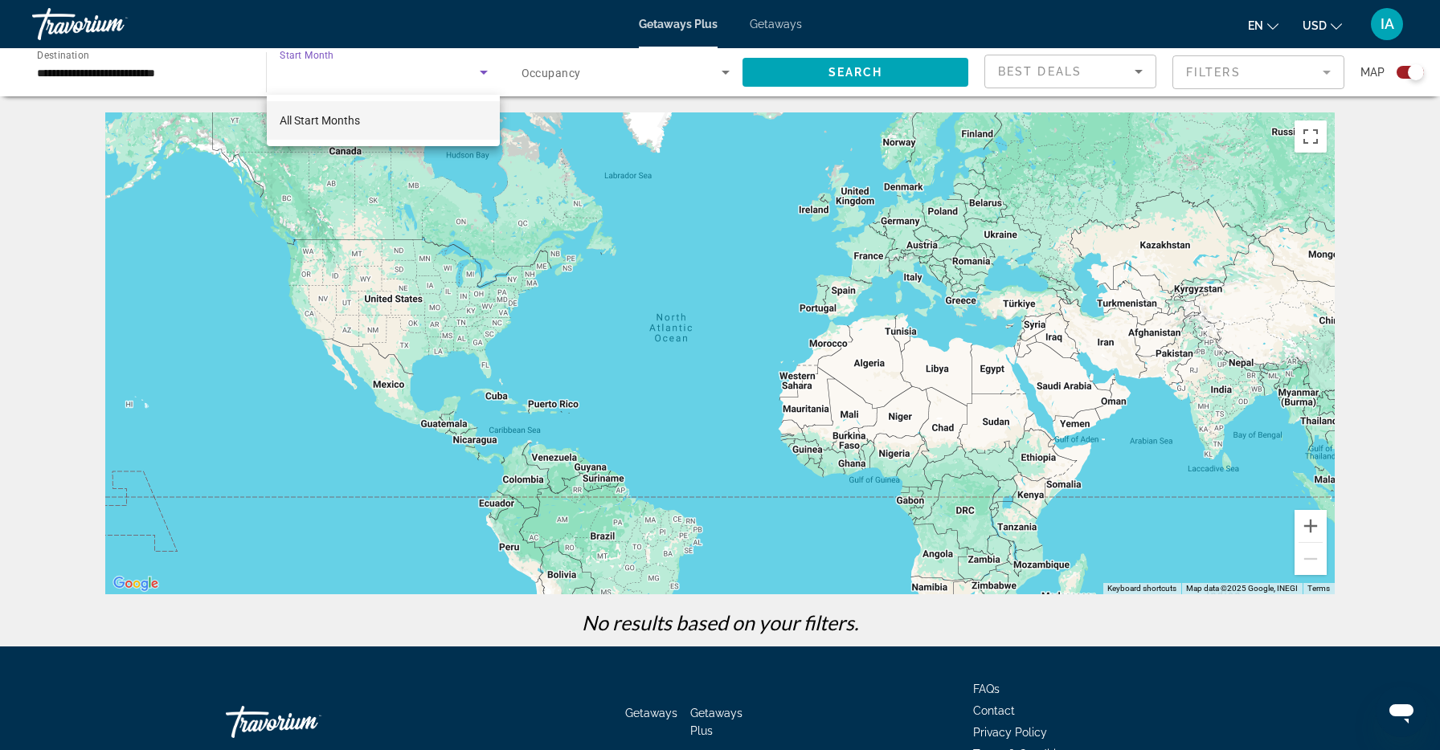
click at [372, 112] on mat-option "All Start Months" at bounding box center [383, 120] width 233 height 39
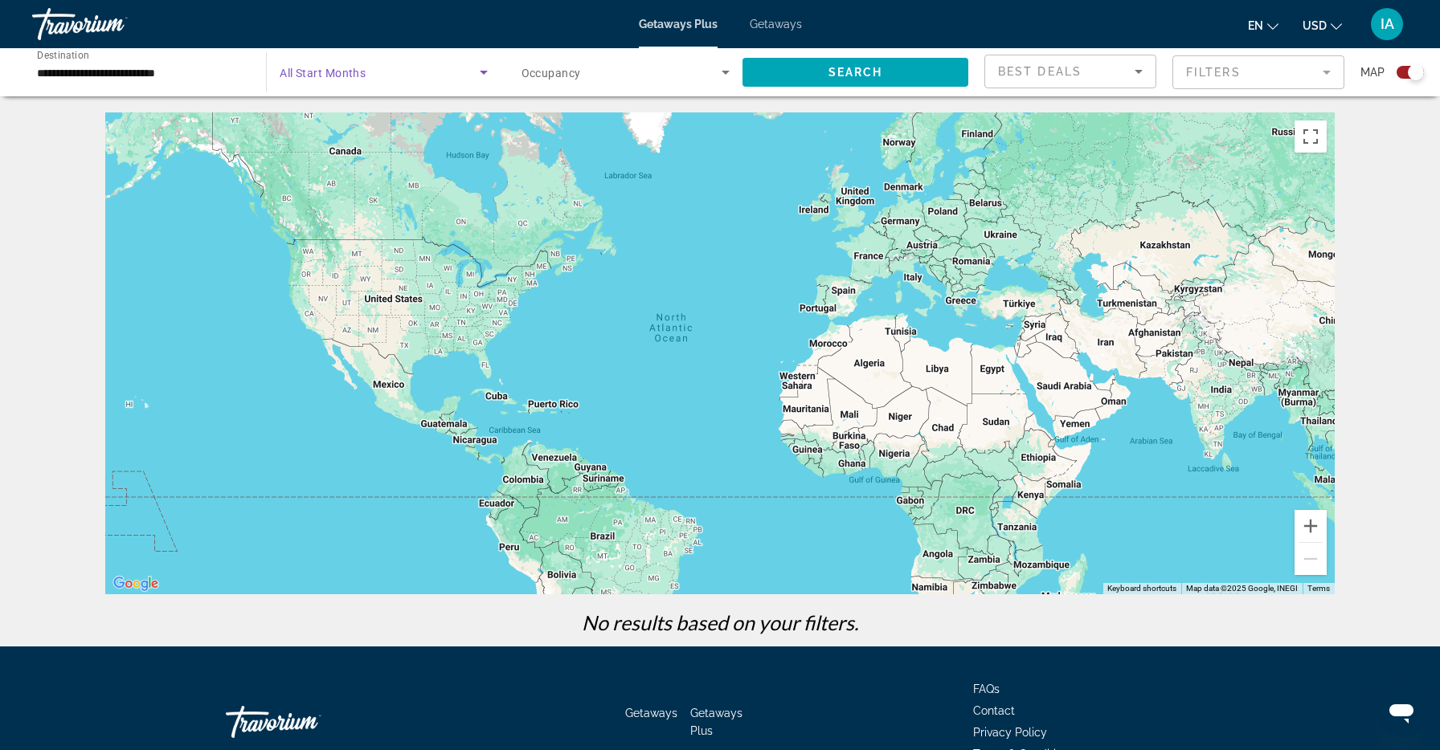
click at [415, 69] on span "Search widget" at bounding box center [379, 72] width 199 height 19
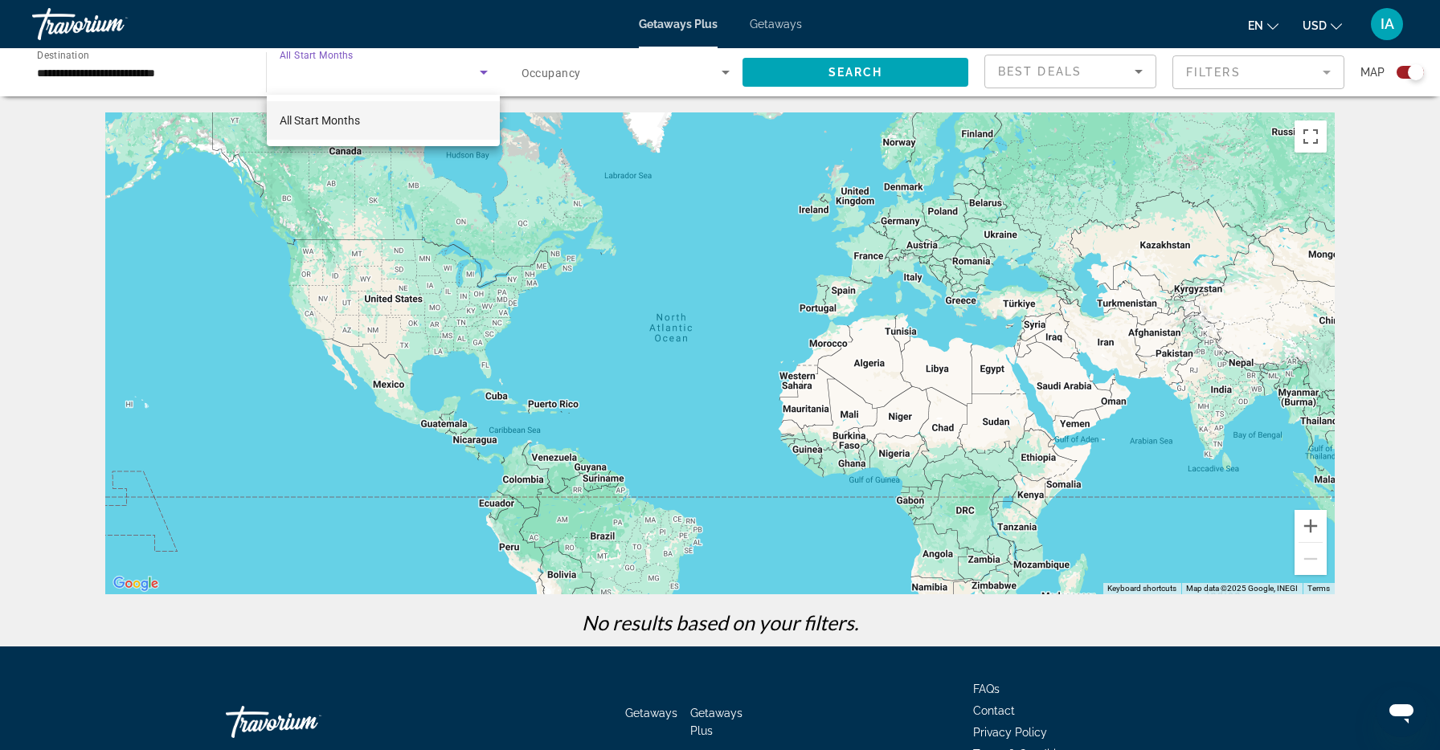
click at [179, 84] on div at bounding box center [720, 375] width 1440 height 750
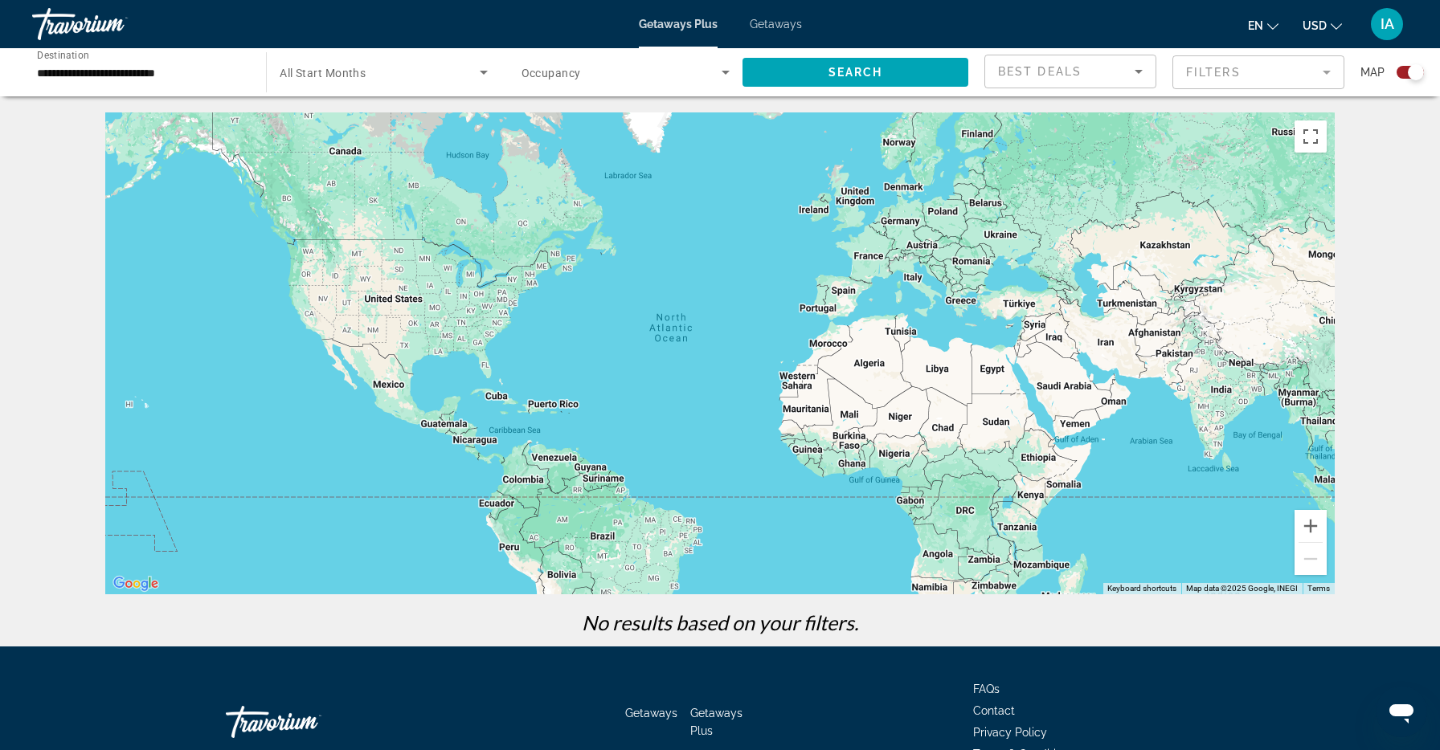
click at [178, 76] on input "**********" at bounding box center [141, 72] width 208 height 19
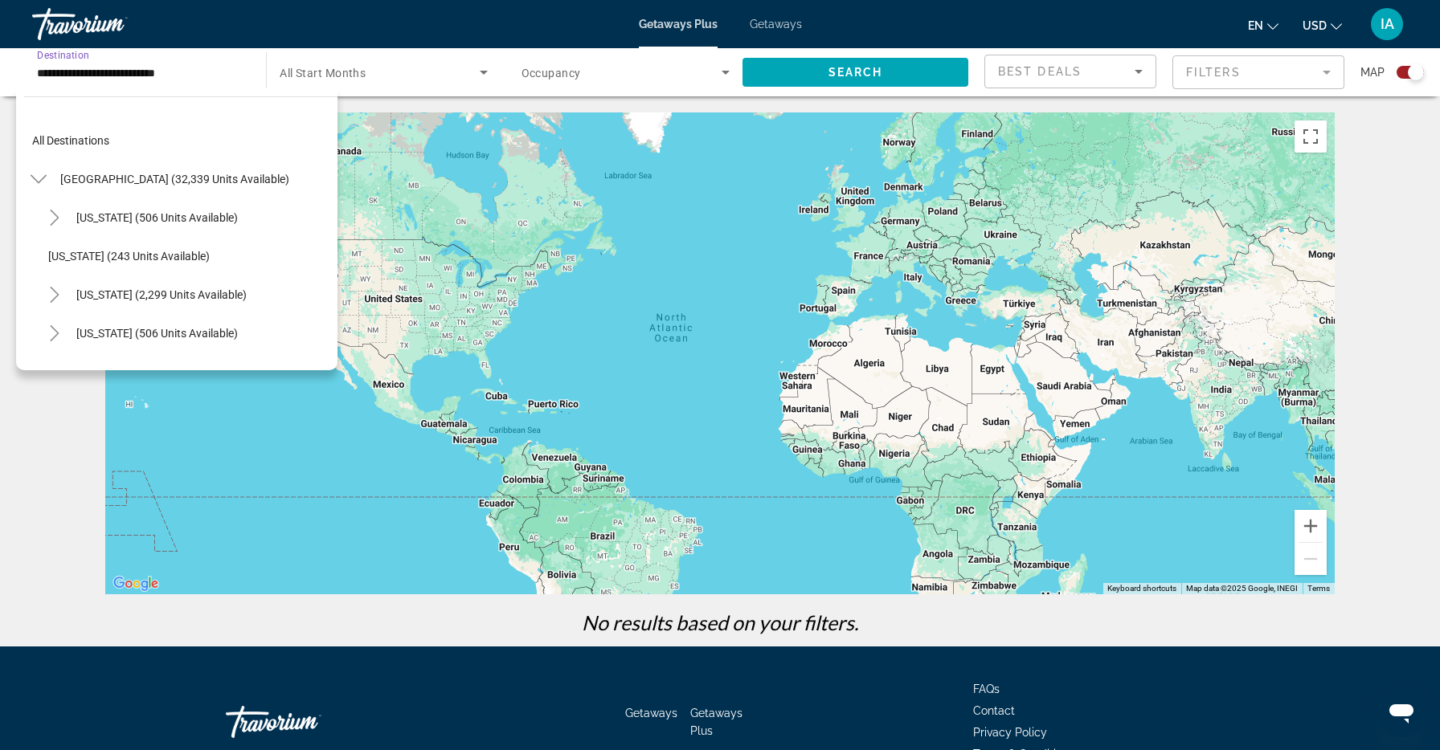
scroll to position [327, 0]
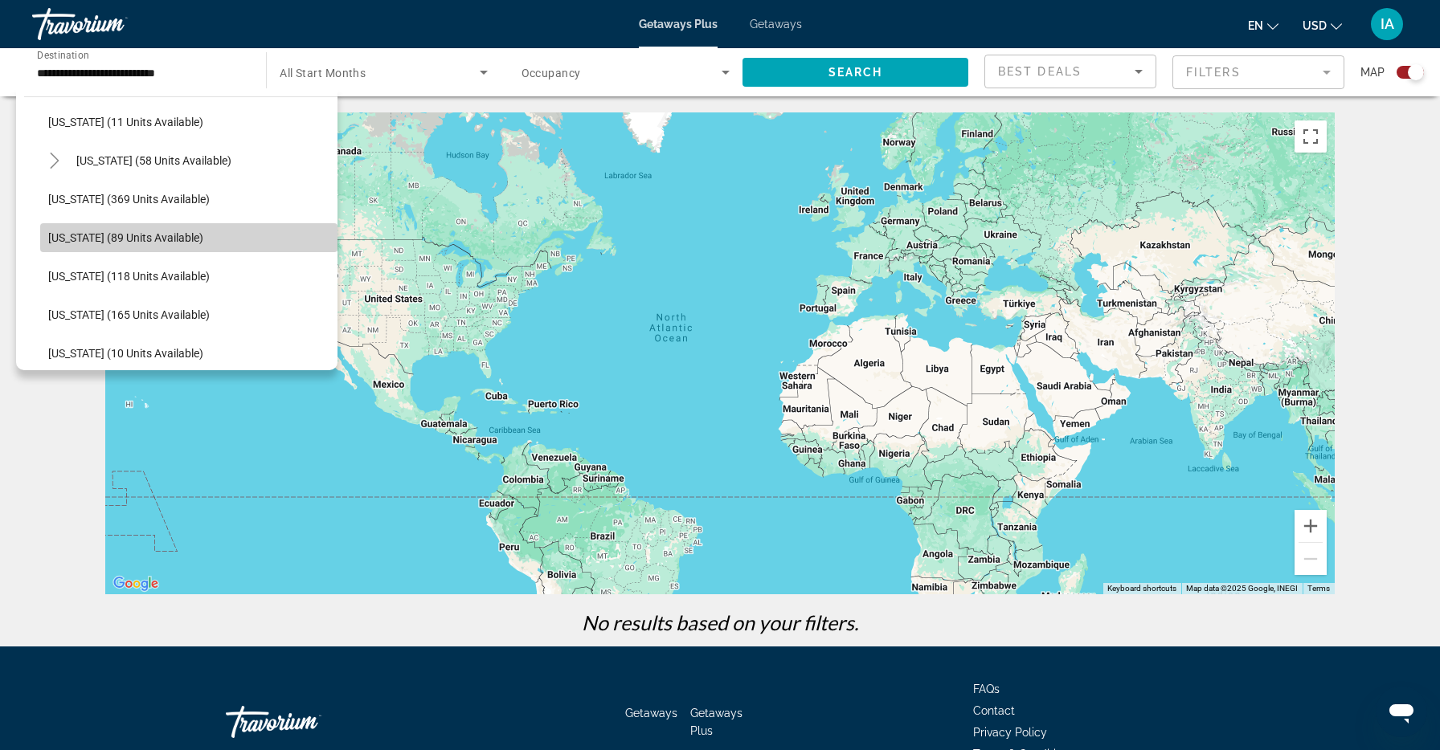
click at [142, 222] on span "Search widget" at bounding box center [188, 238] width 297 height 39
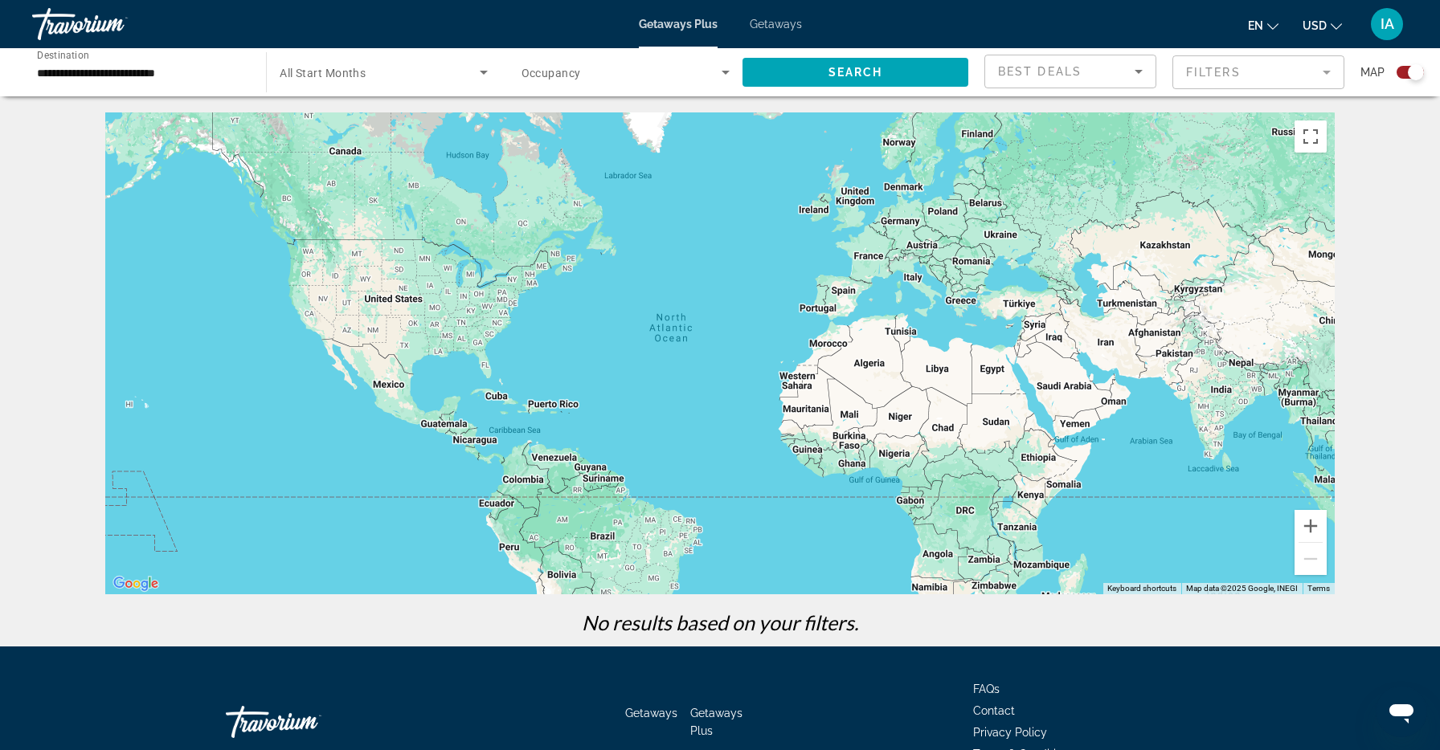
click at [313, 70] on span "All Start Months" at bounding box center [323, 73] width 86 height 13
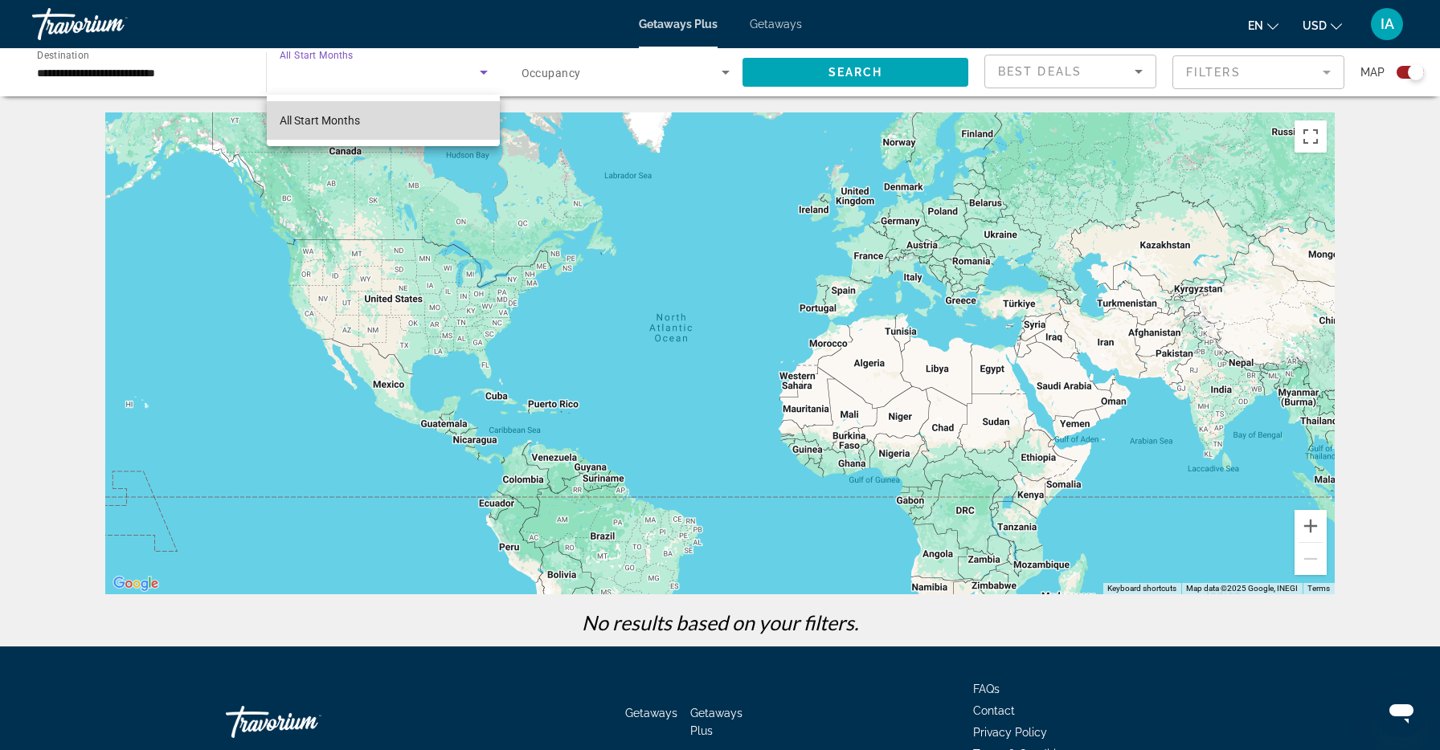
click at [315, 122] on span "All Start Months" at bounding box center [320, 120] width 80 height 13
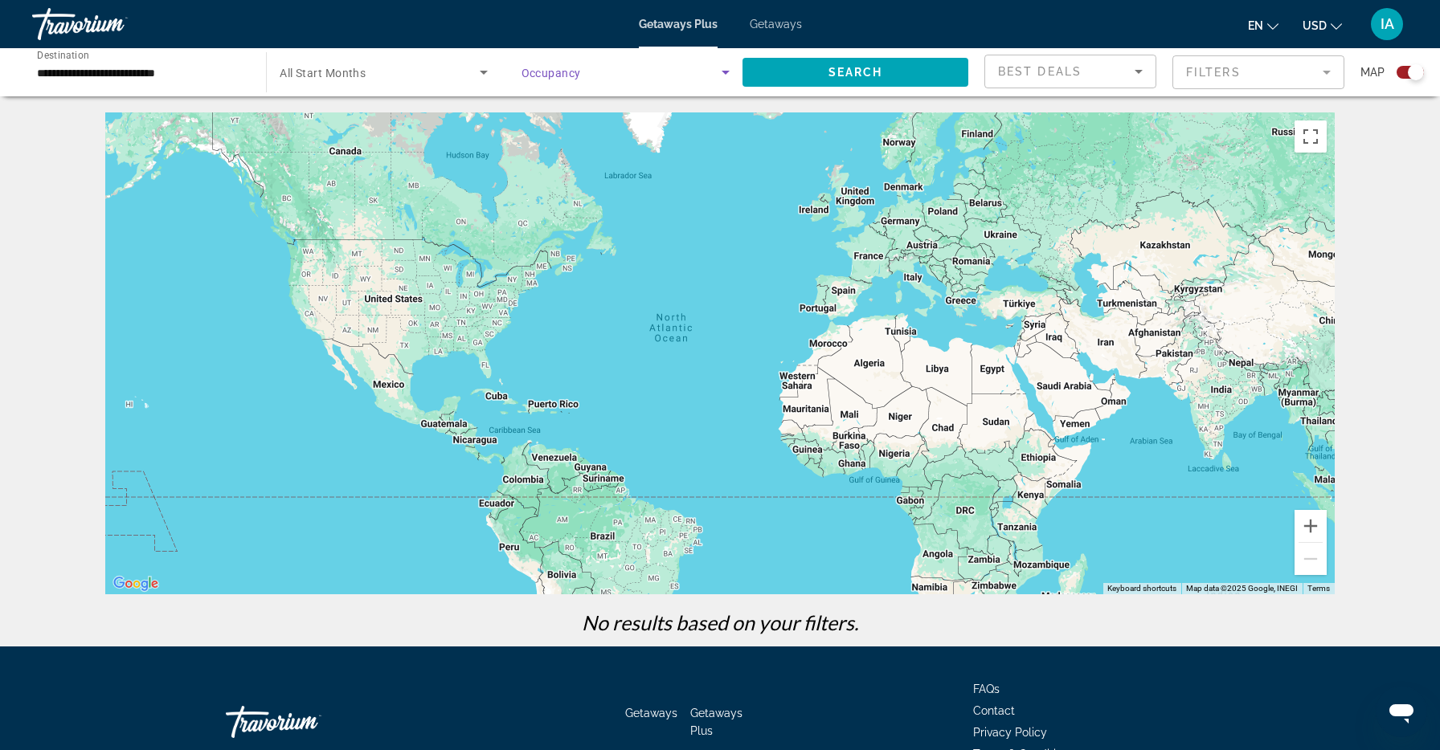
click at [591, 76] on span "Search widget" at bounding box center [621, 72] width 200 height 19
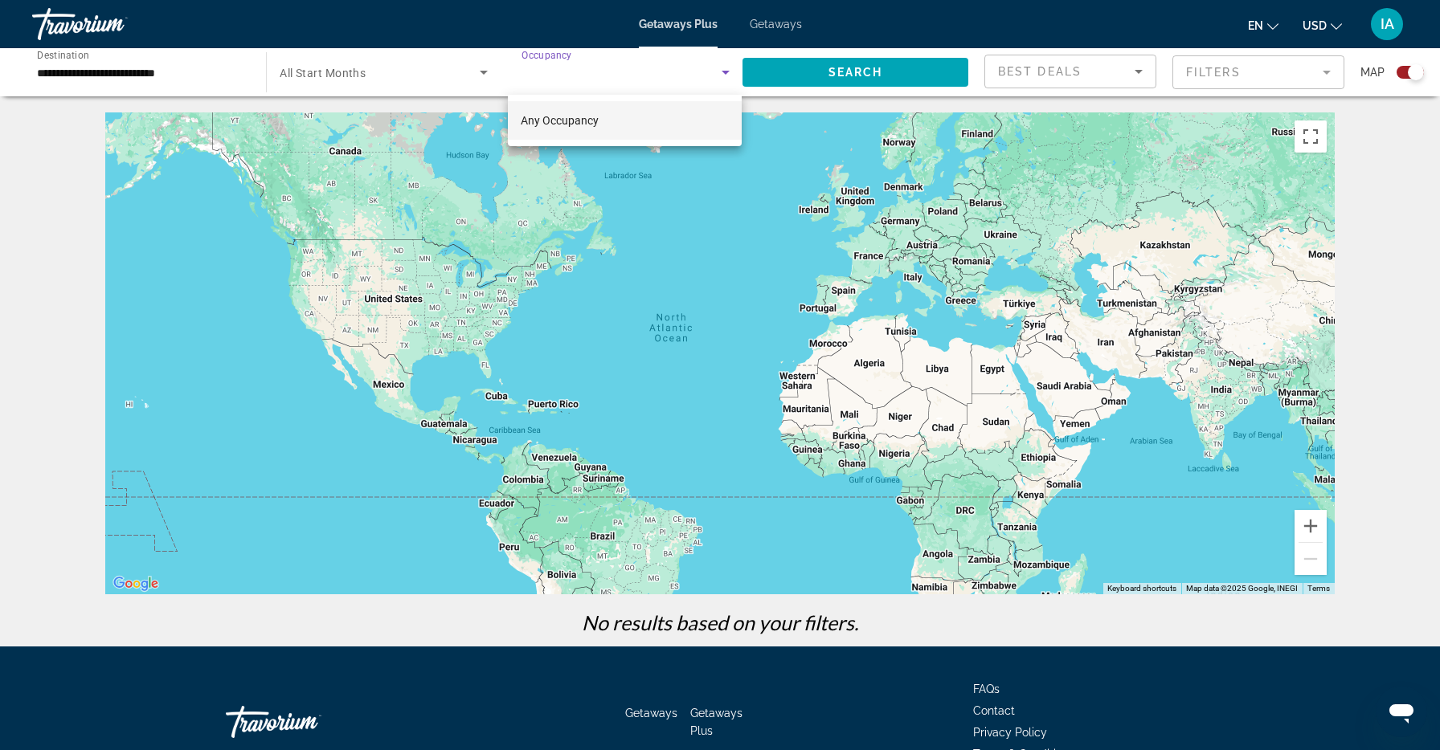
click at [532, 210] on div at bounding box center [720, 375] width 1440 height 750
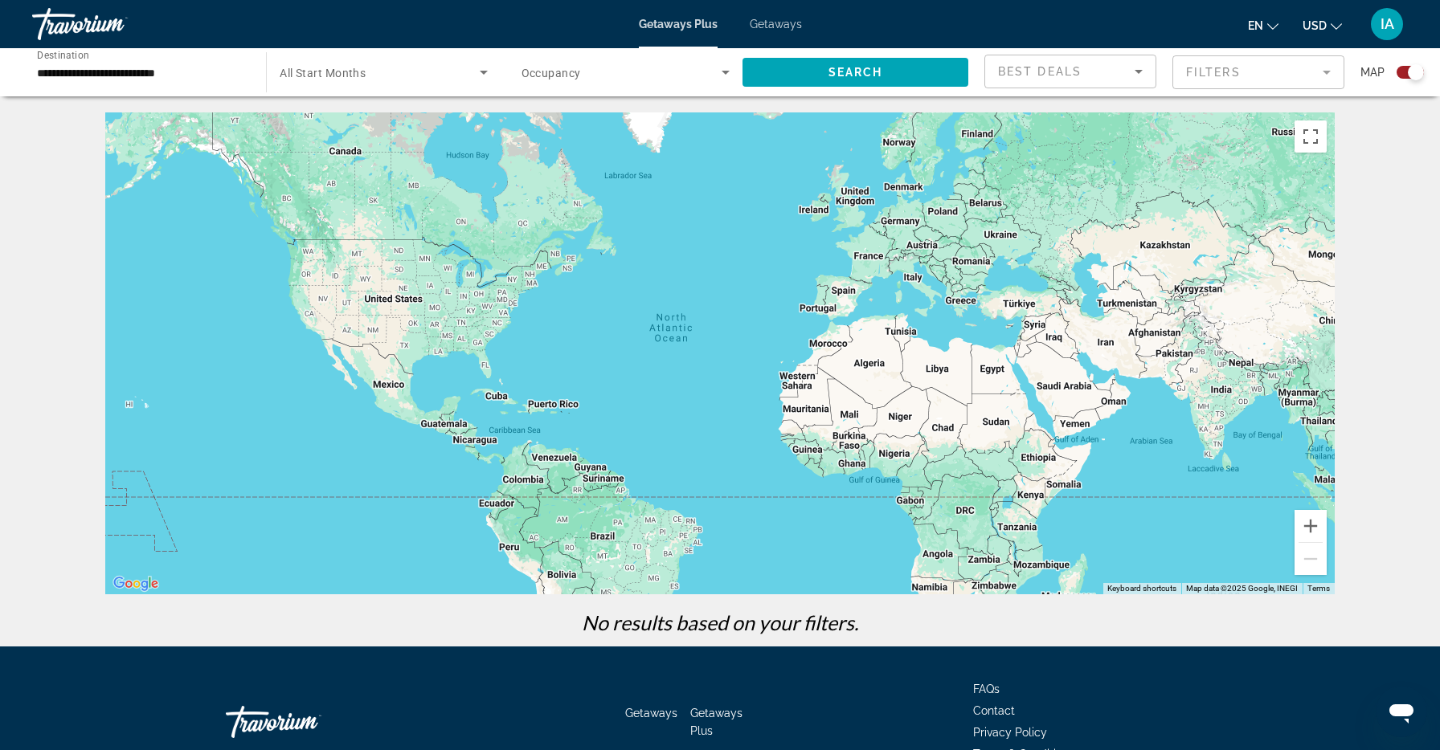
click at [394, 78] on span "Search widget" at bounding box center [379, 72] width 199 height 19
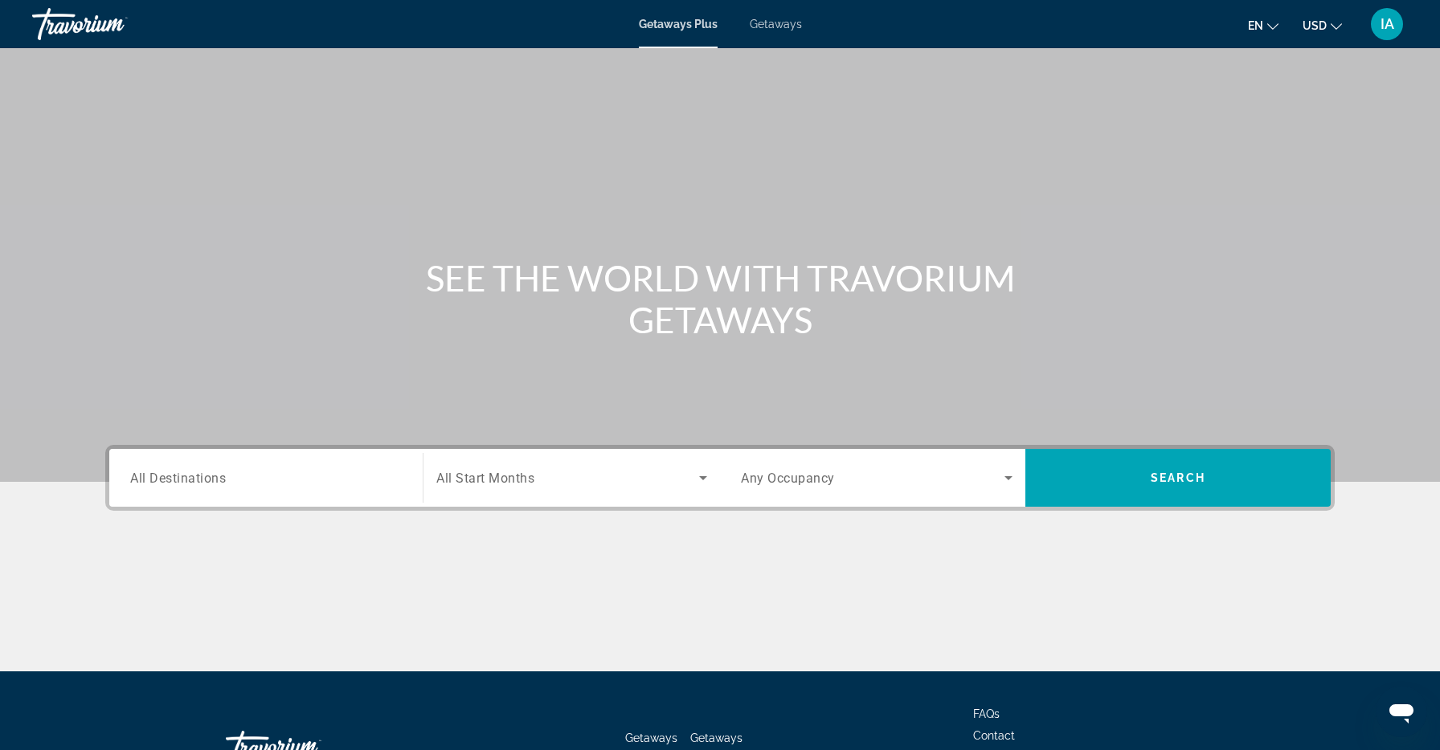
click at [505, 467] on div "Search widget" at bounding box center [571, 478] width 271 height 45
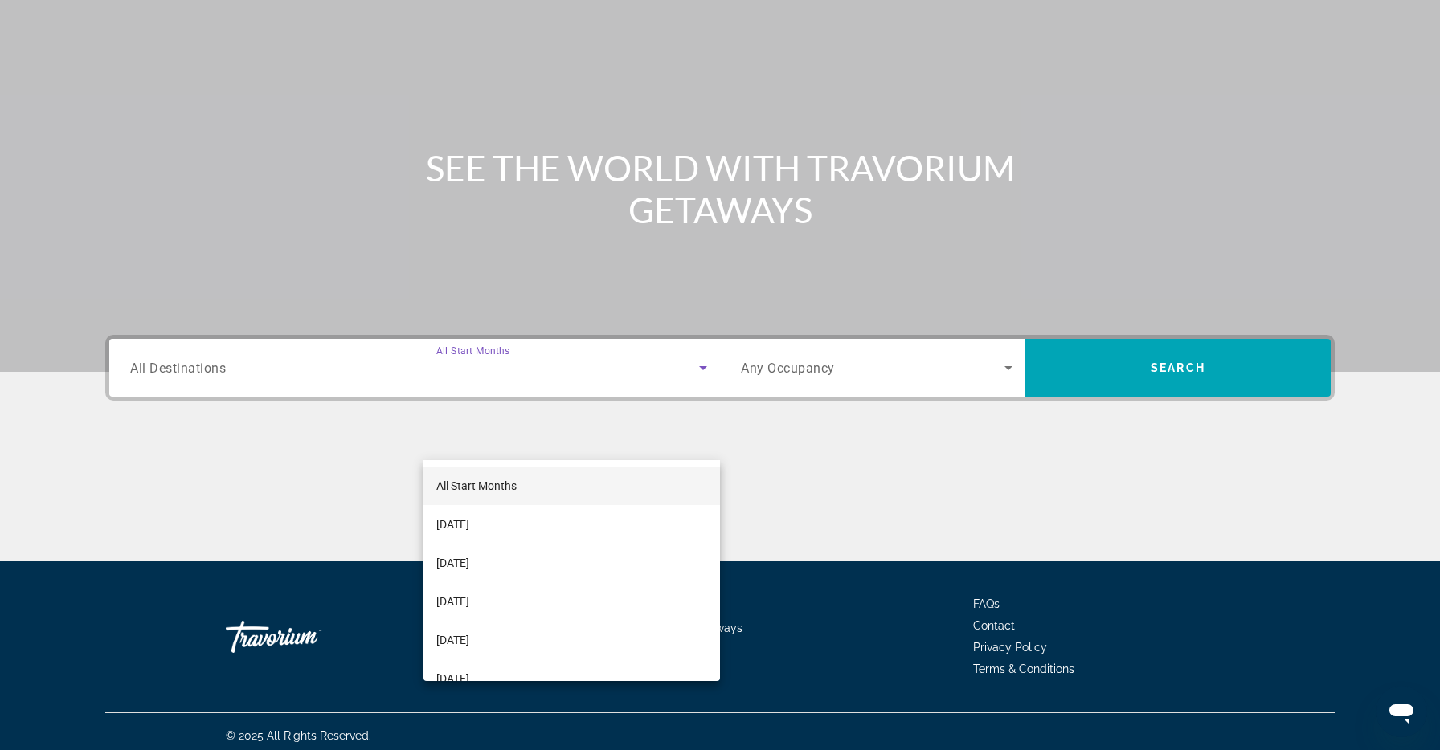
scroll to position [118, 0]
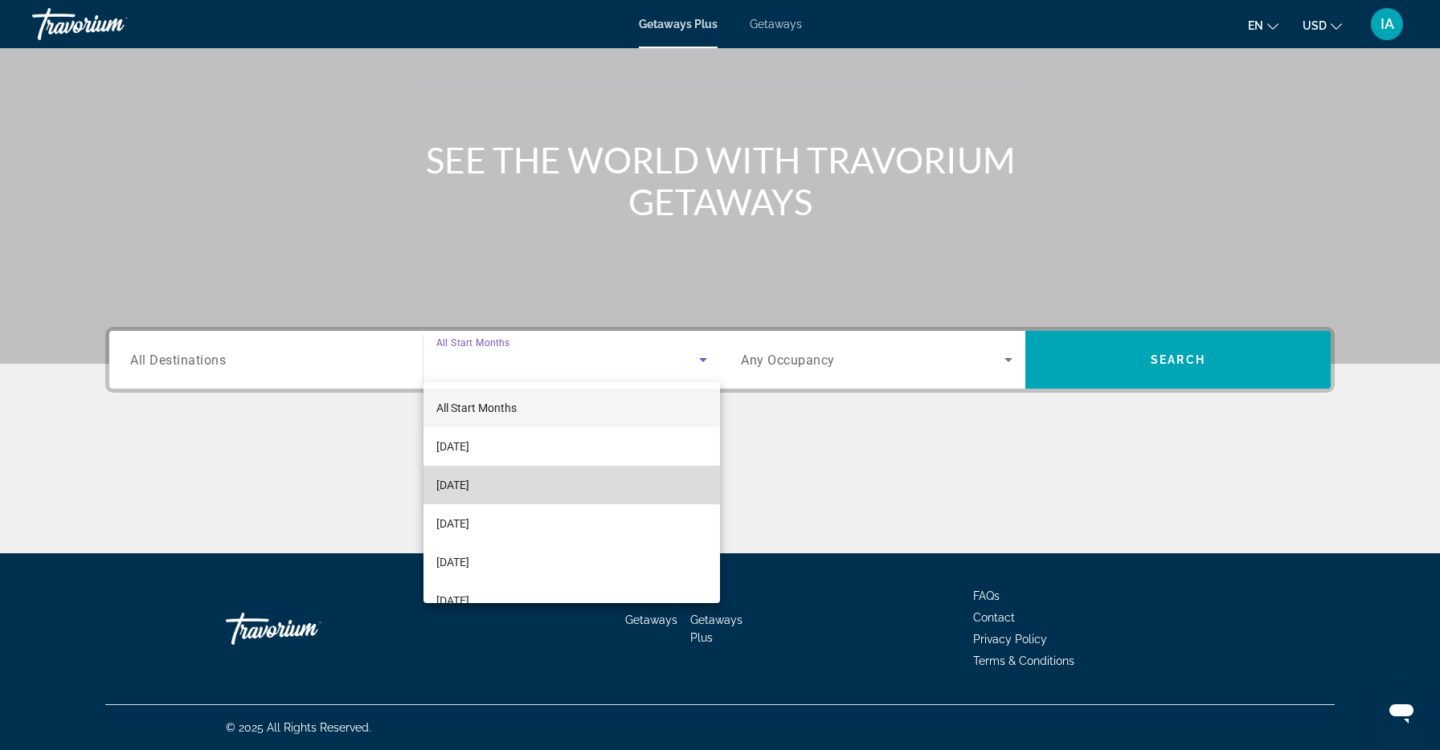
click at [469, 490] on span "[DATE]" at bounding box center [452, 485] width 33 height 19
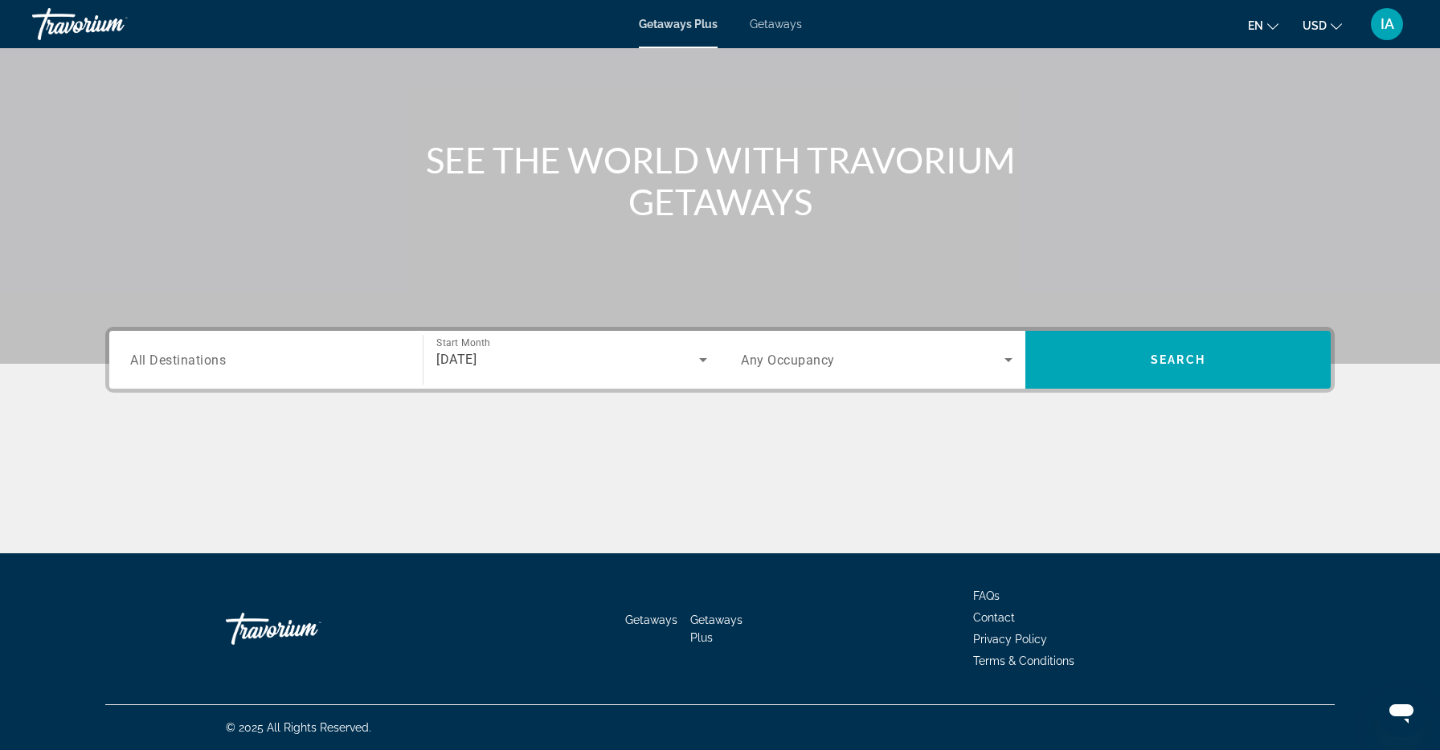
click at [322, 371] on div "Search widget" at bounding box center [266, 360] width 272 height 46
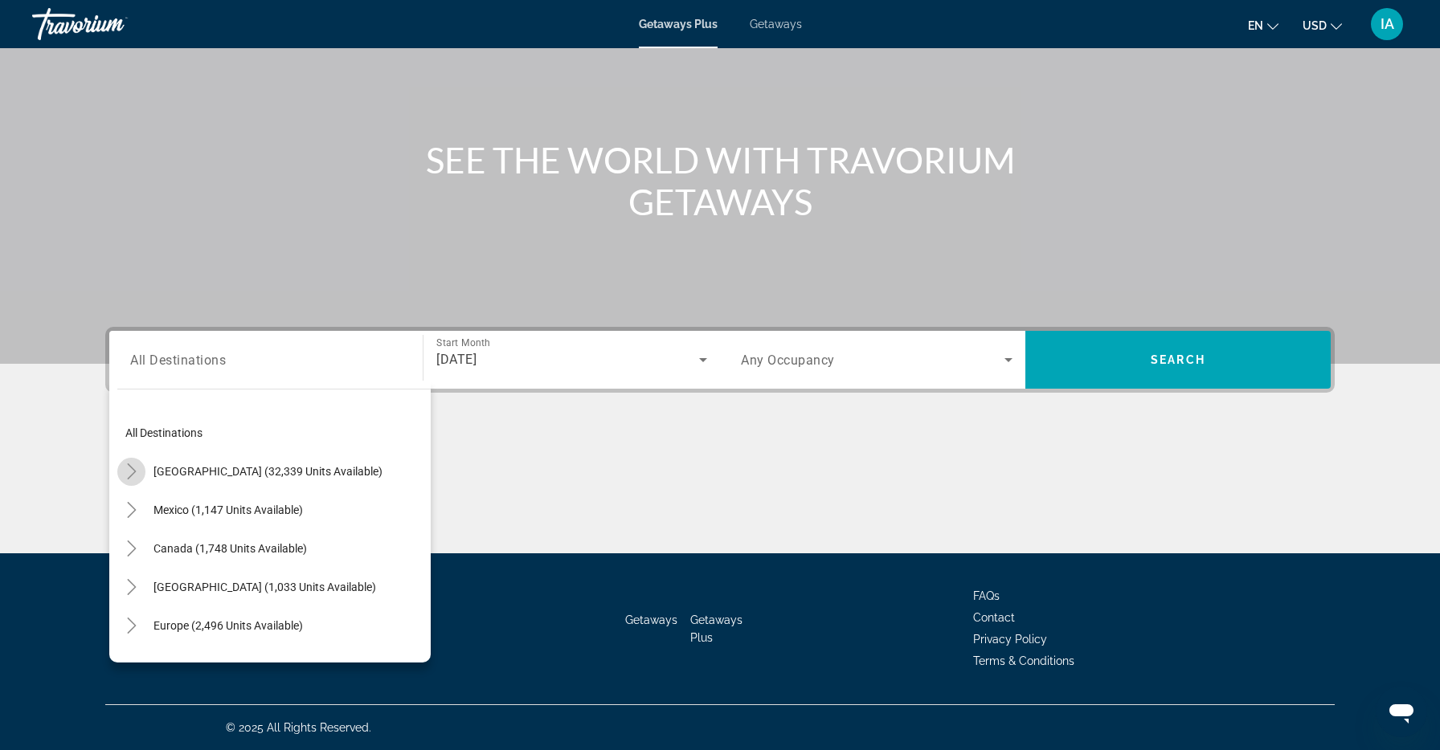
click at [134, 464] on icon "Toggle United States (32,339 units available)" at bounding box center [132, 472] width 16 height 16
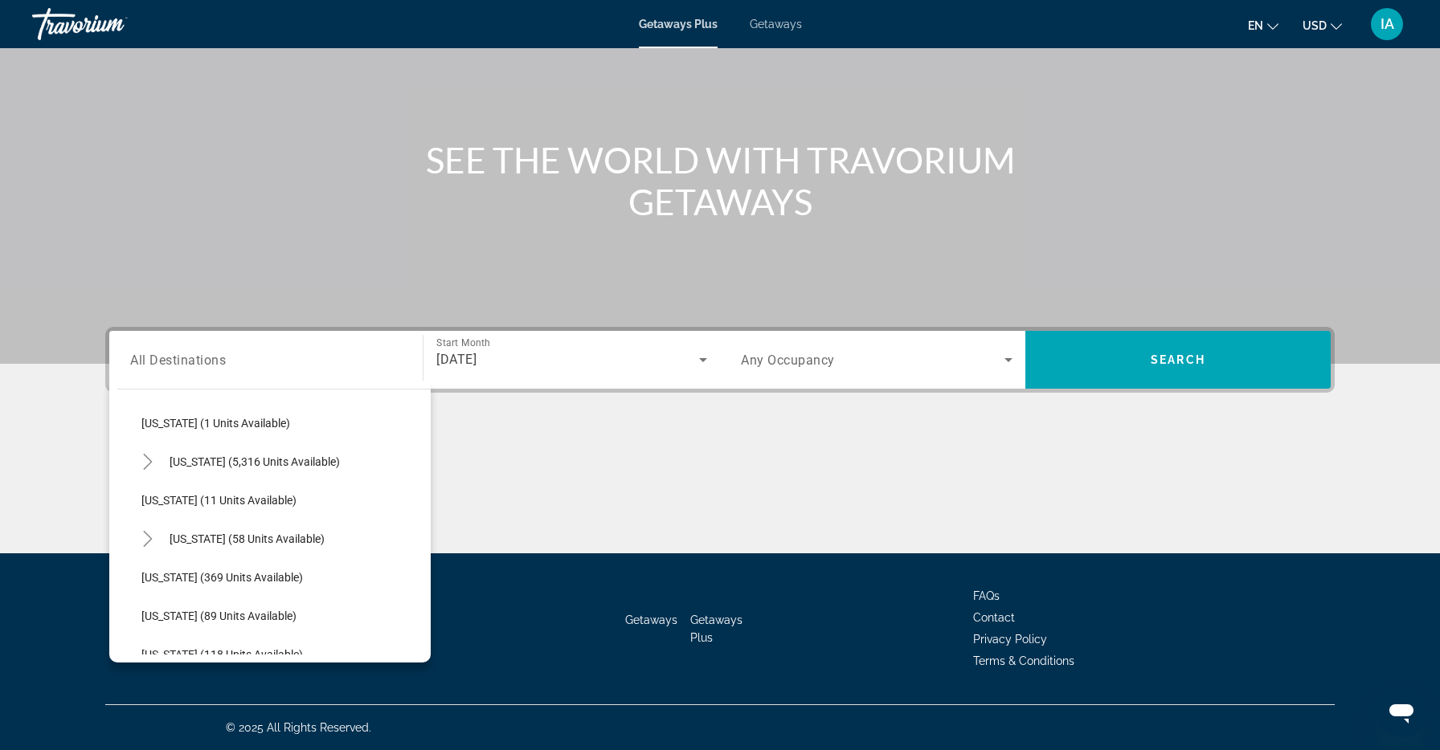
scroll to position [251, 0]
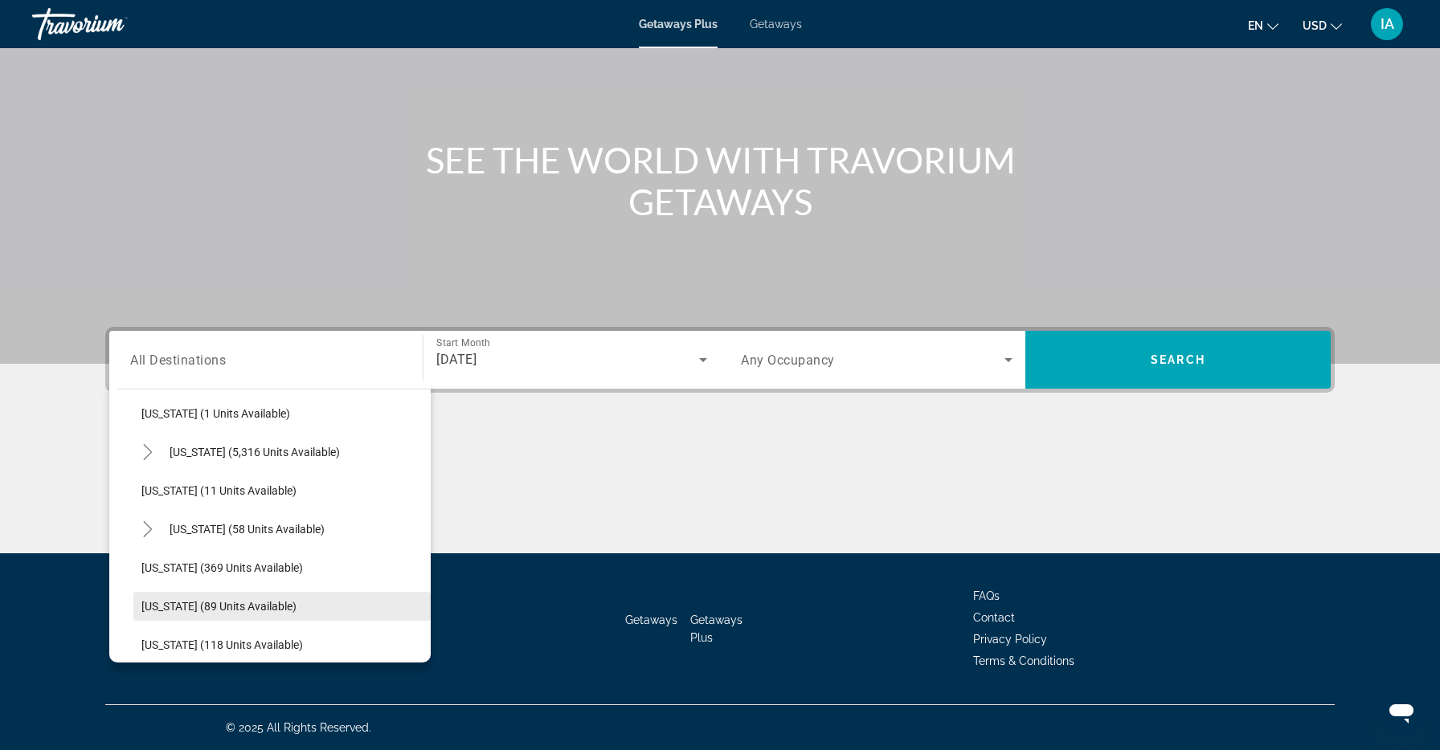
click at [158, 604] on span "[US_STATE] (89 units available)" at bounding box center [218, 606] width 155 height 13
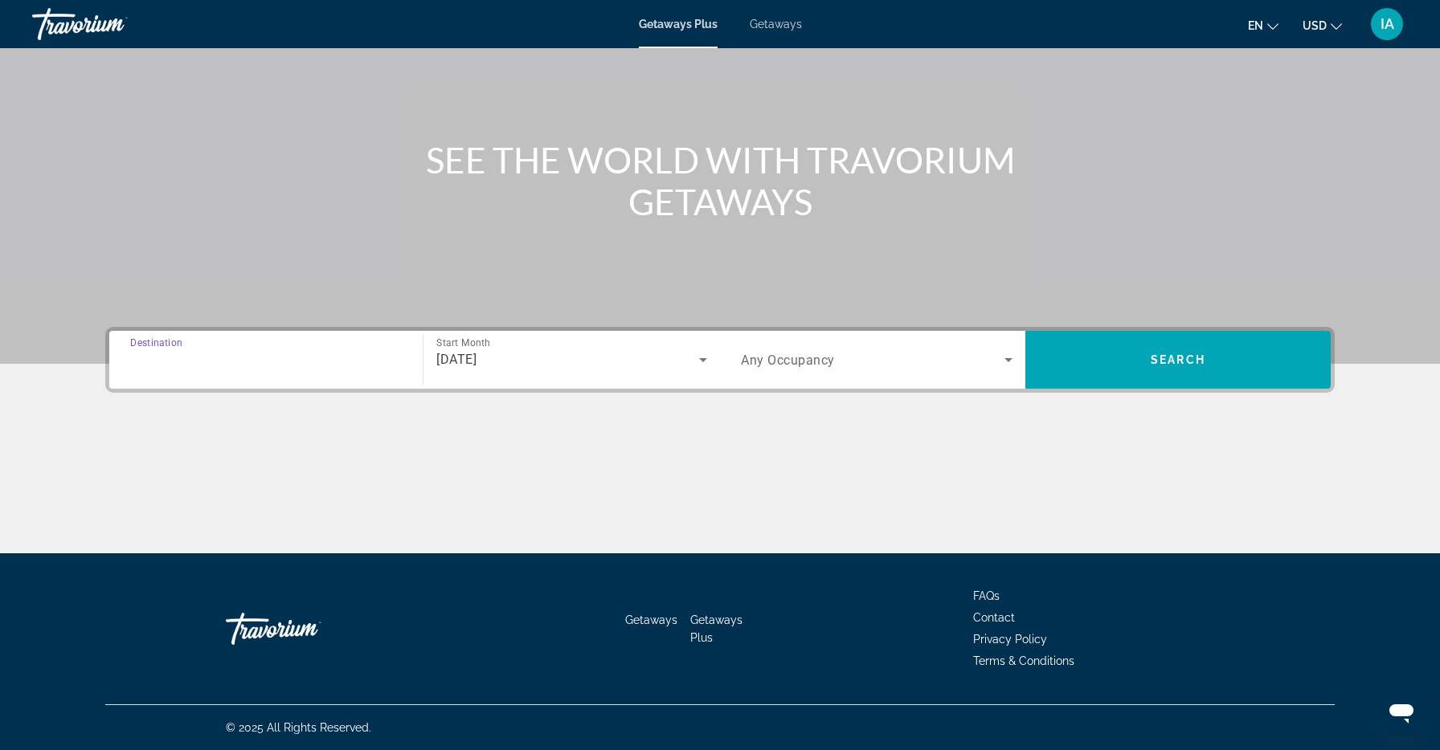
type input "**********"
click at [953, 391] on div "**********" at bounding box center [719, 360] width 1229 height 66
click at [929, 365] on span "Search widget" at bounding box center [873, 359] width 264 height 19
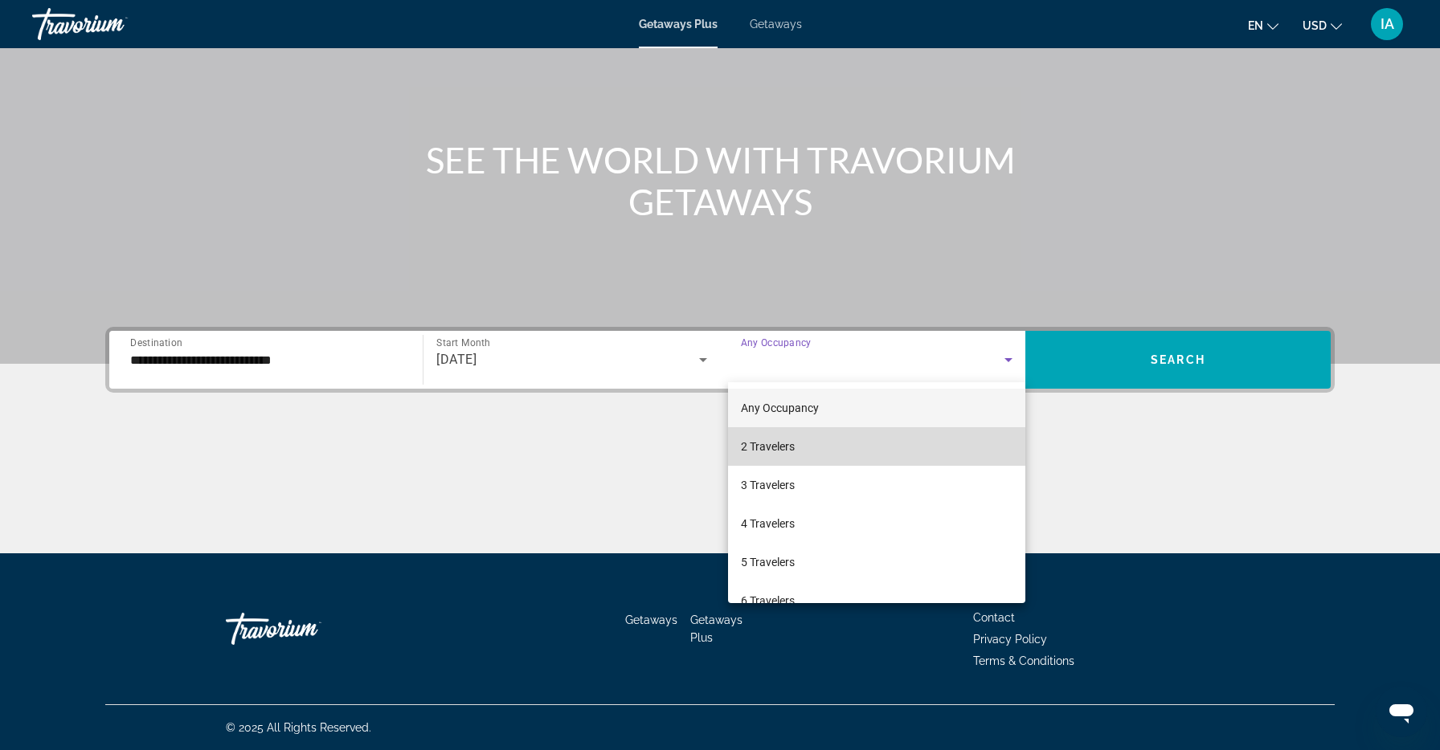
click at [864, 446] on mat-option "2 Travelers" at bounding box center [876, 446] width 297 height 39
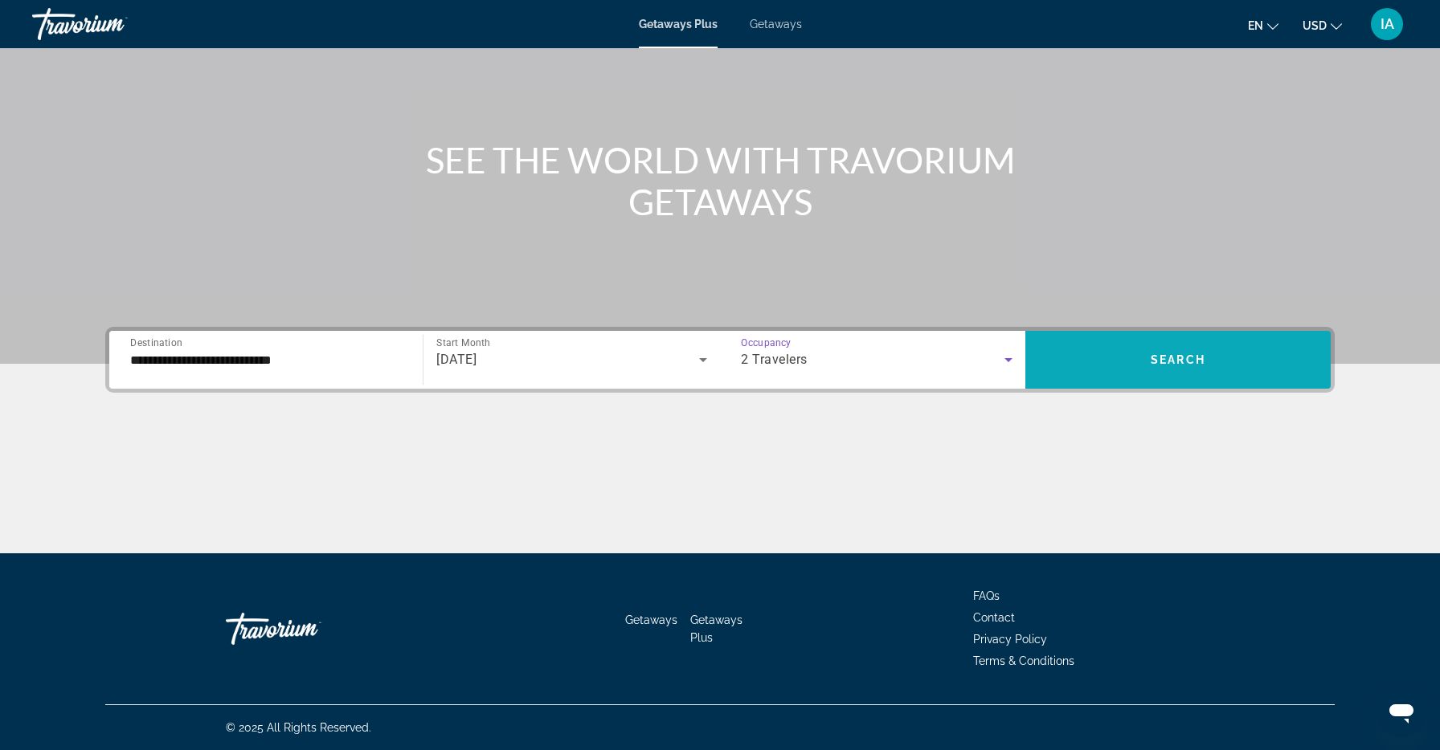
click at [1169, 346] on span "Search widget" at bounding box center [1177, 360] width 305 height 39
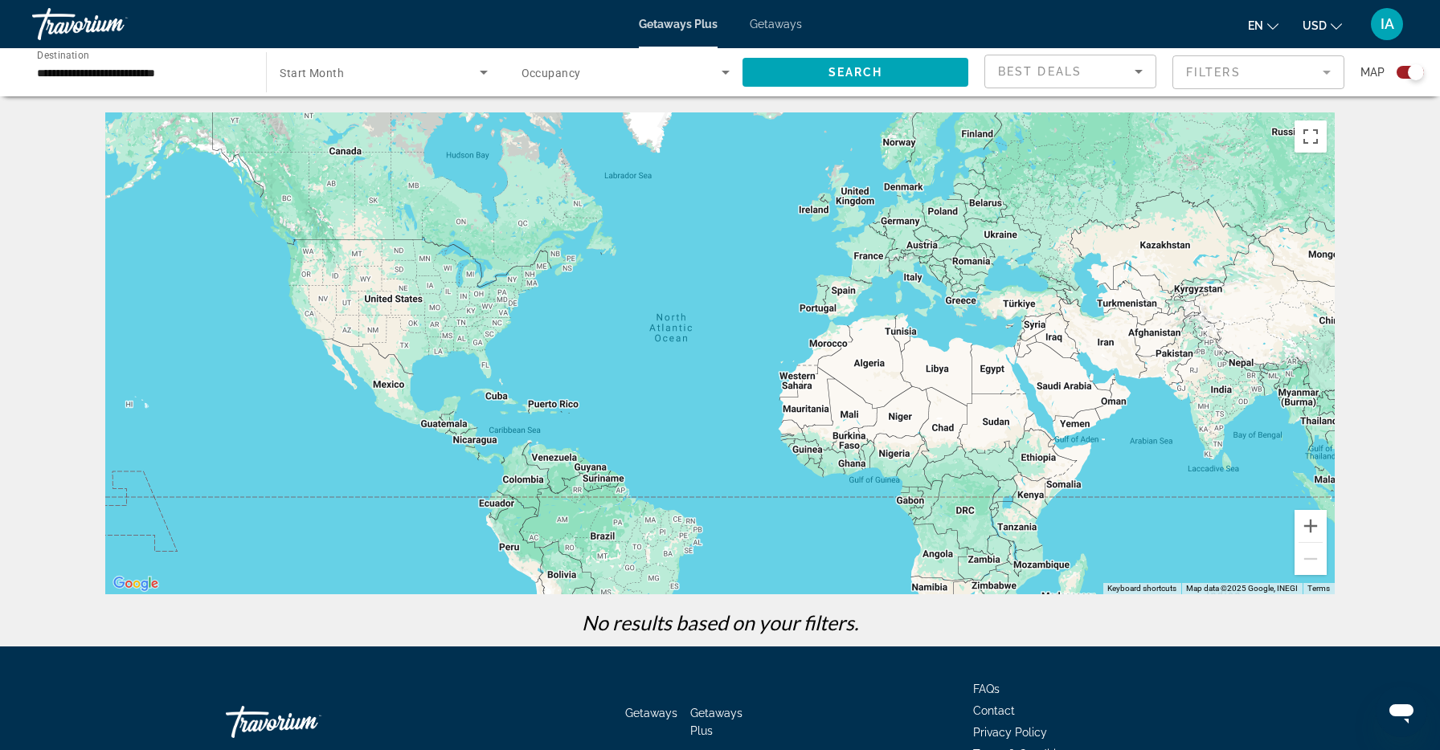
click at [438, 68] on span "Search widget" at bounding box center [379, 72] width 199 height 19
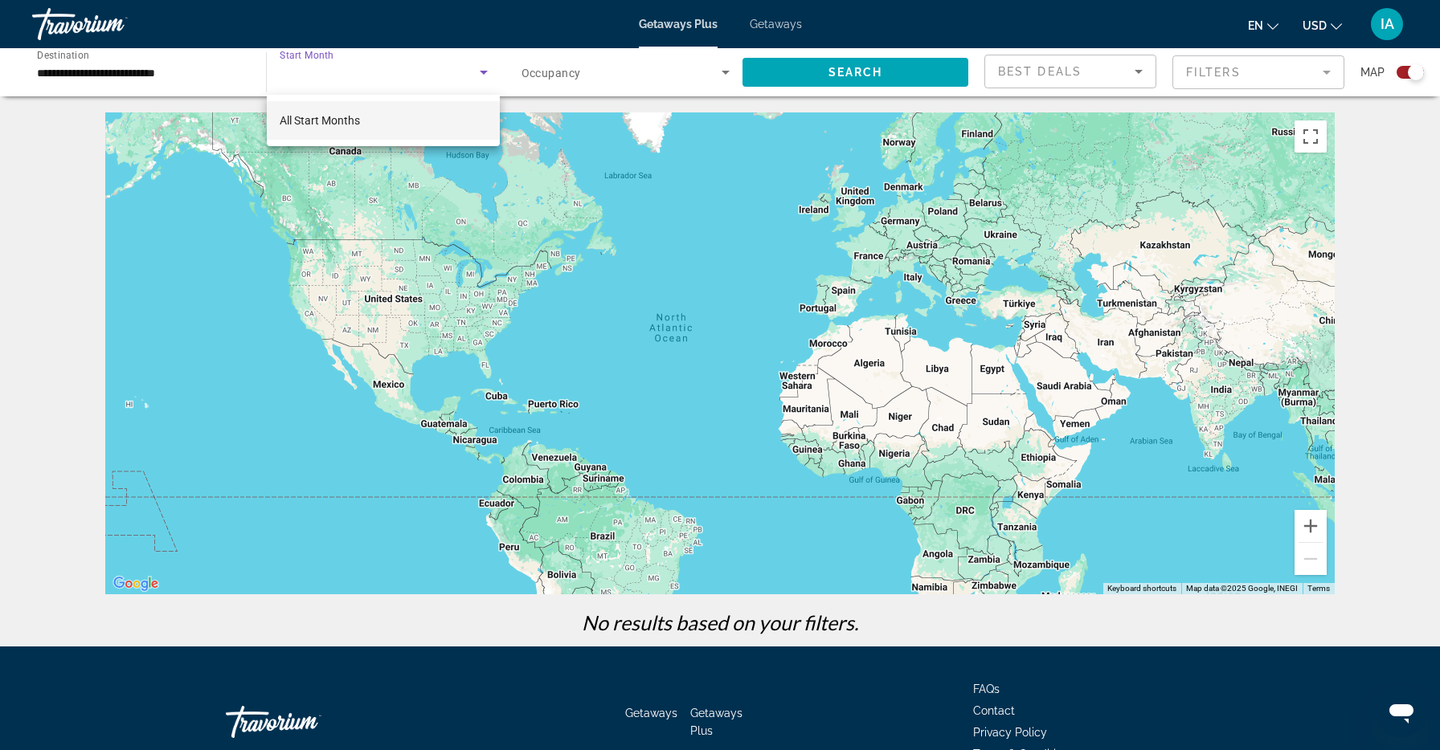
click at [407, 104] on mat-option "All Start Months" at bounding box center [383, 120] width 233 height 39
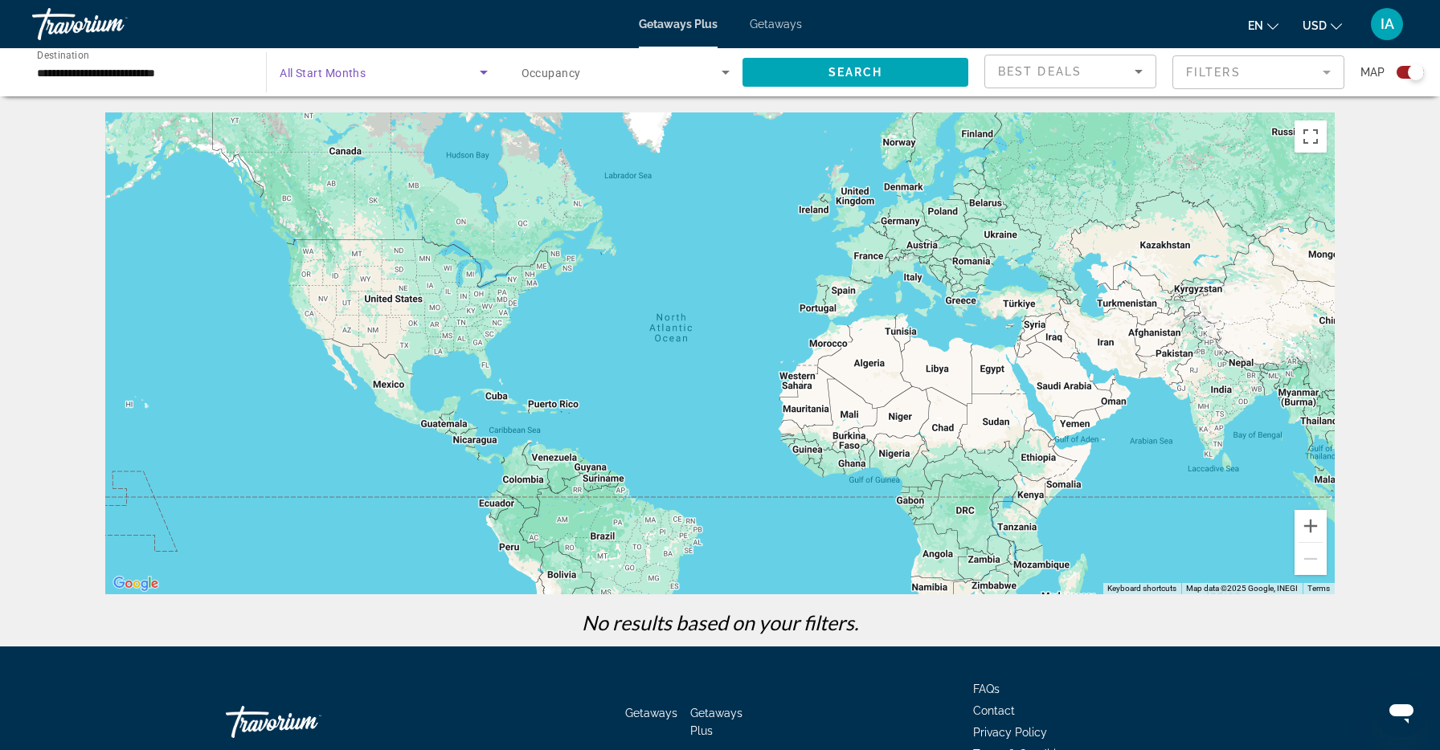
click at [803, 19] on div "Getaways Plus Getaways en English Español Français Italiano Português русский U…" at bounding box center [720, 24] width 1440 height 42
click at [762, 25] on span "Getaways" at bounding box center [776, 24] width 52 height 13
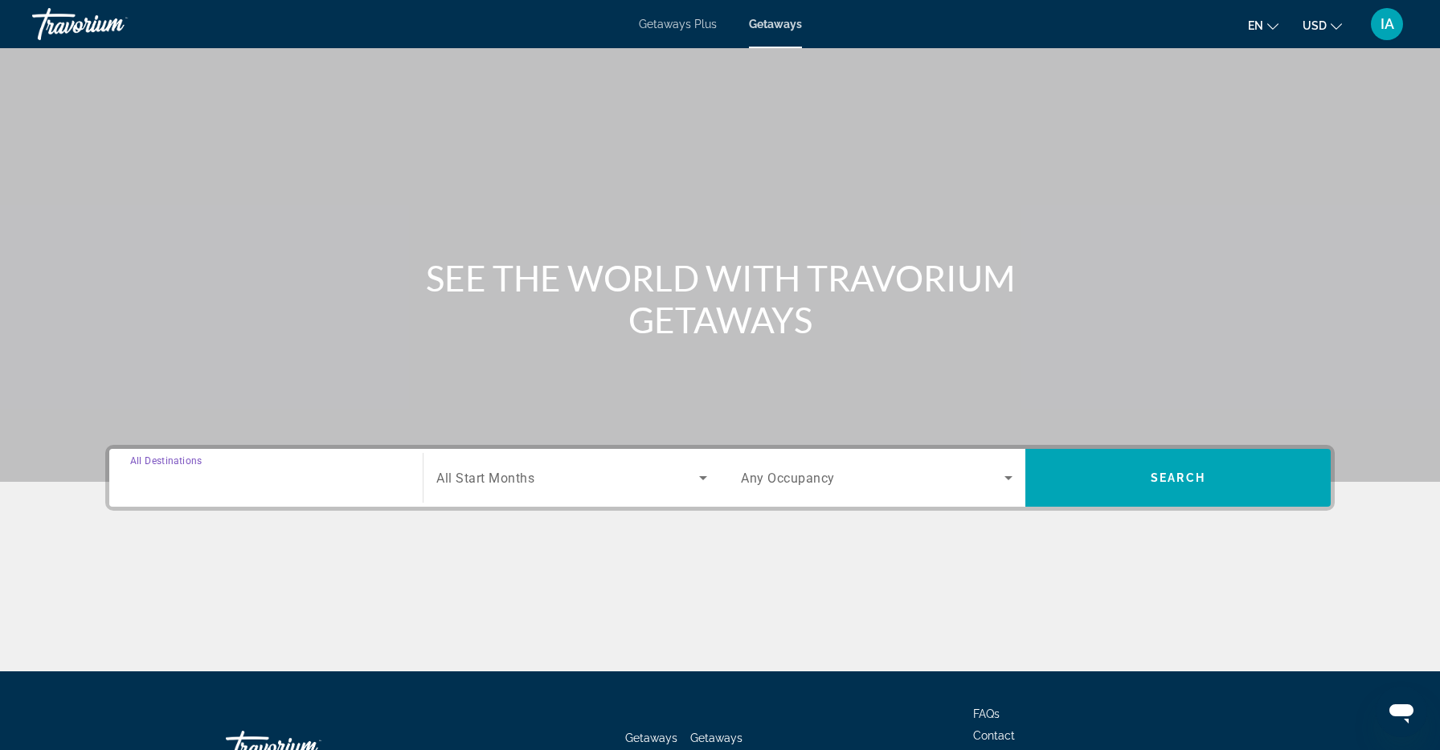
click at [289, 479] on input "Destination All Destinations" at bounding box center [266, 478] width 272 height 19
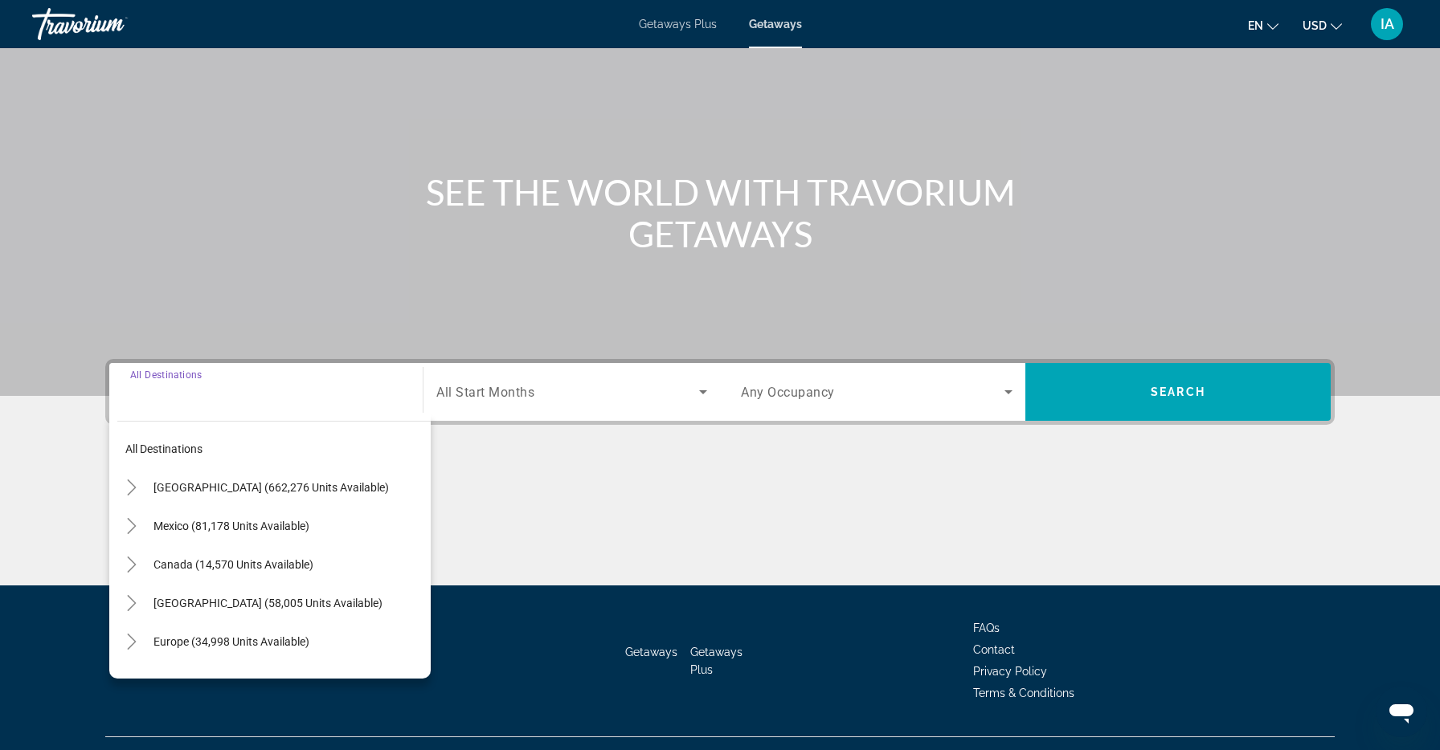
scroll to position [118, 0]
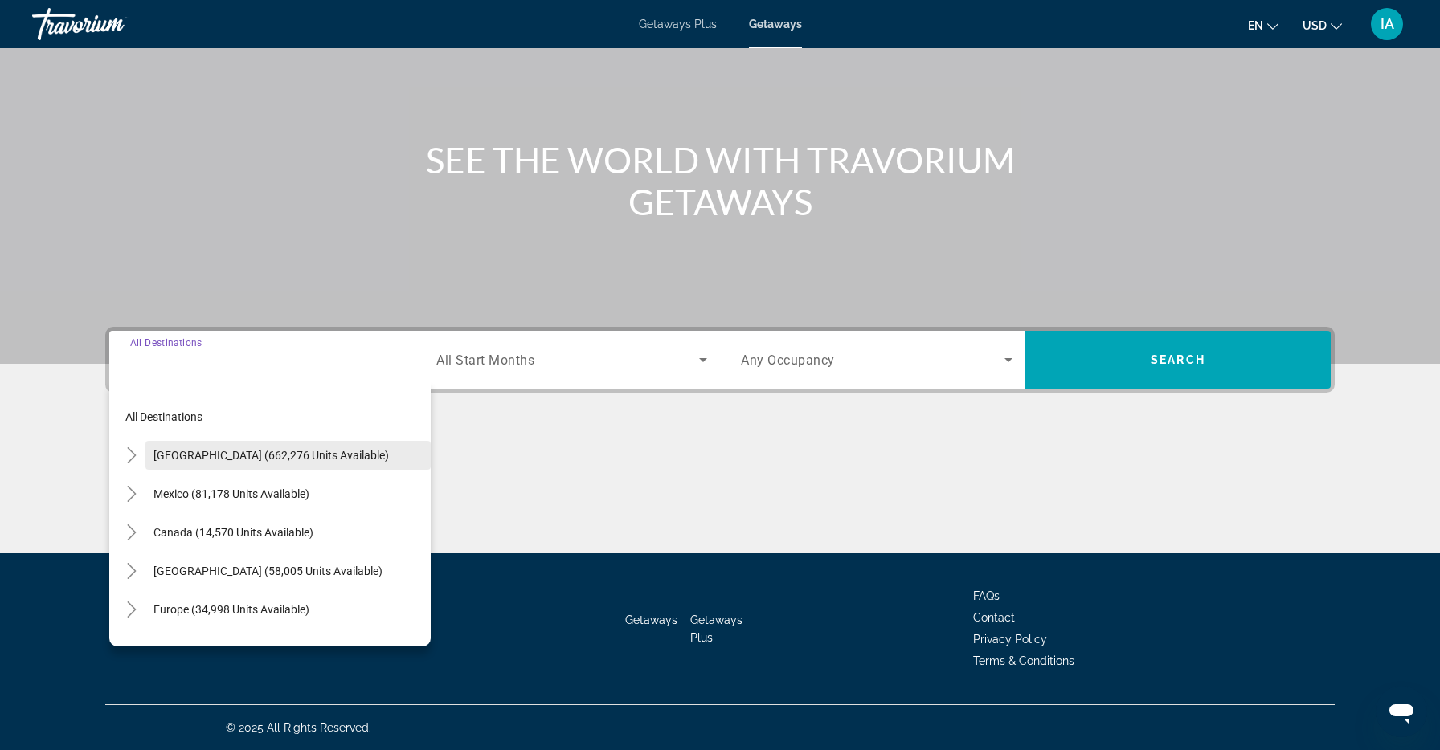
click at [205, 457] on span "[GEOGRAPHIC_DATA] (662,276 units available)" at bounding box center [270, 455] width 235 height 13
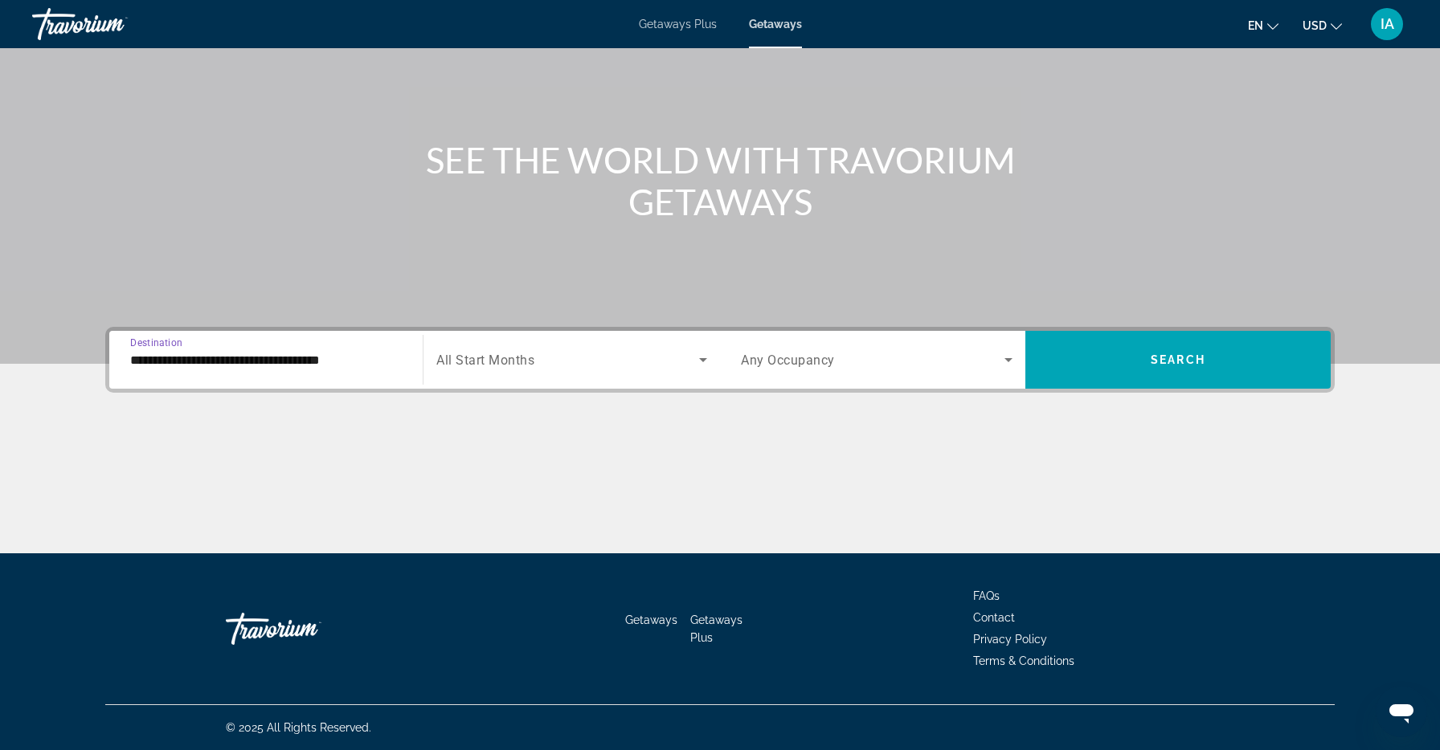
click at [492, 372] on div "Search widget" at bounding box center [571, 359] width 271 height 45
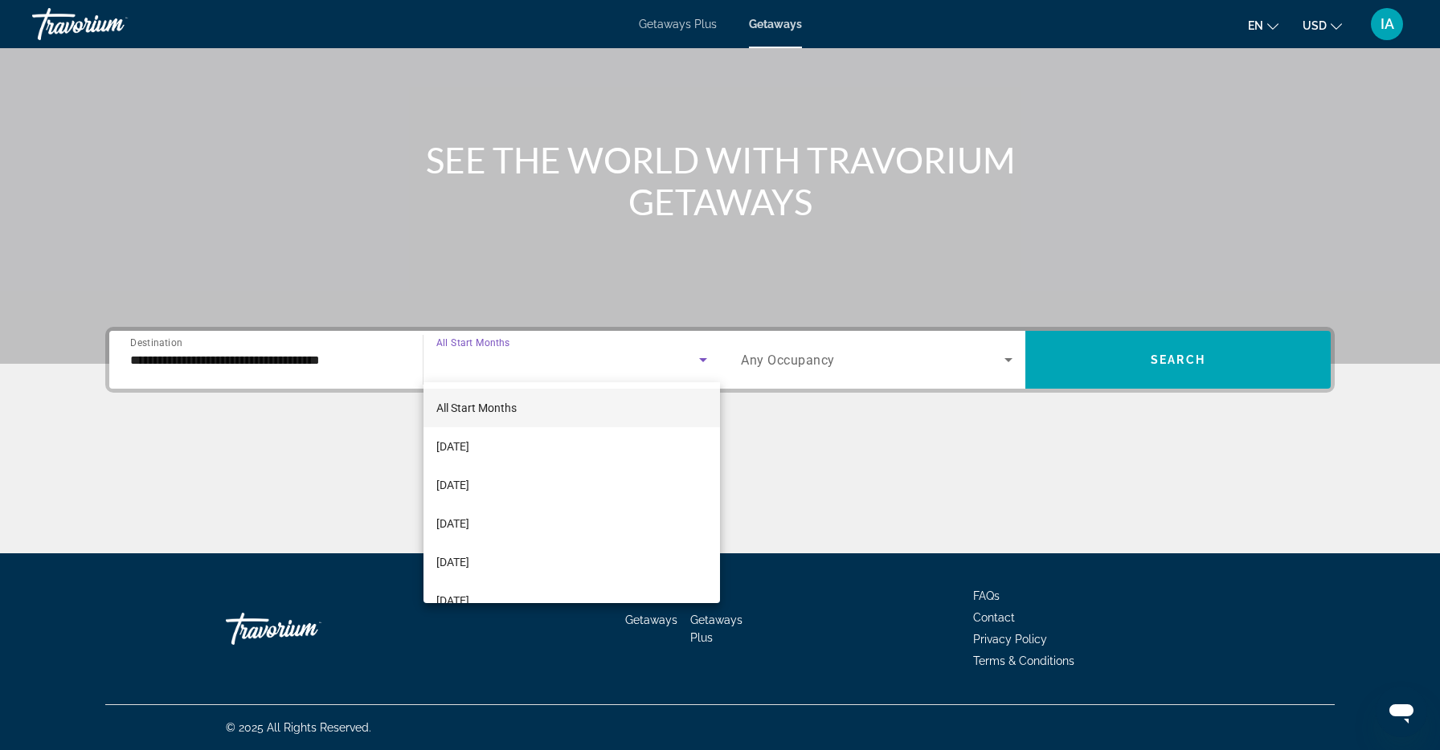
click at [469, 412] on span "All Start Months" at bounding box center [476, 408] width 80 height 13
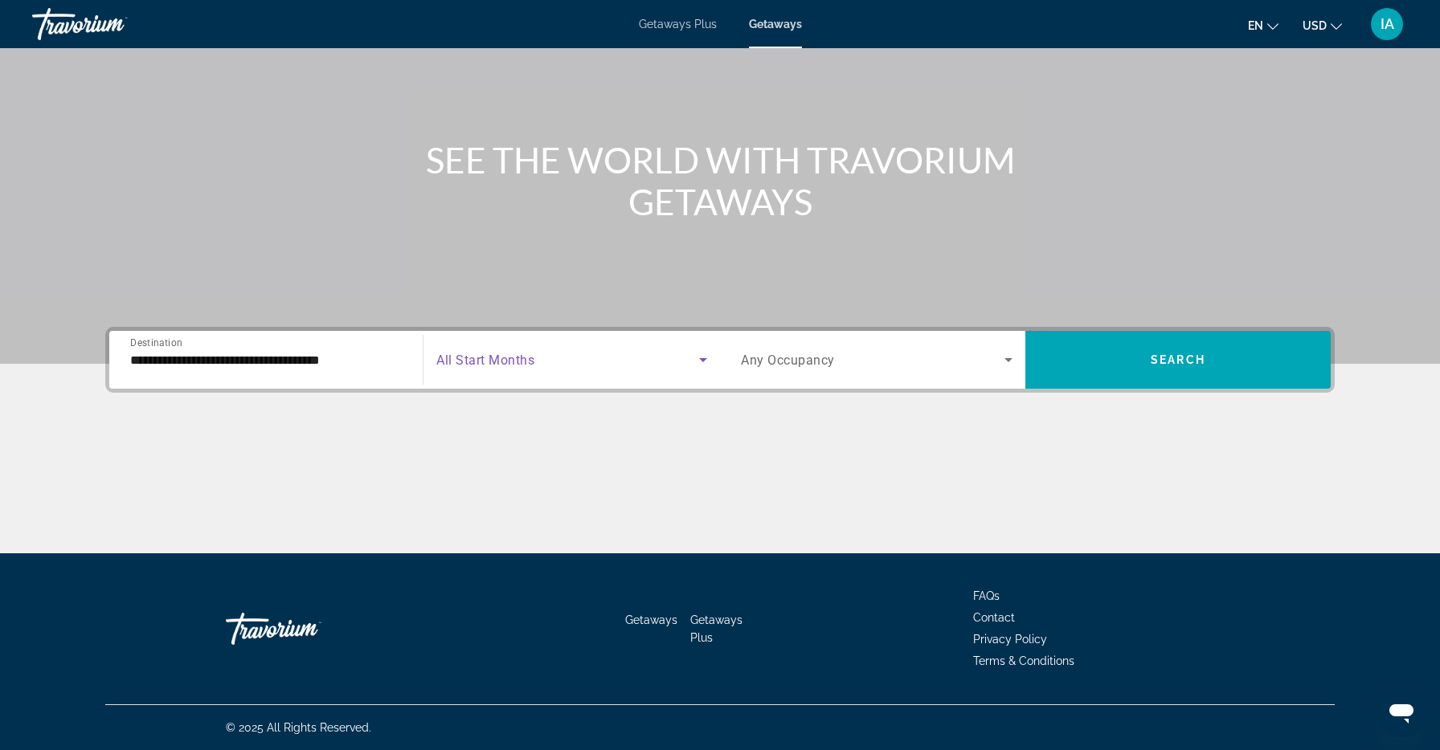
click at [824, 341] on div "Search widget" at bounding box center [877, 359] width 272 height 45
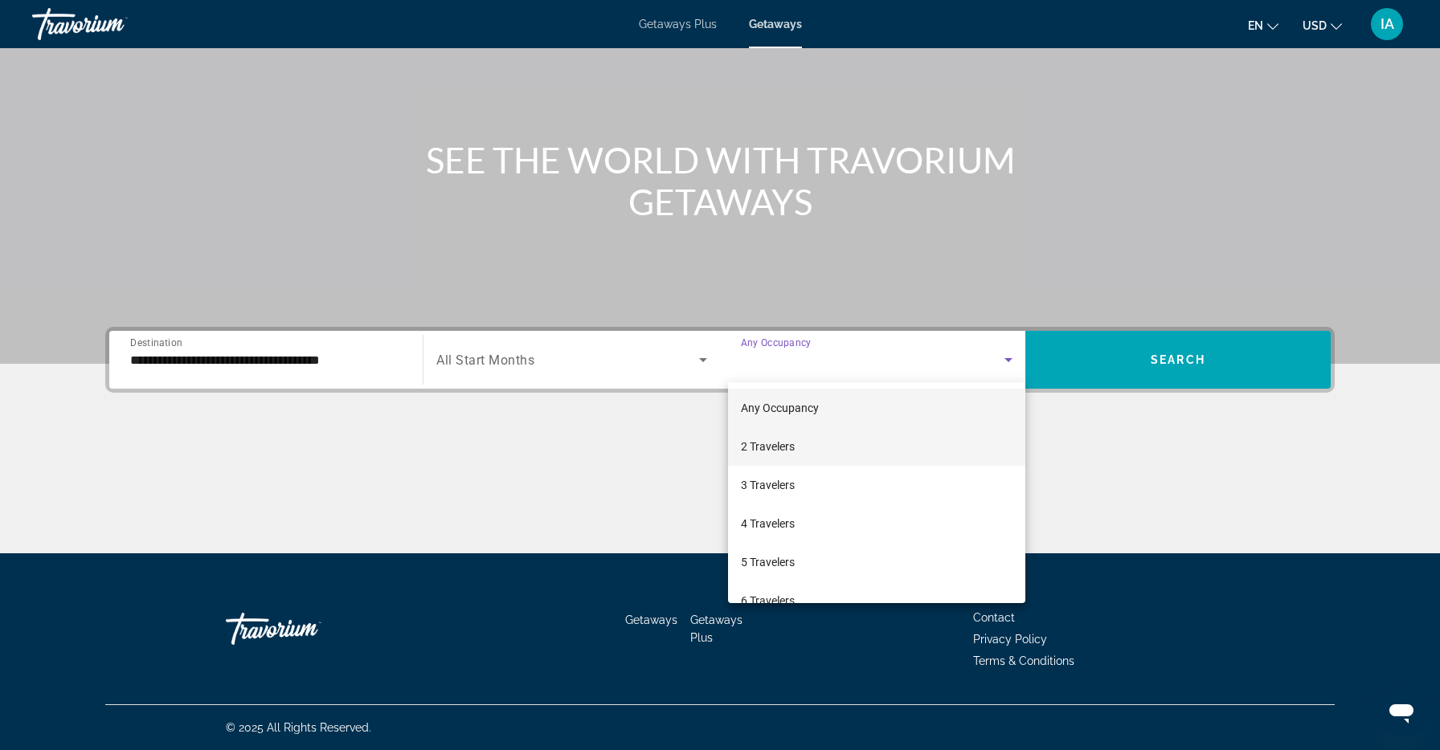
click at [775, 444] on span "2 Travelers" at bounding box center [768, 446] width 54 height 19
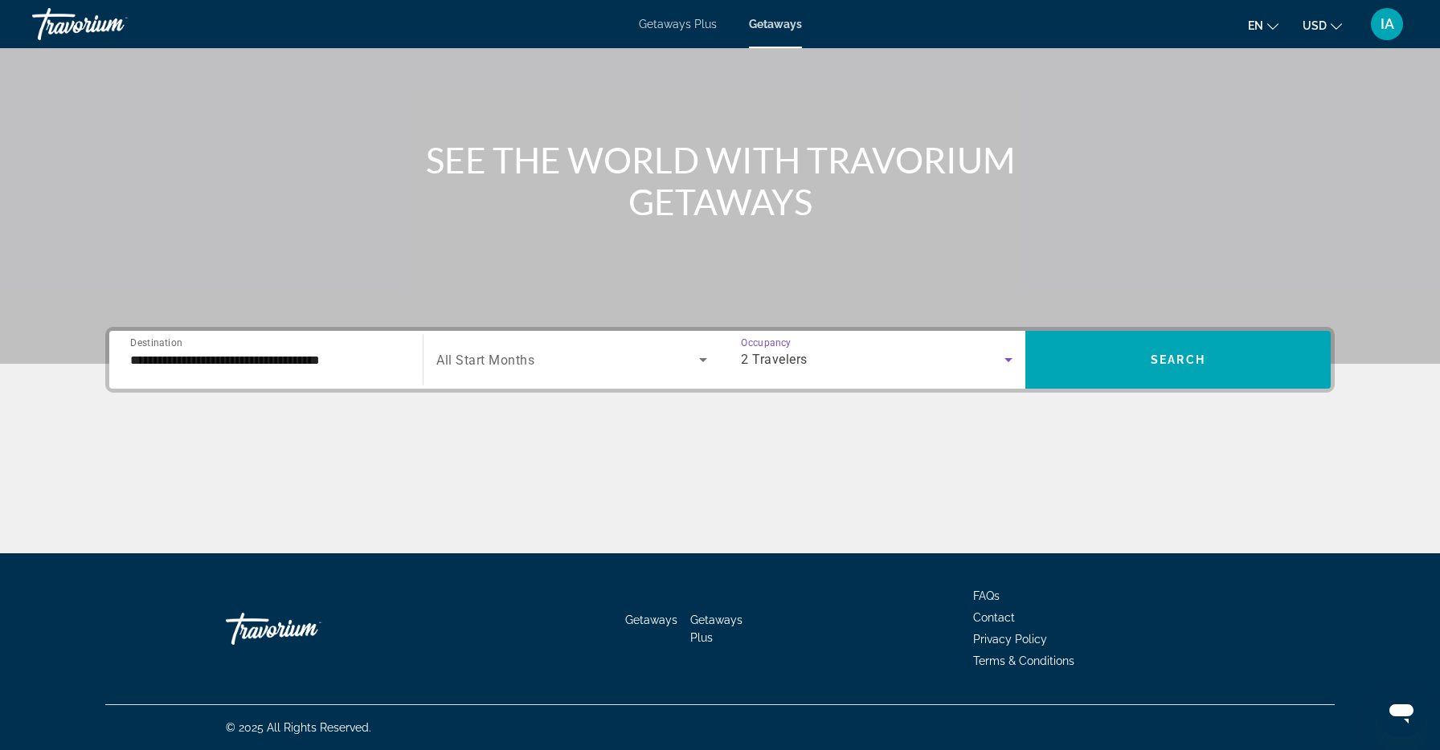
click at [269, 369] on input "**********" at bounding box center [266, 360] width 272 height 19
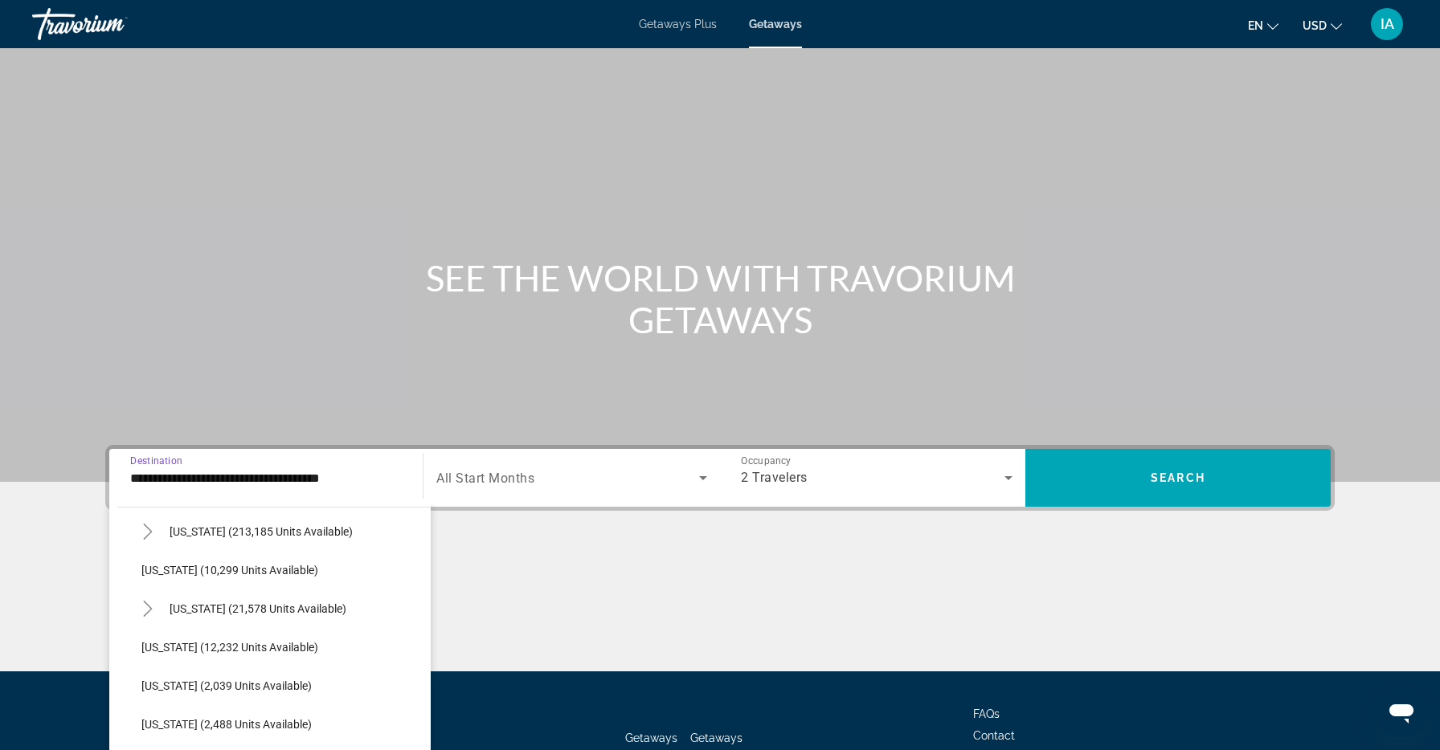
scroll to position [343, 0]
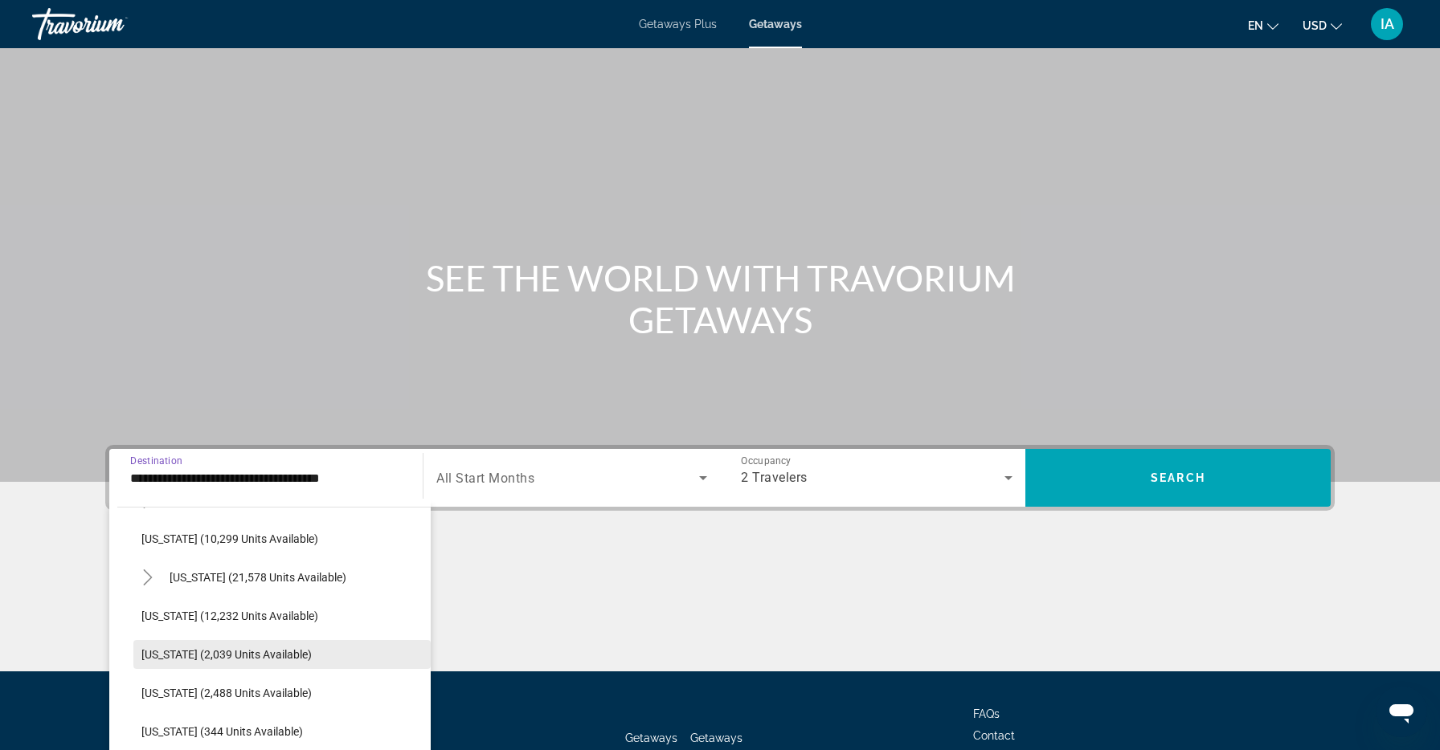
click at [243, 665] on span "Search widget" at bounding box center [281, 655] width 297 height 39
type input "**********"
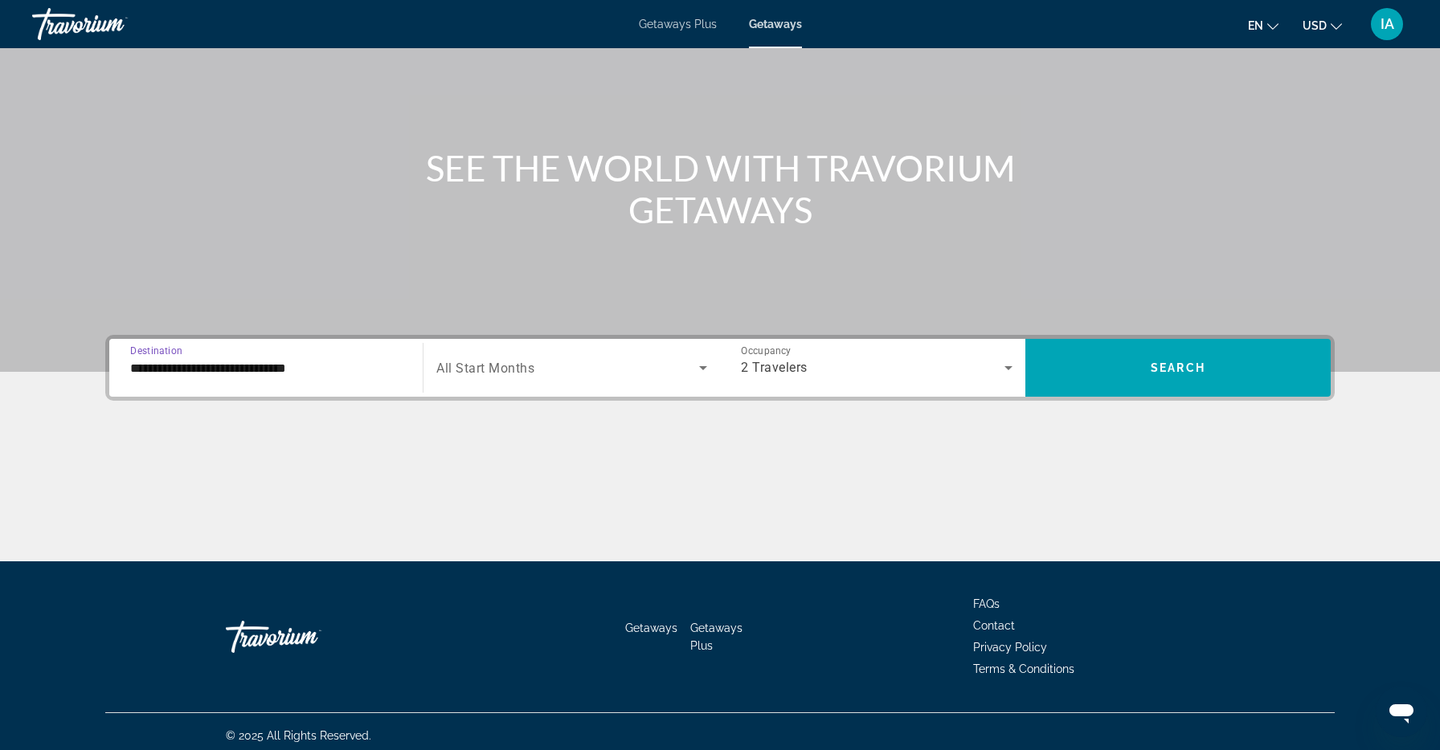
scroll to position [118, 0]
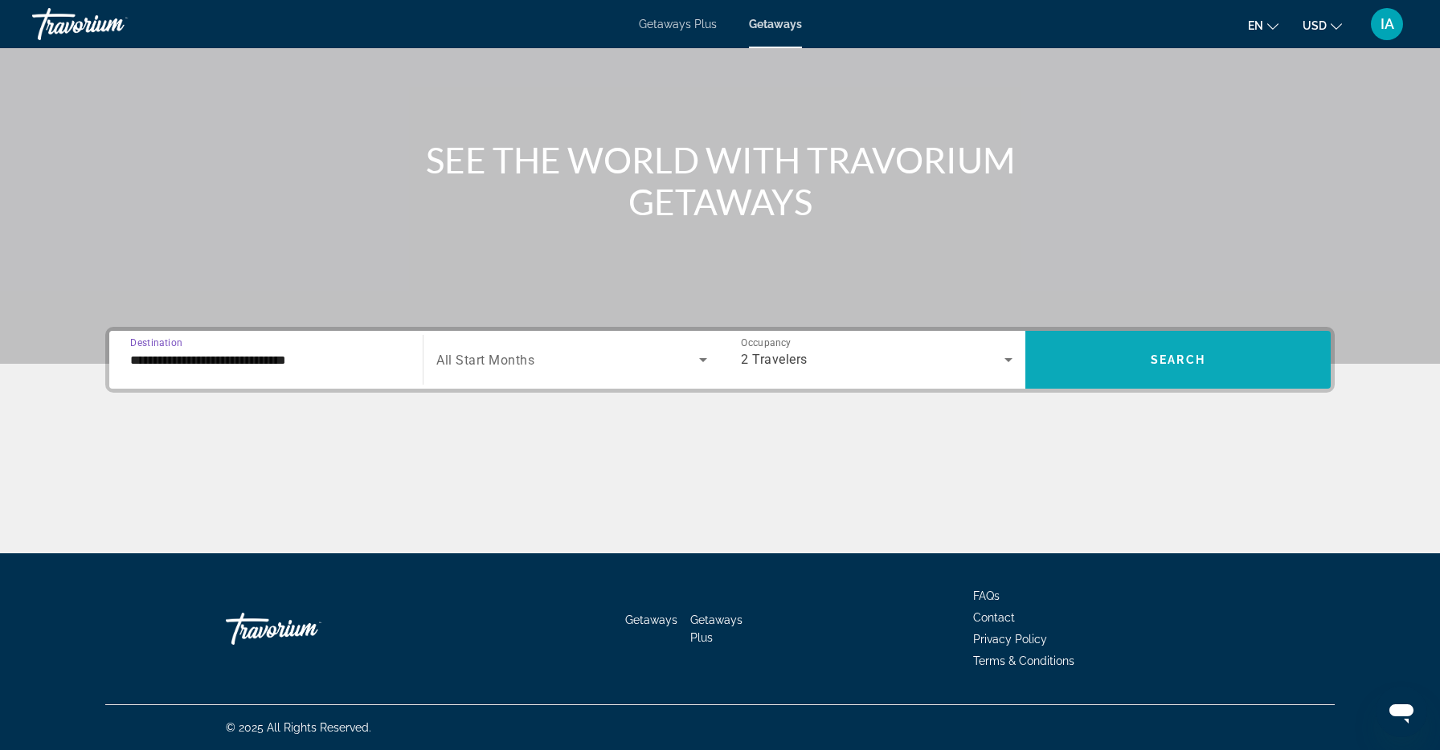
click at [1149, 370] on span "Search widget" at bounding box center [1177, 360] width 305 height 39
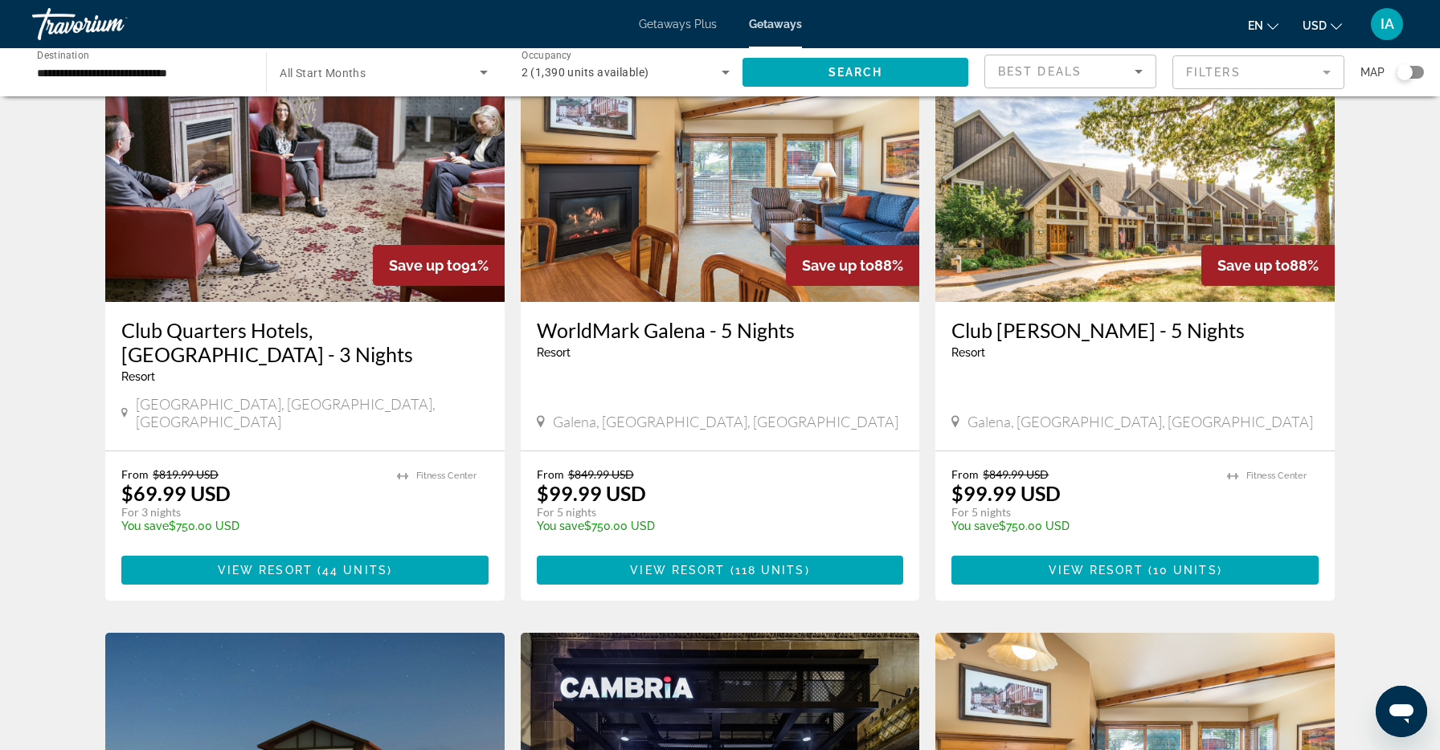
scroll to position [1229, 0]
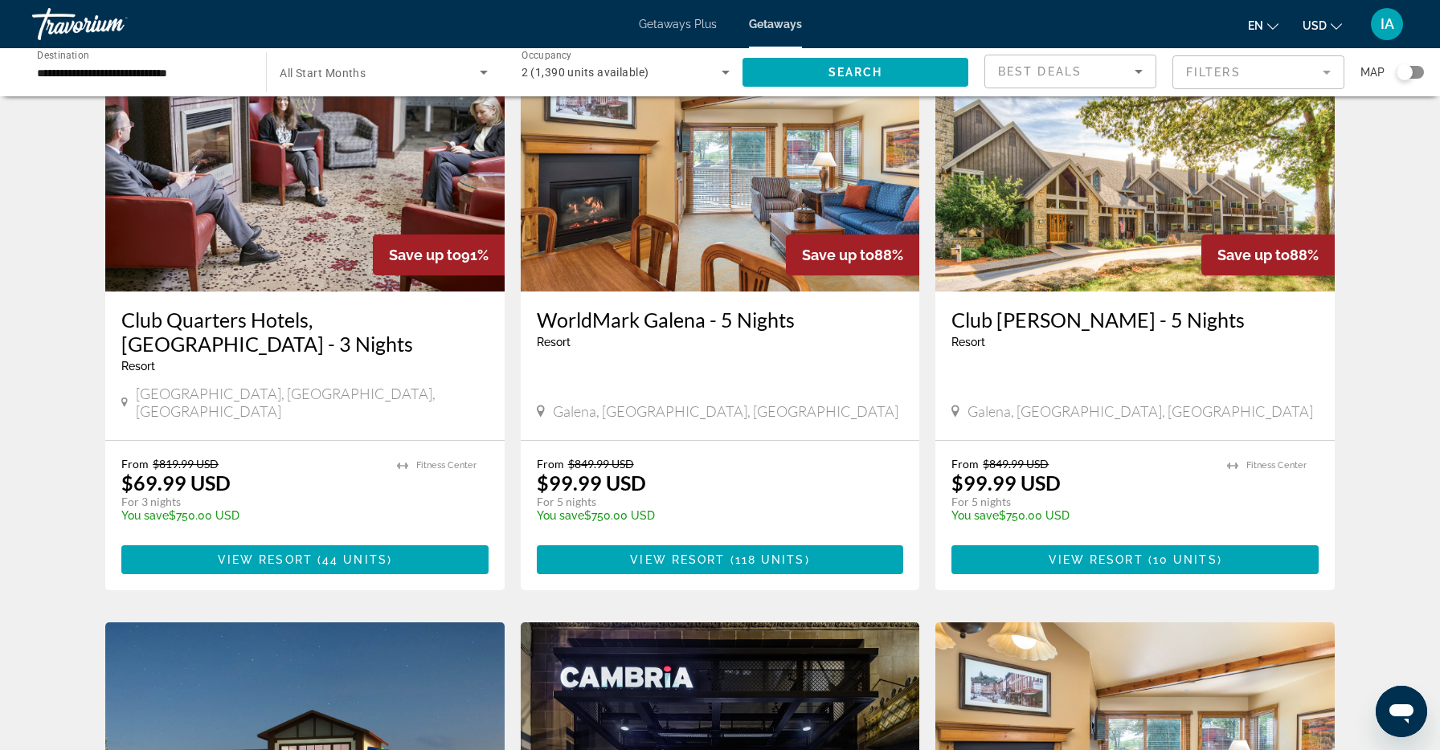
click at [1135, 199] on img "Main content" at bounding box center [1134, 163] width 399 height 257
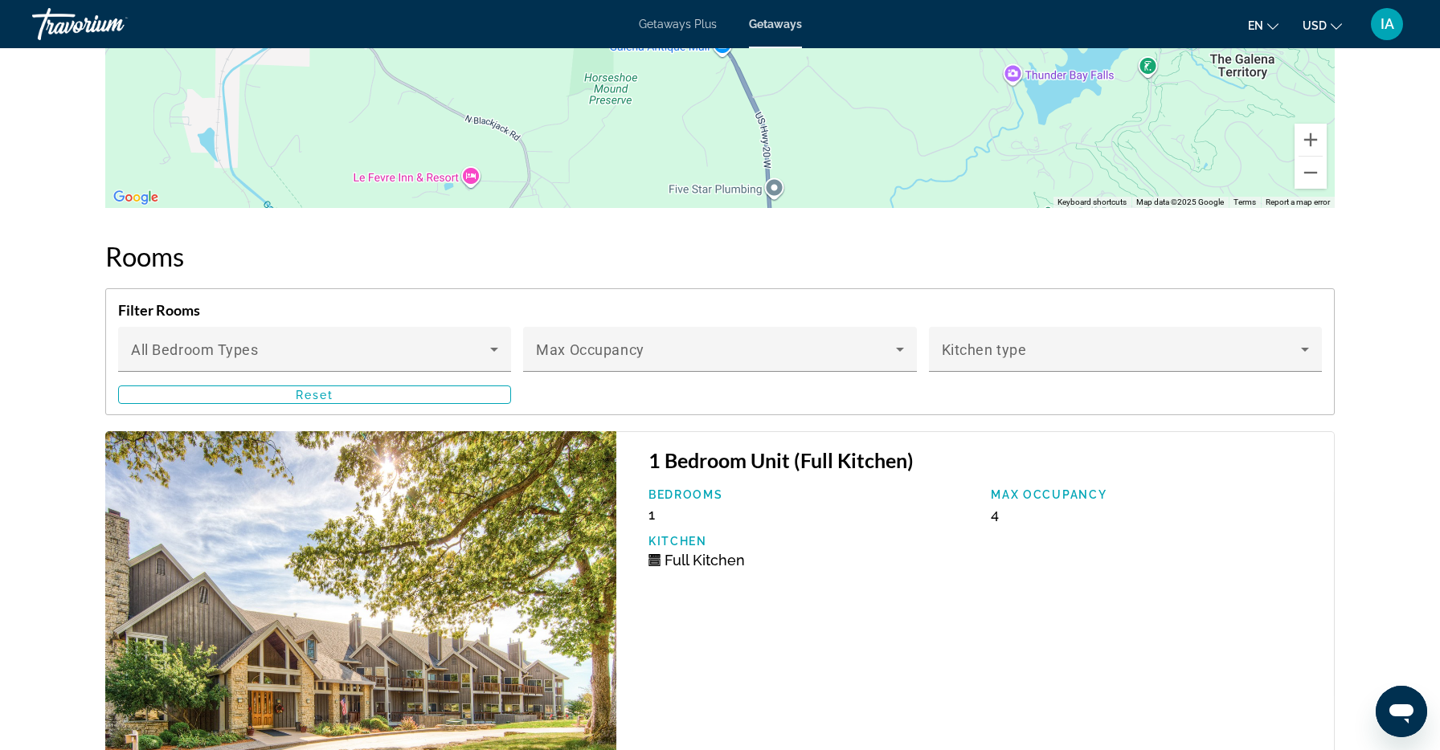
scroll to position [3101, 0]
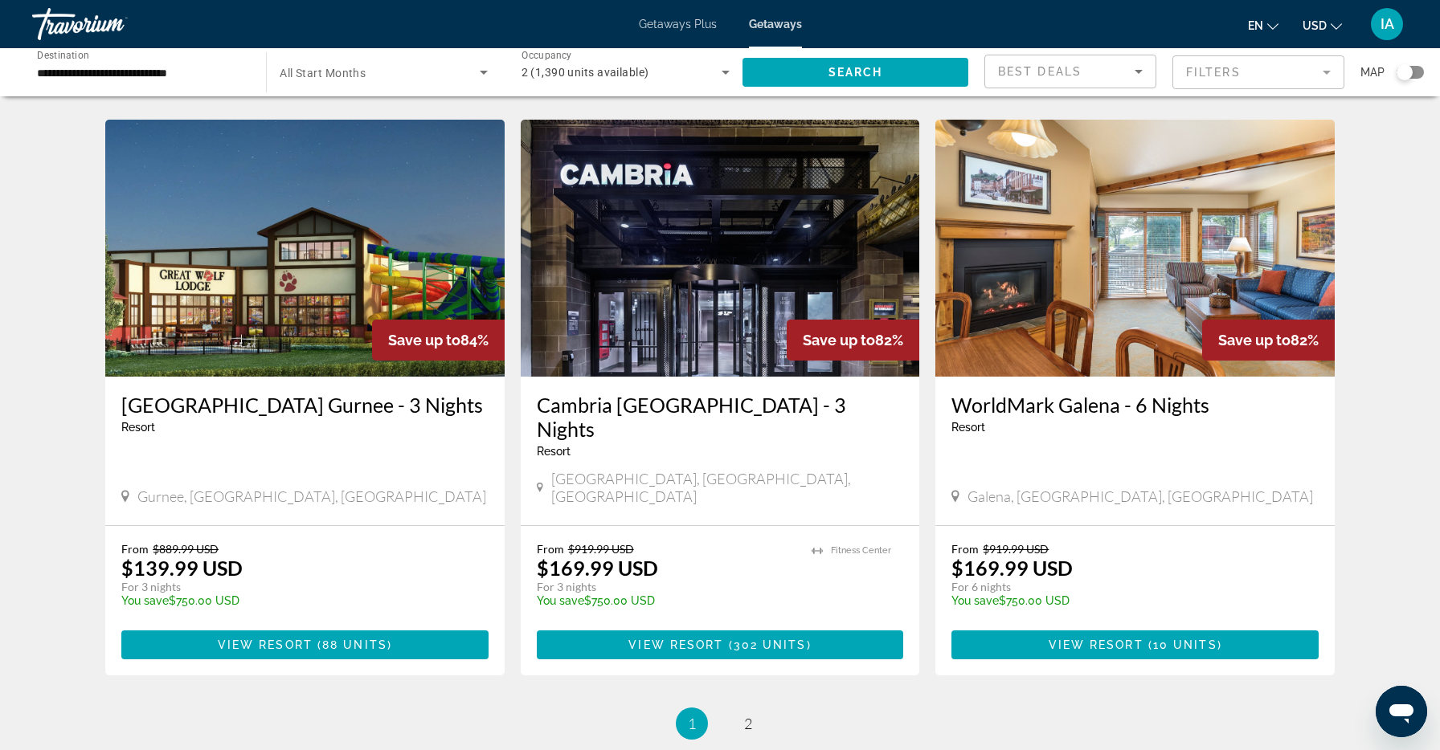
scroll to position [1733, 0]
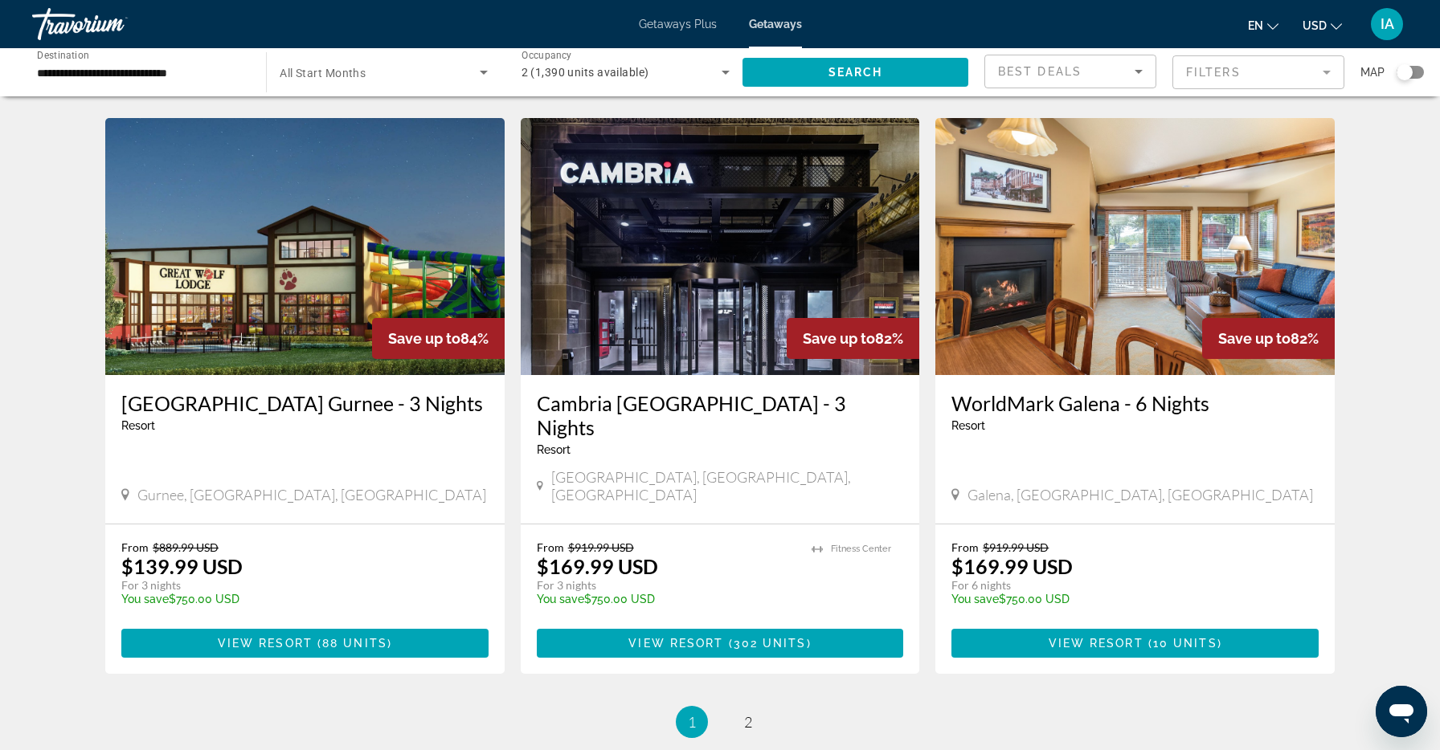
click at [240, 210] on img "Main content" at bounding box center [304, 246] width 399 height 257
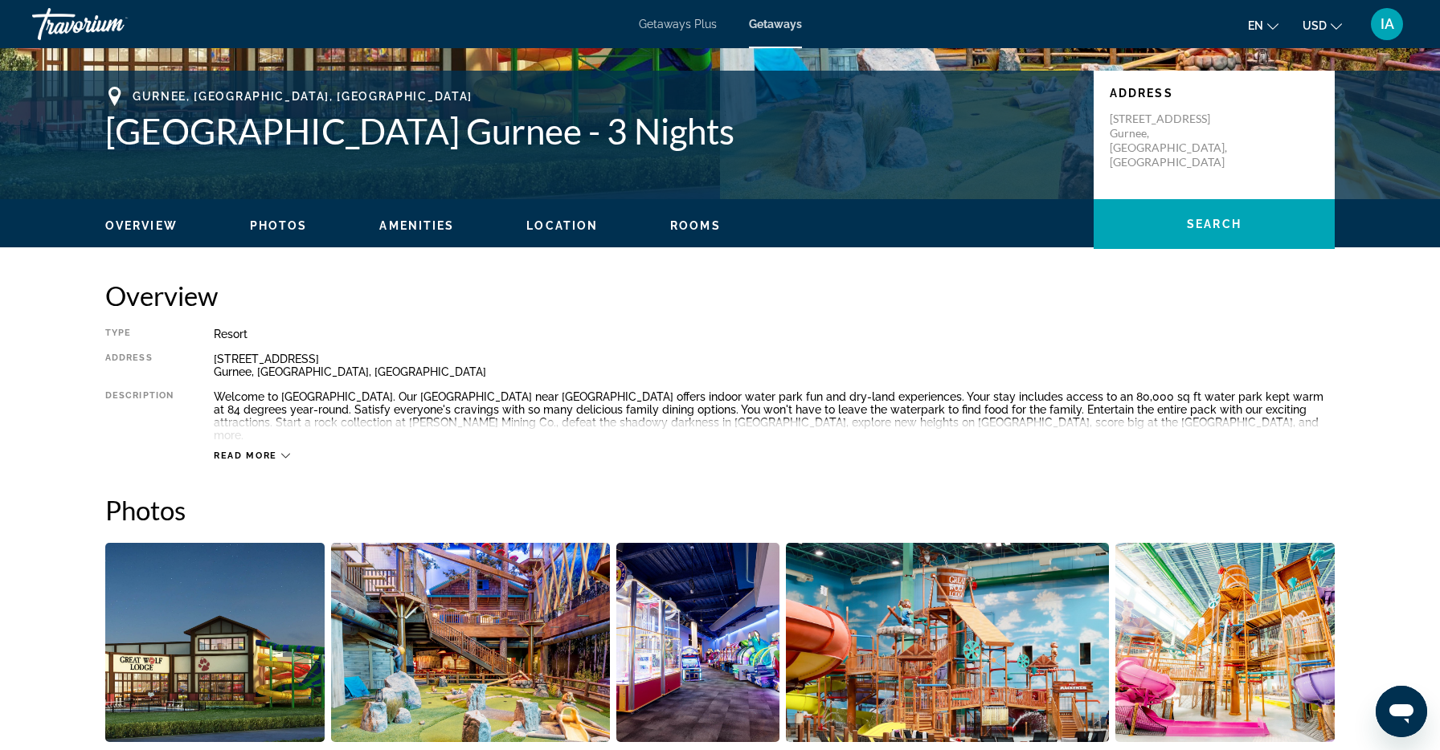
scroll to position [330, 0]
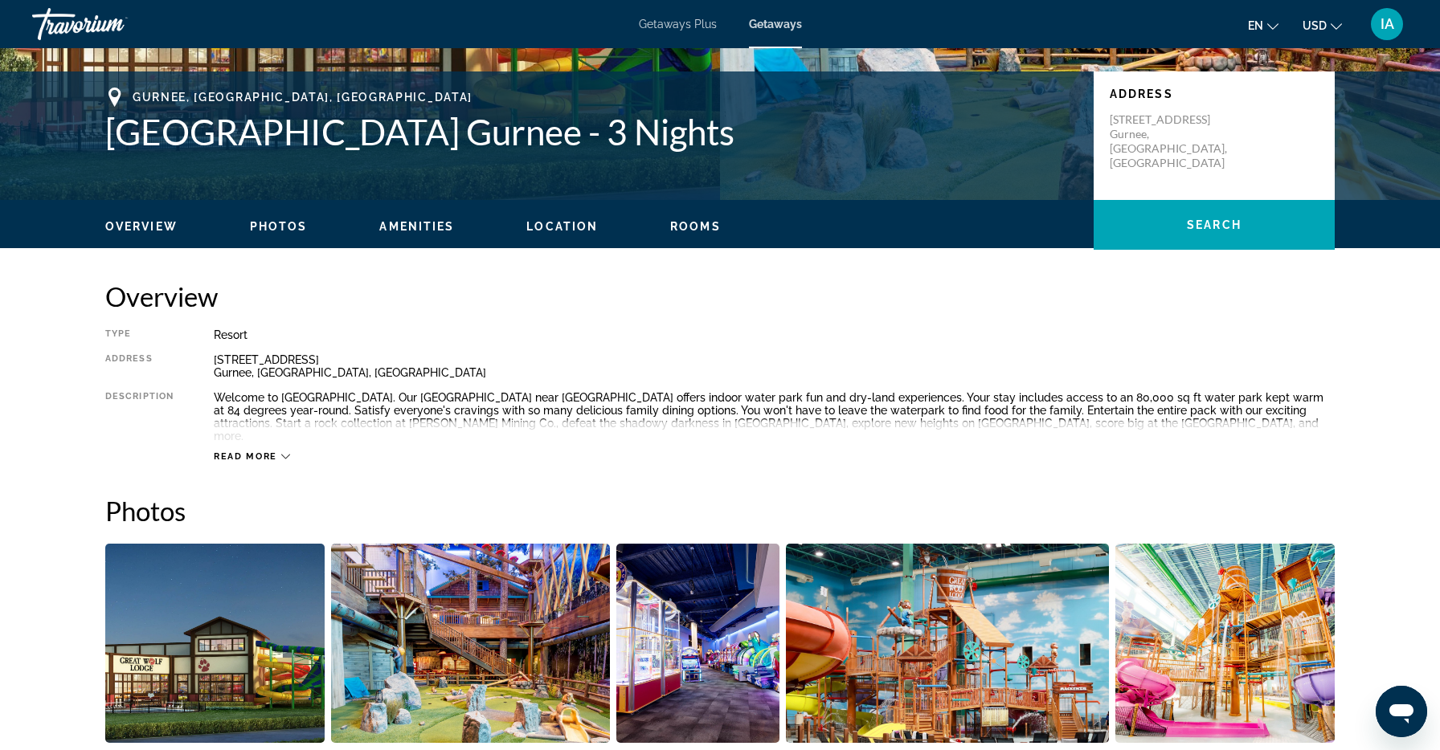
click at [279, 435] on div "Read more" at bounding box center [774, 441] width 1121 height 44
click at [284, 452] on icon "Main content" at bounding box center [285, 456] width 9 height 9
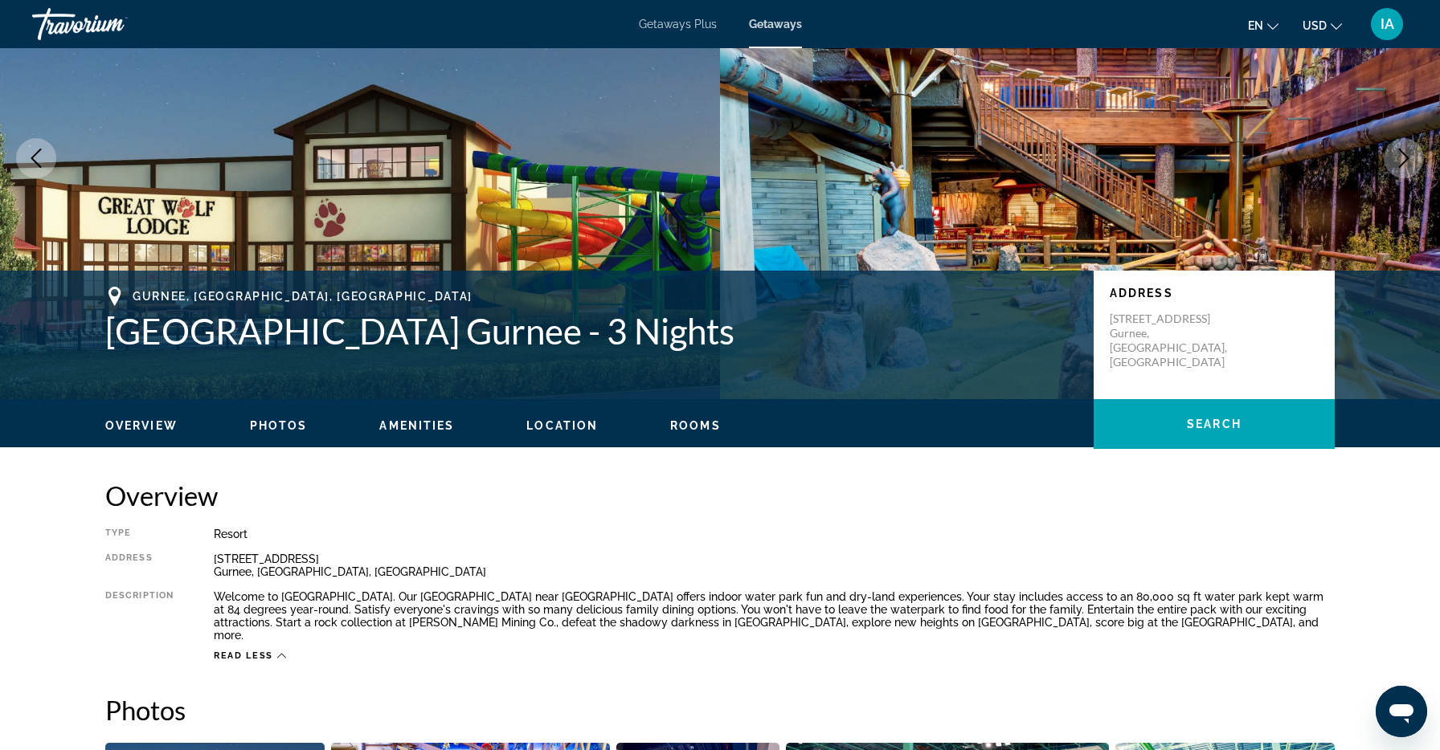
scroll to position [0, 0]
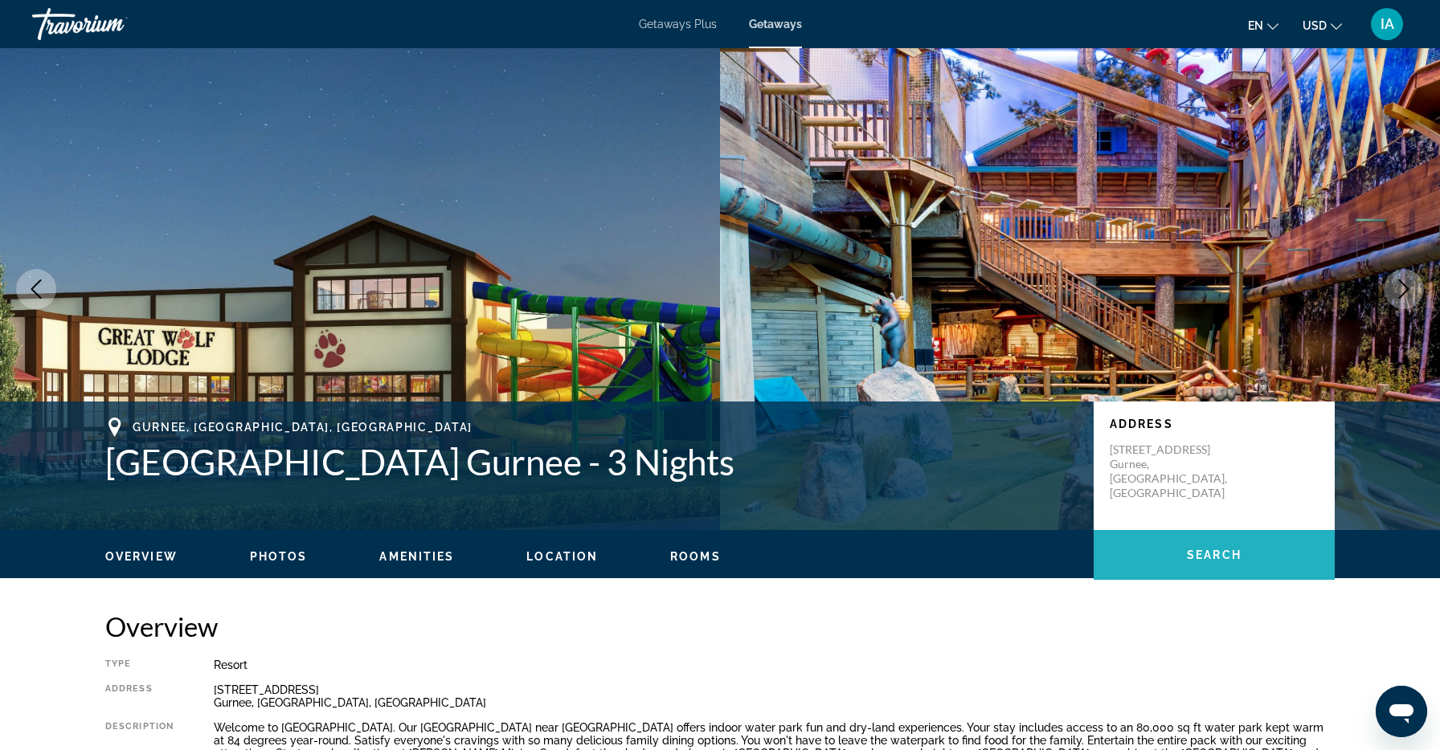
click at [1216, 554] on span "Search" at bounding box center [1214, 555] width 55 height 13
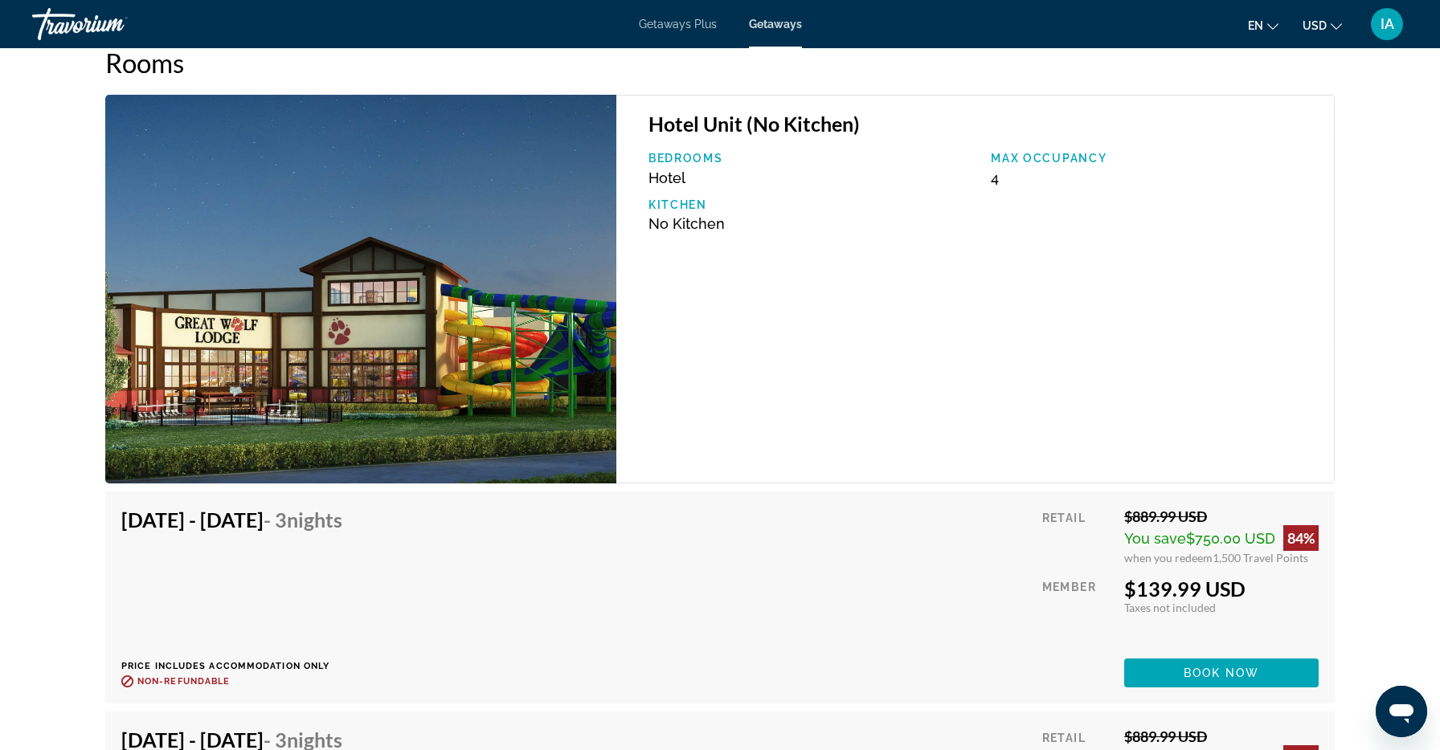
scroll to position [2309, 0]
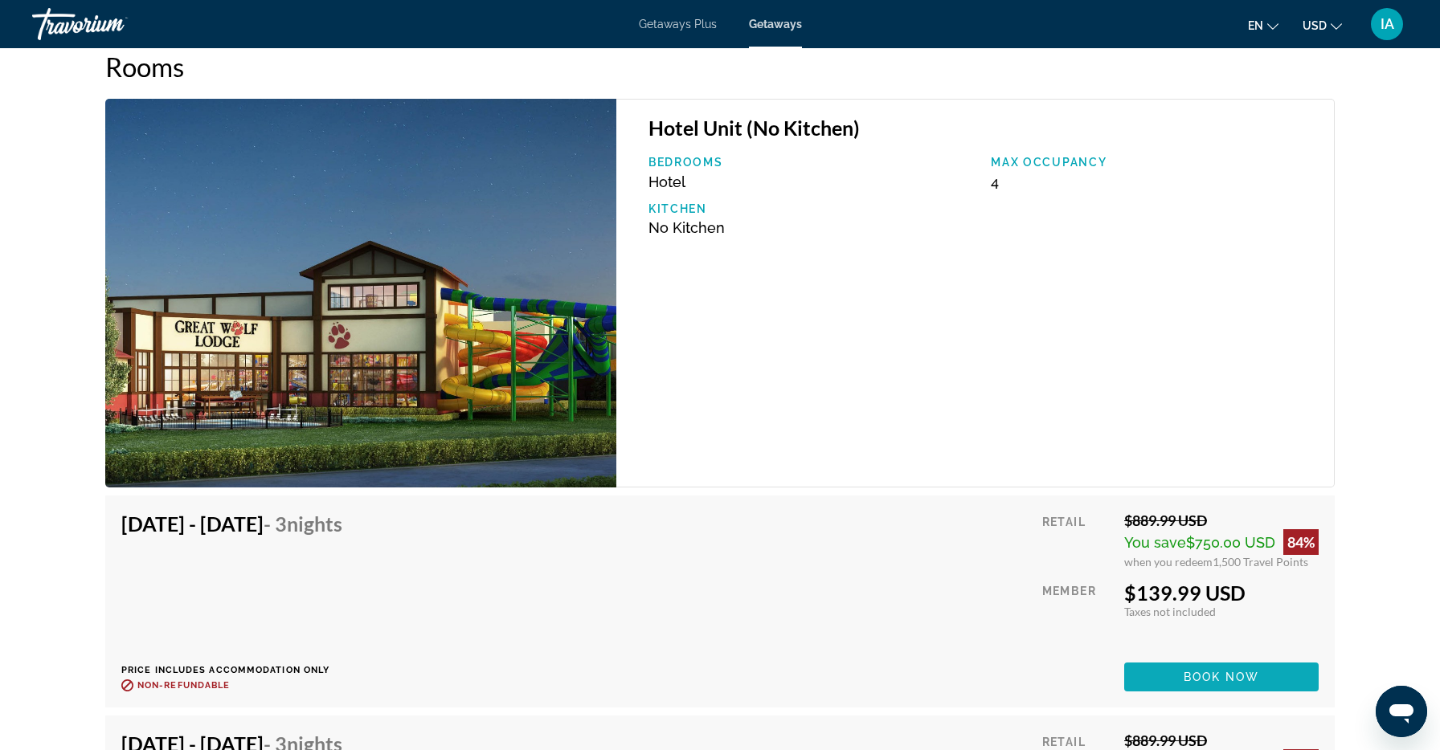
click at [1233, 671] on span "Book now" at bounding box center [1222, 677] width 76 height 13
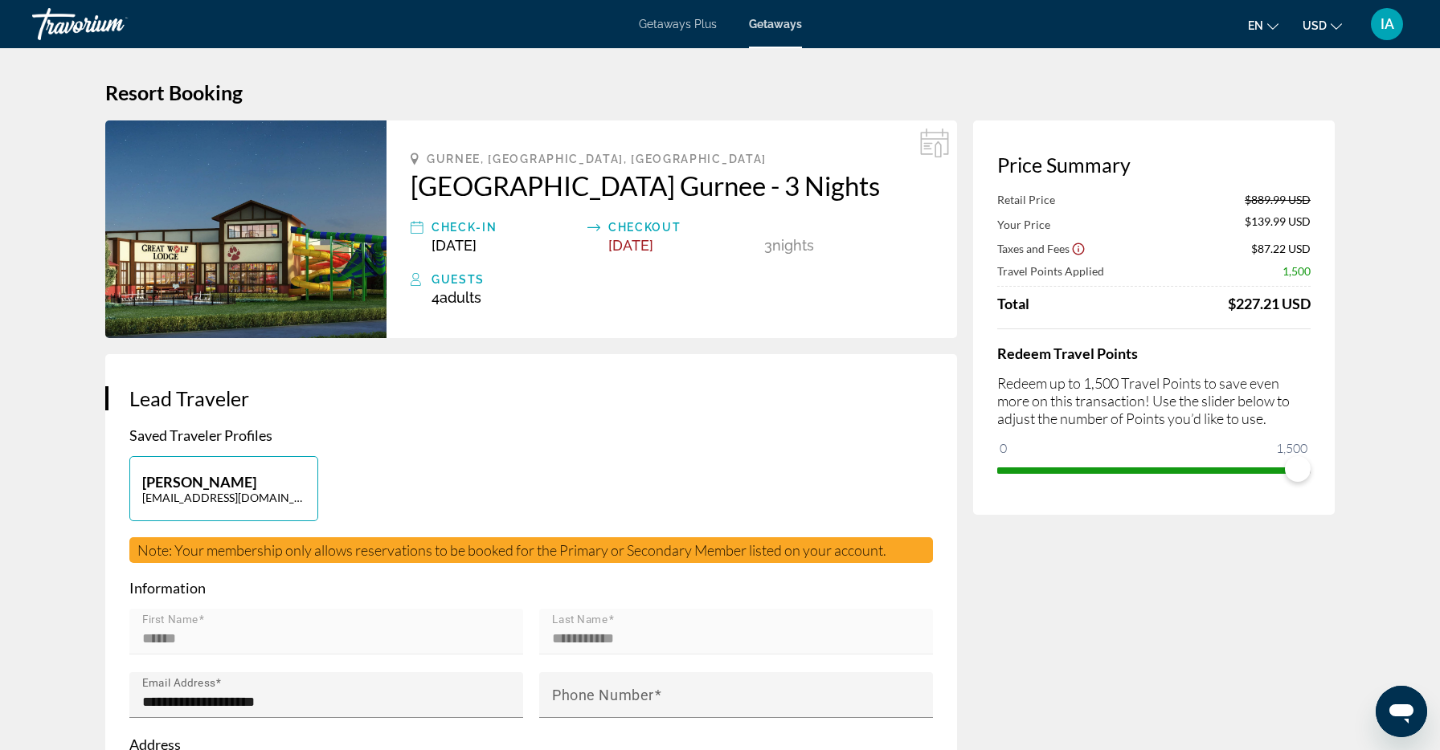
click at [476, 227] on div "Check-In" at bounding box center [505, 227] width 148 height 19
click at [467, 229] on div "Check-In" at bounding box center [505, 227] width 148 height 19
click at [644, 221] on div "Checkout" at bounding box center [682, 227] width 148 height 19
click at [934, 140] on icon "Main content" at bounding box center [934, 143] width 29 height 29
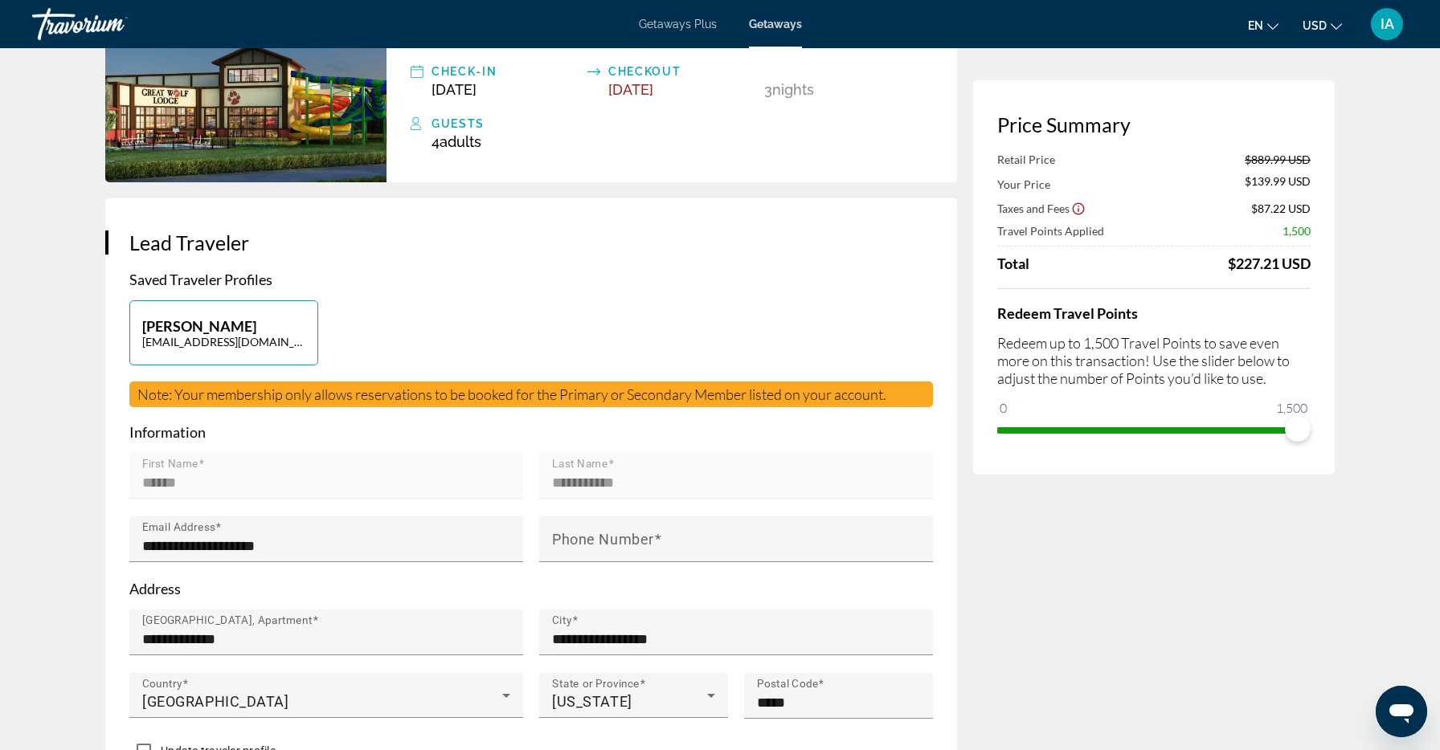
scroll to position [546, 0]
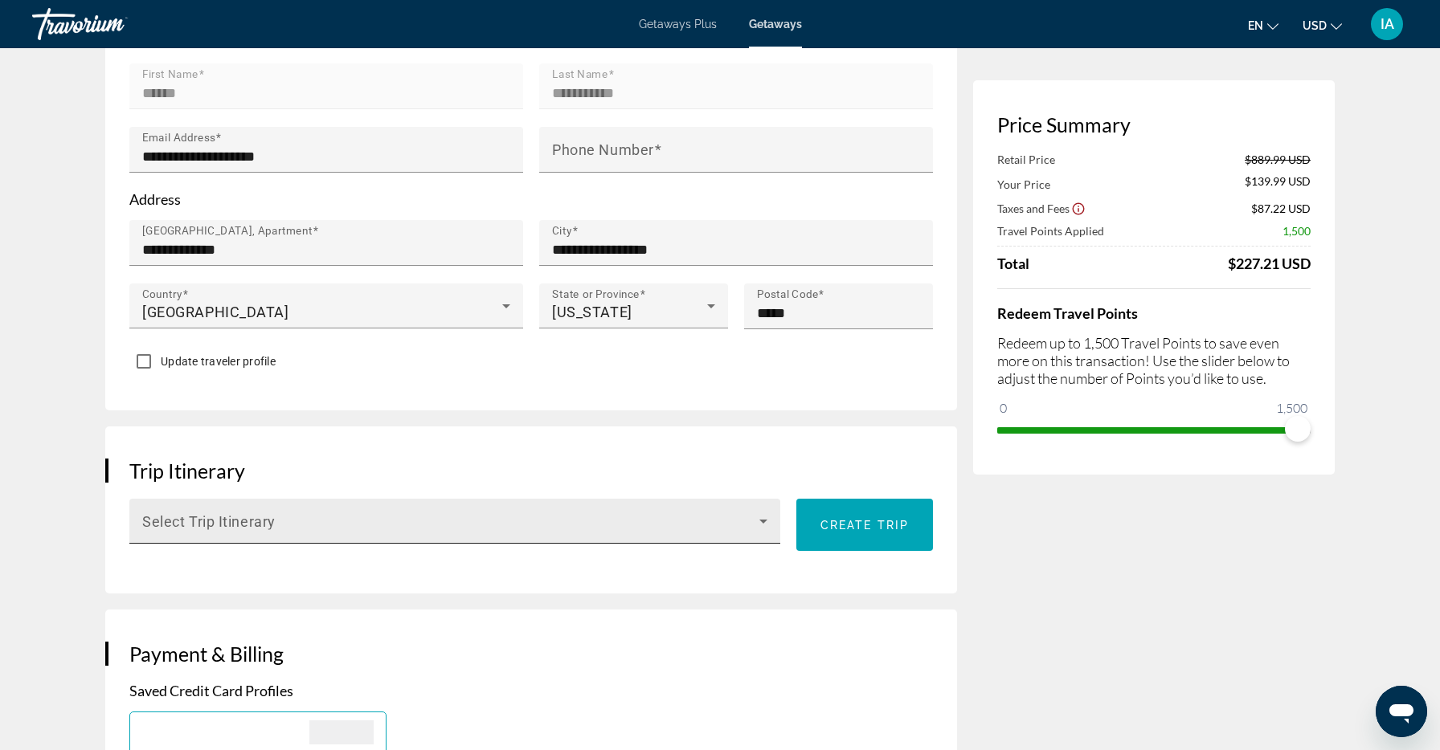
click at [468, 511] on div "Select Trip Itinerary" at bounding box center [454, 521] width 625 height 45
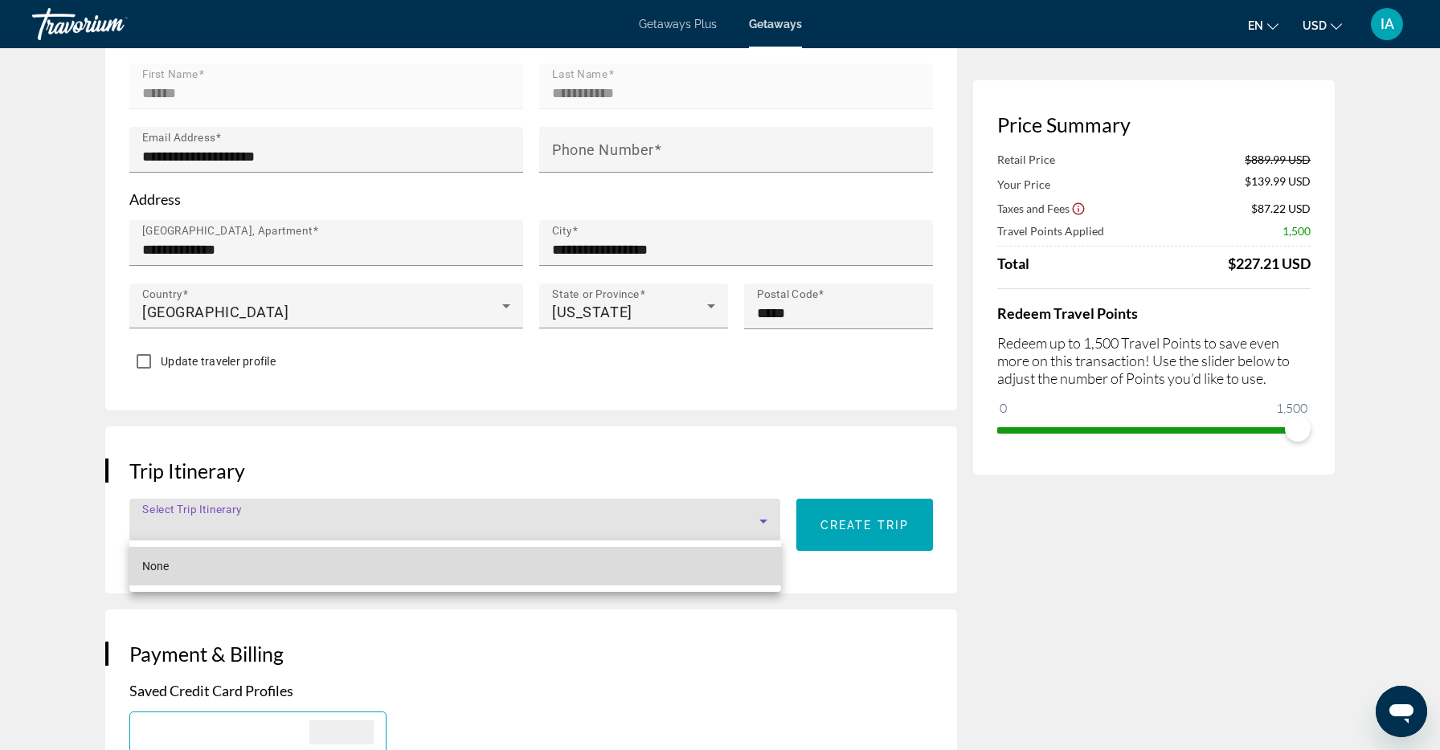
click at [493, 583] on mat-option "None" at bounding box center [455, 566] width 652 height 39
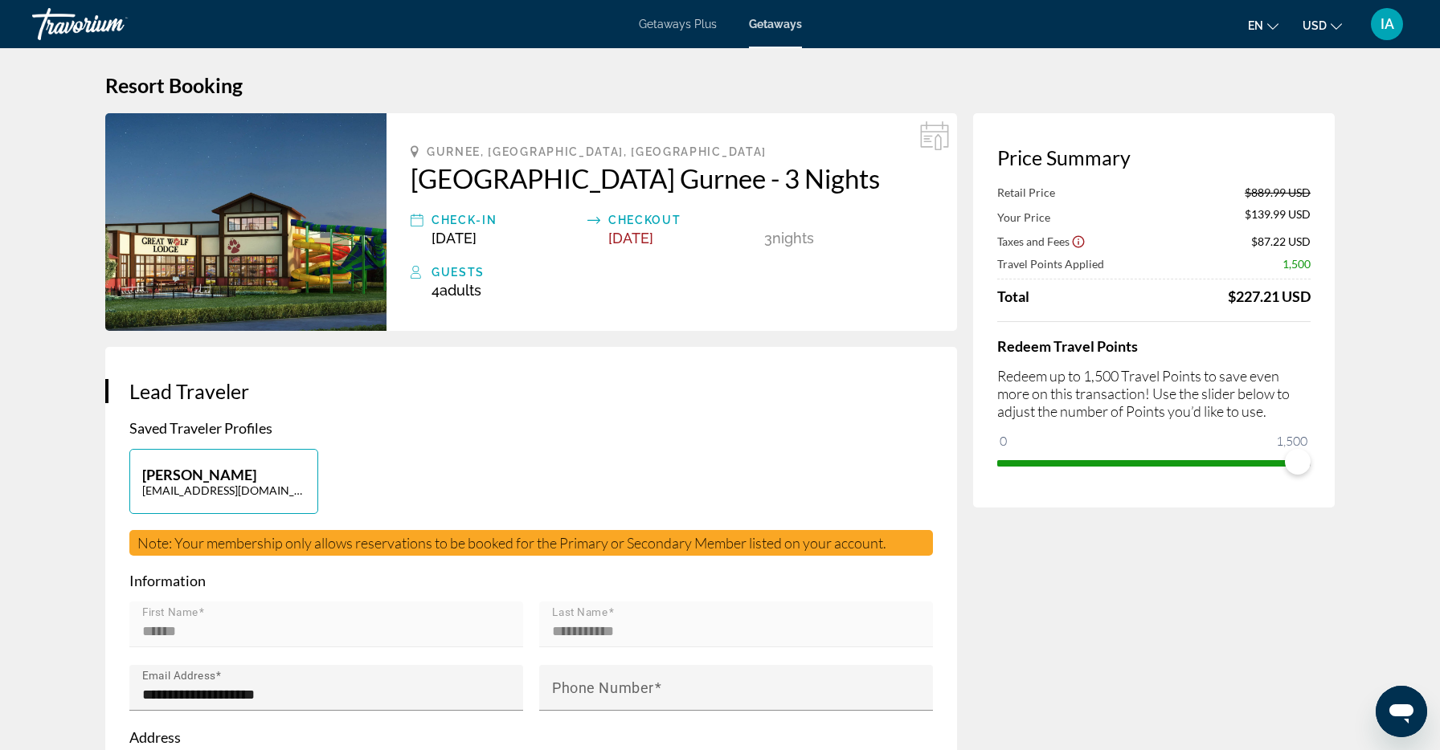
scroll to position [0, 0]
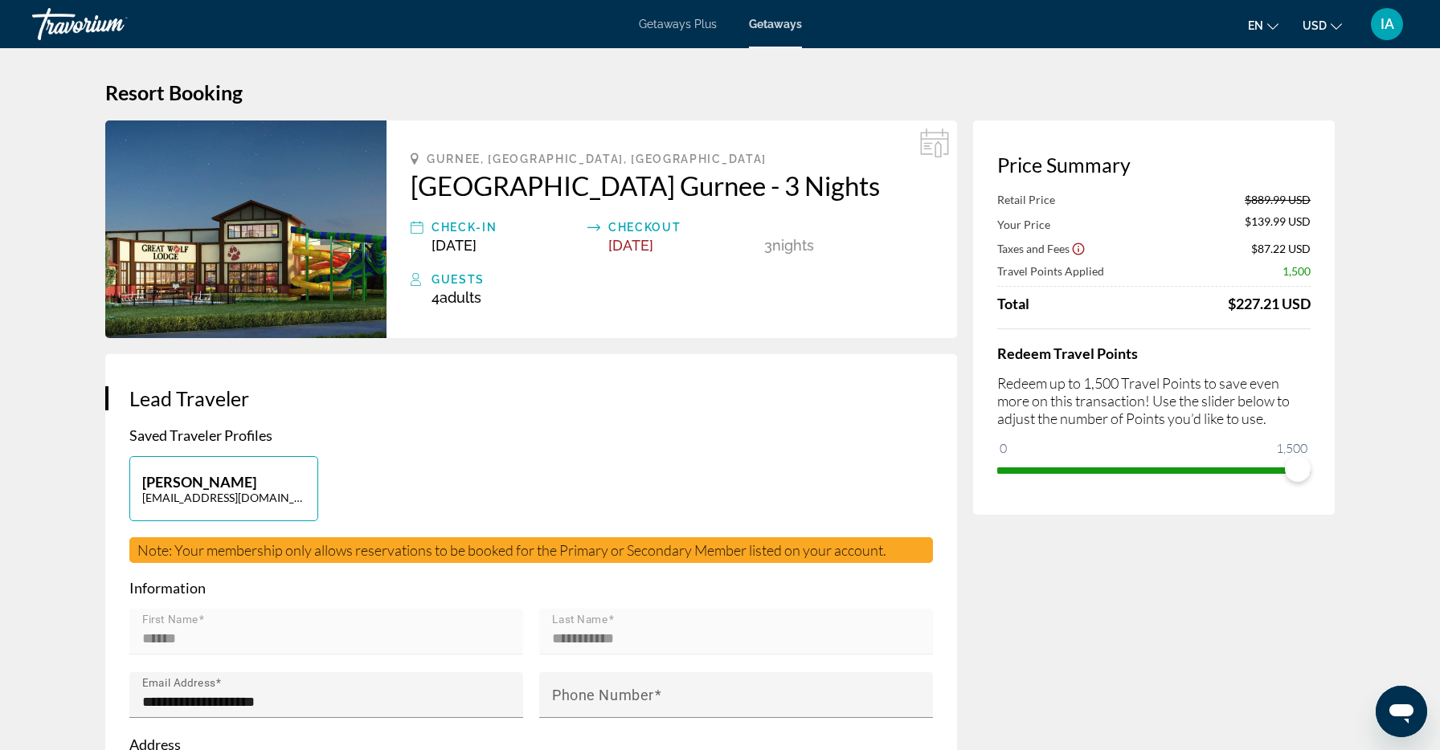
click at [940, 140] on icon "Main content" at bounding box center [934, 143] width 29 height 29
click at [255, 281] on img "Main content" at bounding box center [245, 230] width 281 height 218
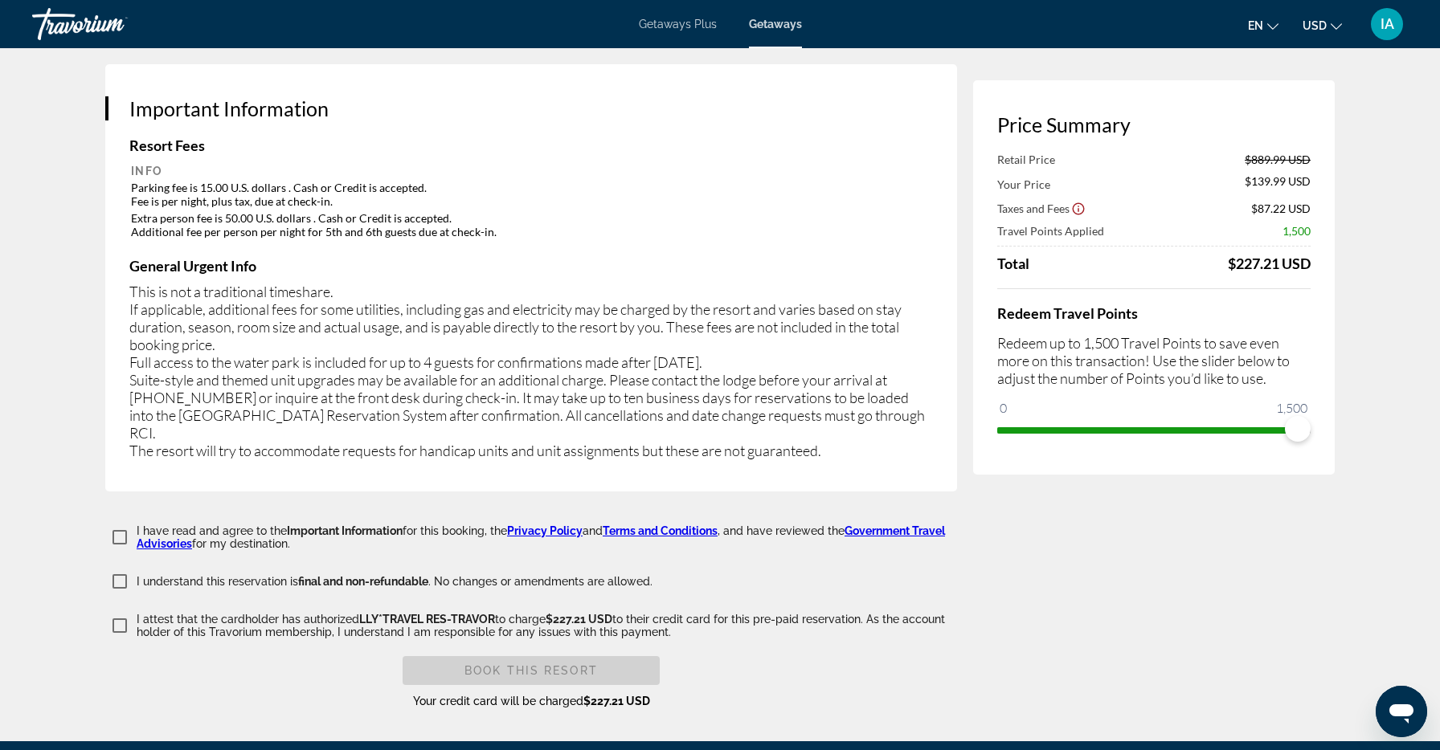
scroll to position [2406, 0]
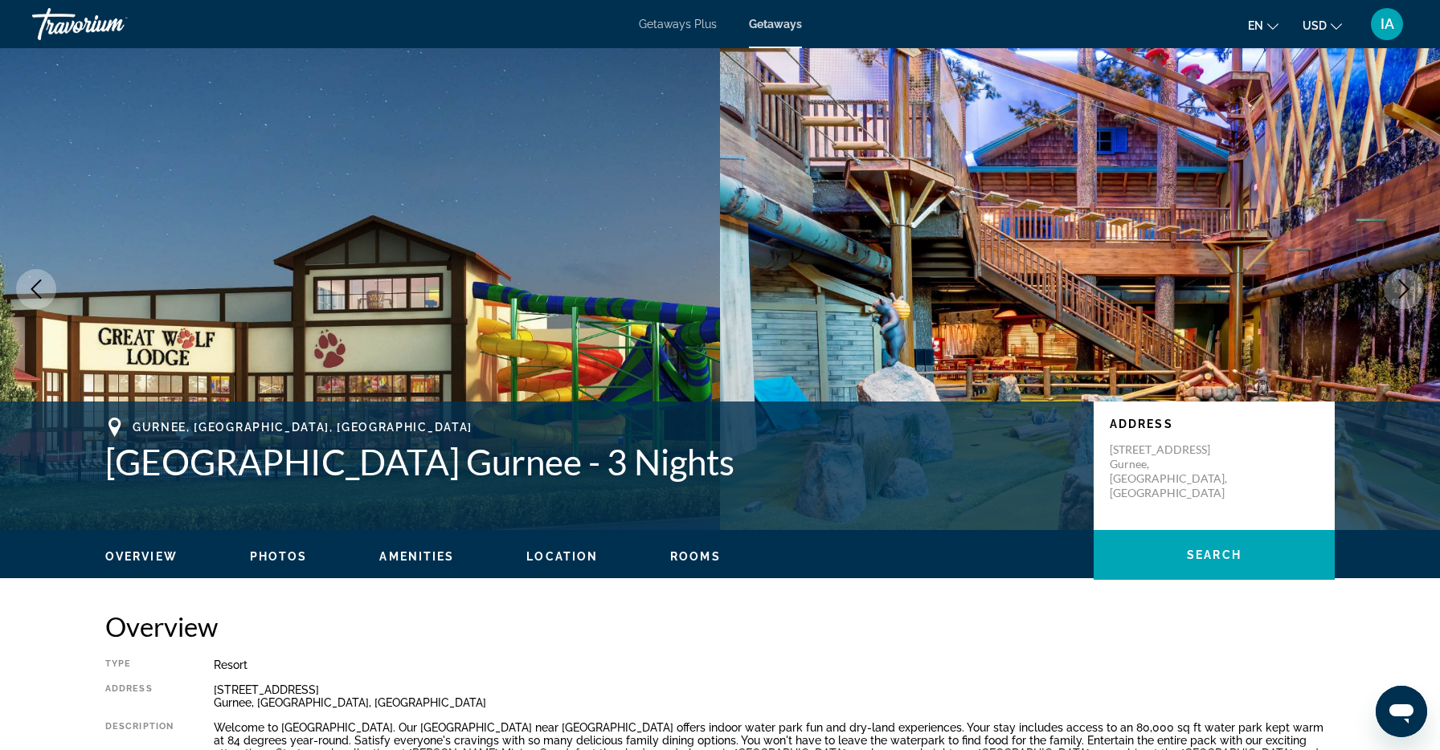
click at [282, 549] on ul "Overview Photos Amenities Location Rooms Search" at bounding box center [719, 555] width 1229 height 18
click at [283, 550] on span "Photos" at bounding box center [279, 556] width 58 height 13
click at [691, 556] on span "Rooms" at bounding box center [695, 556] width 51 height 13
click at [666, 24] on span "Getaways Plus" at bounding box center [678, 24] width 78 height 13
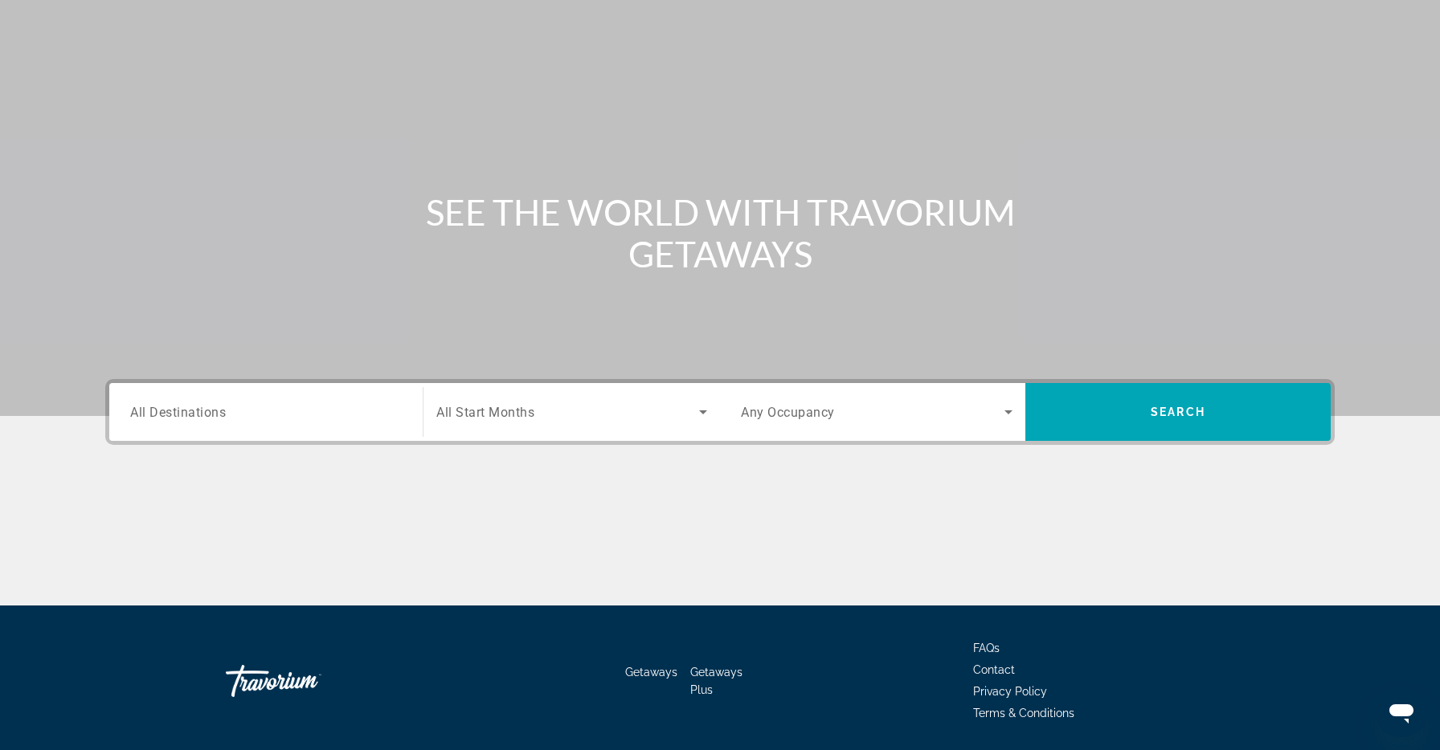
scroll to position [118, 0]
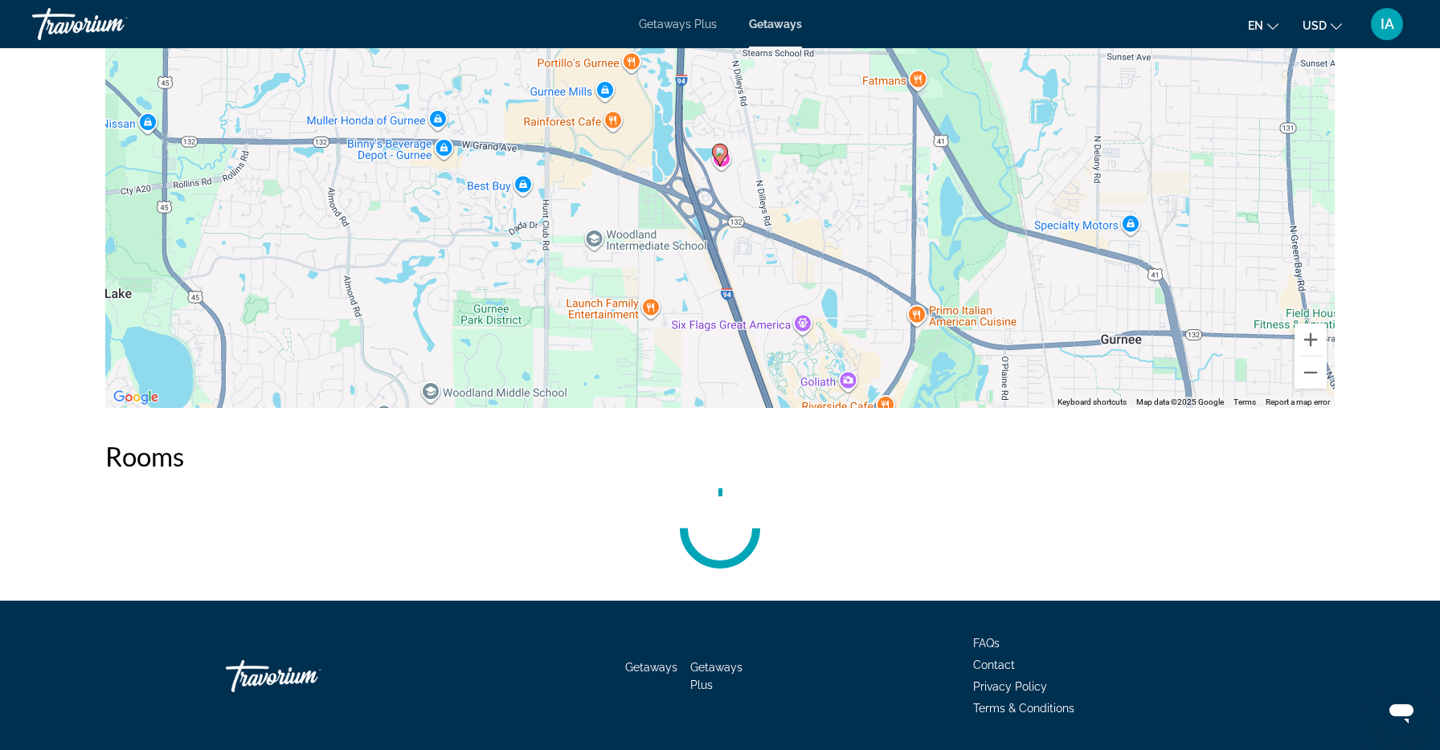
scroll to position [1954, 0]
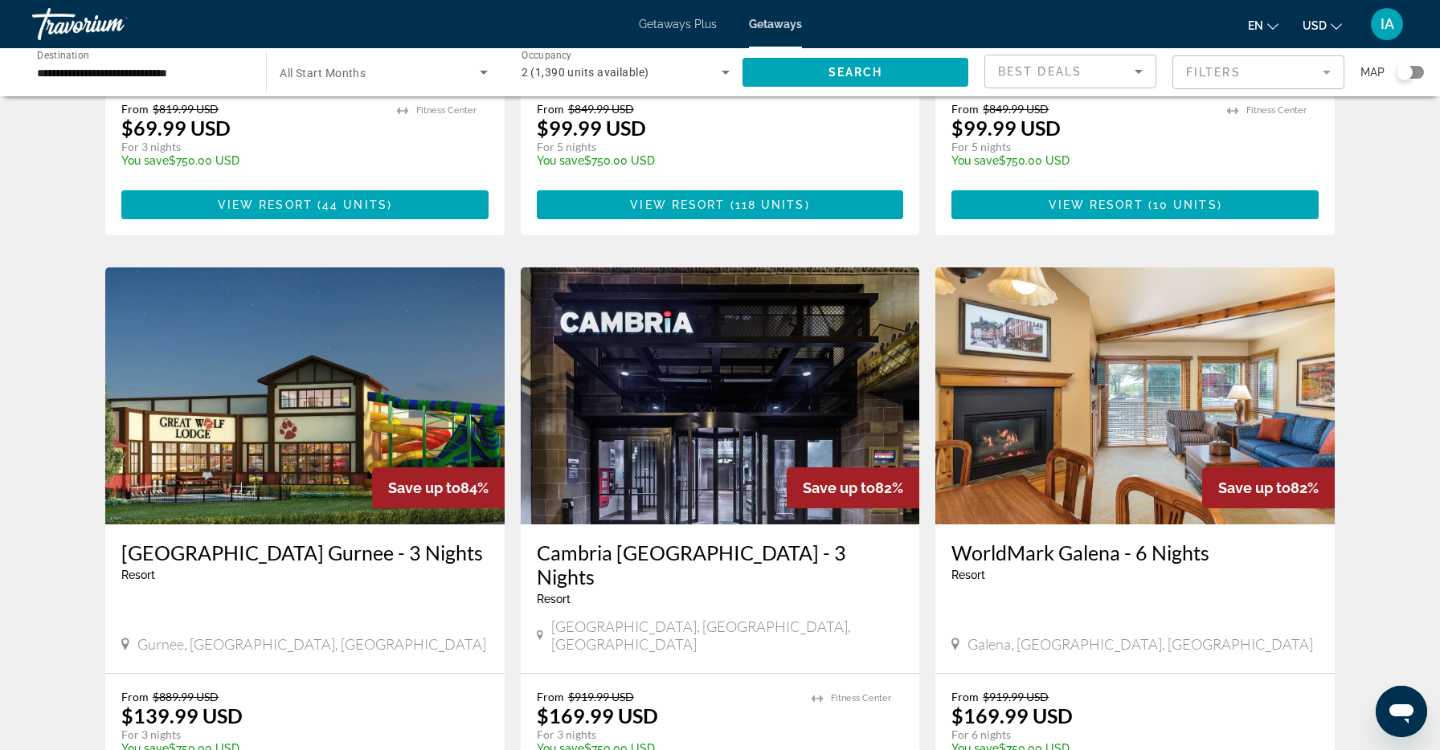
scroll to position [1874, 0]
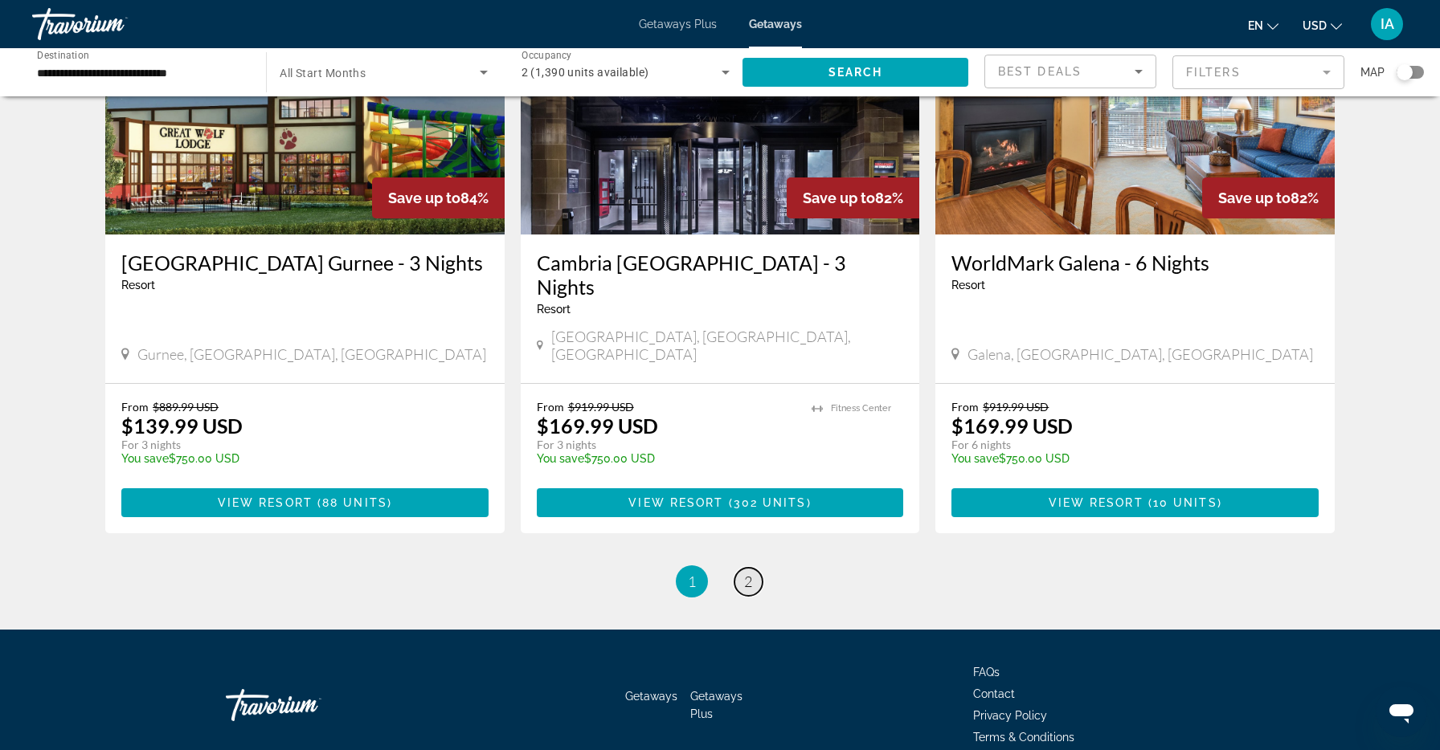
click at [751, 573] on span "2" at bounding box center [748, 582] width 8 height 18
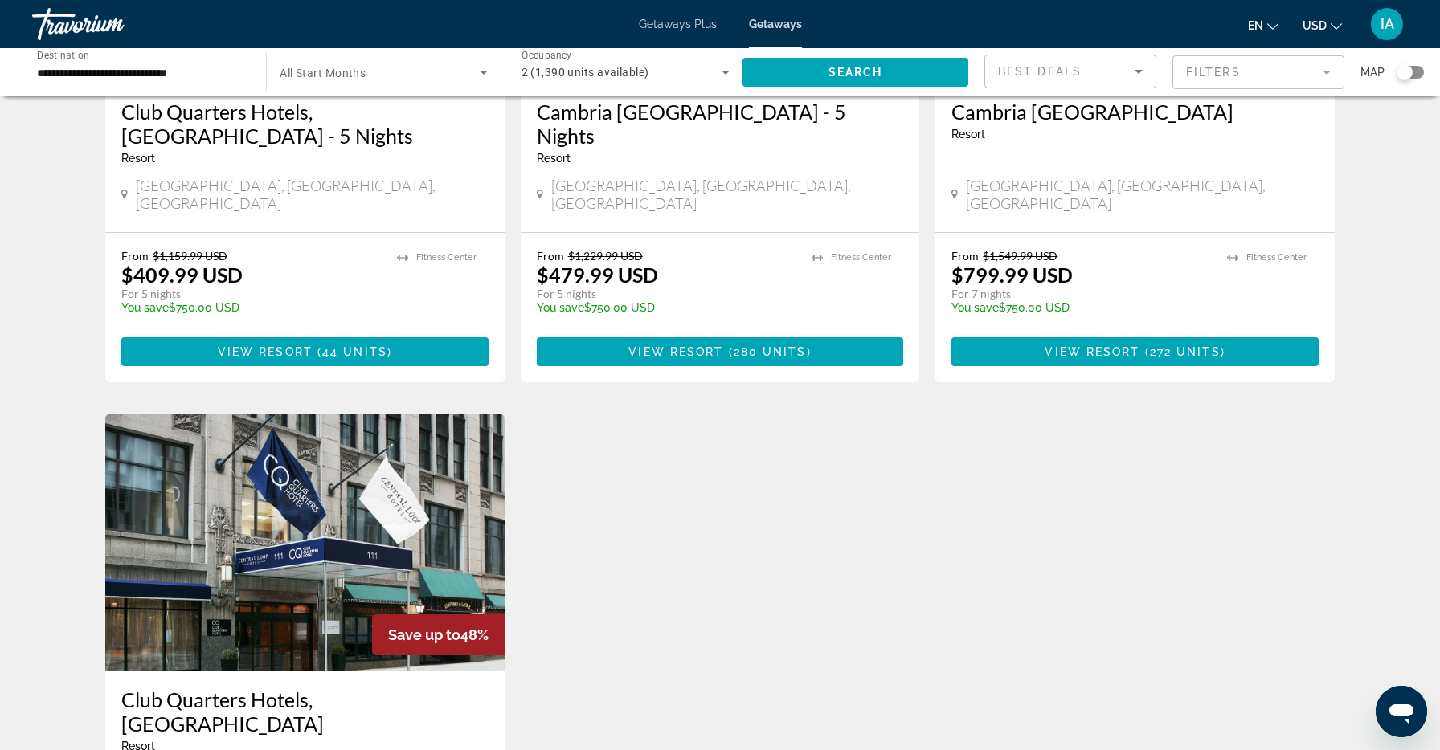
scroll to position [665, 0]
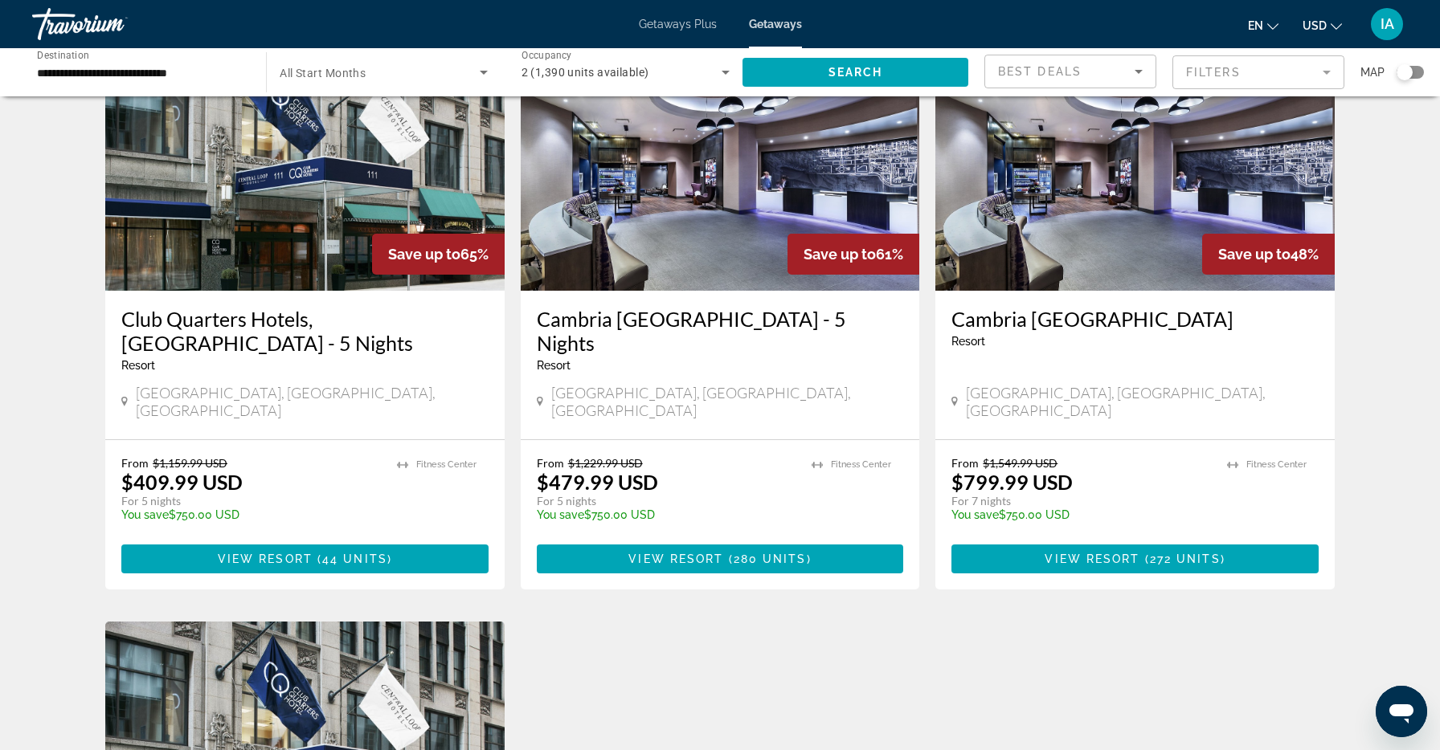
click at [715, 236] on img "Main content" at bounding box center [720, 162] width 399 height 257
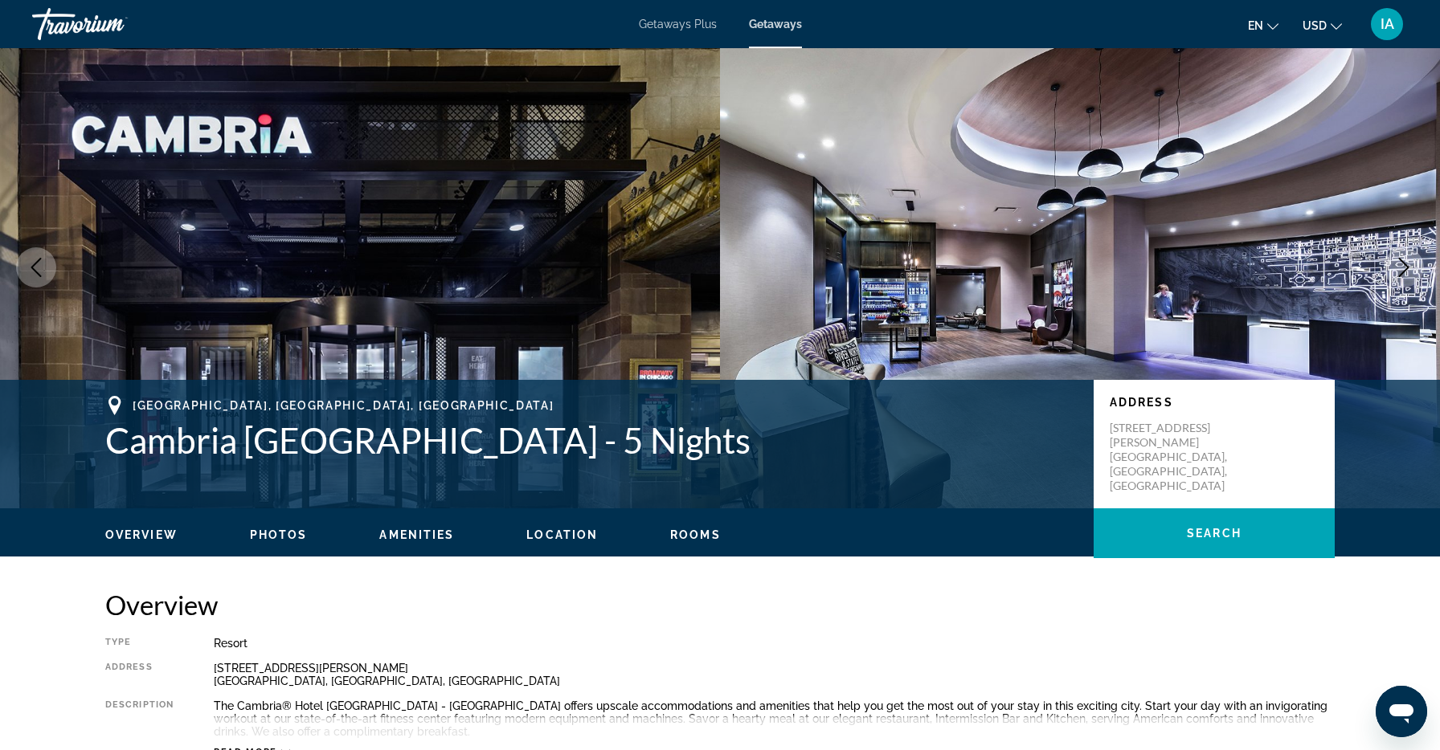
scroll to position [19, 0]
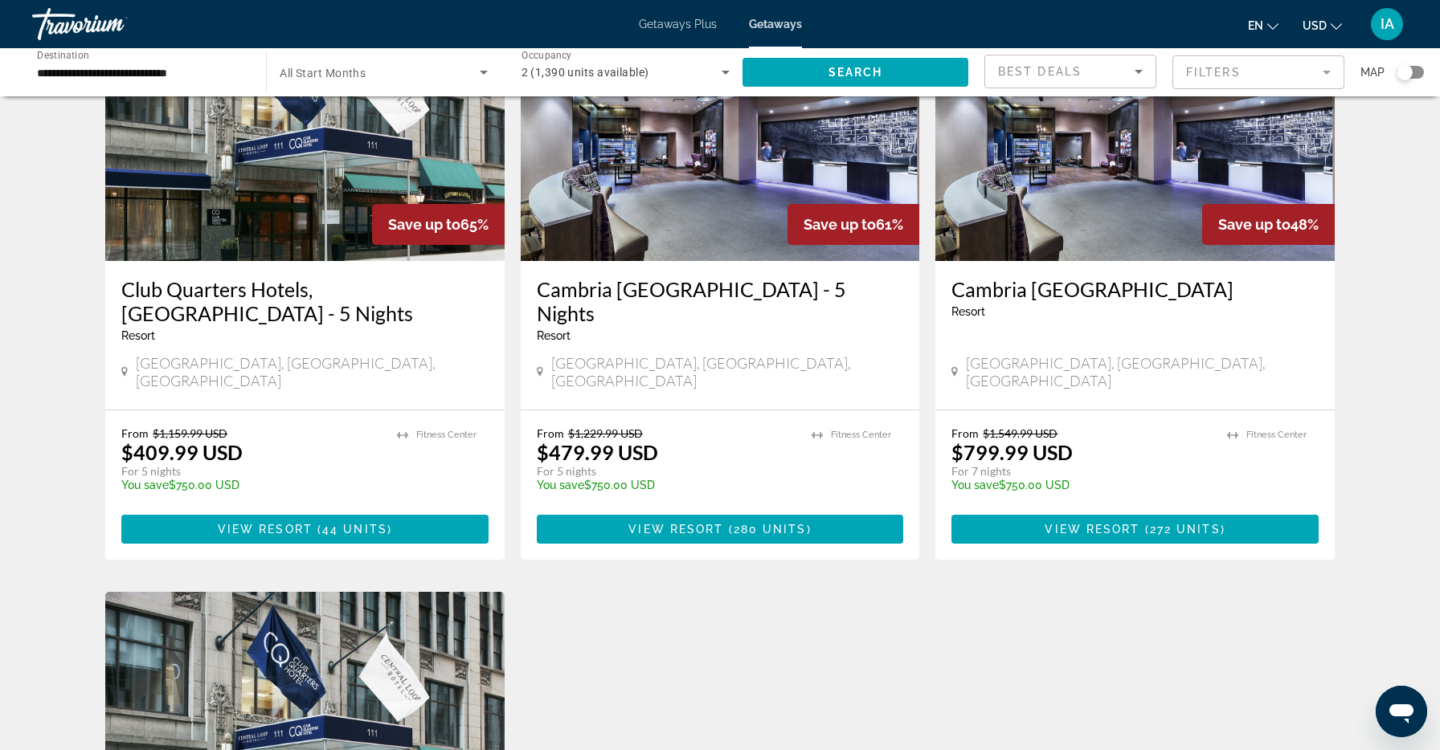
scroll to position [1327, 0]
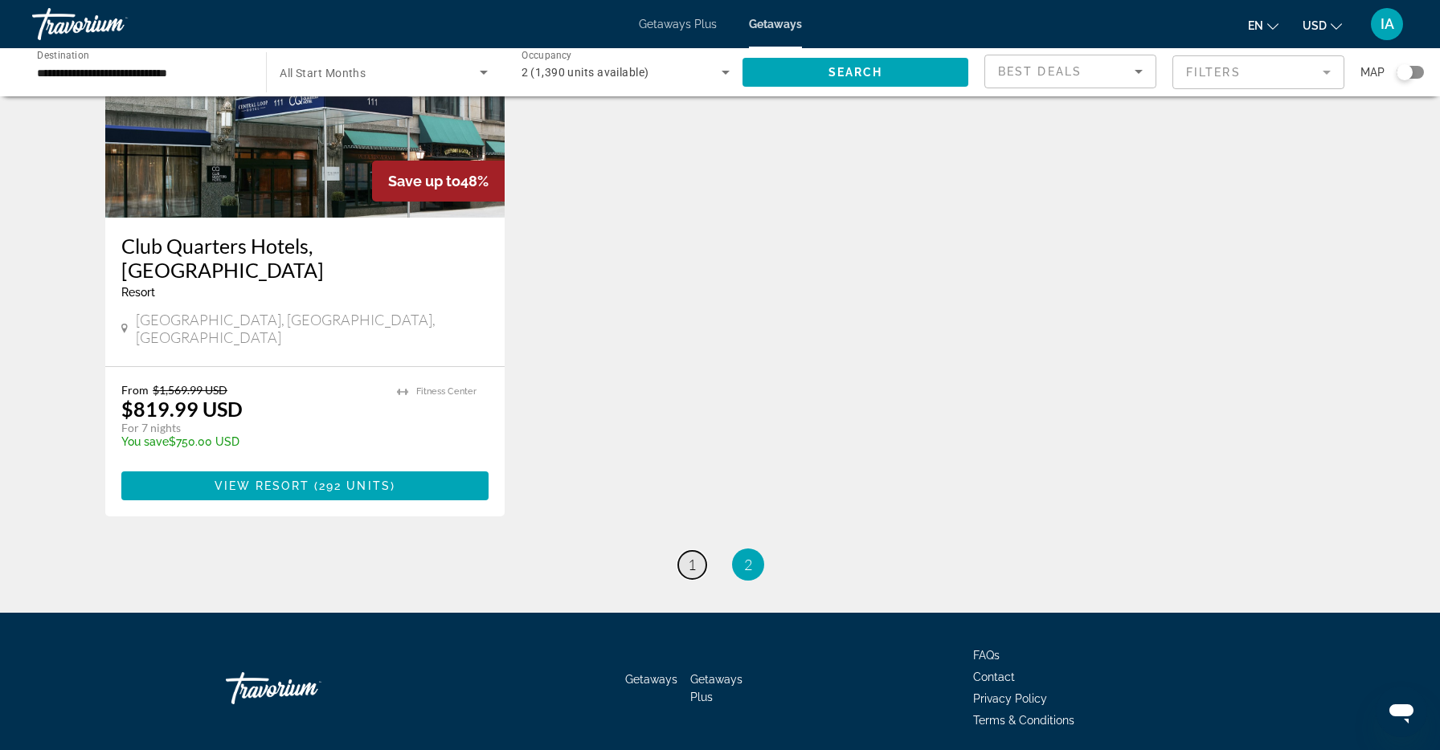
click at [696, 551] on link "page 1" at bounding box center [692, 565] width 28 height 28
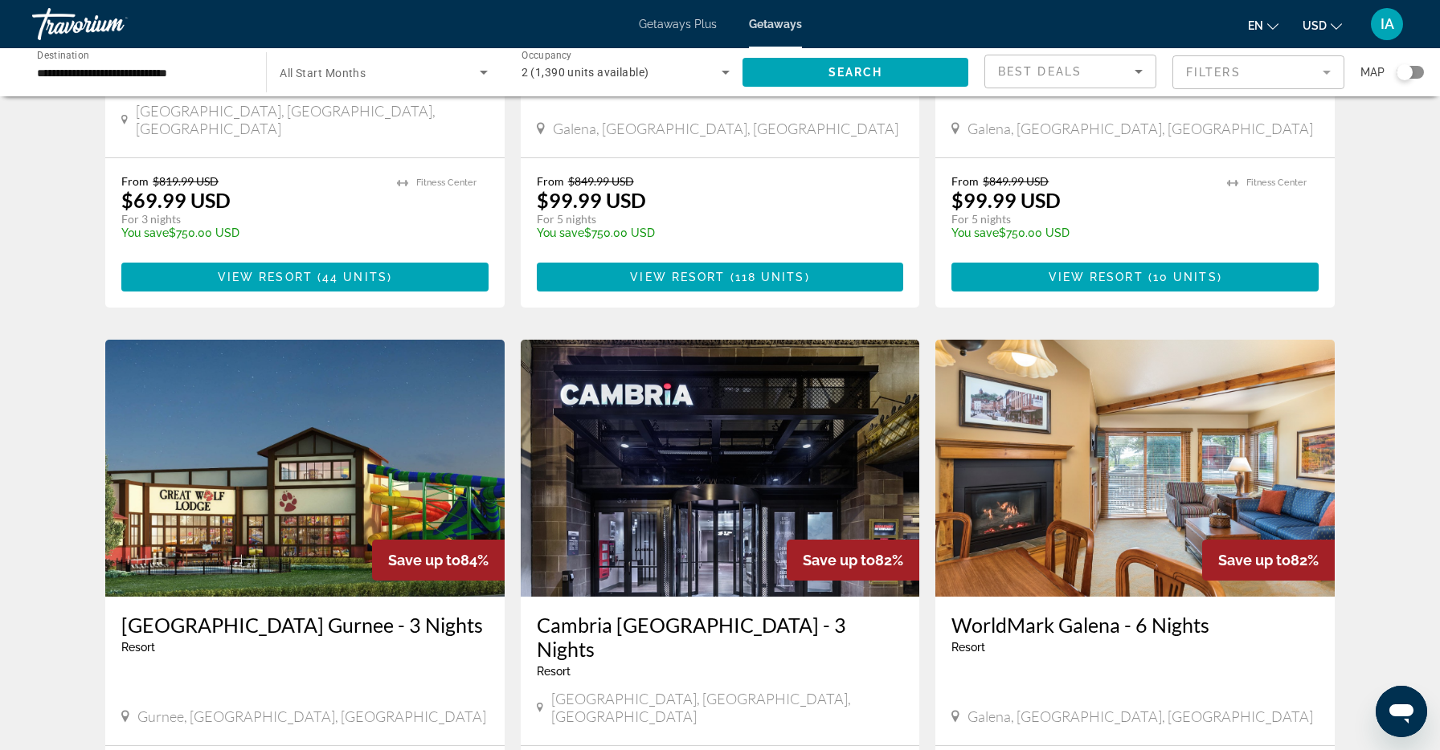
scroll to position [1874, 0]
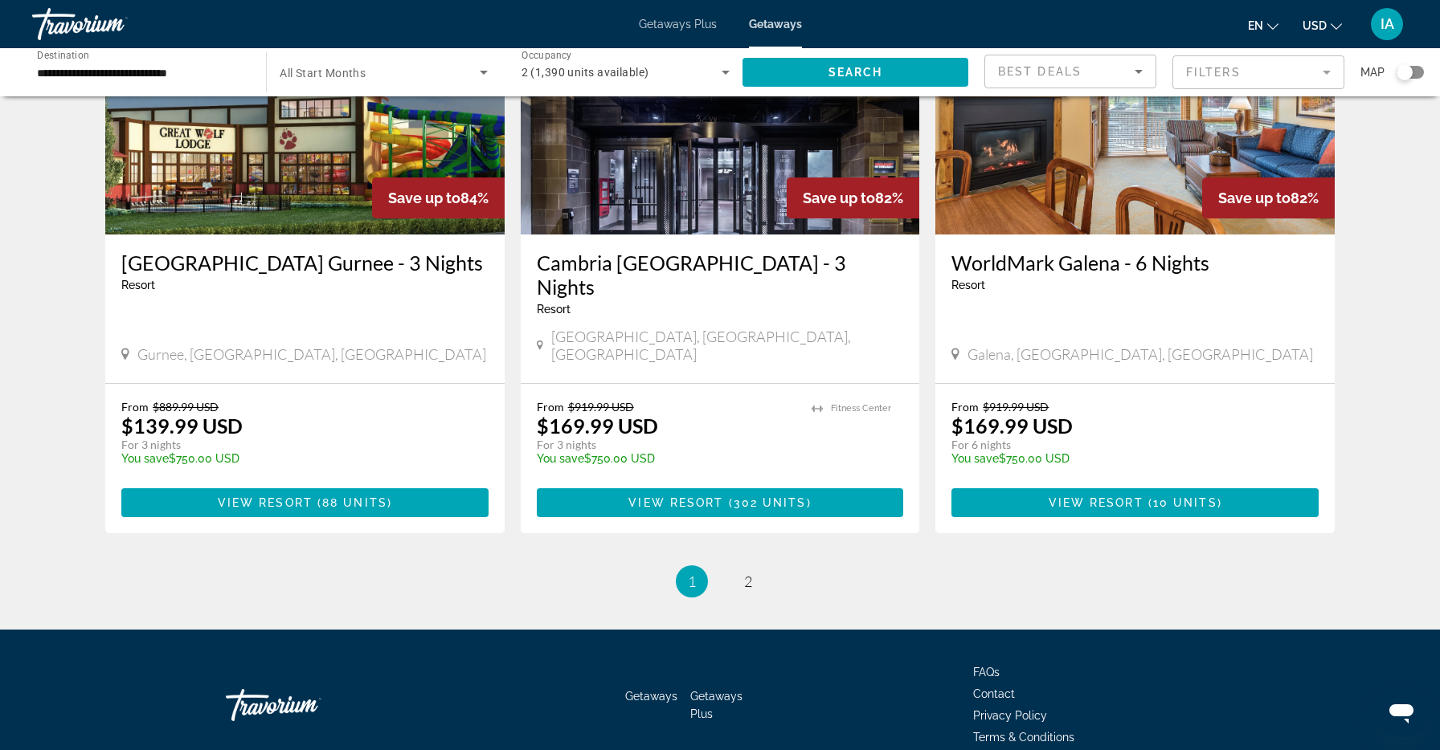
click at [299, 137] on img "Main content" at bounding box center [304, 106] width 399 height 257
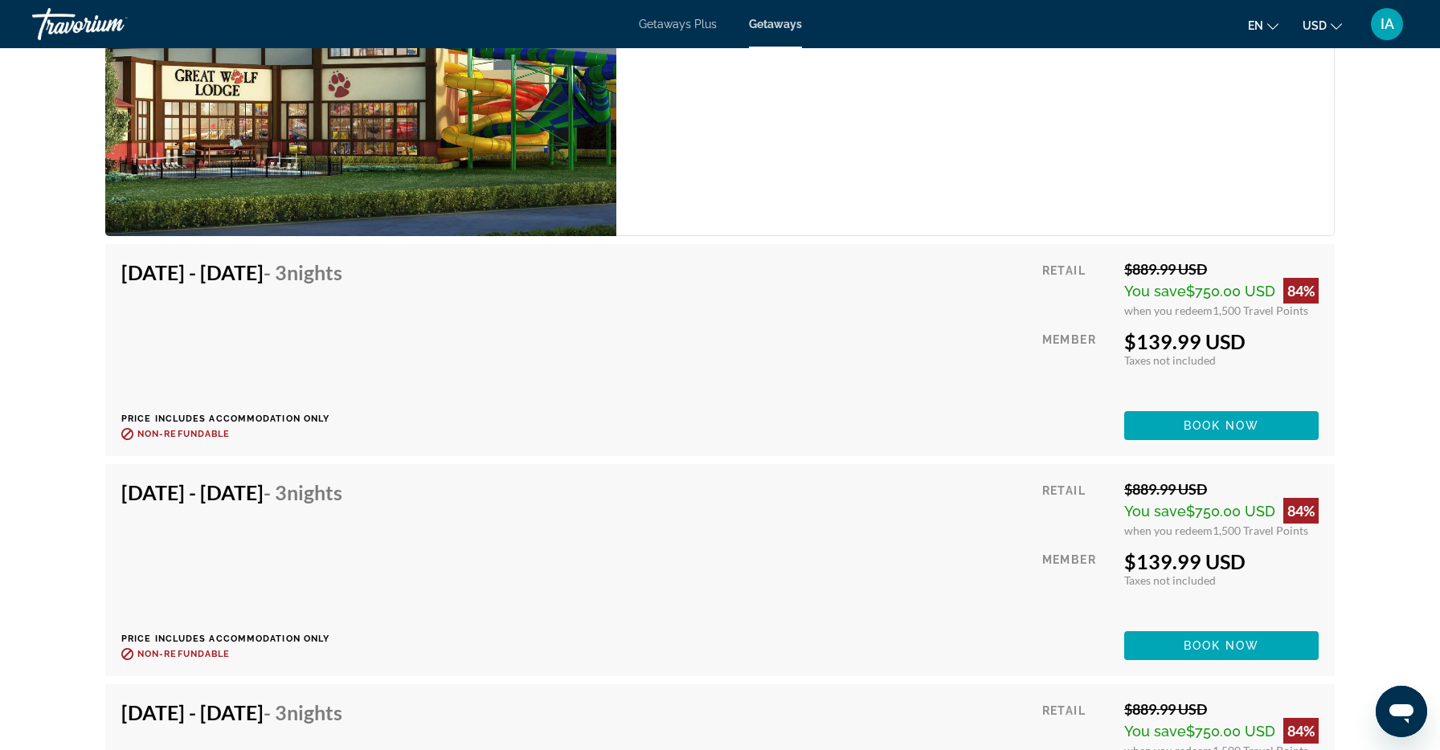
scroll to position [2562, 0]
click at [354, 390] on div "[DATE] - [DATE] - 3 Nights Price includes accommodation only Refundable until :…" at bounding box center [237, 350] width 233 height 180
